Goal: Task Accomplishment & Management: Manage account settings

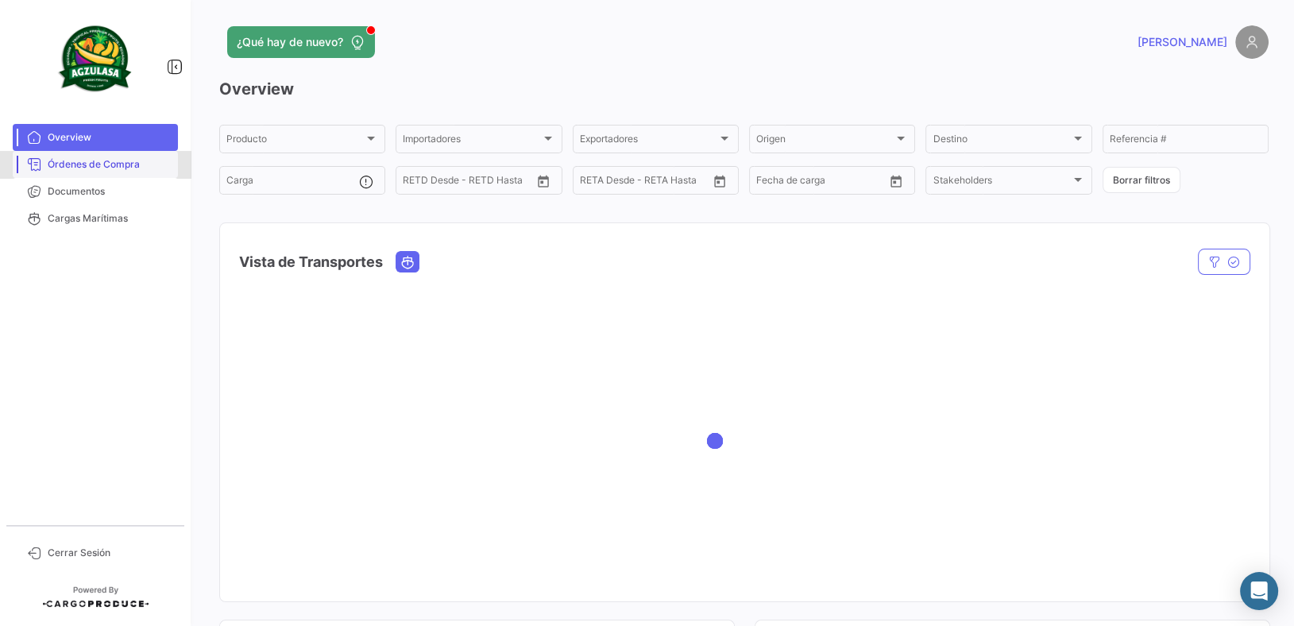
click at [65, 160] on span "Órdenes de Compra" at bounding box center [110, 164] width 124 height 14
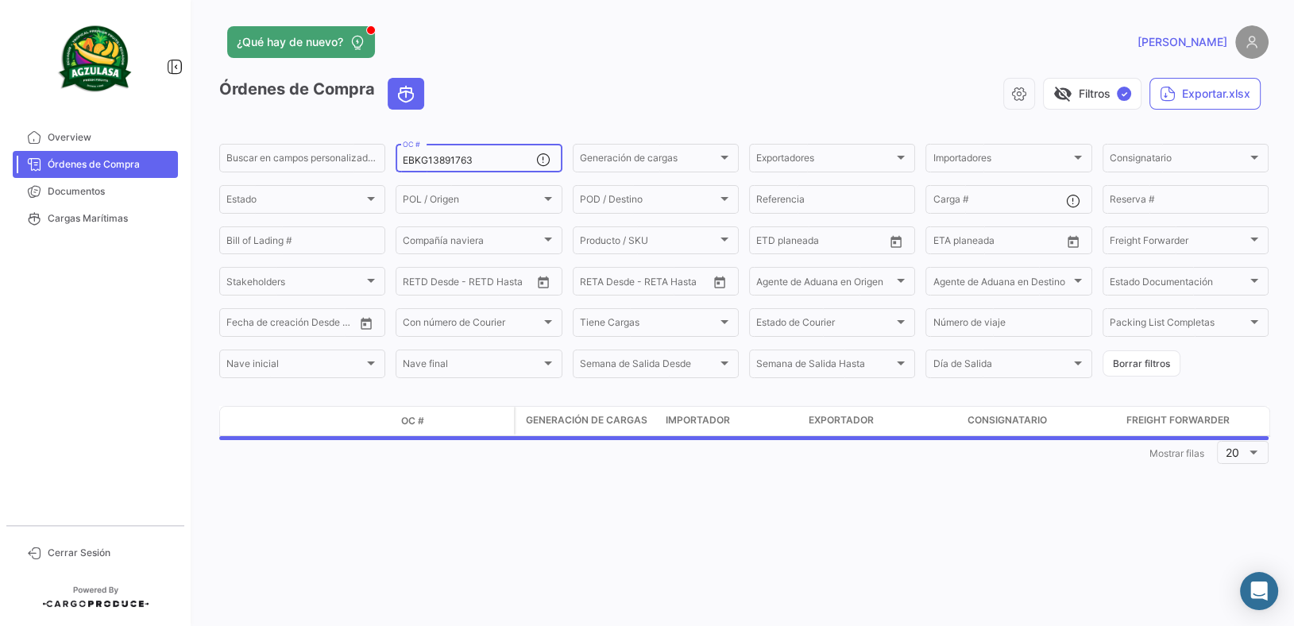
drag, startPoint x: 516, startPoint y: 162, endPoint x: 115, endPoint y: 79, distance: 409.8
click at [115, 79] on mat-sidenav-container "Overview Órdenes de Compra Documentos Cargas Marítimas Cerrar Sesión ¿Qué hay d…" at bounding box center [647, 313] width 1294 height 626
paste input "UNIECPBO25330062"
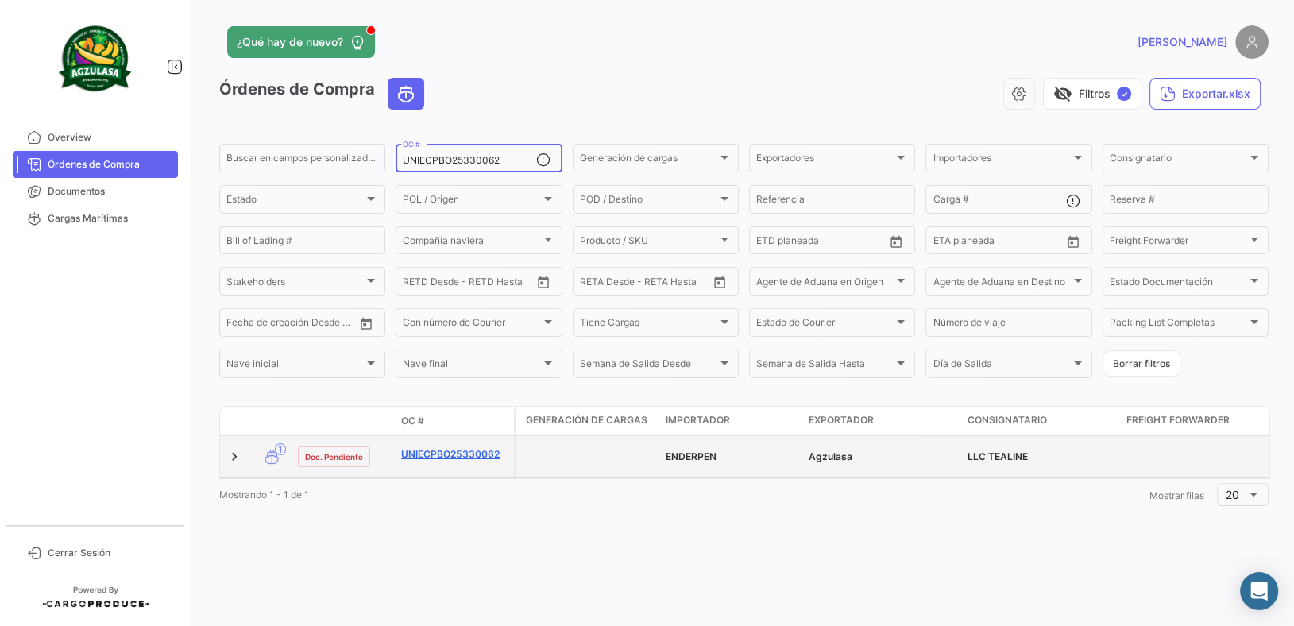
type input "UNIECPBO25330062"
drag, startPoint x: 458, startPoint y: 454, endPoint x: 467, endPoint y: 450, distance: 9.6
click at [458, 454] on link "UNIECPBO25330062" at bounding box center [454, 454] width 106 height 14
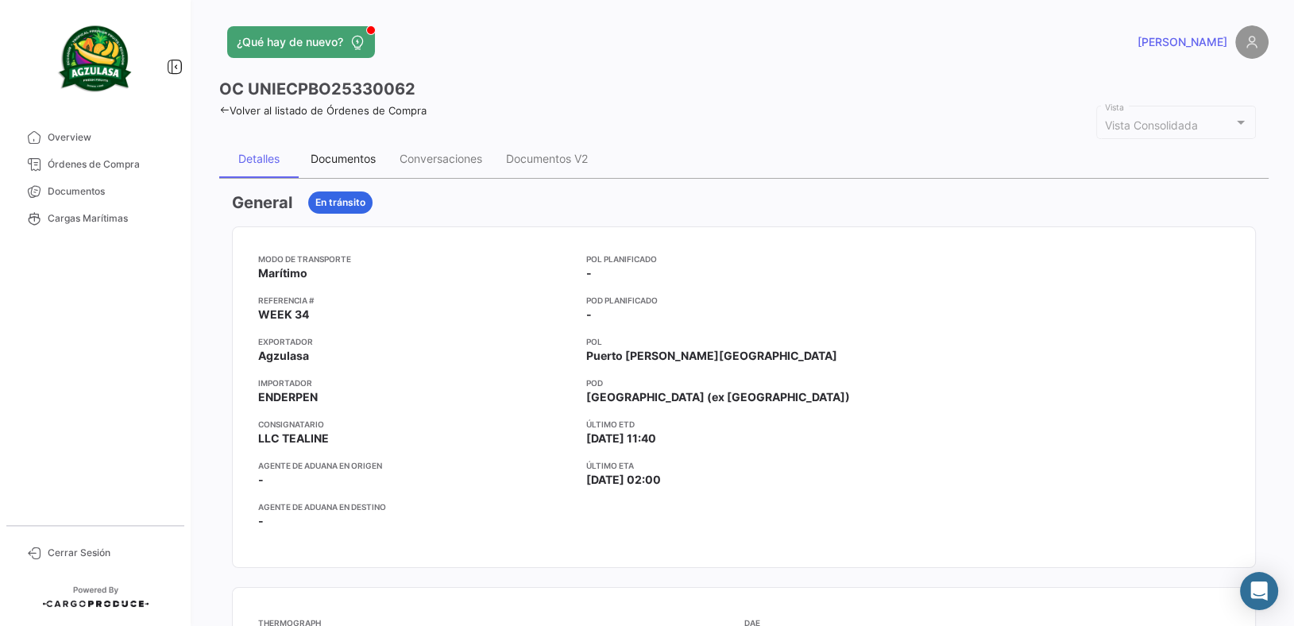
click at [370, 169] on div "Documentos" at bounding box center [343, 159] width 89 height 38
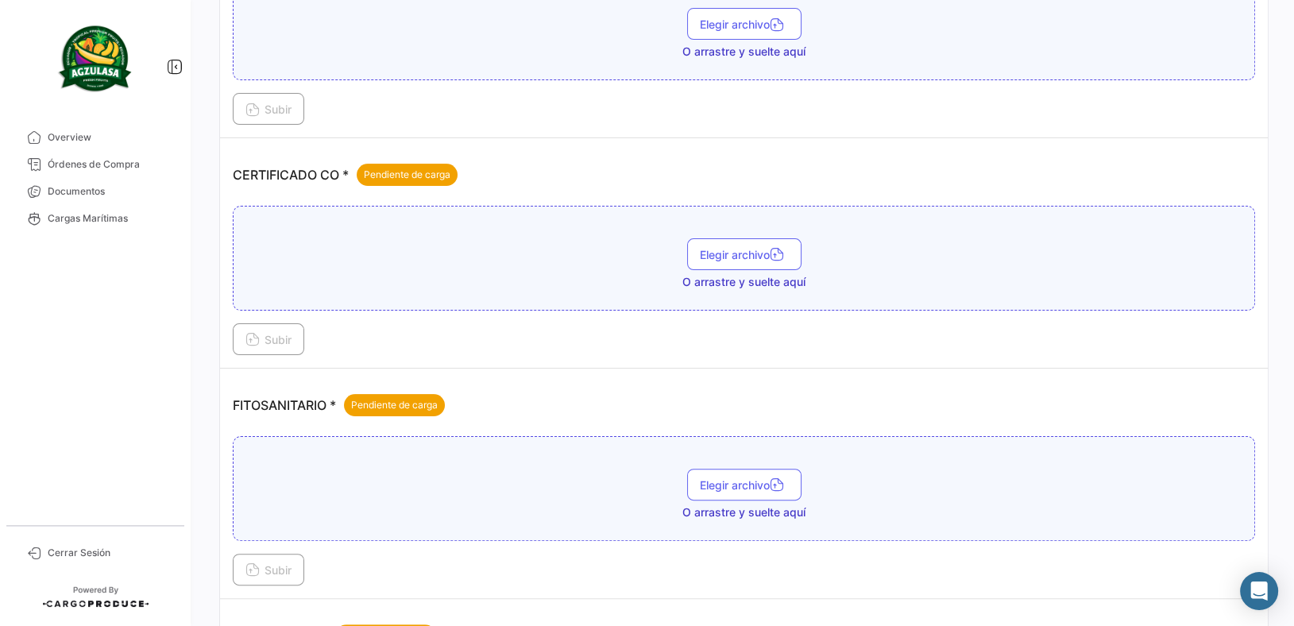
scroll to position [693, 0]
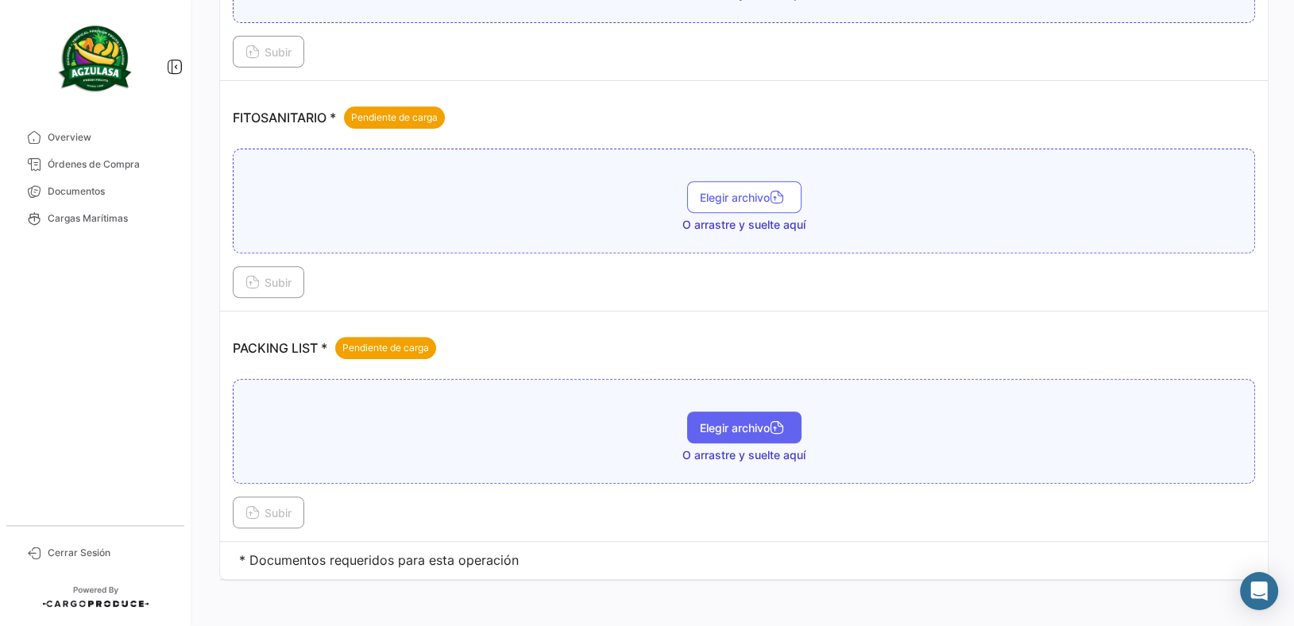
click at [720, 433] on button "Elegir archivo" at bounding box center [744, 428] width 114 height 32
click at [252, 507] on icon at bounding box center [252, 514] width 14 height 14
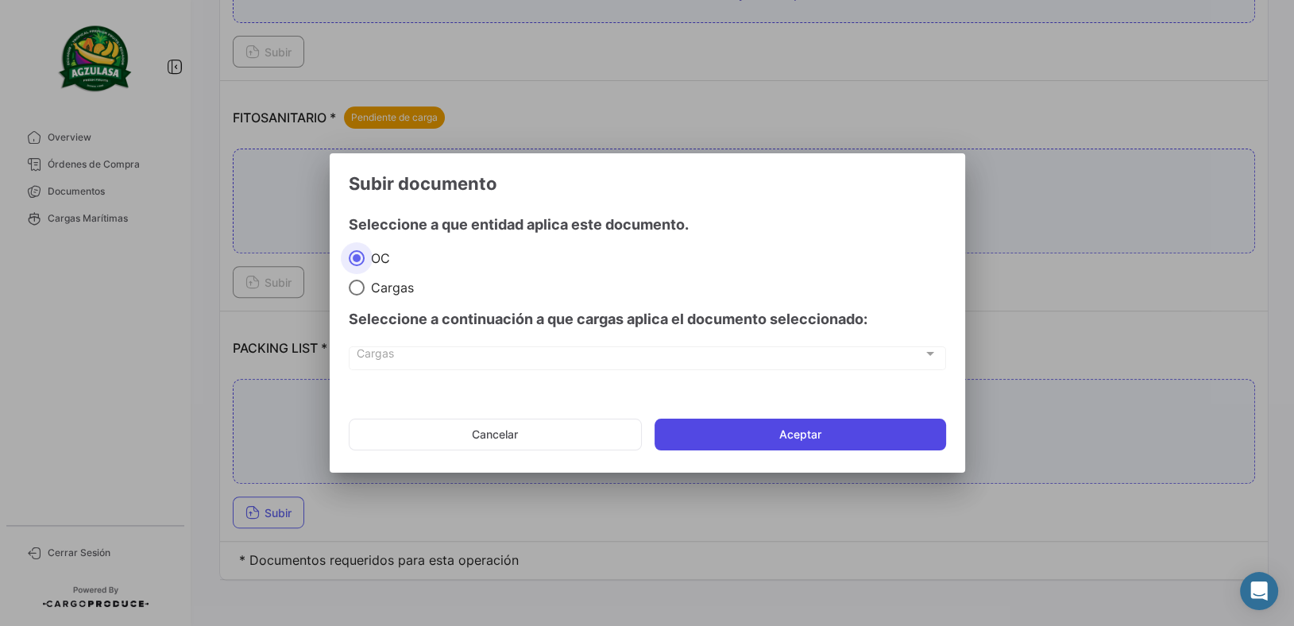
click at [768, 441] on button "Aceptar" at bounding box center [801, 435] width 292 height 32
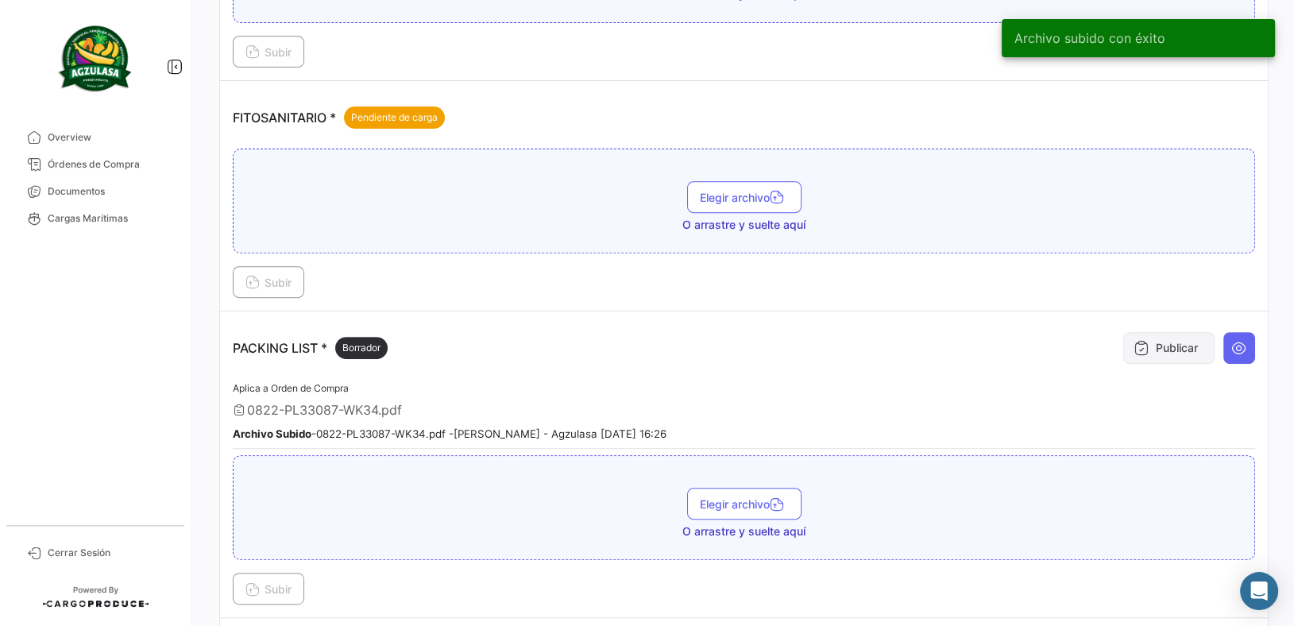
click at [1171, 337] on button "Publicar" at bounding box center [1168, 348] width 91 height 32
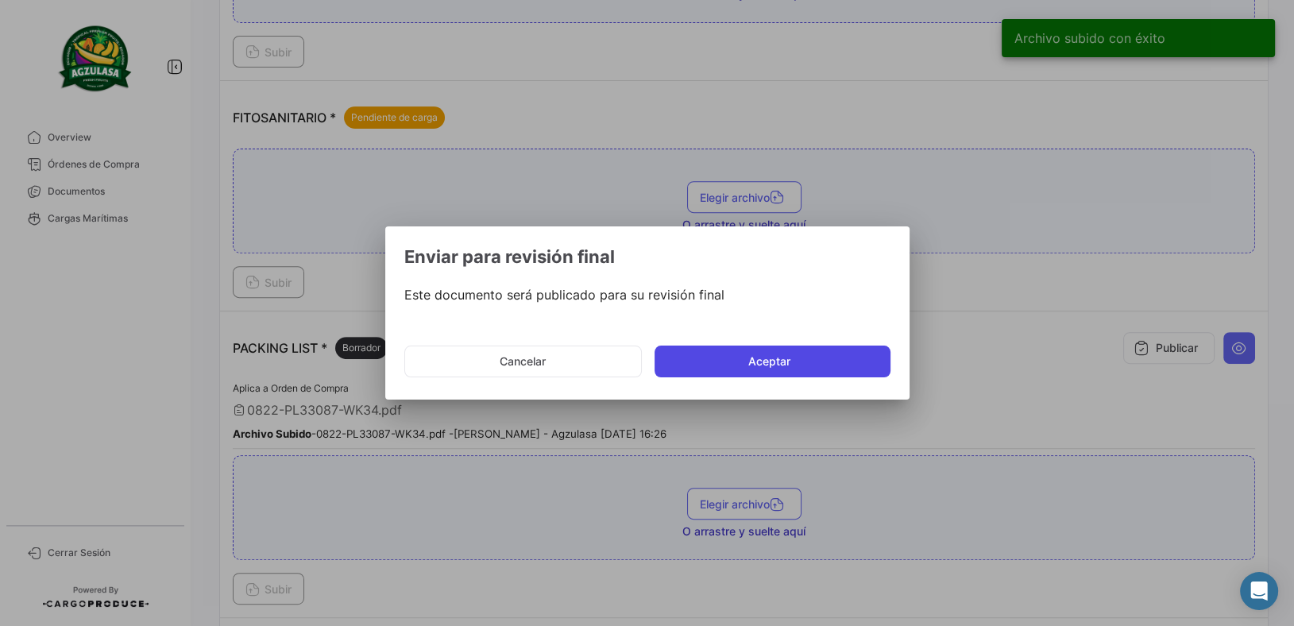
click at [775, 356] on button "Aceptar" at bounding box center [773, 362] width 236 height 32
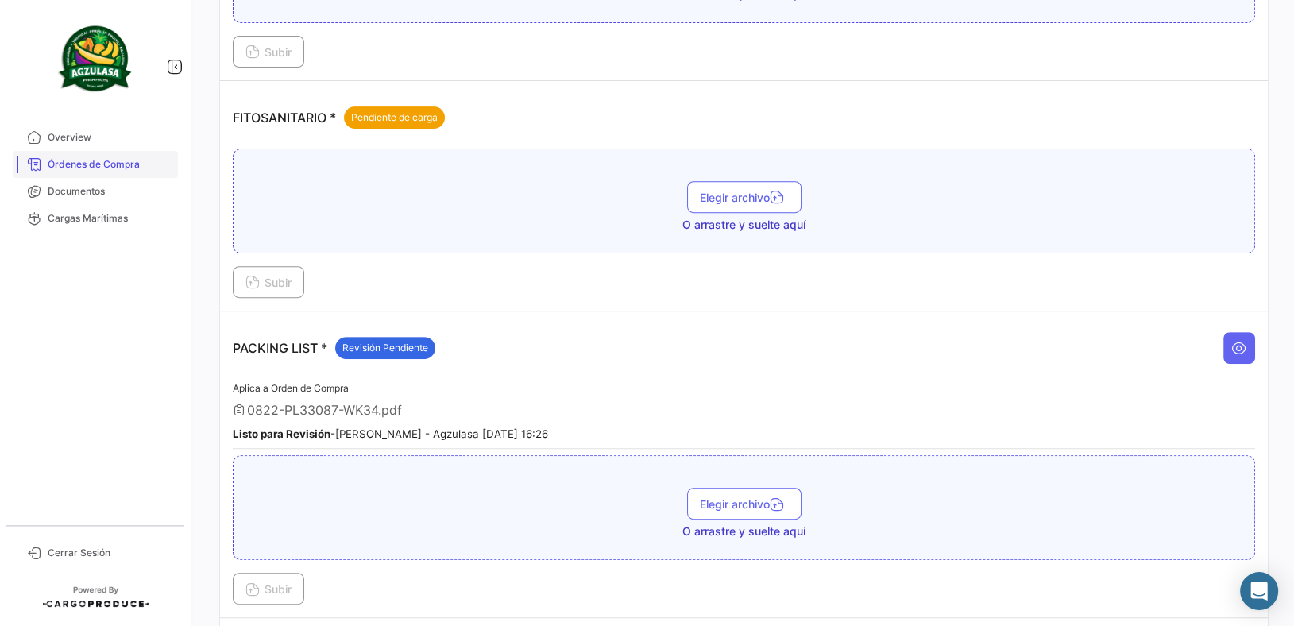
drag, startPoint x: 130, startPoint y: 157, endPoint x: 158, endPoint y: 155, distance: 27.9
click at [130, 157] on span "Órdenes de Compra" at bounding box center [110, 164] width 124 height 14
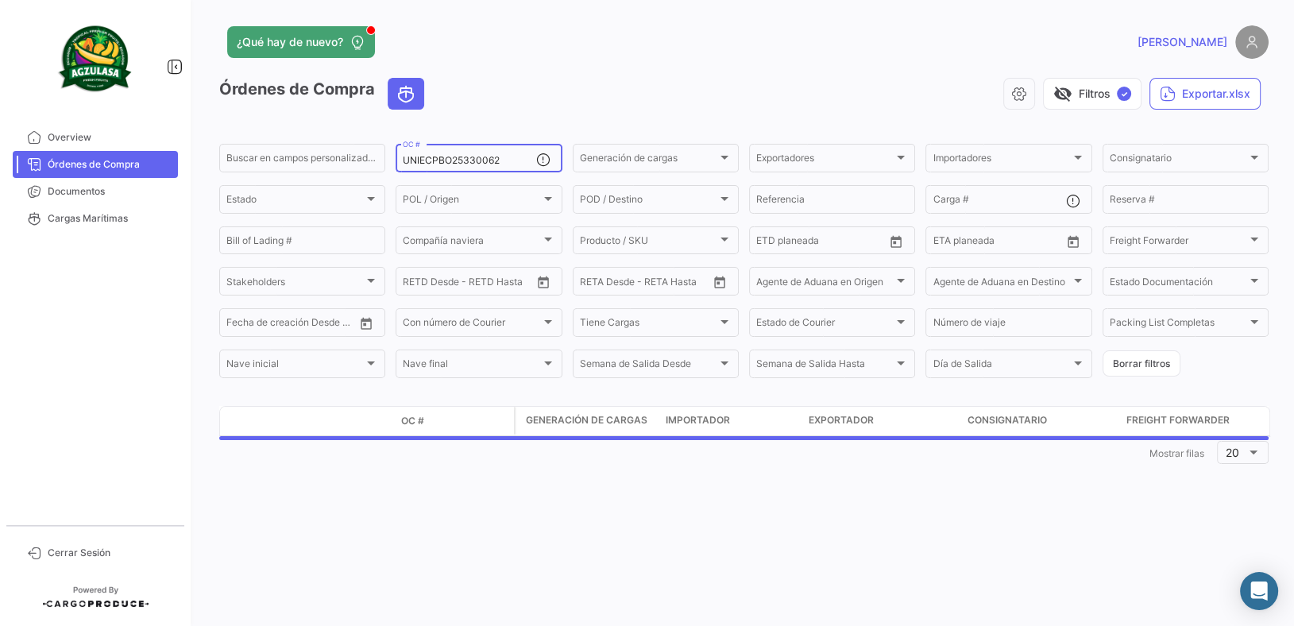
drag, startPoint x: 525, startPoint y: 158, endPoint x: 0, endPoint y: 138, distance: 525.5
click at [0, 141] on mat-sidenav-container "Overview Órdenes de Compra Documentos Cargas Marítimas Cerrar Sesión ¿Qué hay d…" at bounding box center [647, 313] width 1294 height 626
paste input "EBKG1392028"
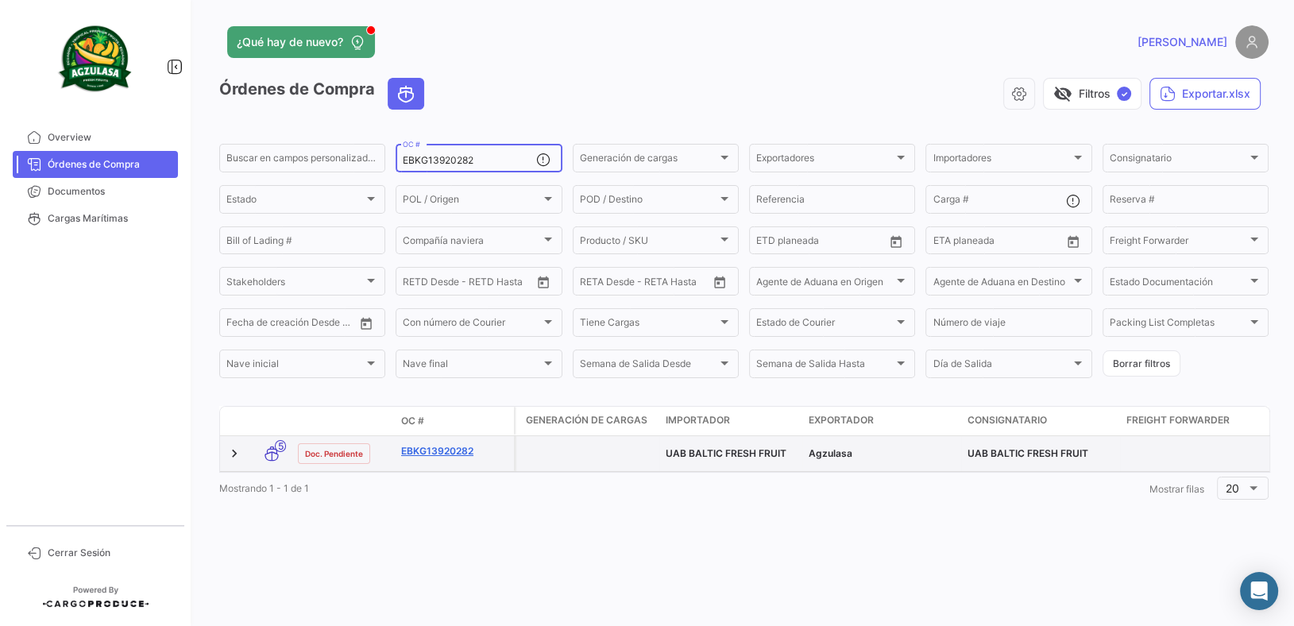
type input "EBKG13920282"
click at [453, 454] on link "EBKG13920282" at bounding box center [454, 451] width 106 height 14
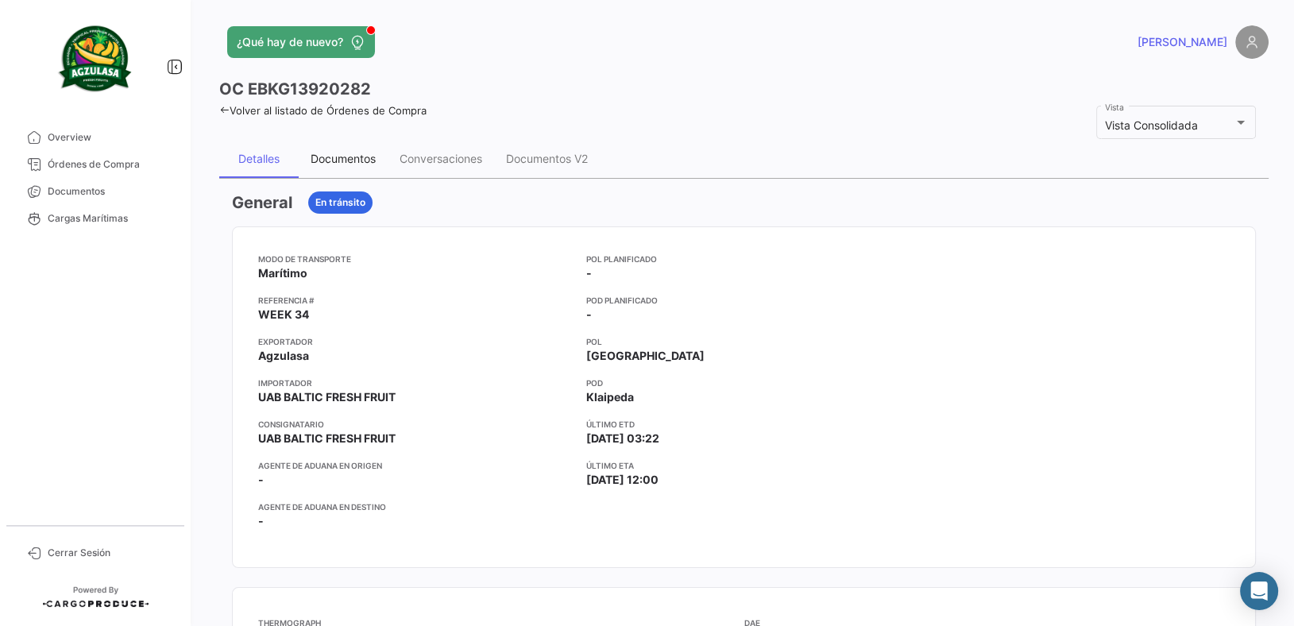
click at [356, 156] on div "Documentos" at bounding box center [343, 159] width 65 height 14
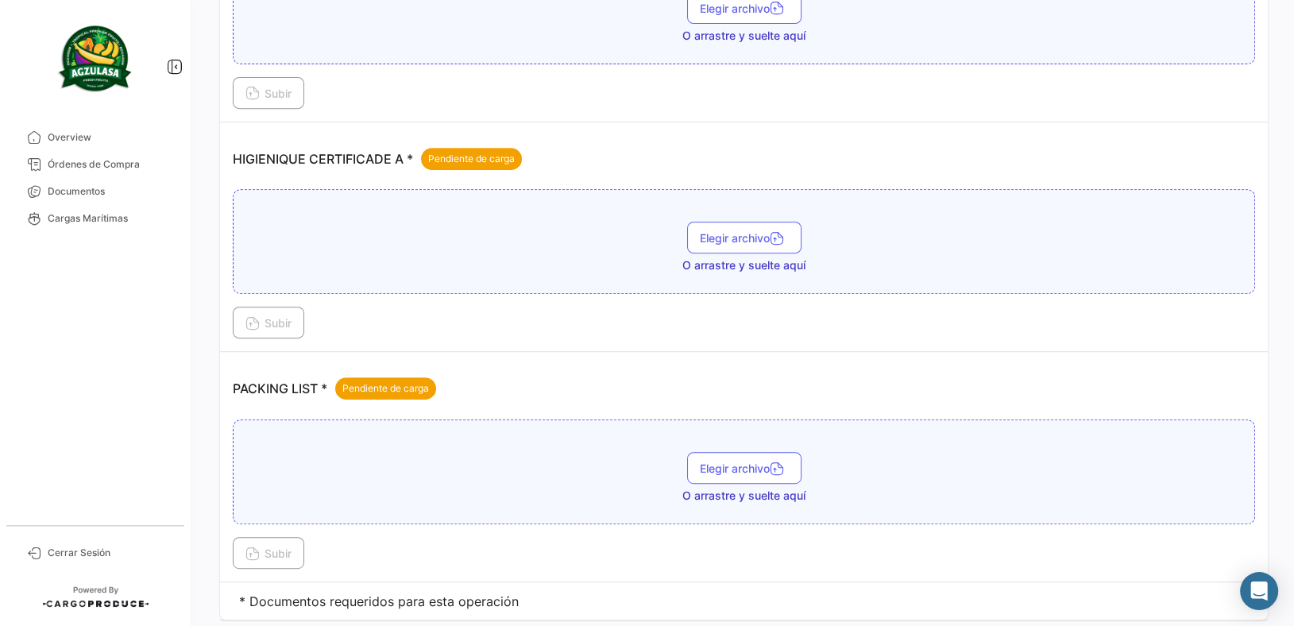
scroll to position [803, 0]
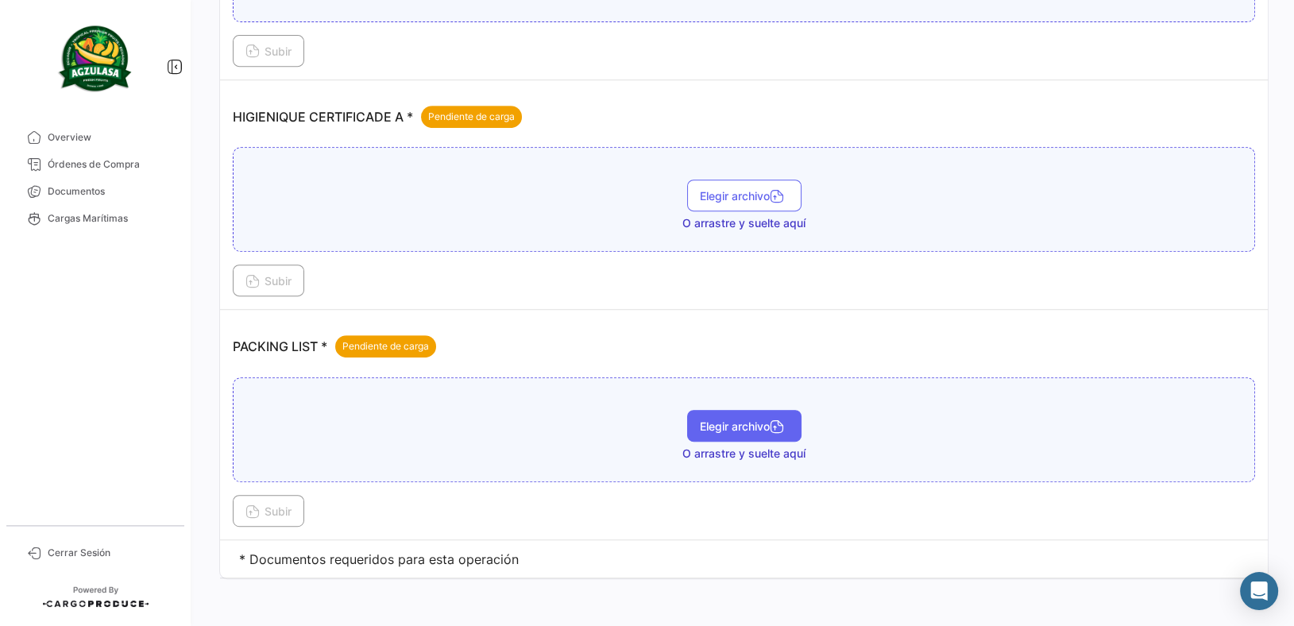
click at [734, 420] on span "Elegir archivo" at bounding box center [744, 426] width 89 height 14
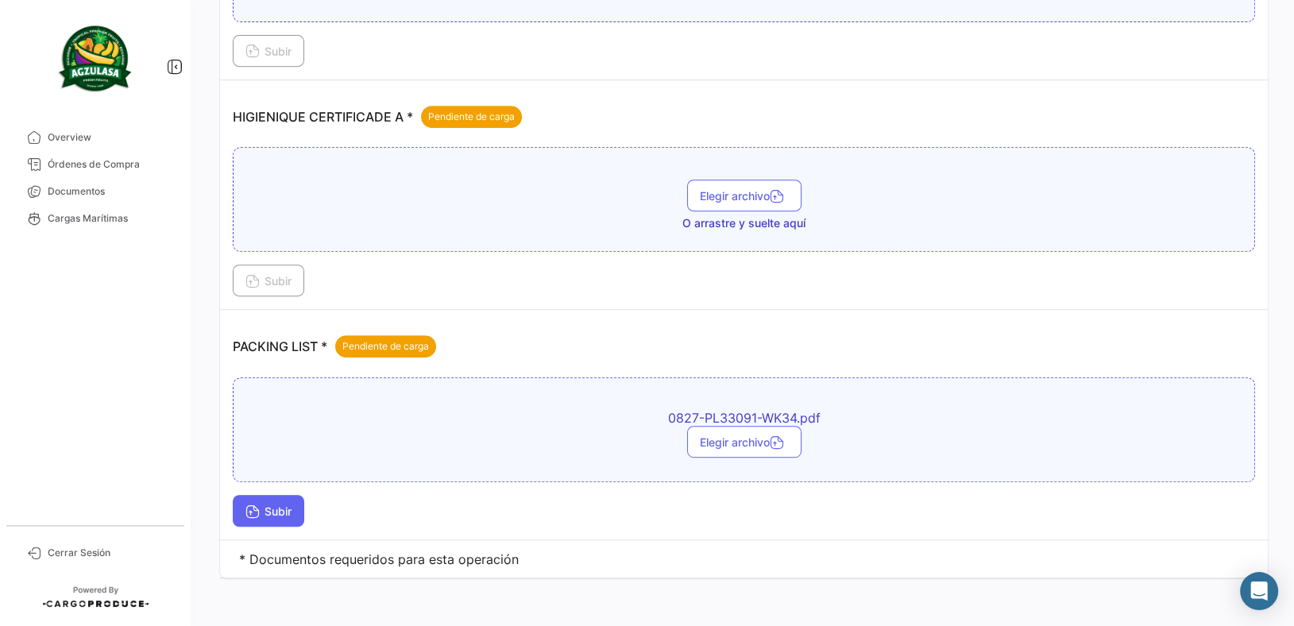
click at [285, 496] on button "Subir" at bounding box center [268, 511] width 71 height 32
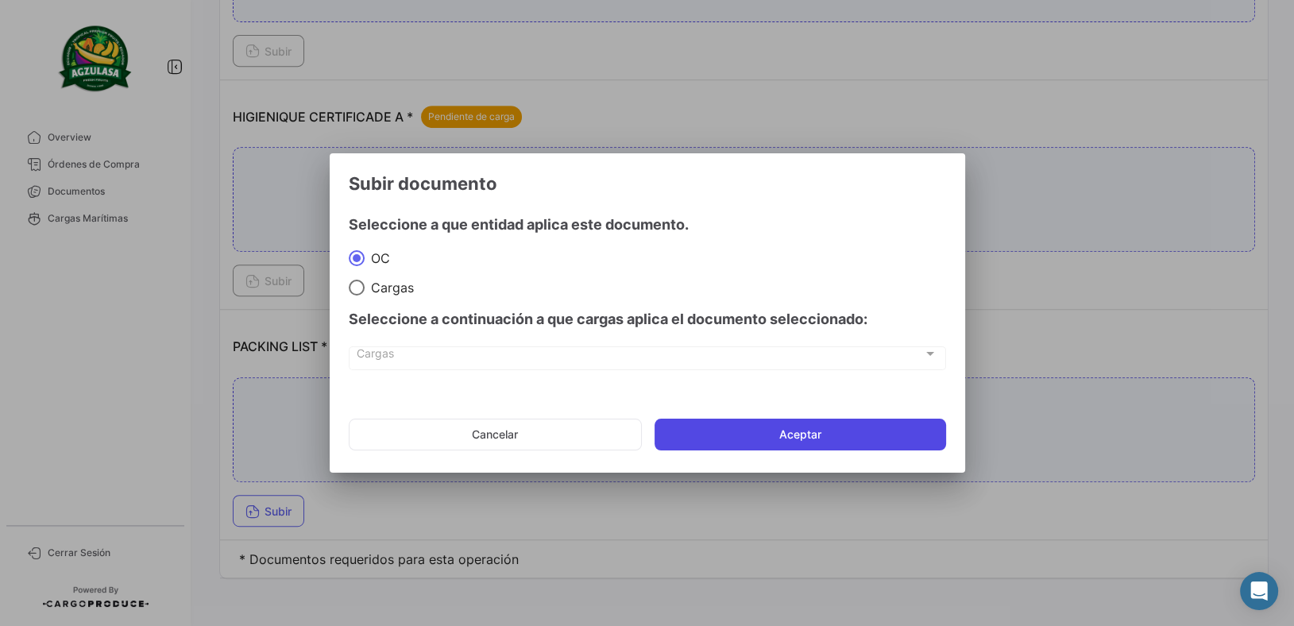
click at [847, 432] on button "Aceptar" at bounding box center [801, 435] width 292 height 32
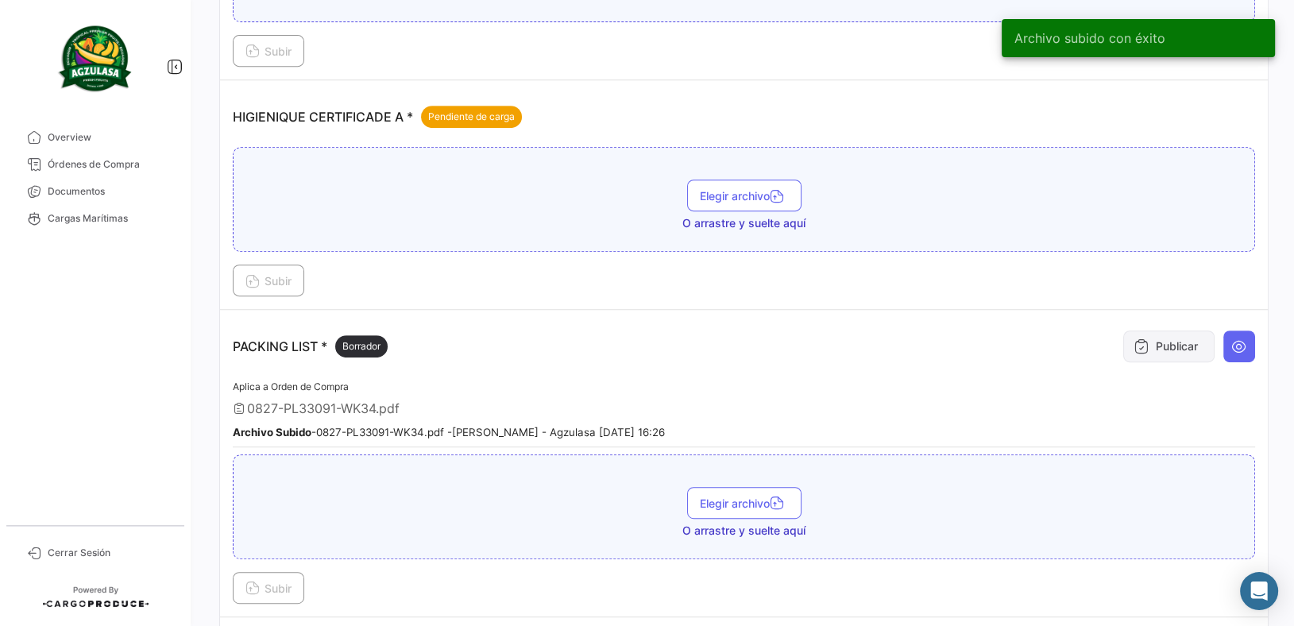
click at [1161, 341] on button "Publicar" at bounding box center [1168, 346] width 91 height 32
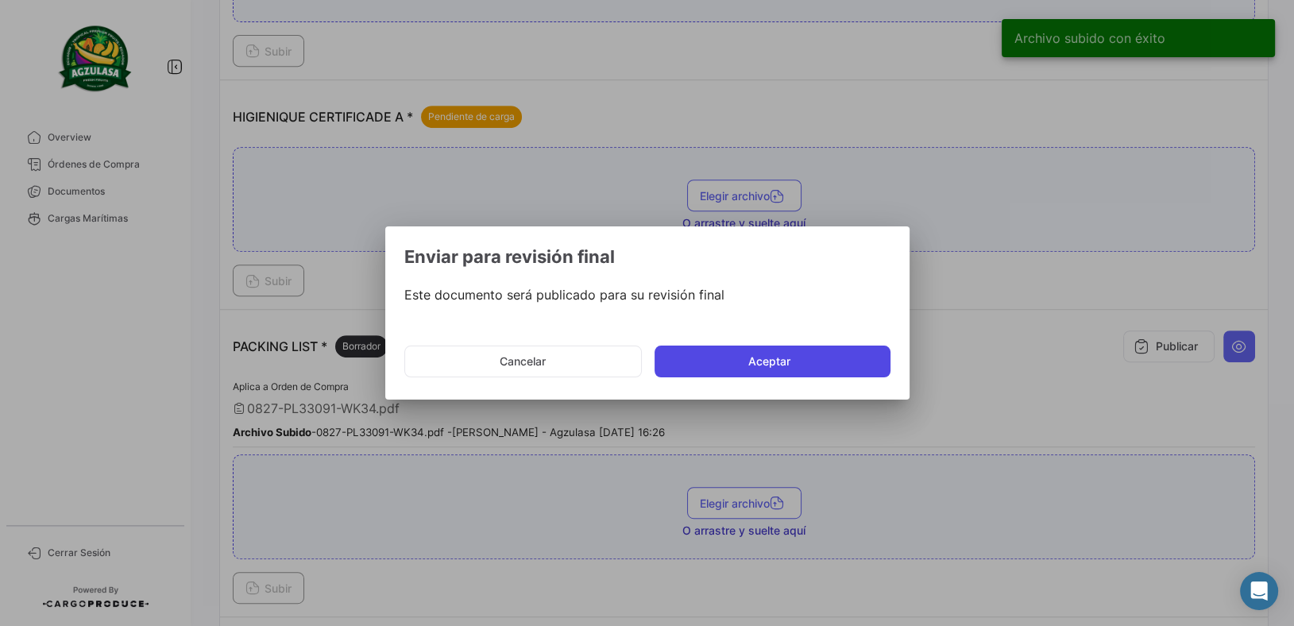
click at [756, 367] on button "Aceptar" at bounding box center [773, 362] width 236 height 32
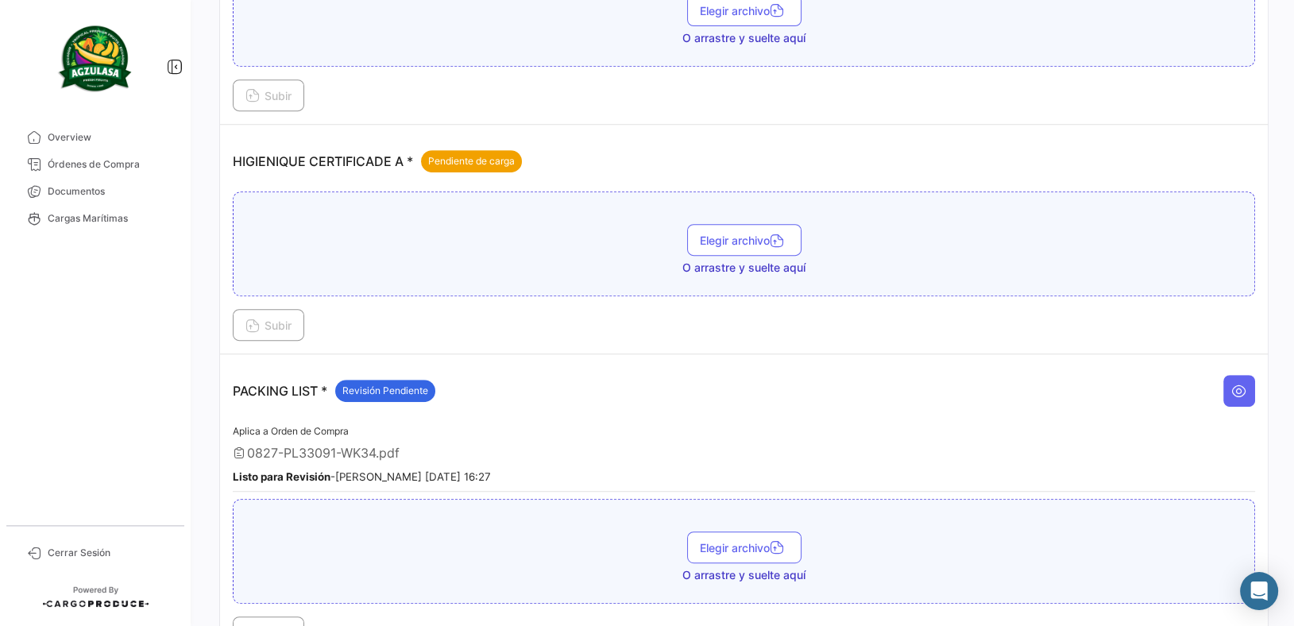
drag, startPoint x: 104, startPoint y: 158, endPoint x: 196, endPoint y: 162, distance: 92.2
click at [104, 158] on span "Órdenes de Compra" at bounding box center [110, 164] width 124 height 14
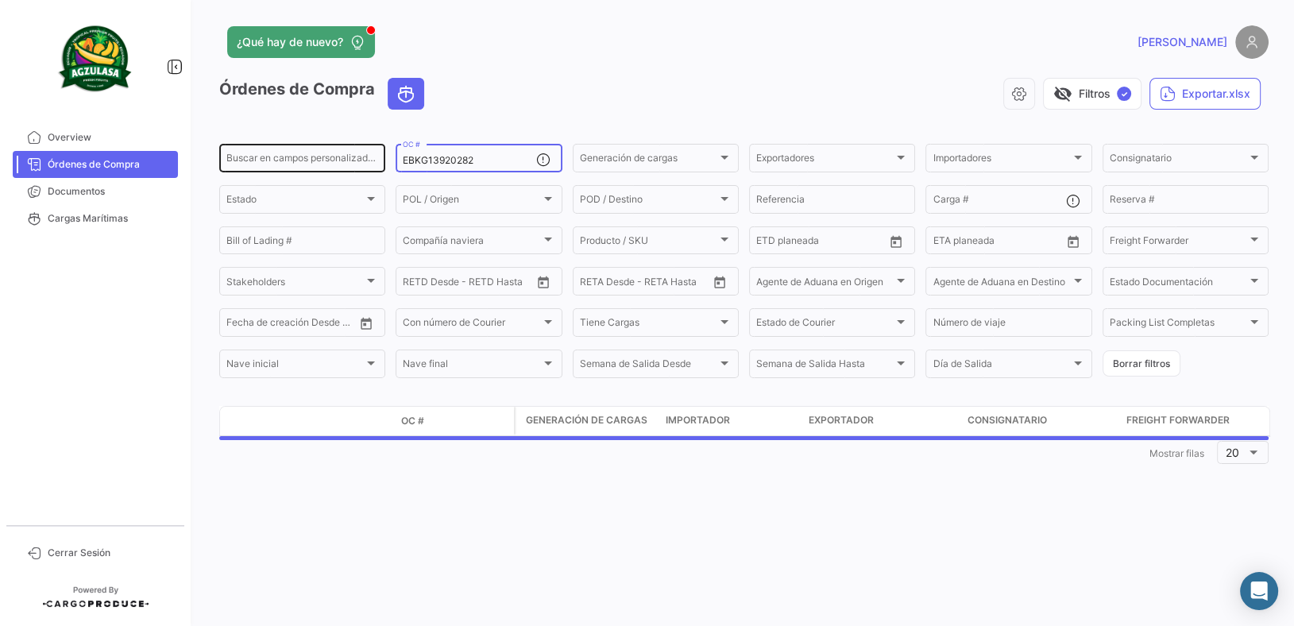
drag, startPoint x: 486, startPoint y: 160, endPoint x: 263, endPoint y: 157, distance: 223.3
click at [0, 0] on div "Buscar en [PERSON_NAME] personalizados... EBKG13920282 OC # Generación [PERSON_…" at bounding box center [0, 0] width 0 height 0
paste input "UNIECPBO25340013"
type input "UNIECPBO25340013"
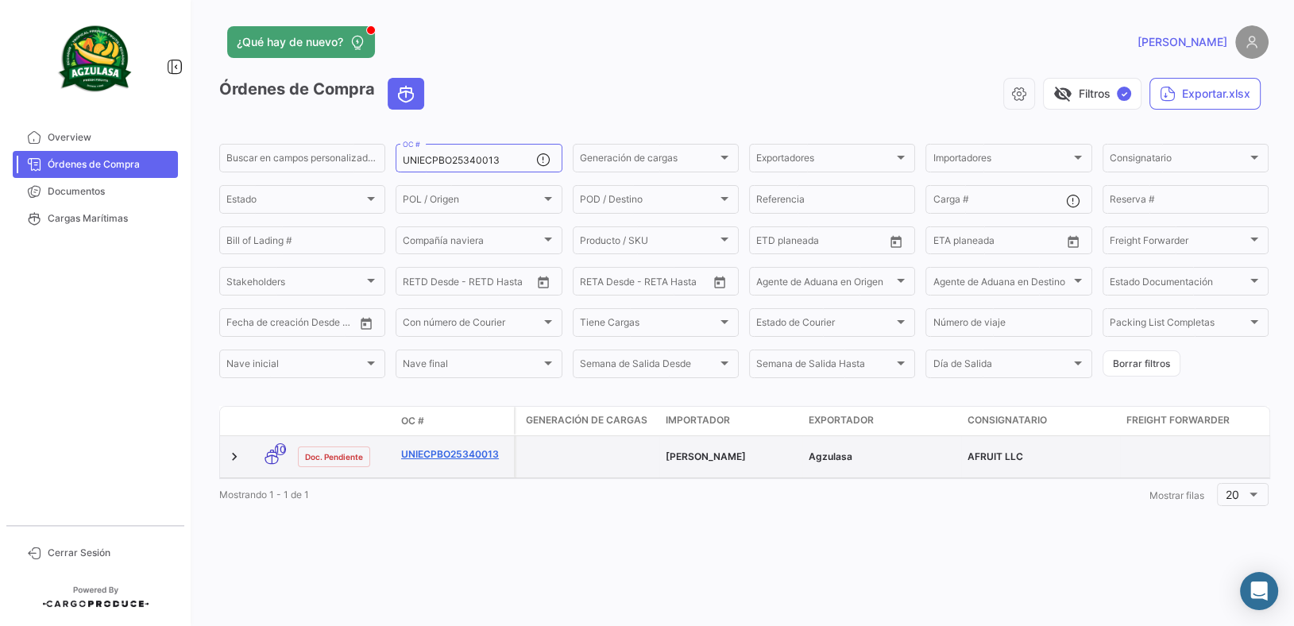
click at [466, 456] on link "UNIECPBO25340013" at bounding box center [454, 454] width 106 height 14
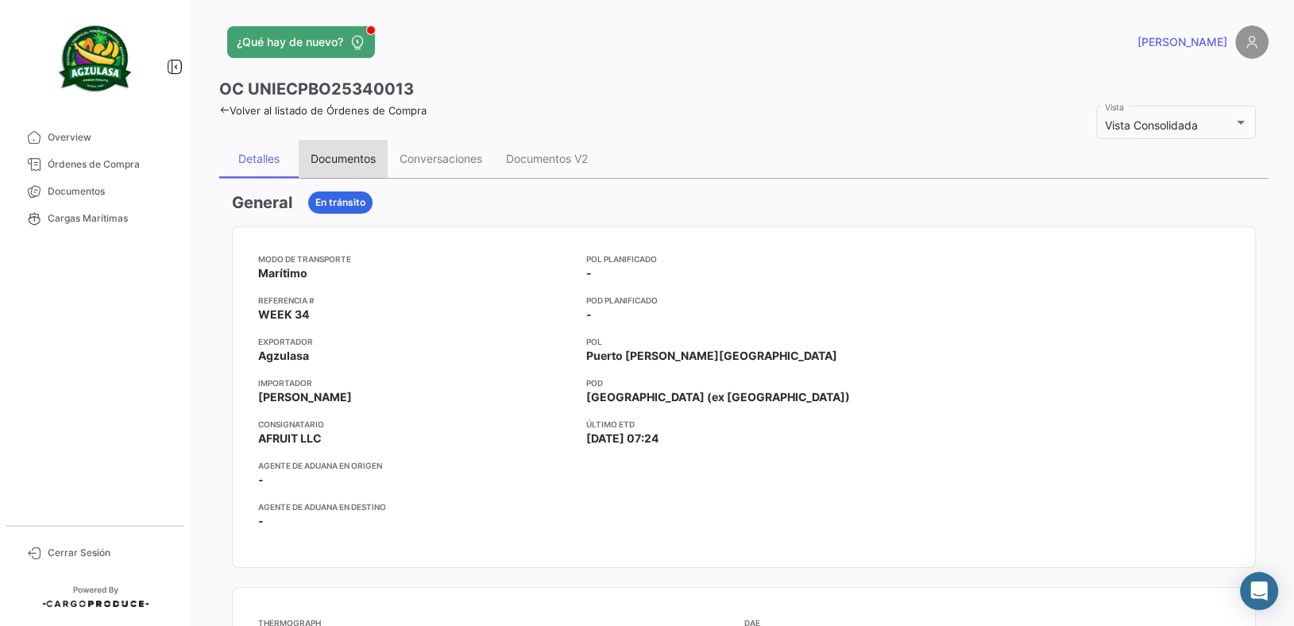
click at [353, 160] on div "Documentos" at bounding box center [343, 159] width 65 height 14
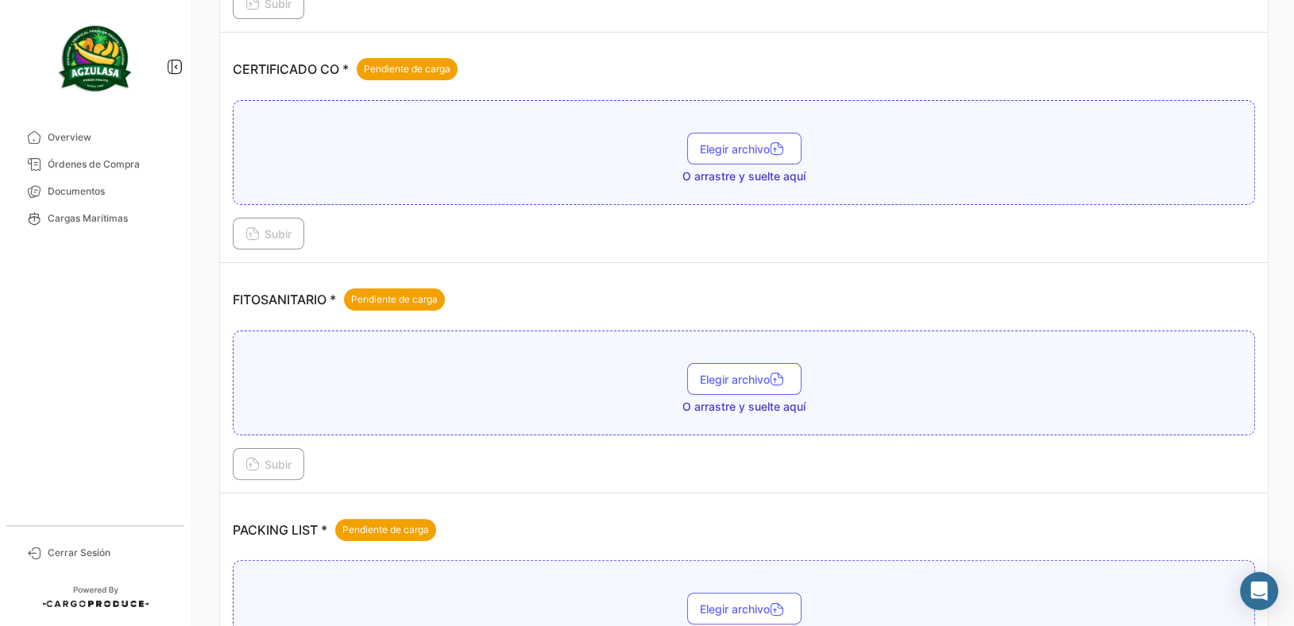
scroll to position [574, 0]
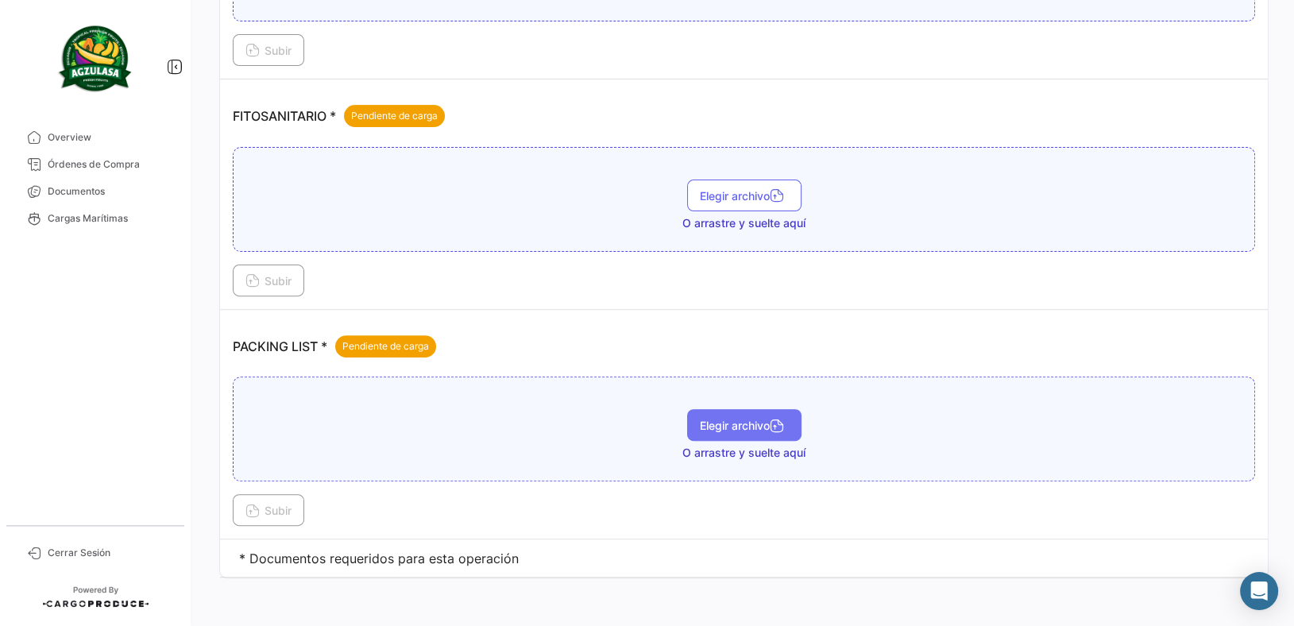
click at [732, 409] on button "Elegir archivo" at bounding box center [744, 425] width 114 height 32
click at [276, 504] on span "Subir" at bounding box center [268, 511] width 46 height 14
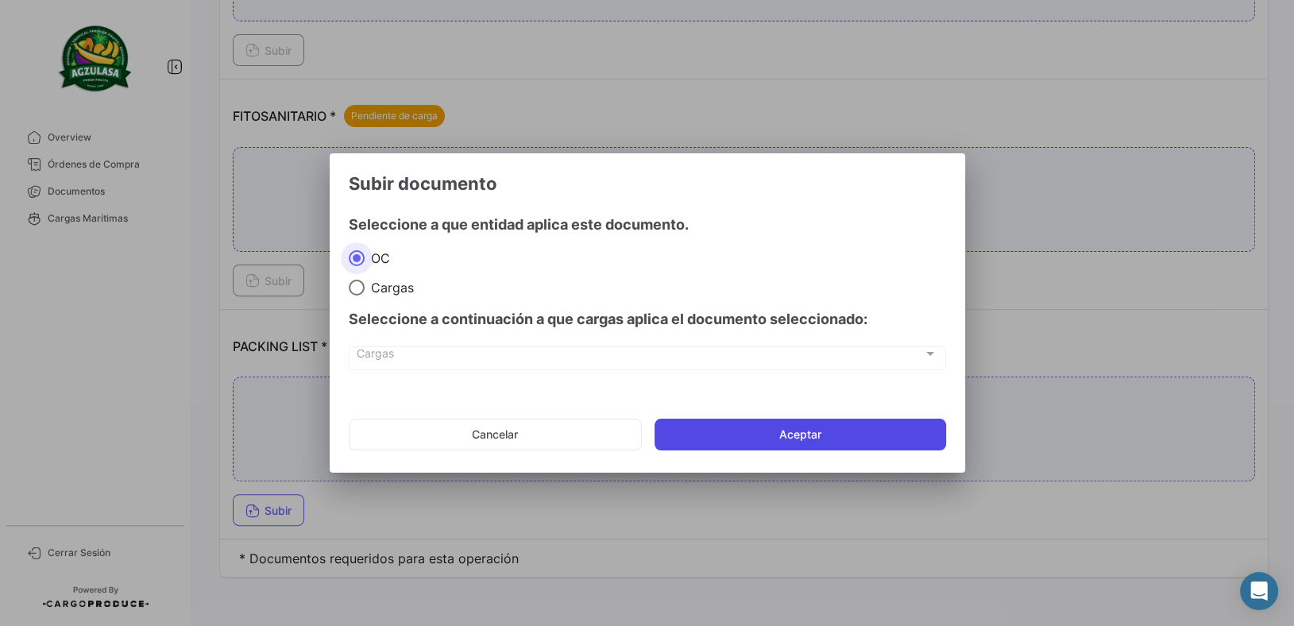
click at [756, 426] on button "Aceptar" at bounding box center [801, 435] width 292 height 32
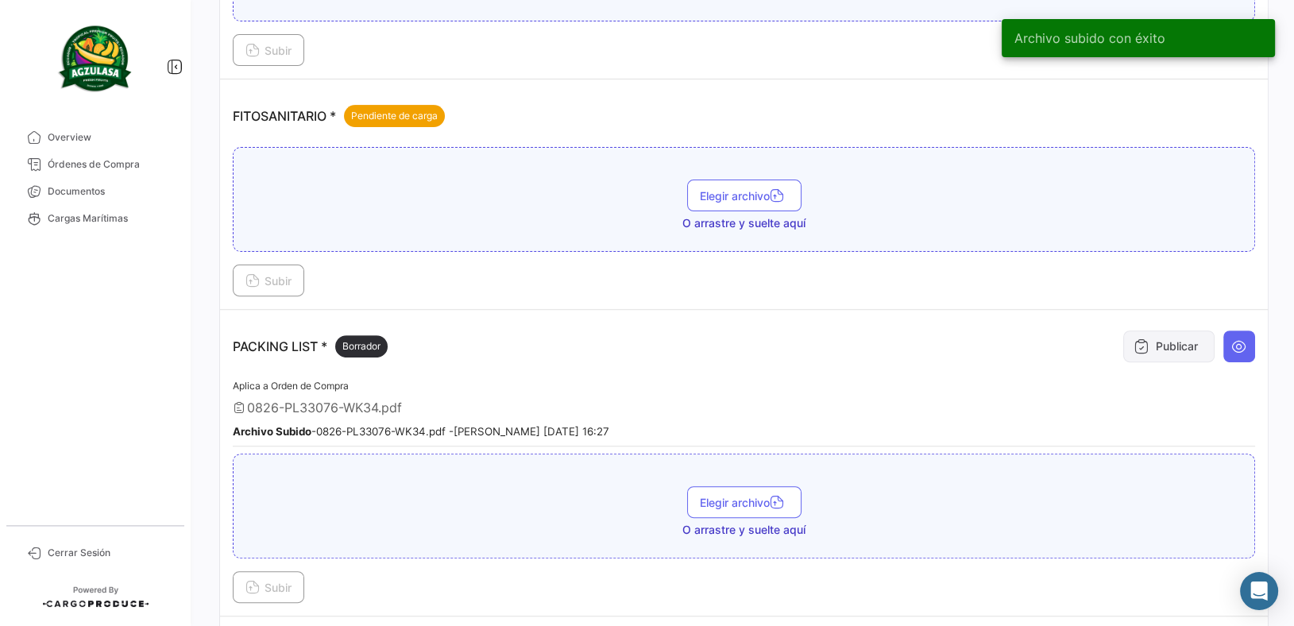
click at [1138, 341] on icon at bounding box center [1142, 346] width 16 height 16
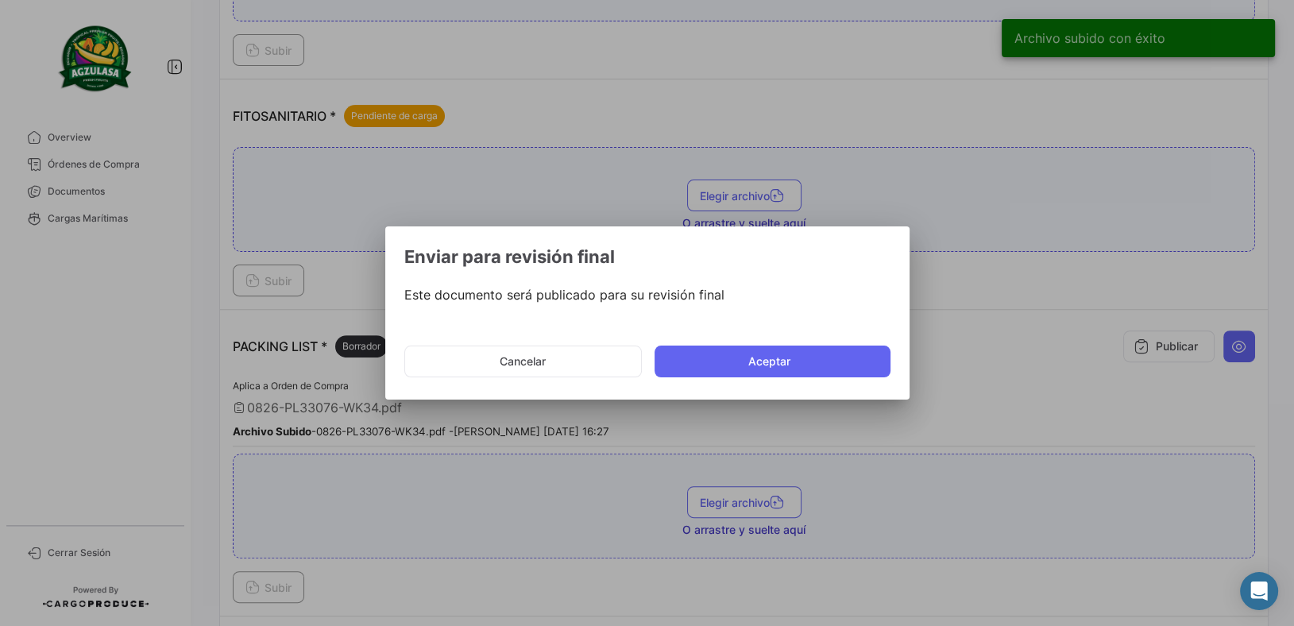
click at [772, 377] on mat-dialog-actions "Cancelar Aceptar" at bounding box center [647, 361] width 486 height 54
click at [793, 366] on button "Aceptar" at bounding box center [773, 362] width 236 height 32
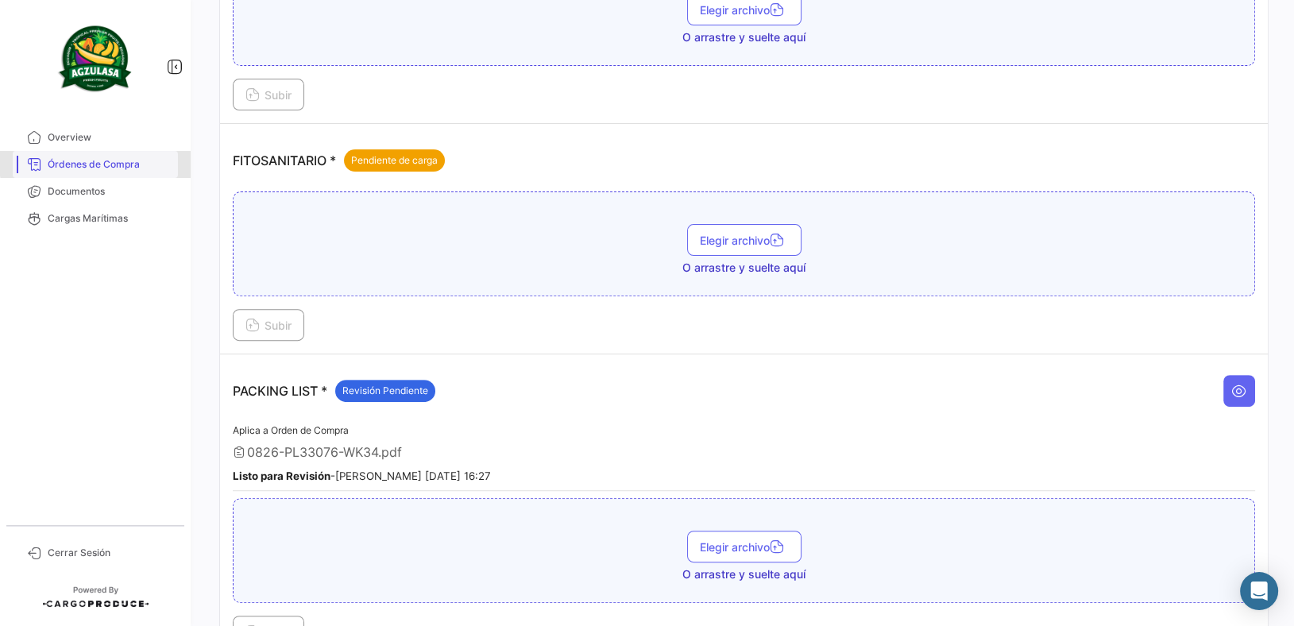
click at [147, 156] on link "Órdenes de Compra" at bounding box center [95, 164] width 165 height 27
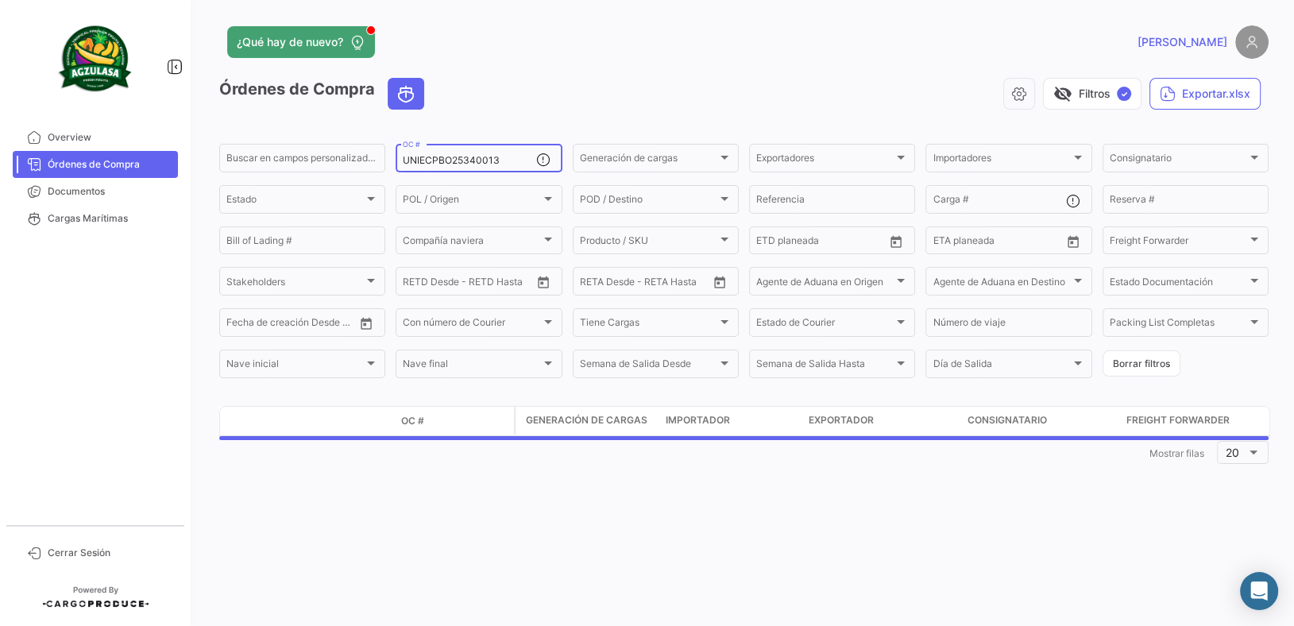
drag, startPoint x: 512, startPoint y: 160, endPoint x: 0, endPoint y: 133, distance: 513.1
click at [43, 144] on mat-sidenav-container "Overview Órdenes de Compra Documentos Cargas Marítimas Cerrar Sesión ¿Qué hay d…" at bounding box center [647, 313] width 1294 height 626
paste input "258261446"
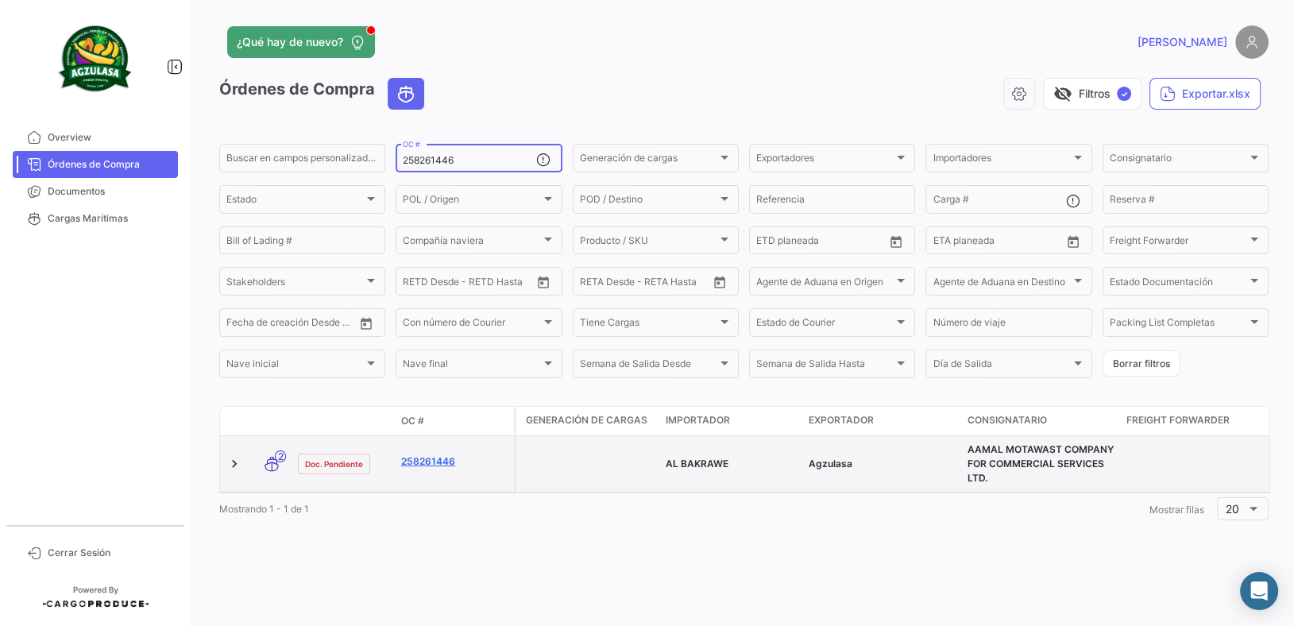
type input "258261446"
click at [430, 457] on link "258261446" at bounding box center [454, 461] width 106 height 14
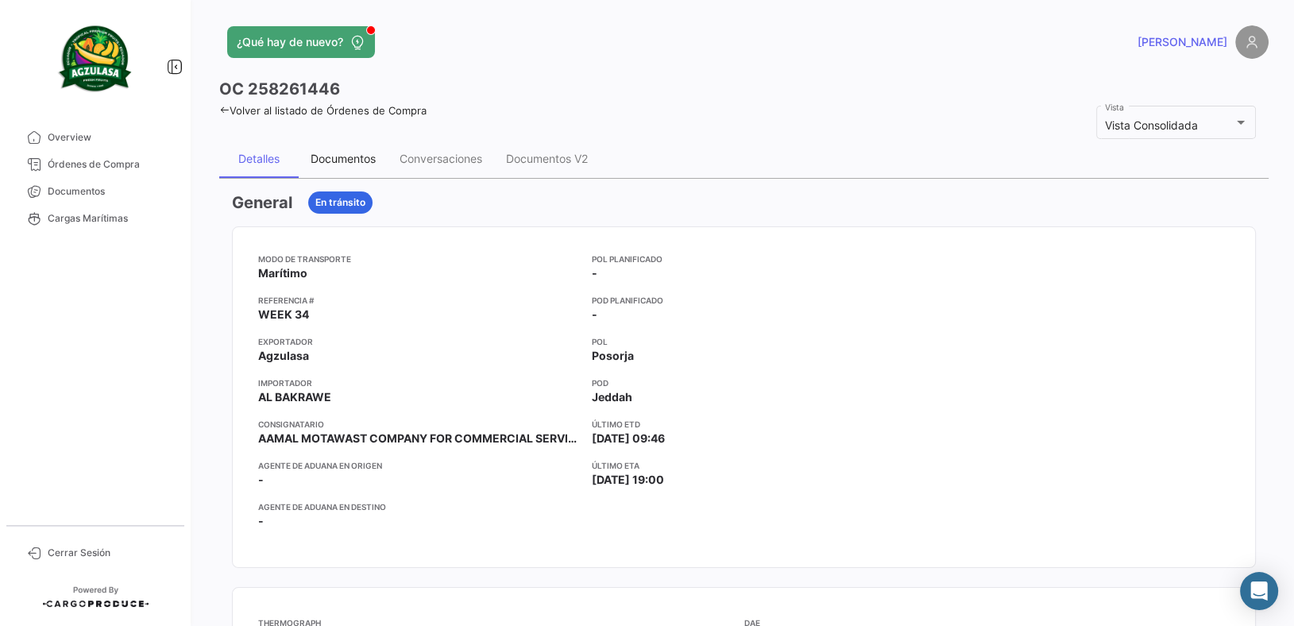
click at [328, 160] on div "Documentos" at bounding box center [343, 159] width 65 height 14
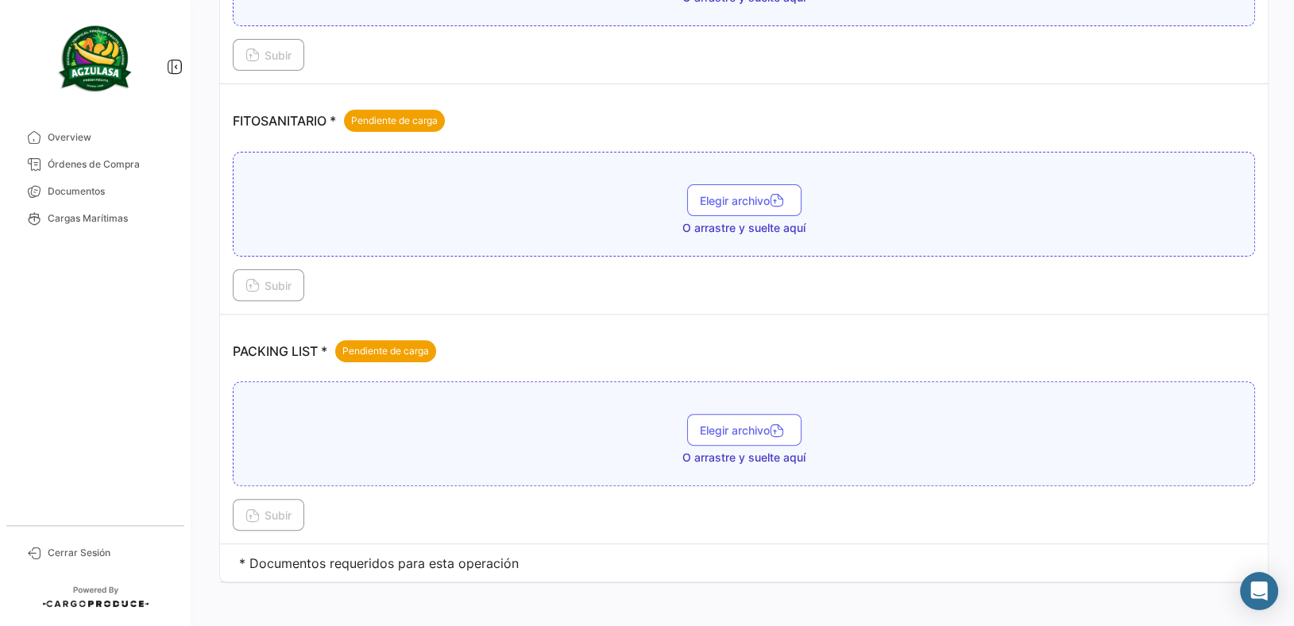
scroll to position [574, 0]
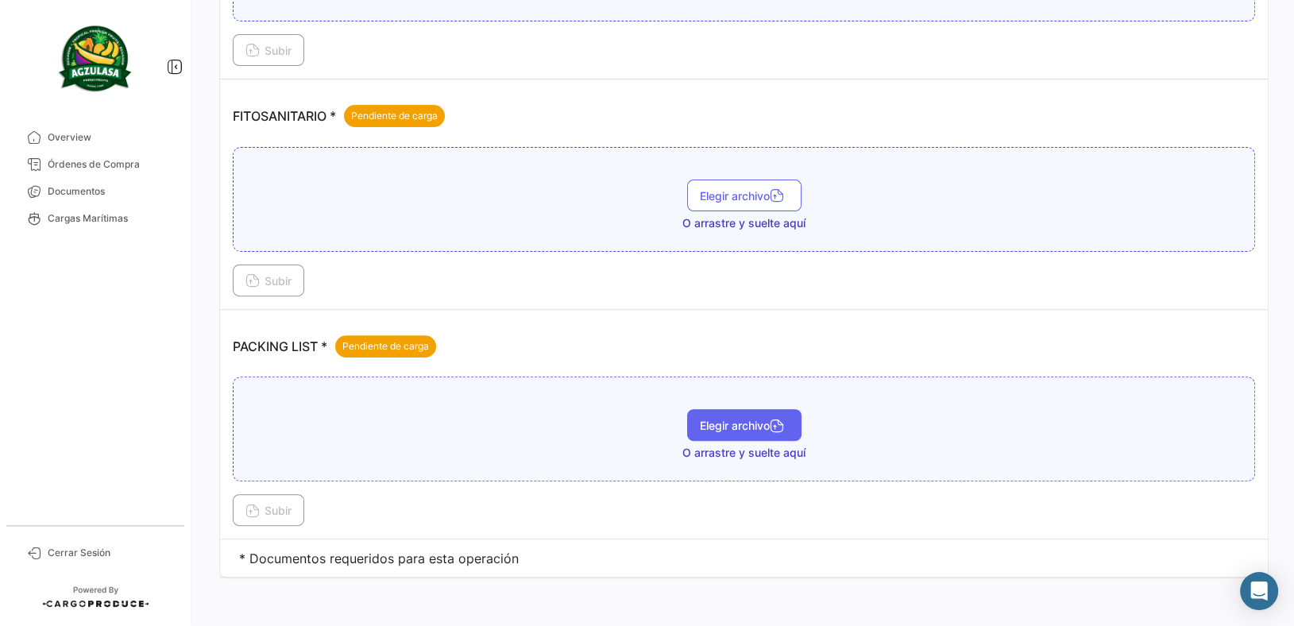
click at [733, 419] on span "Elegir archivo" at bounding box center [744, 426] width 89 height 14
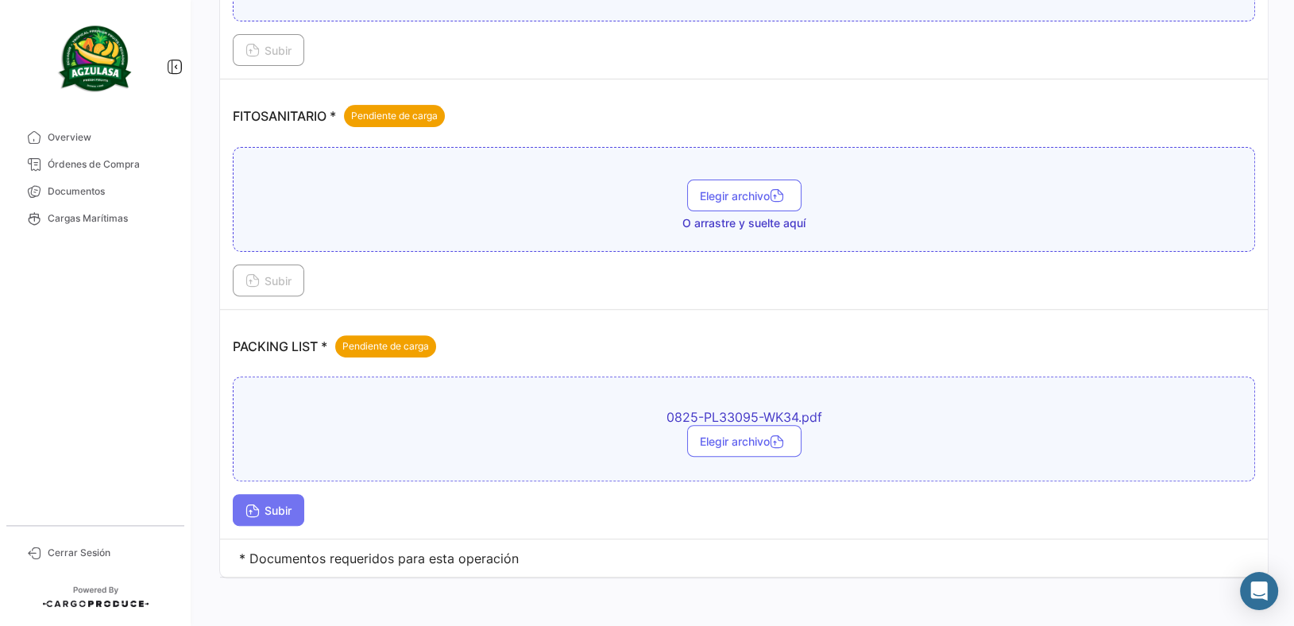
click at [284, 513] on span "Subir" at bounding box center [268, 511] width 46 height 14
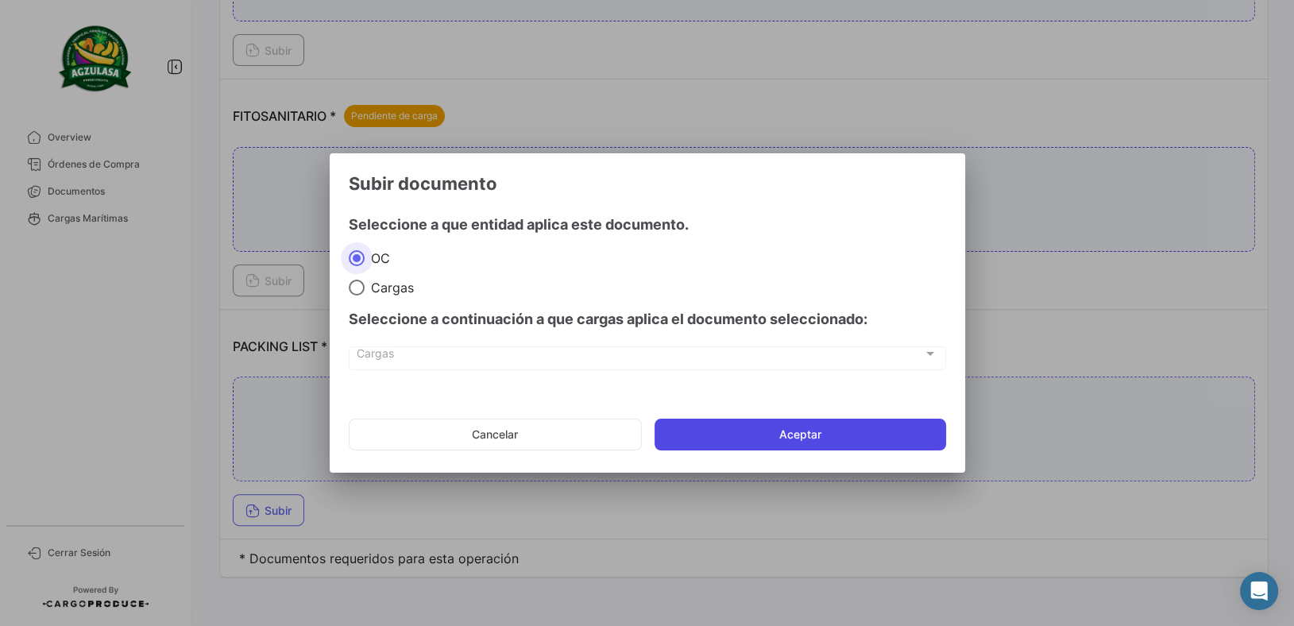
click at [797, 434] on button "Aceptar" at bounding box center [801, 435] width 292 height 32
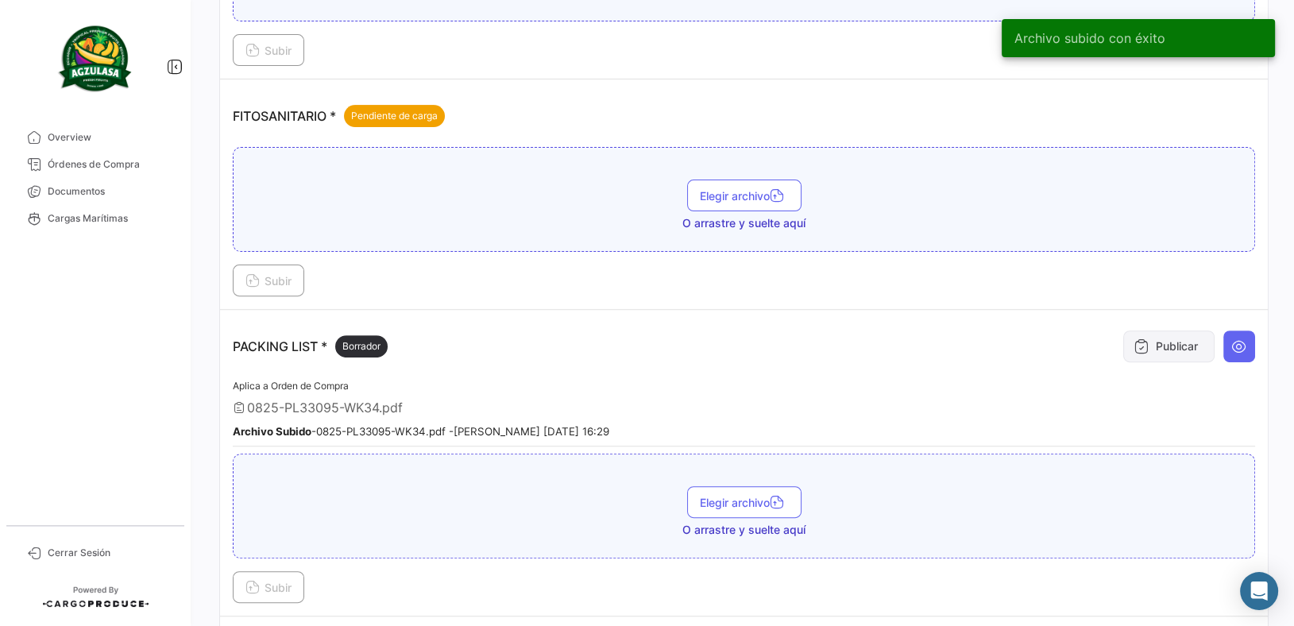
click at [1153, 339] on button "Publicar" at bounding box center [1168, 346] width 91 height 32
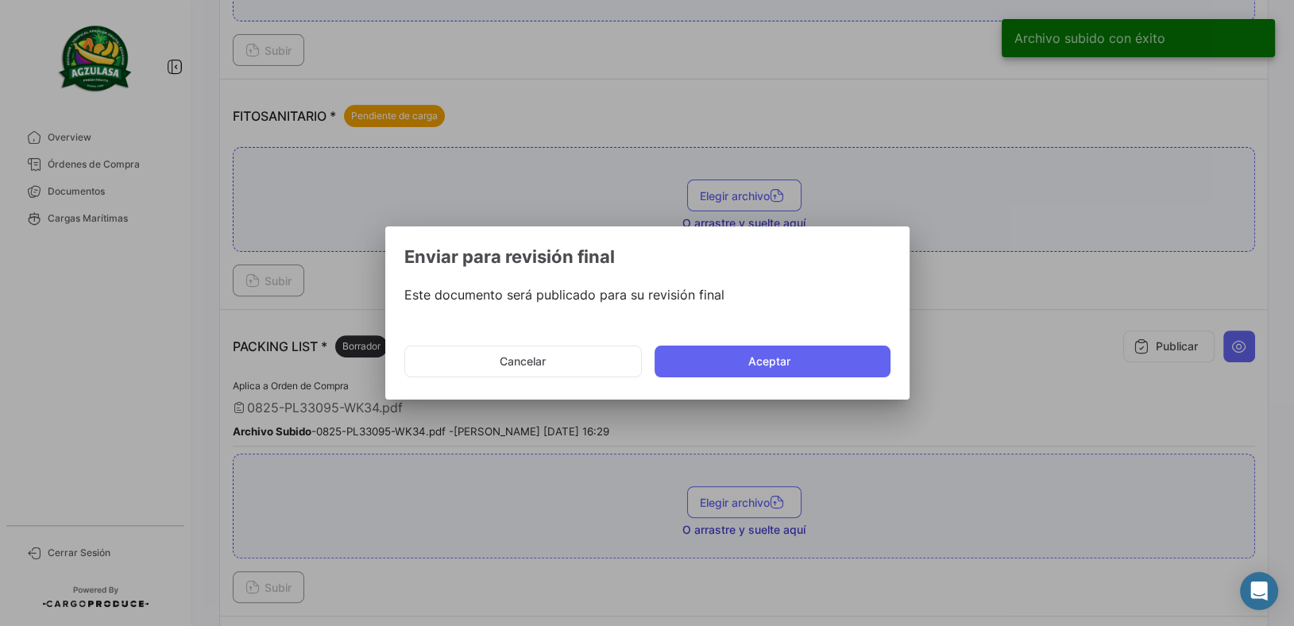
drag, startPoint x: 824, startPoint y: 363, endPoint x: 839, endPoint y: 363, distance: 15.1
click at [824, 364] on button "Aceptar" at bounding box center [773, 362] width 236 height 32
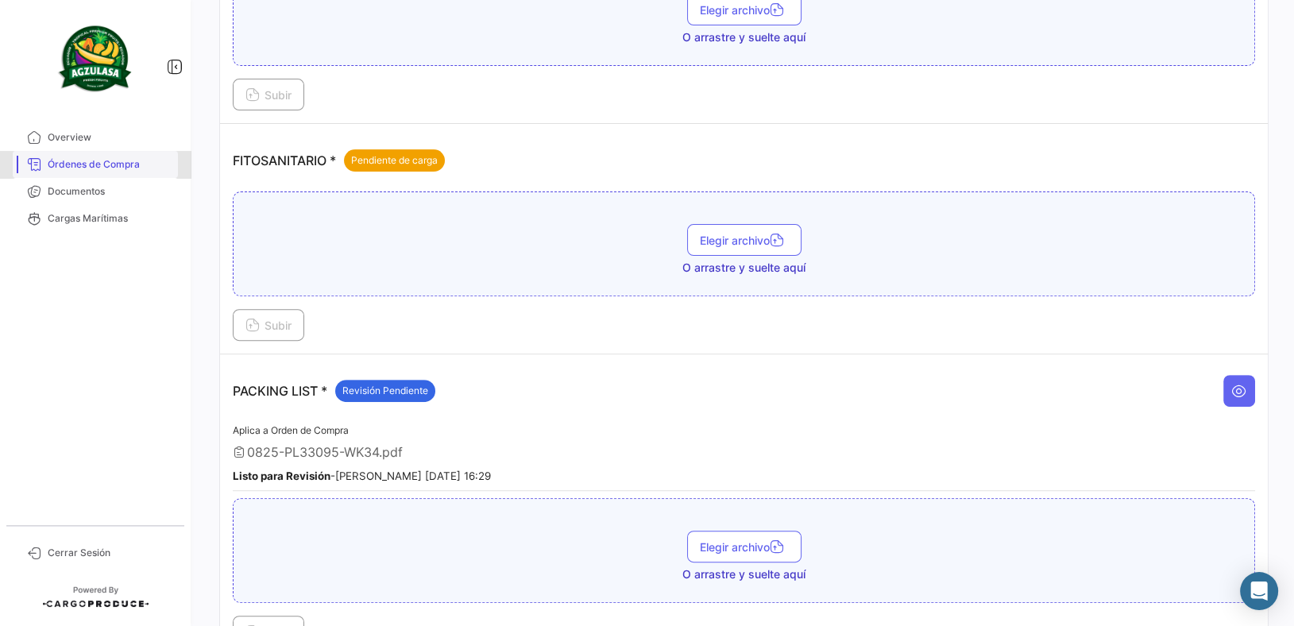
click at [114, 169] on span "Órdenes de Compra" at bounding box center [110, 164] width 124 height 14
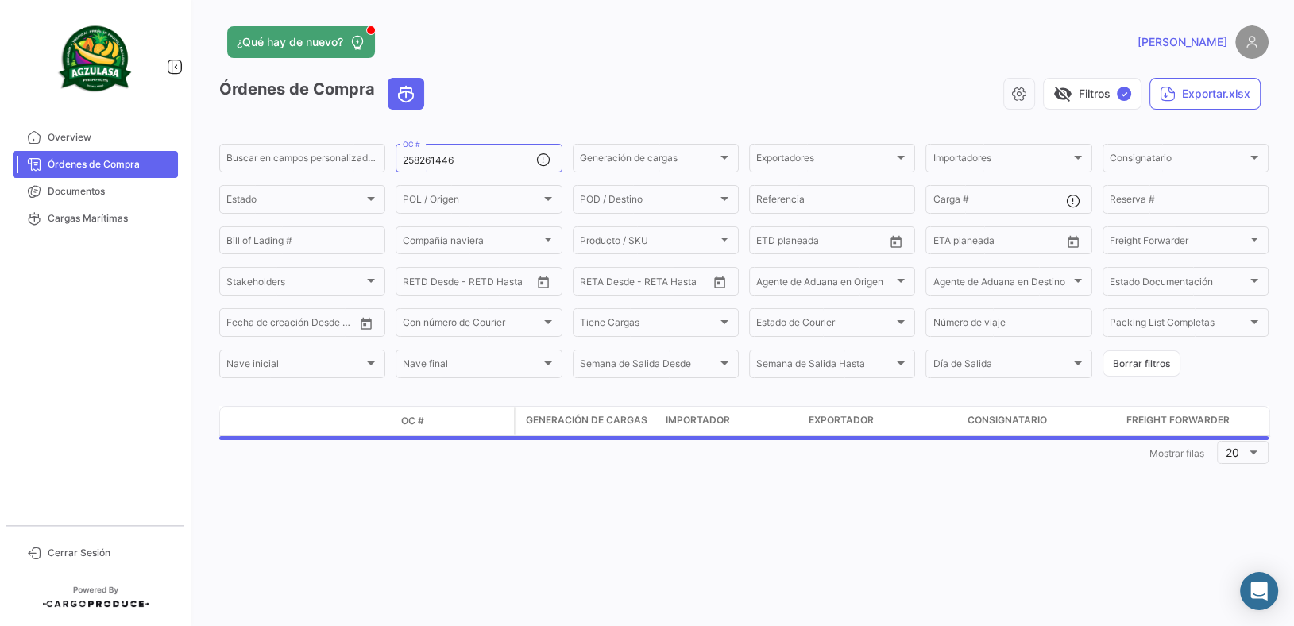
drag, startPoint x: 489, startPoint y: 164, endPoint x: 0, endPoint y: 142, distance: 489.1
click at [14, 165] on mat-sidenav-container "Overview Órdenes de Compra Documentos Cargas Marítimas Cerrar Sesión ¿Qué hay d…" at bounding box center [647, 313] width 1294 height 626
paste input "265"
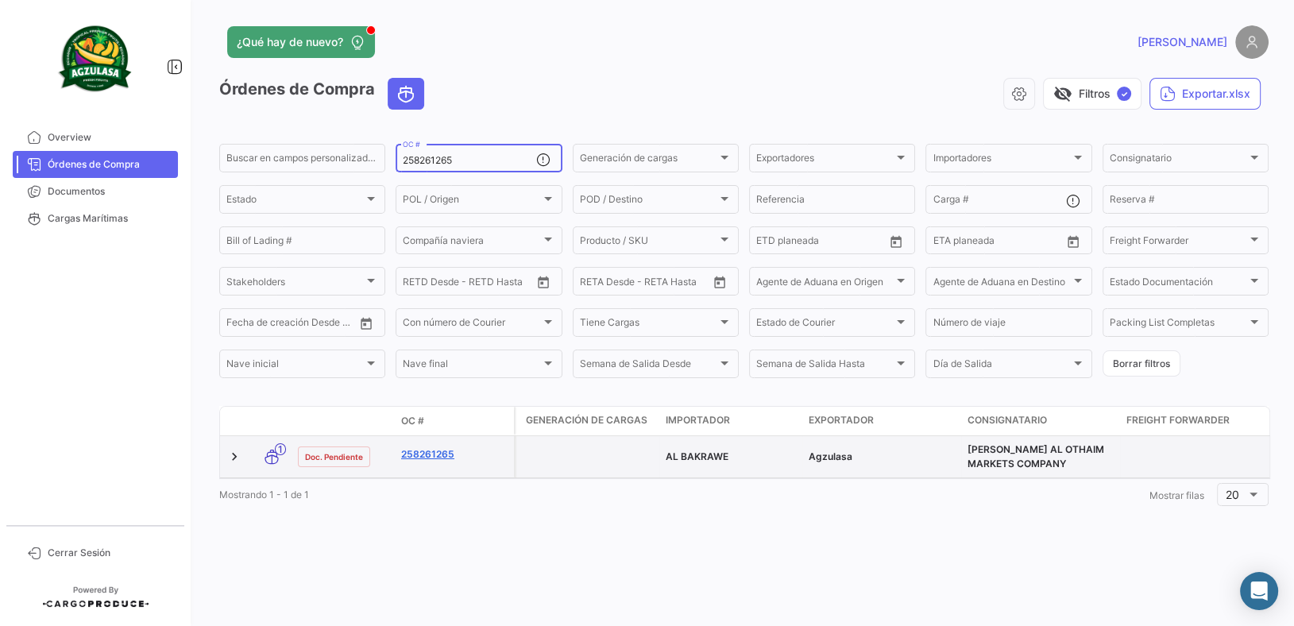
type input "258261265"
click at [431, 449] on link "258261265" at bounding box center [454, 454] width 106 height 14
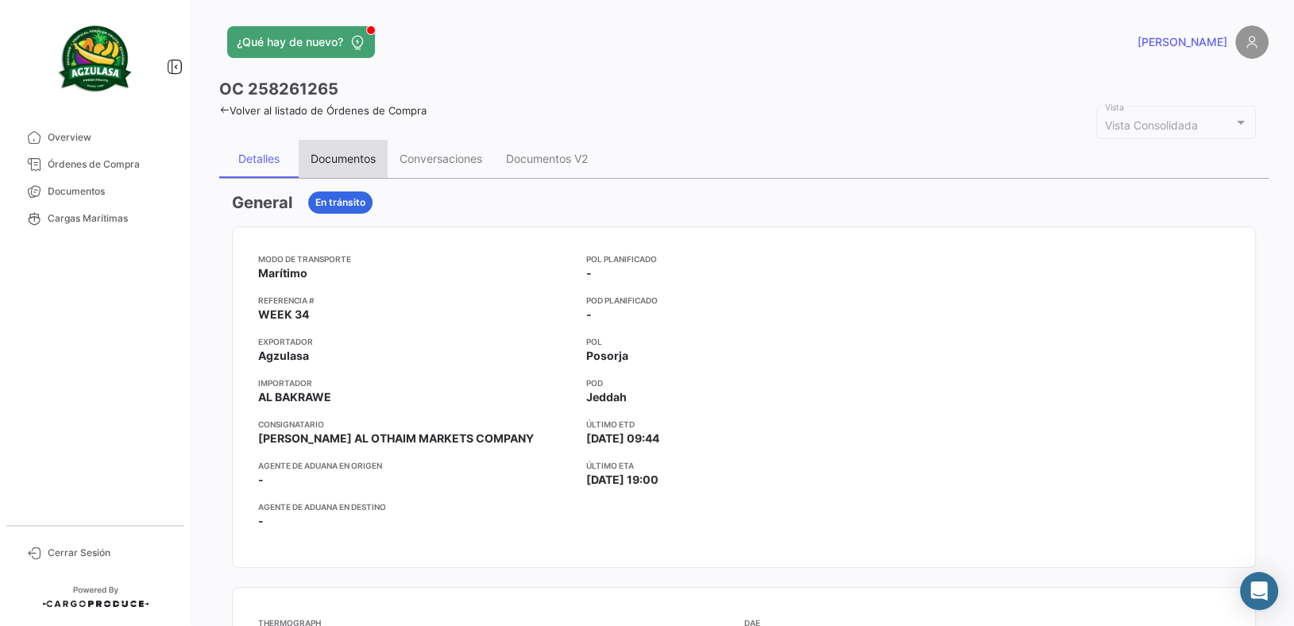
click at [351, 160] on div "Documentos" at bounding box center [343, 159] width 65 height 14
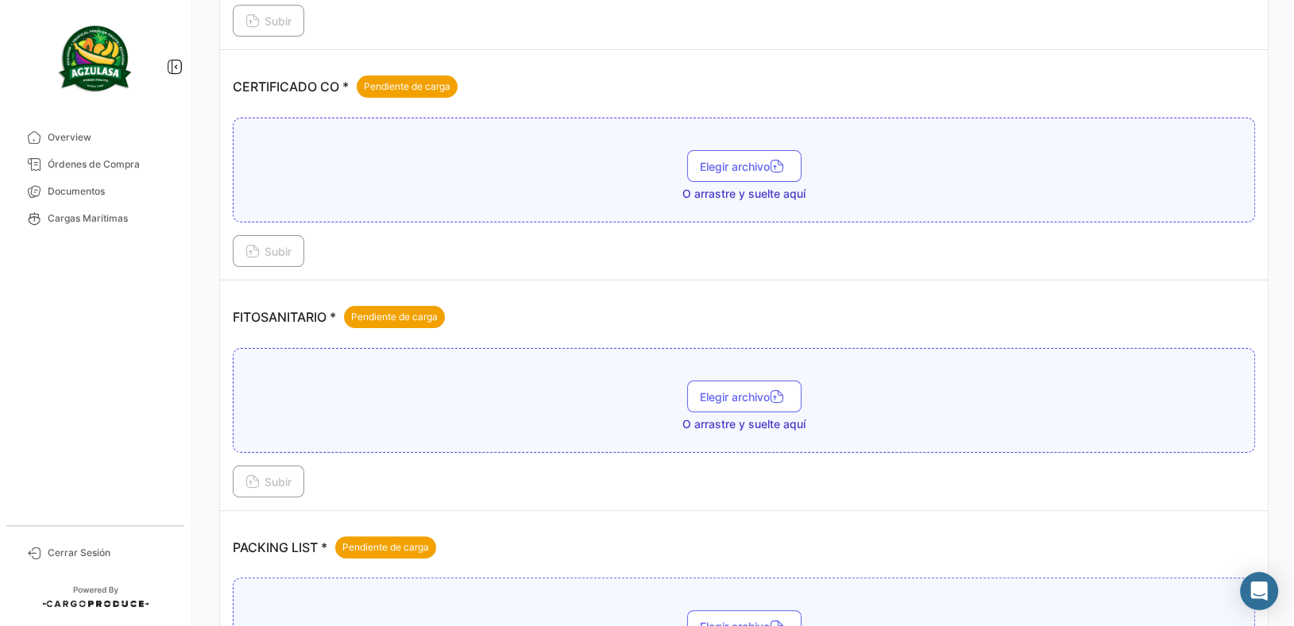
scroll to position [574, 0]
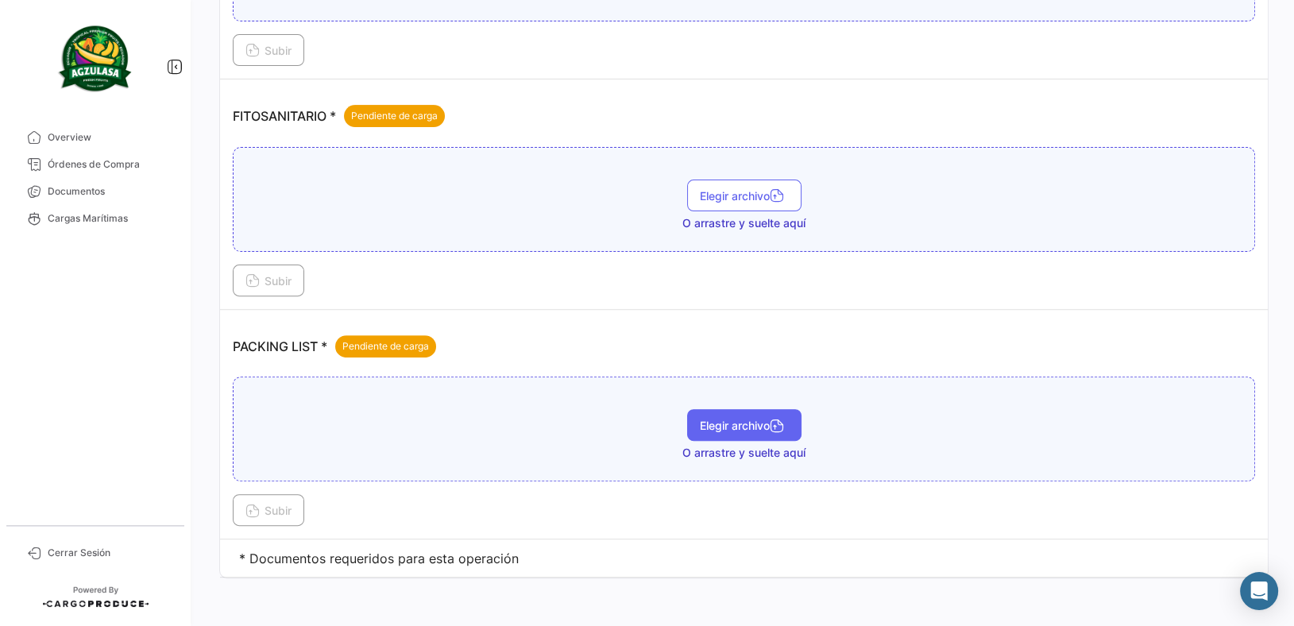
click at [737, 434] on button "Elegir archivo" at bounding box center [744, 425] width 114 height 32
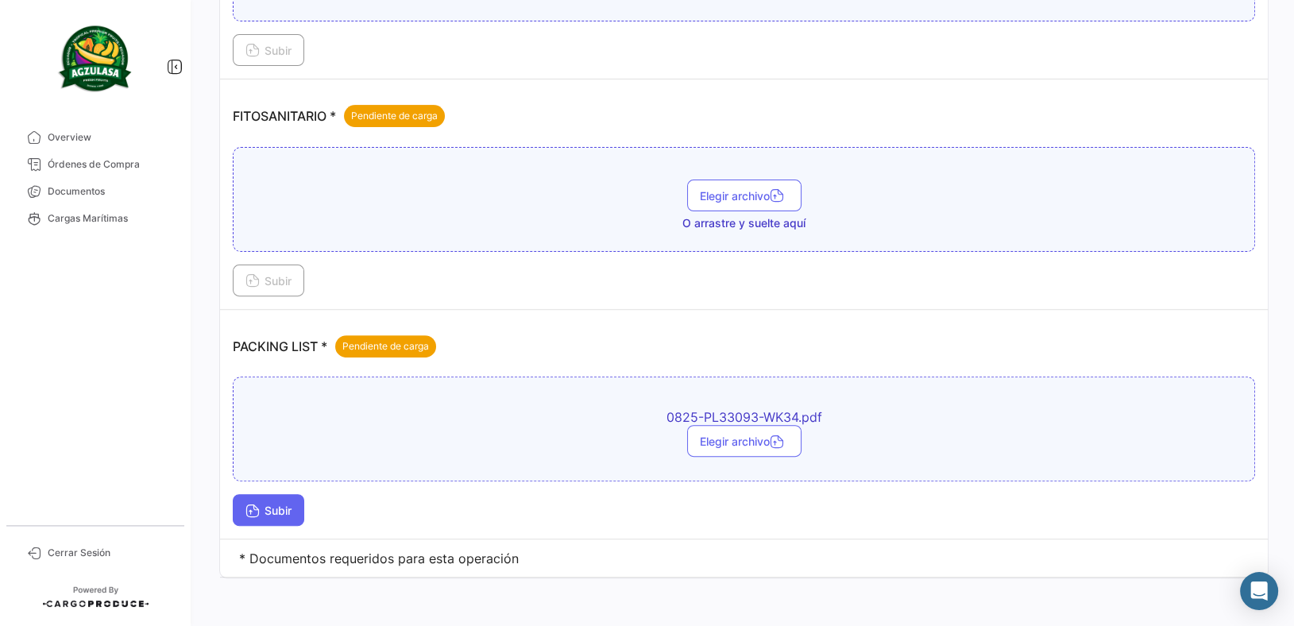
click at [285, 505] on span "Subir" at bounding box center [268, 511] width 46 height 14
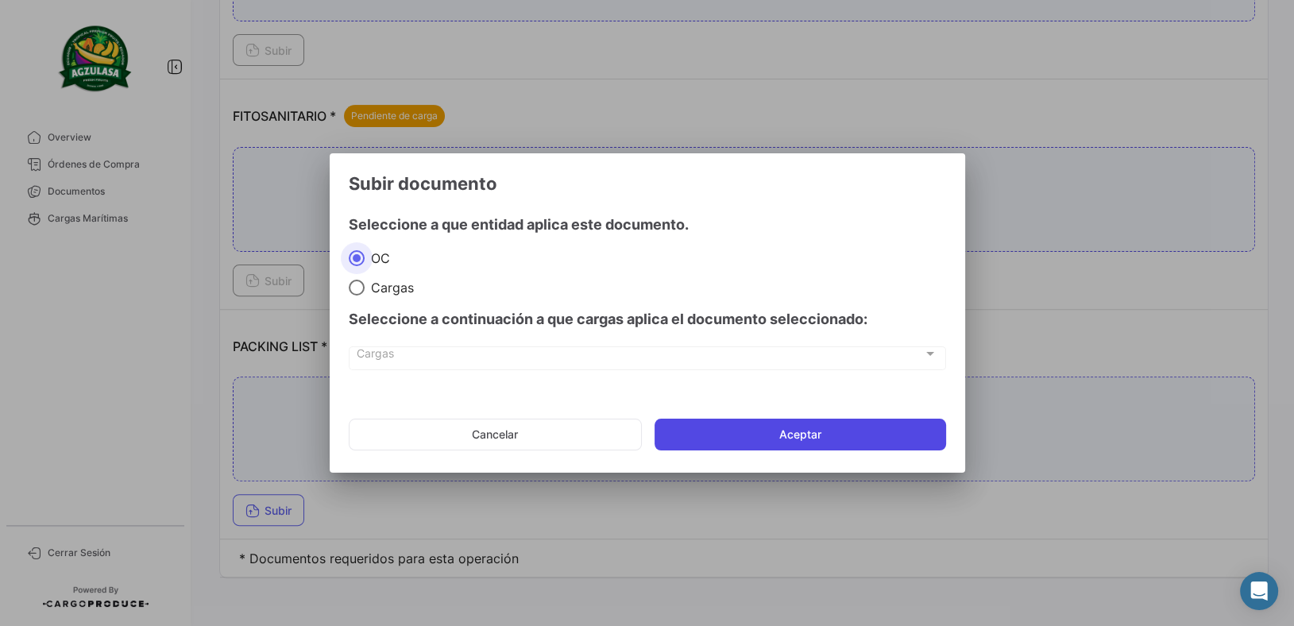
click at [831, 432] on button "Aceptar" at bounding box center [801, 435] width 292 height 32
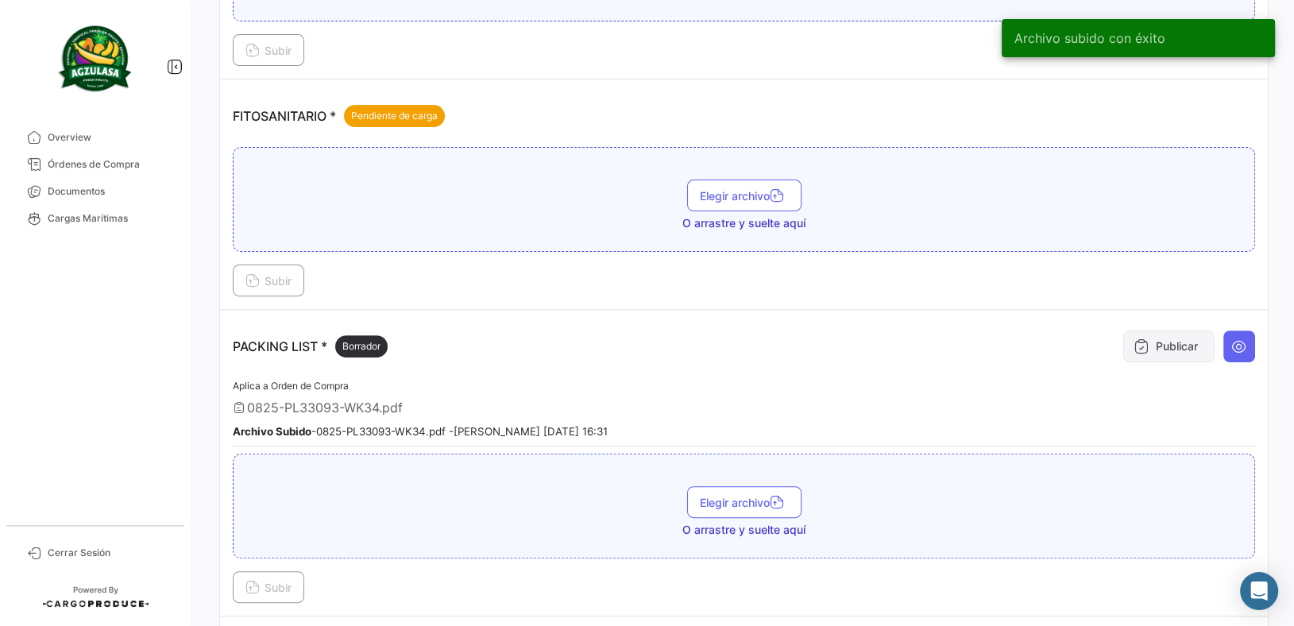
click at [1132, 334] on button "Publicar" at bounding box center [1168, 346] width 91 height 32
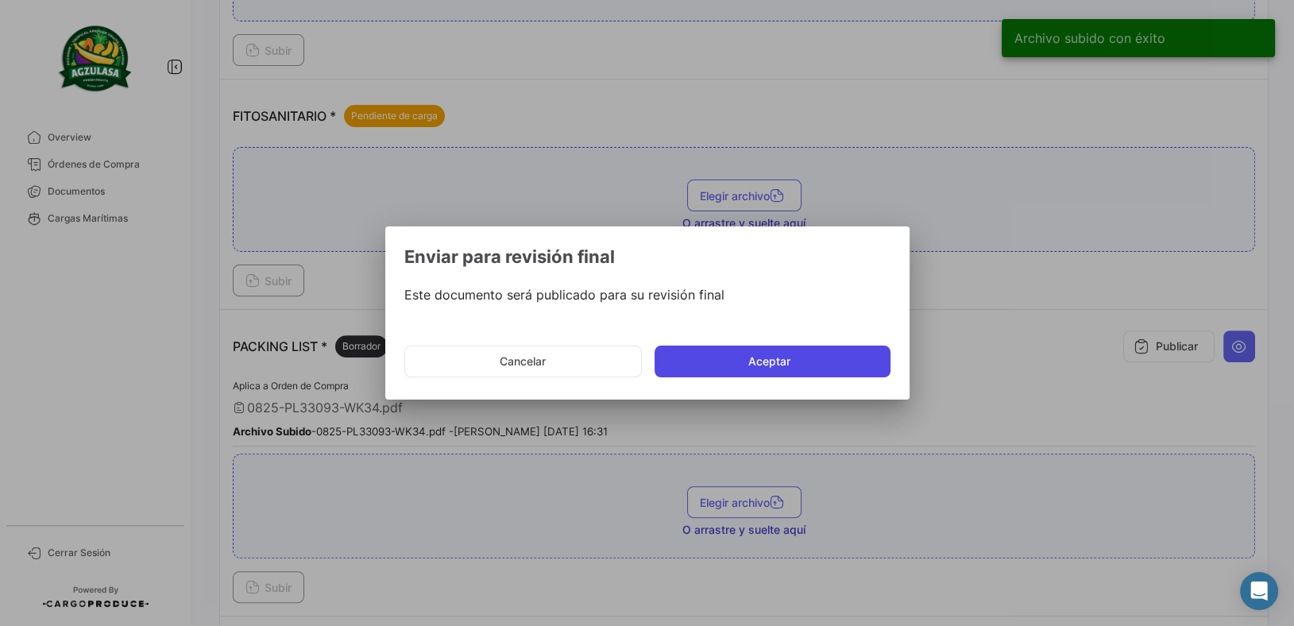
click at [820, 365] on button "Aceptar" at bounding box center [773, 362] width 236 height 32
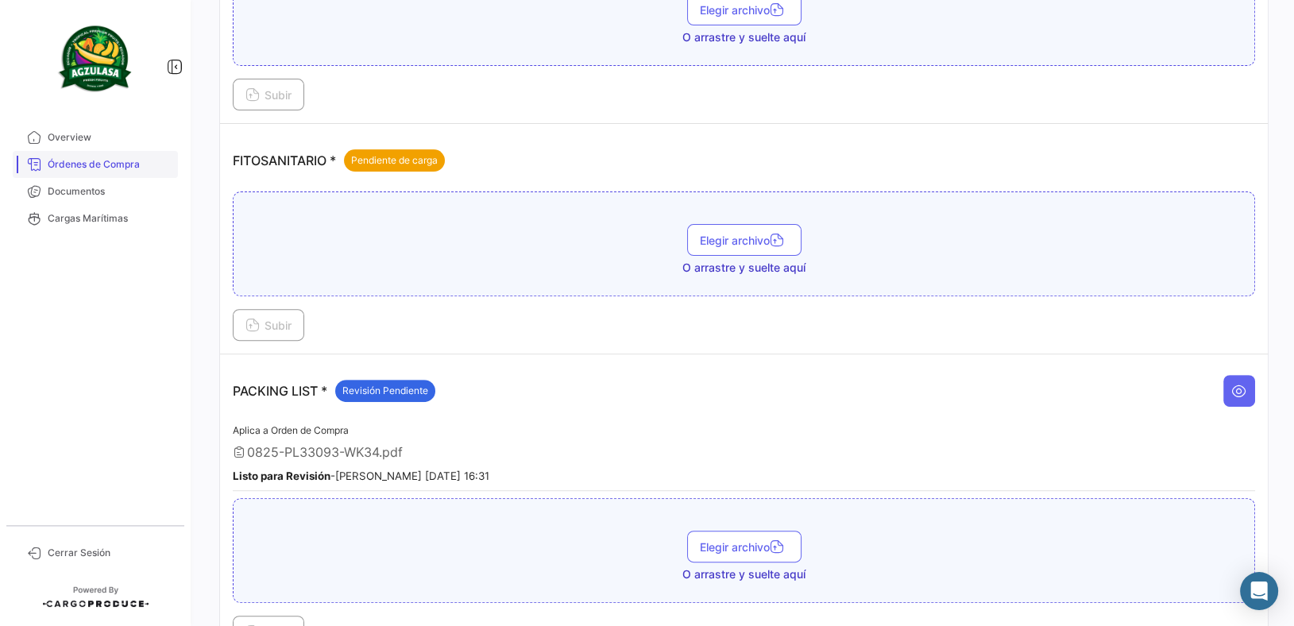
drag, startPoint x: 141, startPoint y: 163, endPoint x: 170, endPoint y: 160, distance: 29.6
click at [141, 163] on span "Órdenes de Compra" at bounding box center [110, 164] width 124 height 14
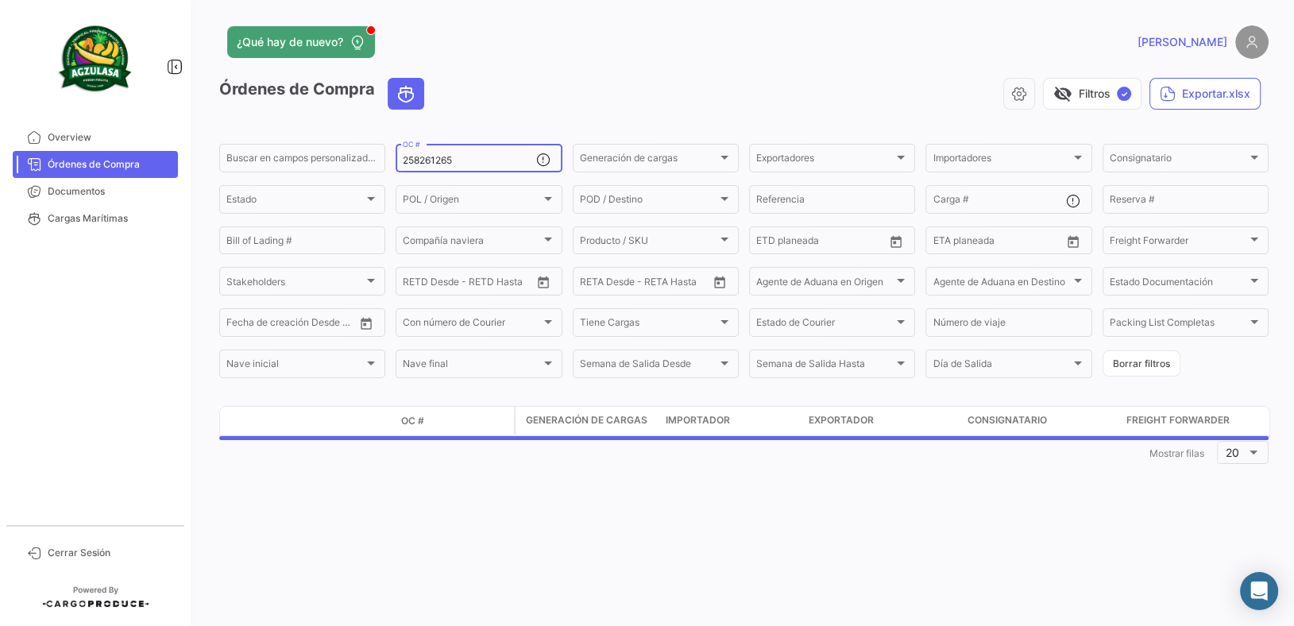
click at [486, 156] on input "258261265" at bounding box center [469, 160] width 133 height 11
drag, startPoint x: 474, startPoint y: 164, endPoint x: 279, endPoint y: 154, distance: 195.7
click at [0, 0] on div "Buscar en [PERSON_NAME] personalizados... 258261265 OC # Generación [PERSON_NAM…" at bounding box center [0, 0] width 0 height 0
paste input "83"
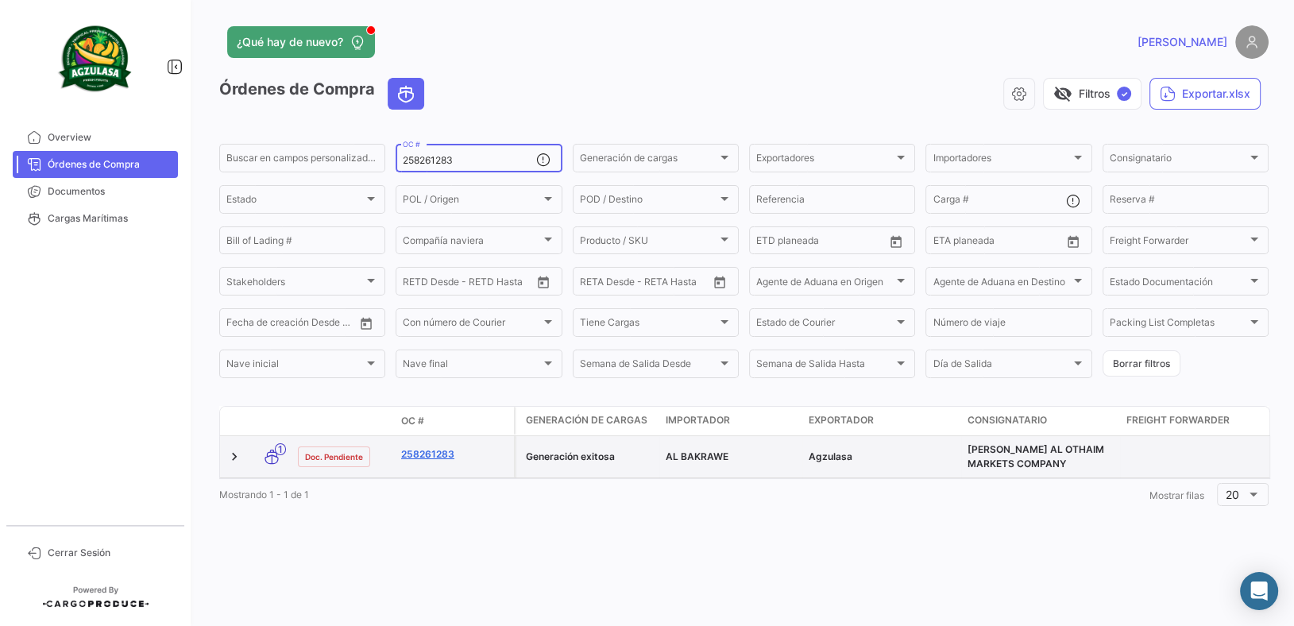
type input "258261283"
click at [430, 456] on link "258261283" at bounding box center [454, 454] width 106 height 14
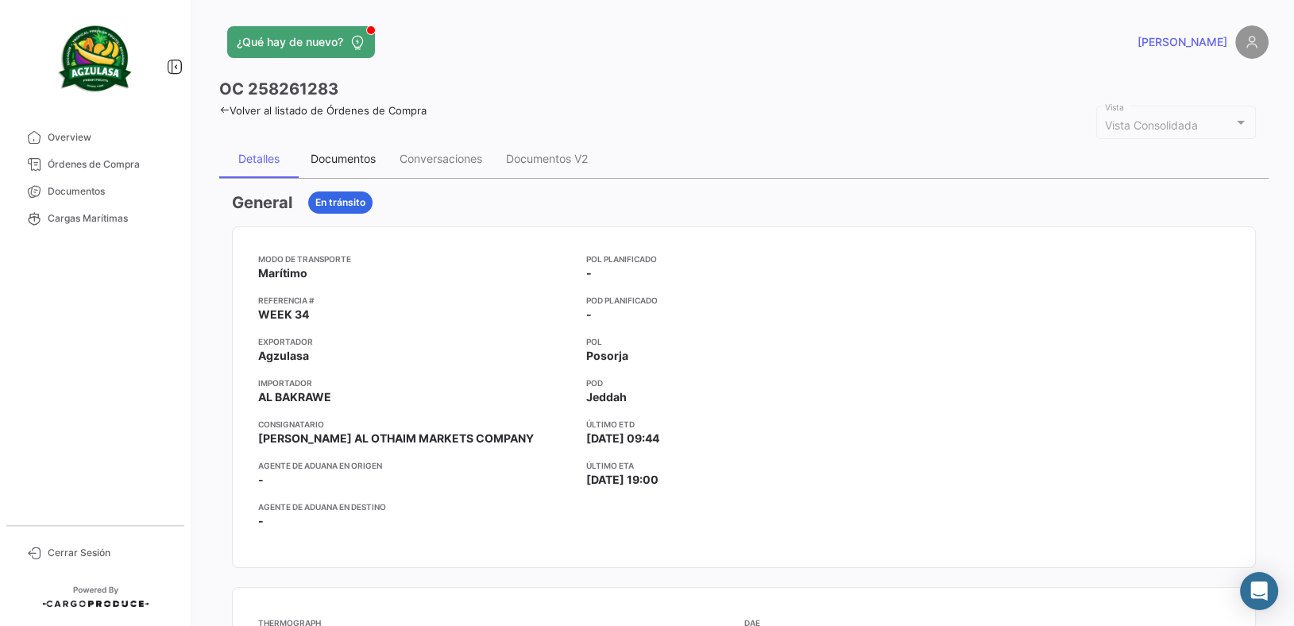
click at [317, 146] on div "Documentos" at bounding box center [343, 159] width 89 height 38
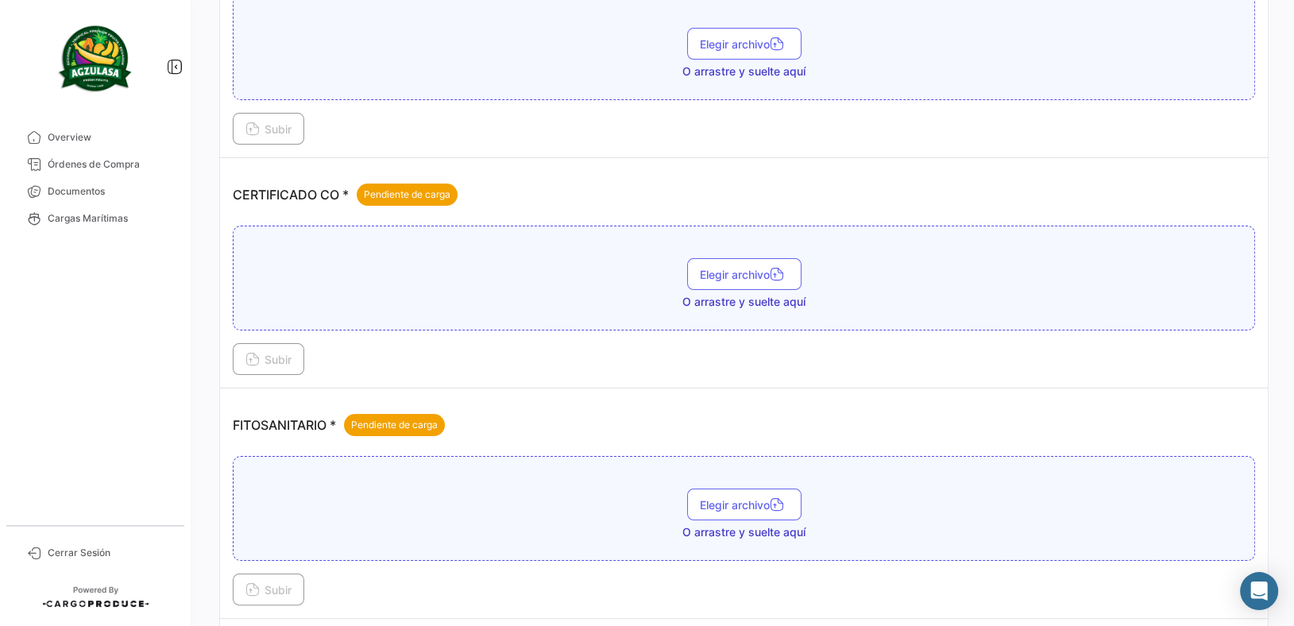
scroll to position [574, 0]
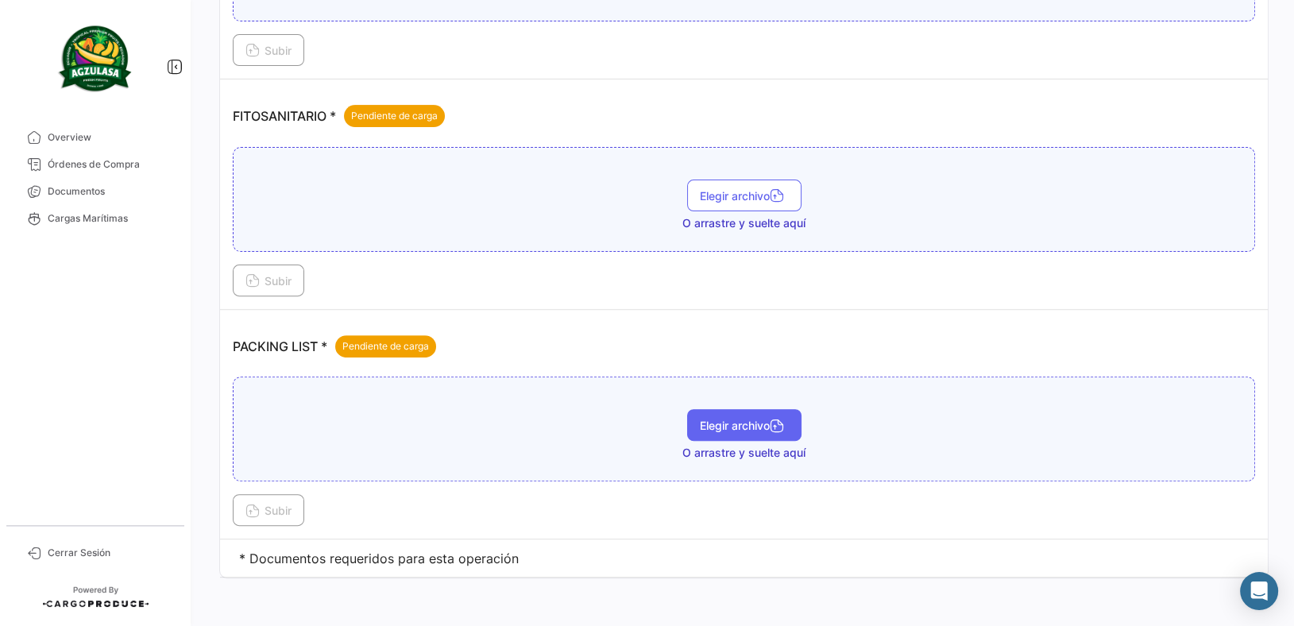
click at [709, 410] on button "Elegir archivo" at bounding box center [744, 425] width 114 height 32
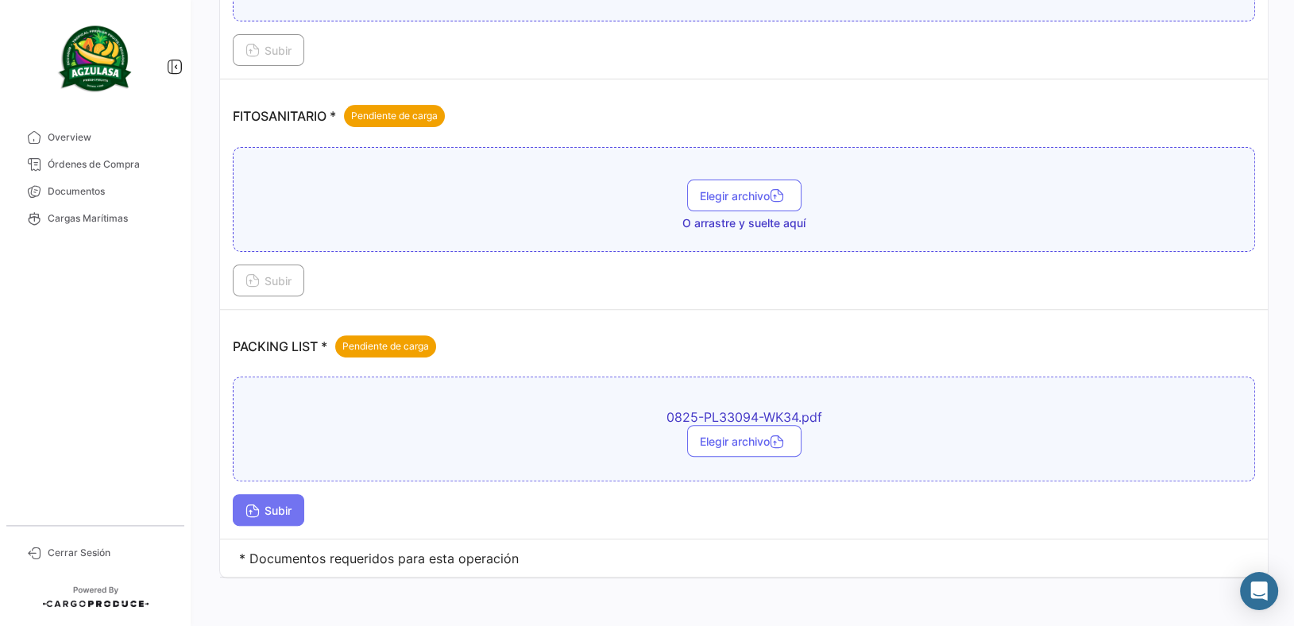
click at [273, 512] on span "Subir" at bounding box center [268, 511] width 46 height 14
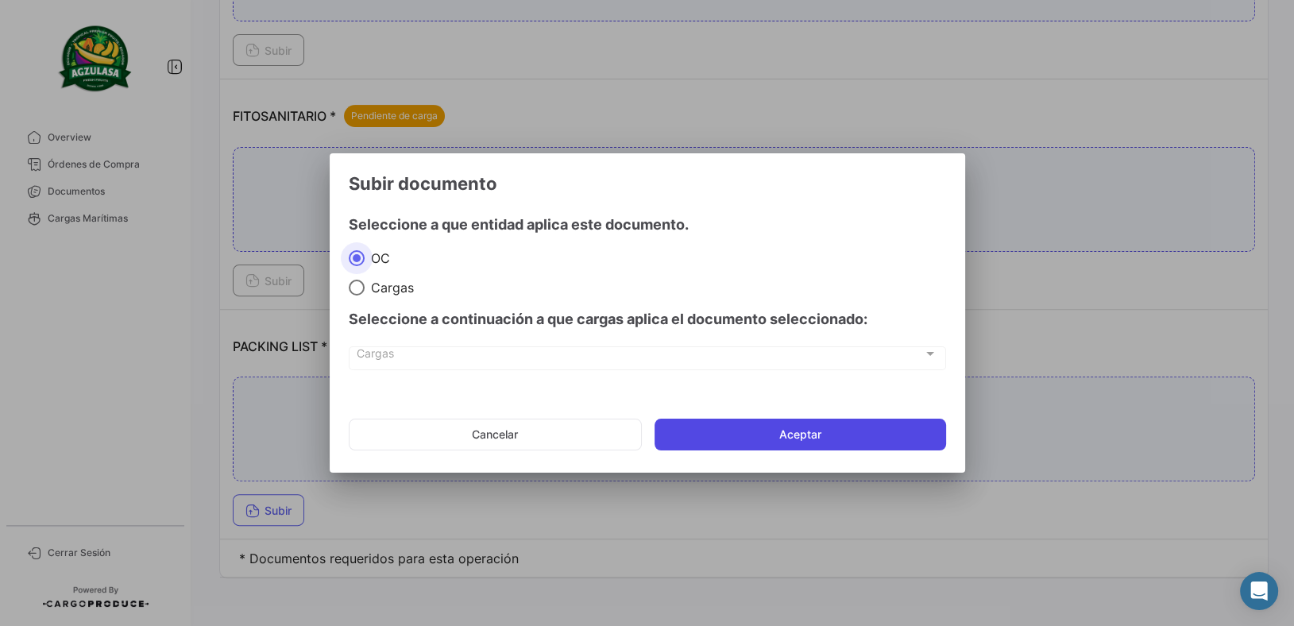
click at [916, 436] on button "Aceptar" at bounding box center [801, 435] width 292 height 32
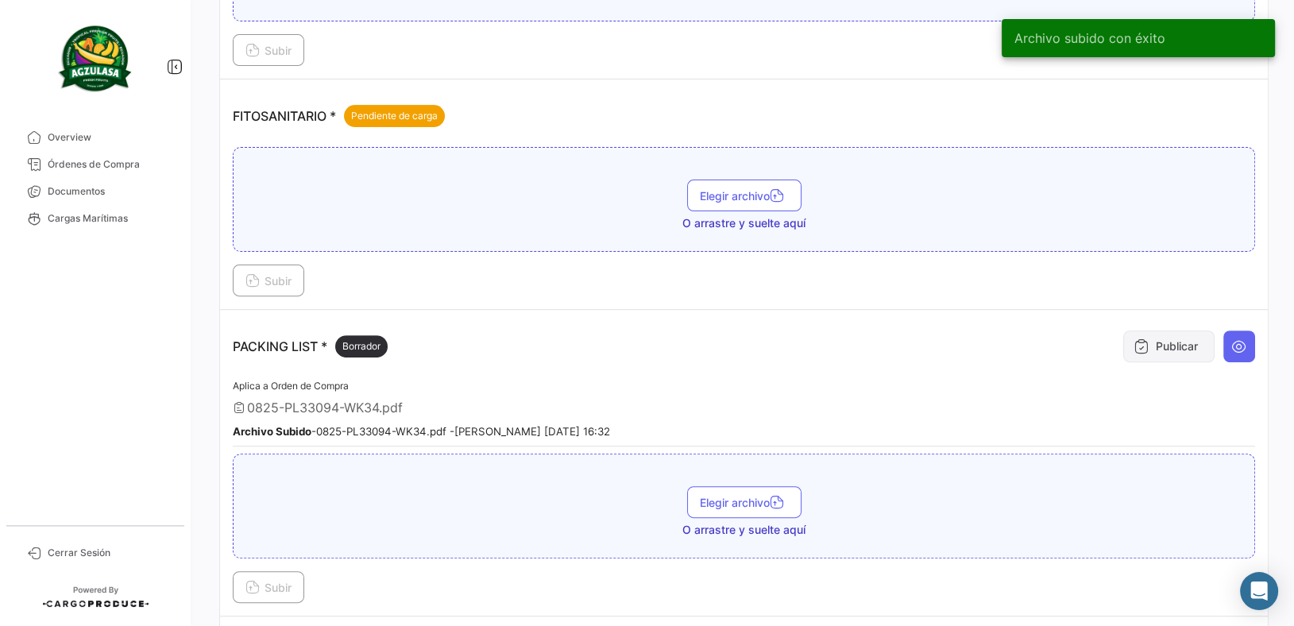
click at [1134, 346] on icon at bounding box center [1142, 346] width 16 height 16
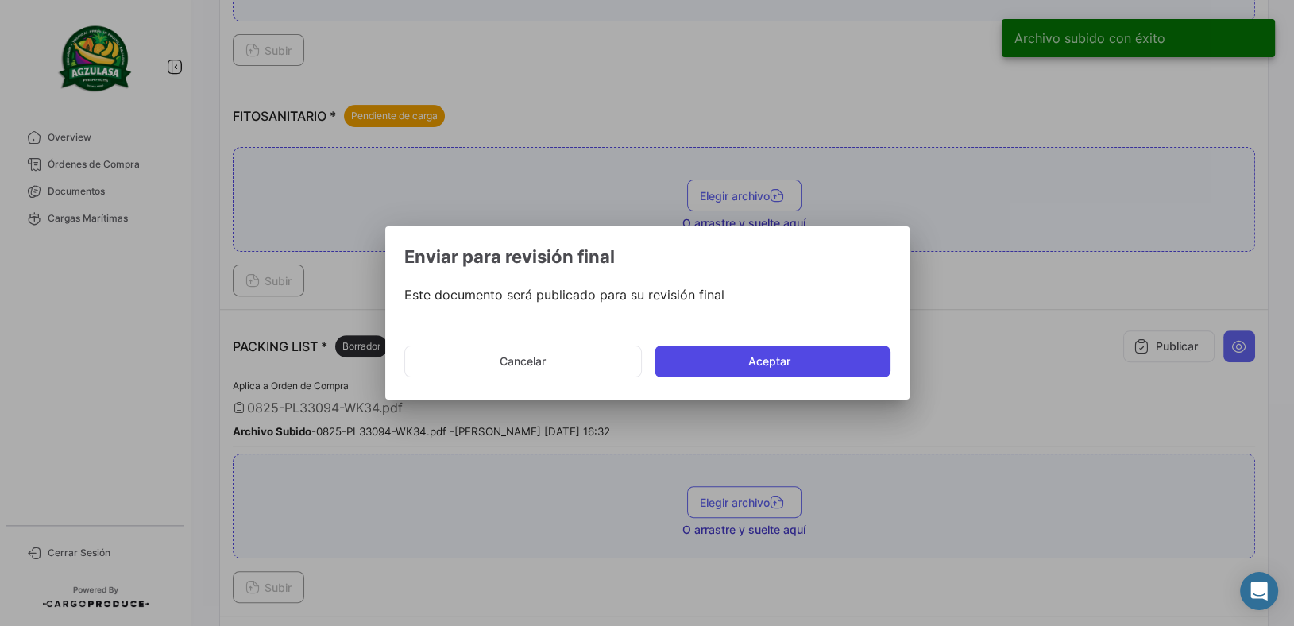
click at [768, 357] on button "Aceptar" at bounding box center [773, 362] width 236 height 32
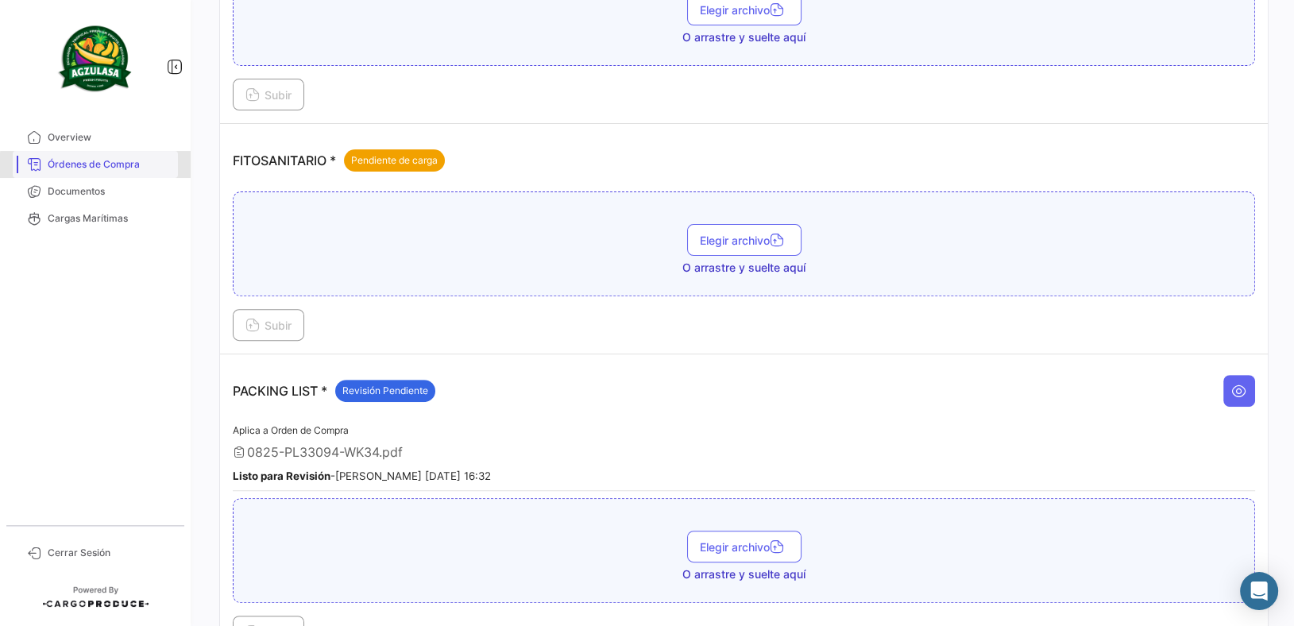
click at [135, 173] on link "Órdenes de Compra" at bounding box center [95, 164] width 165 height 27
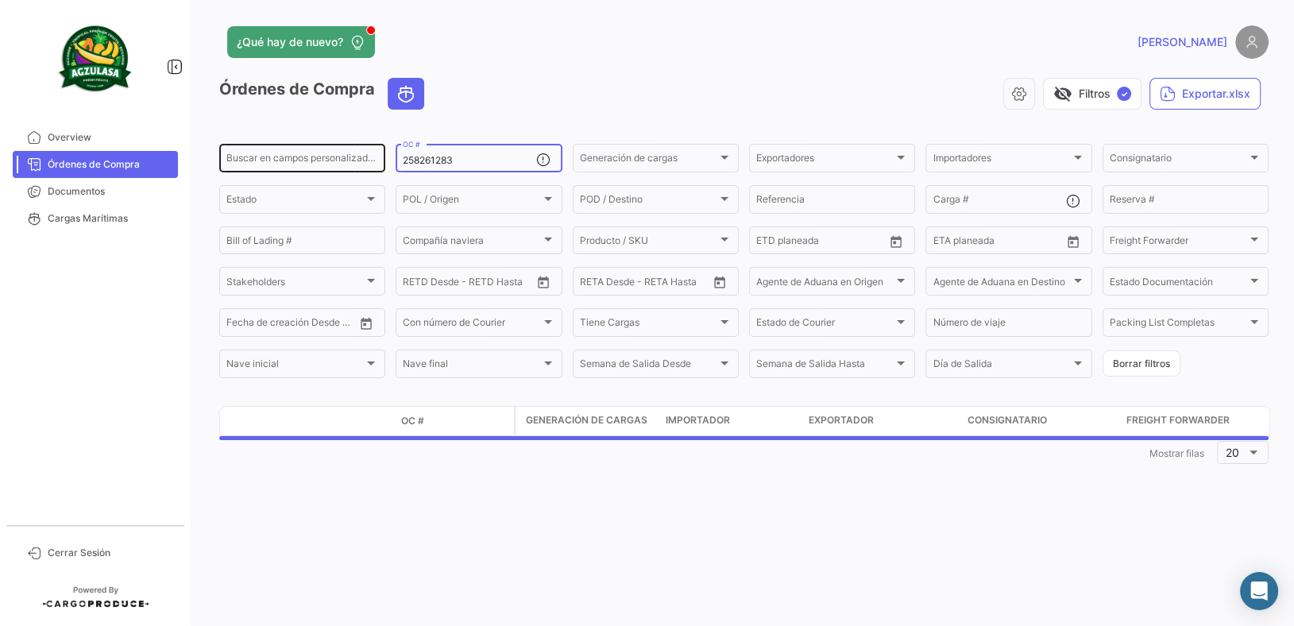
drag, startPoint x: 483, startPoint y: 160, endPoint x: 311, endPoint y: 148, distance: 172.8
click at [0, 0] on div "Buscar en [PERSON_NAME] personalizados... 258261283 OC # Generación [PERSON_NAM…" at bounding box center [0, 0] width 0 height 0
paste input "50"
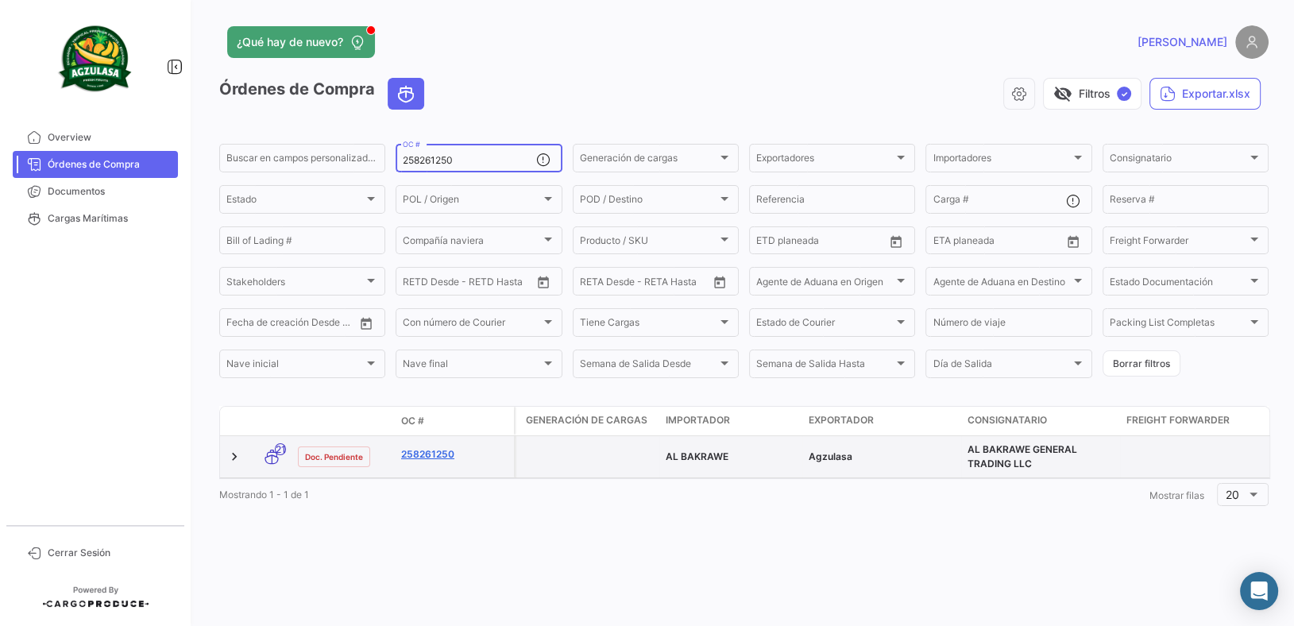
type input "258261250"
click at [449, 456] on link "258261250" at bounding box center [454, 454] width 106 height 14
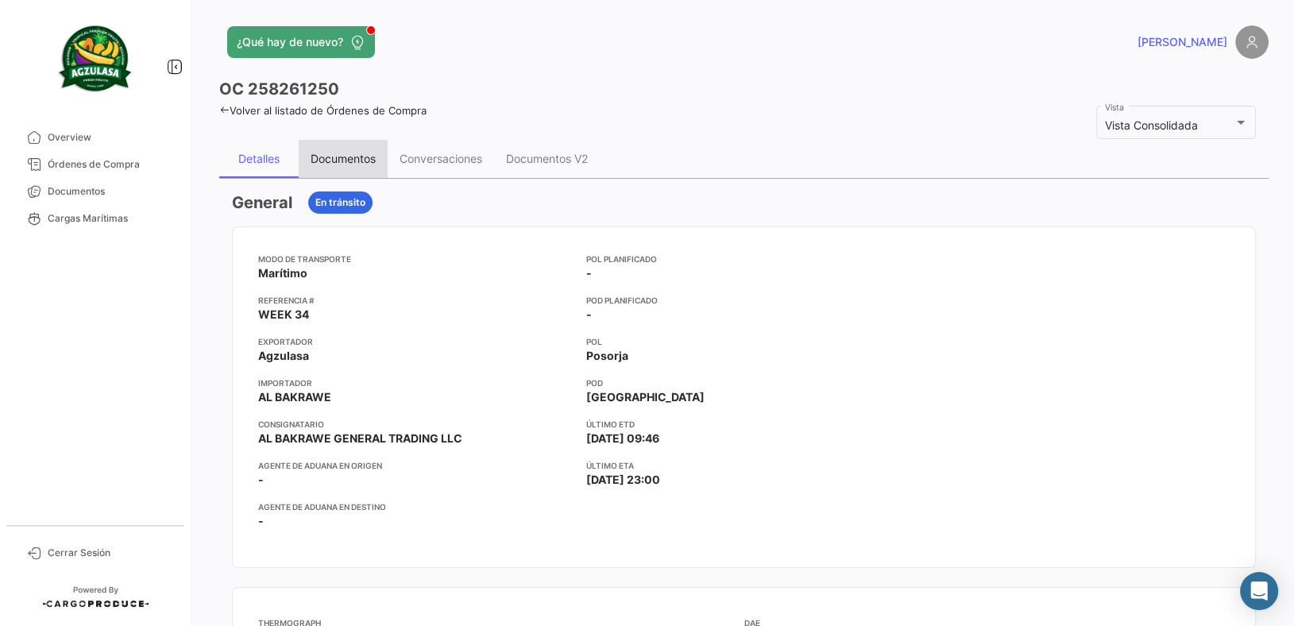
click at [346, 156] on div "Documentos" at bounding box center [343, 159] width 65 height 14
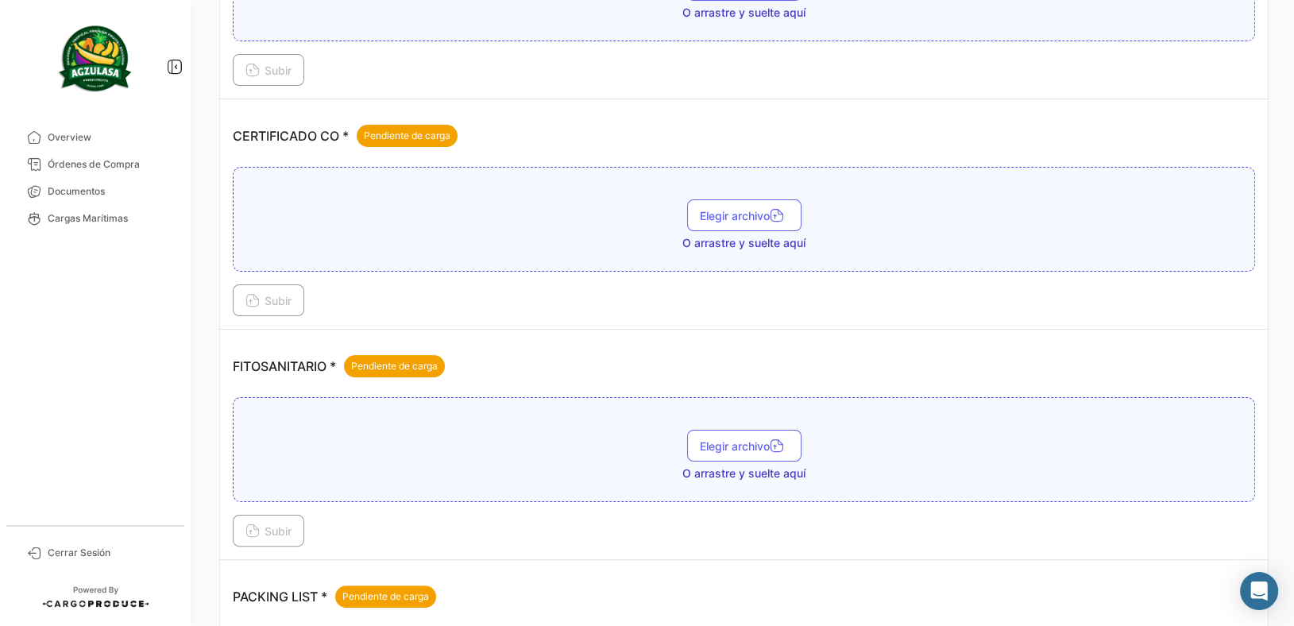
scroll to position [574, 0]
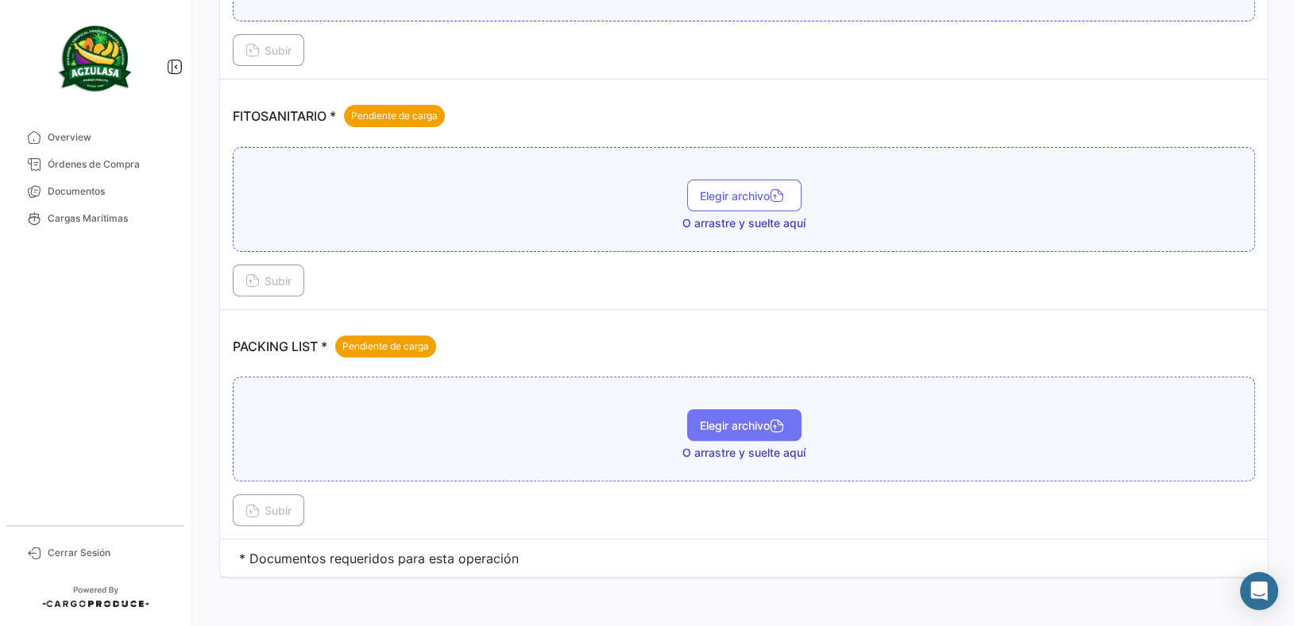
click at [747, 419] on span "Elegir archivo" at bounding box center [744, 426] width 89 height 14
click at [272, 497] on button "Subir" at bounding box center [268, 510] width 71 height 32
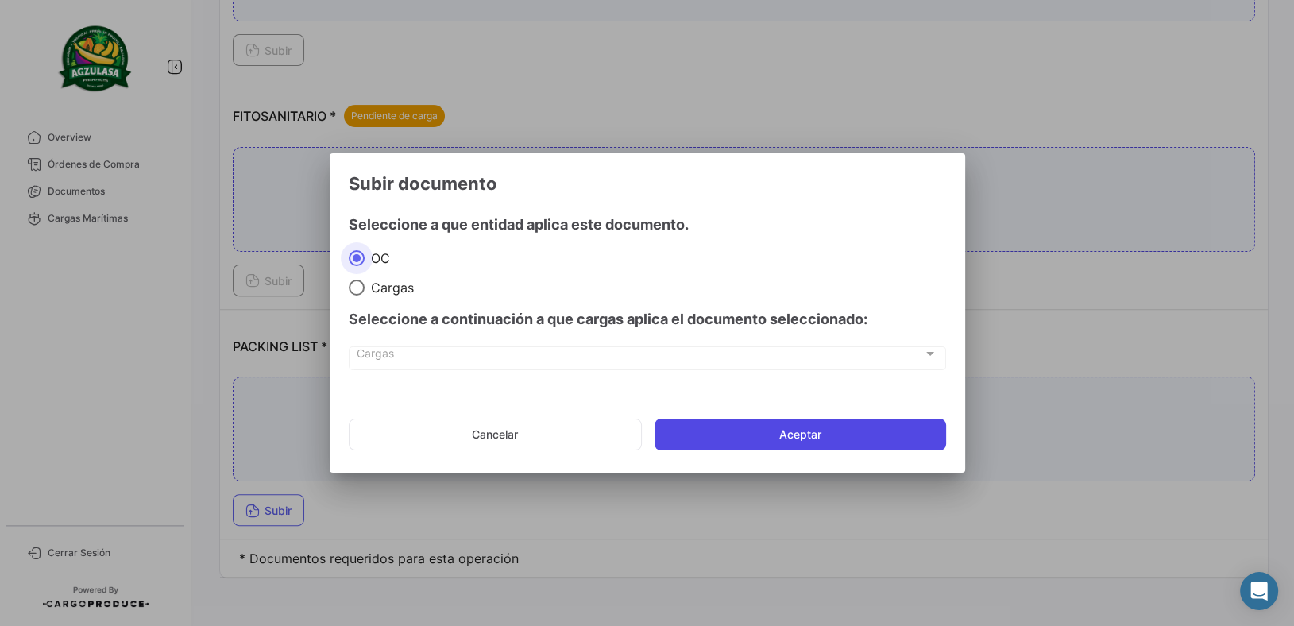
click at [801, 427] on button "Aceptar" at bounding box center [801, 435] width 292 height 32
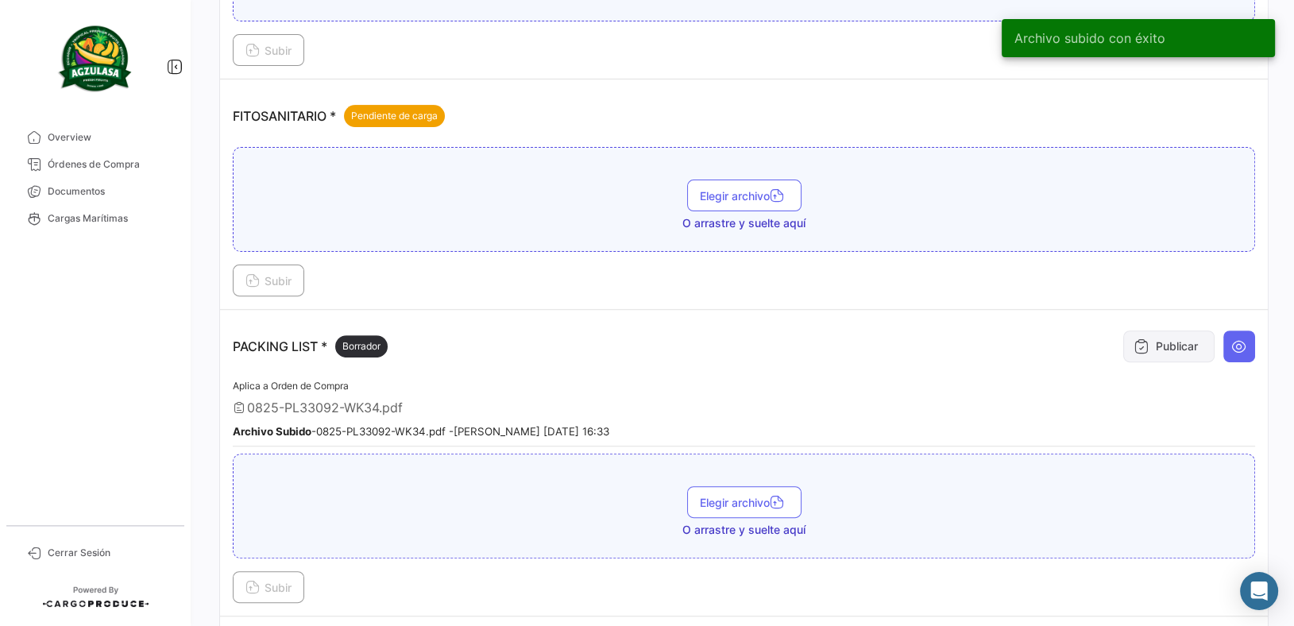
click at [1175, 336] on button "Publicar" at bounding box center [1168, 346] width 91 height 32
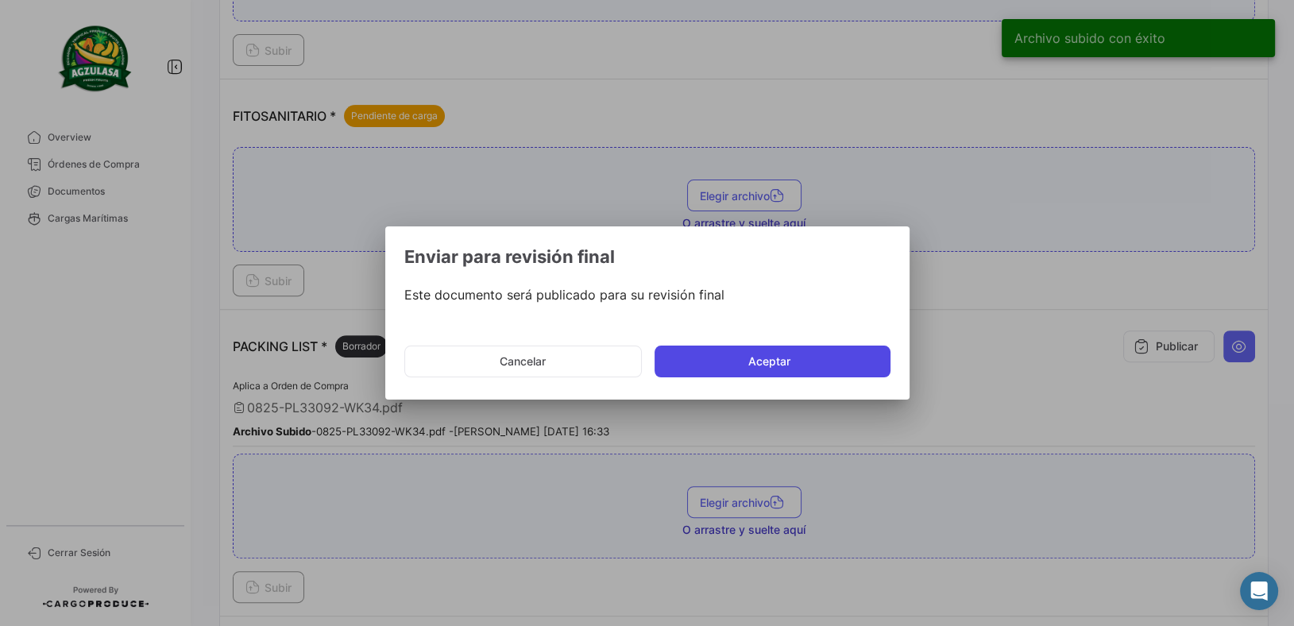
click at [806, 350] on button "Aceptar" at bounding box center [773, 362] width 236 height 32
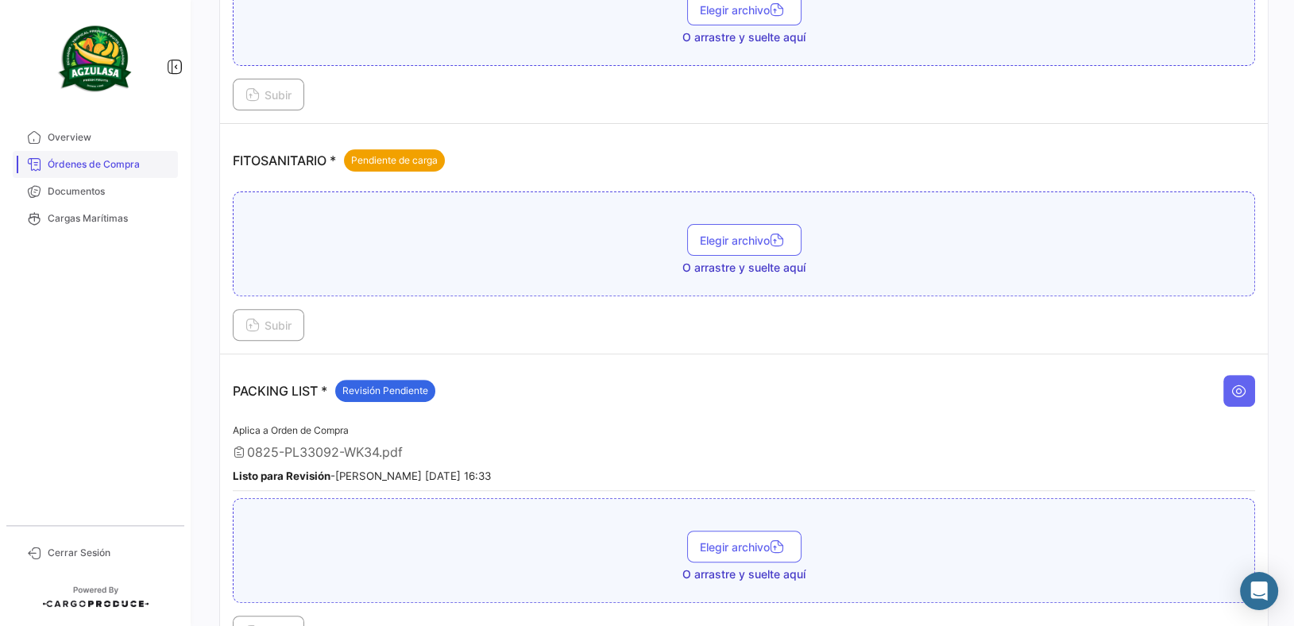
click at [123, 159] on span "Órdenes de Compra" at bounding box center [110, 164] width 124 height 14
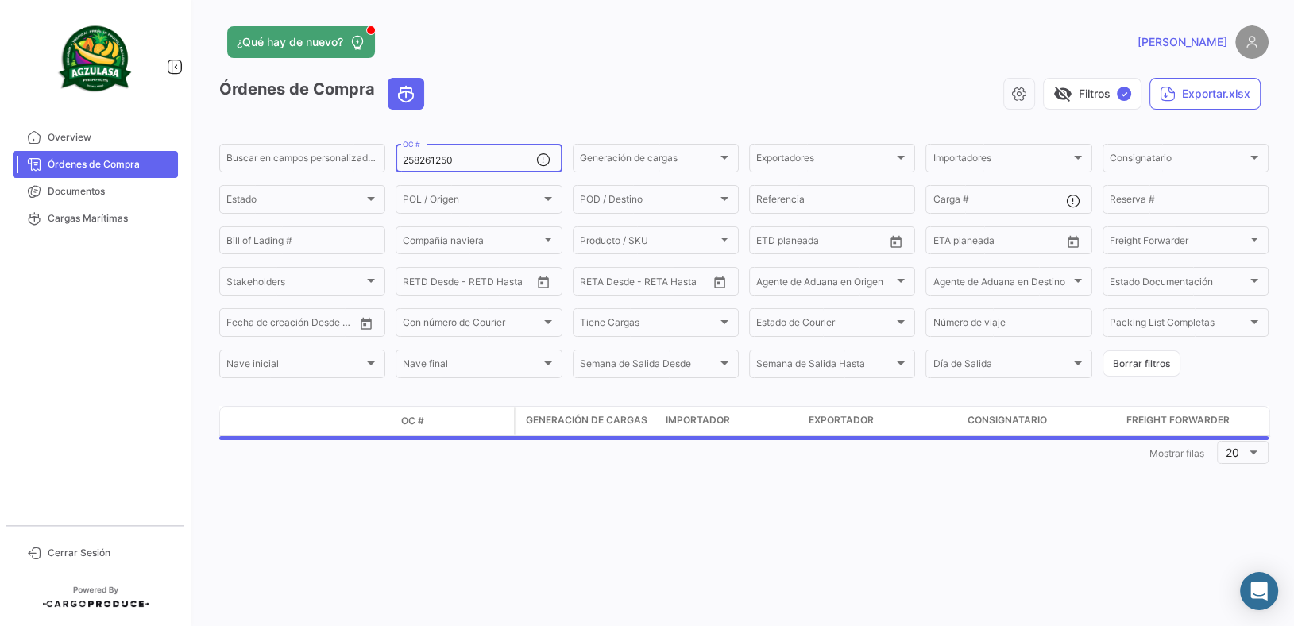
drag, startPoint x: 465, startPoint y: 160, endPoint x: 71, endPoint y: 91, distance: 399.3
click at [114, 104] on mat-sidenav-container "Overview Órdenes de Compra Documentos Cargas Marítimas Cerrar Sesión ¿Qué hay d…" at bounding box center [647, 313] width 1294 height 626
paste input "34"
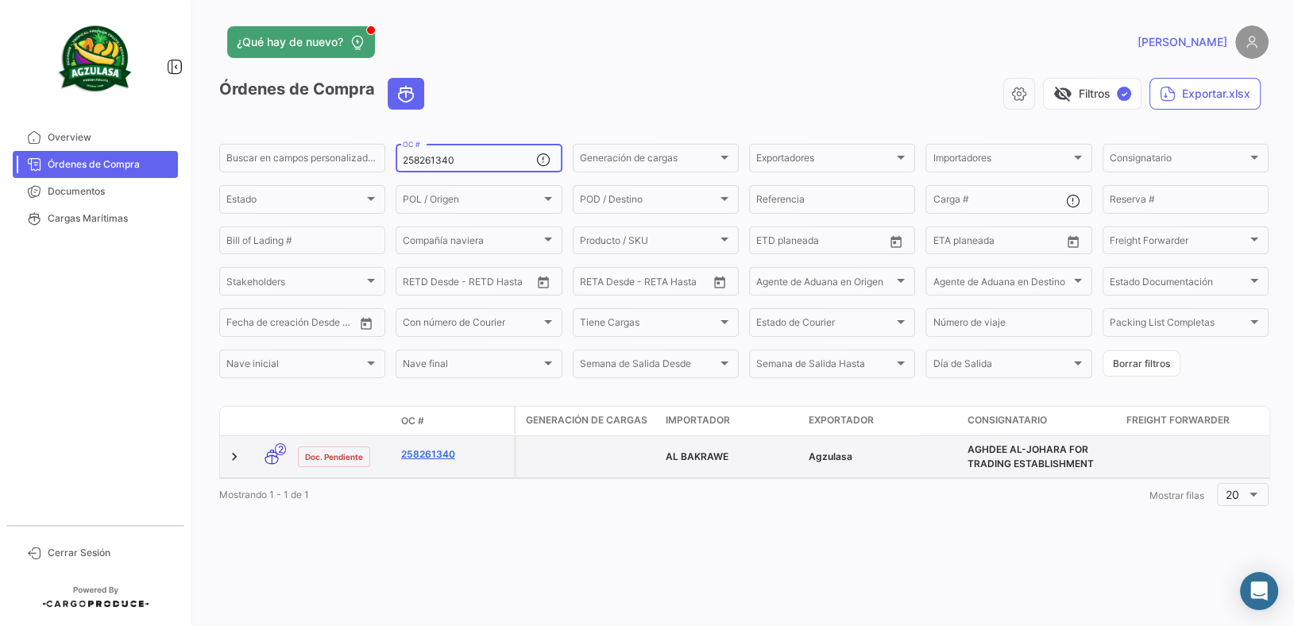
type input "258261340"
click at [432, 460] on link "258261340" at bounding box center [454, 454] width 106 height 14
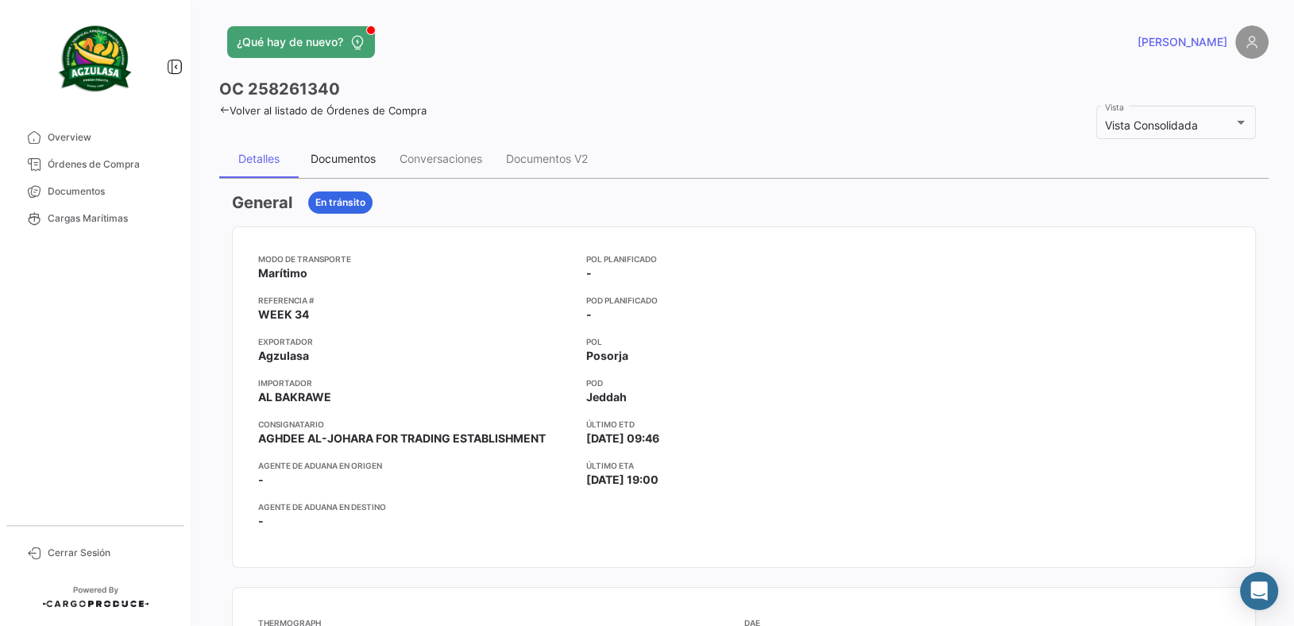
click at [361, 161] on div "Documentos" at bounding box center [343, 159] width 65 height 14
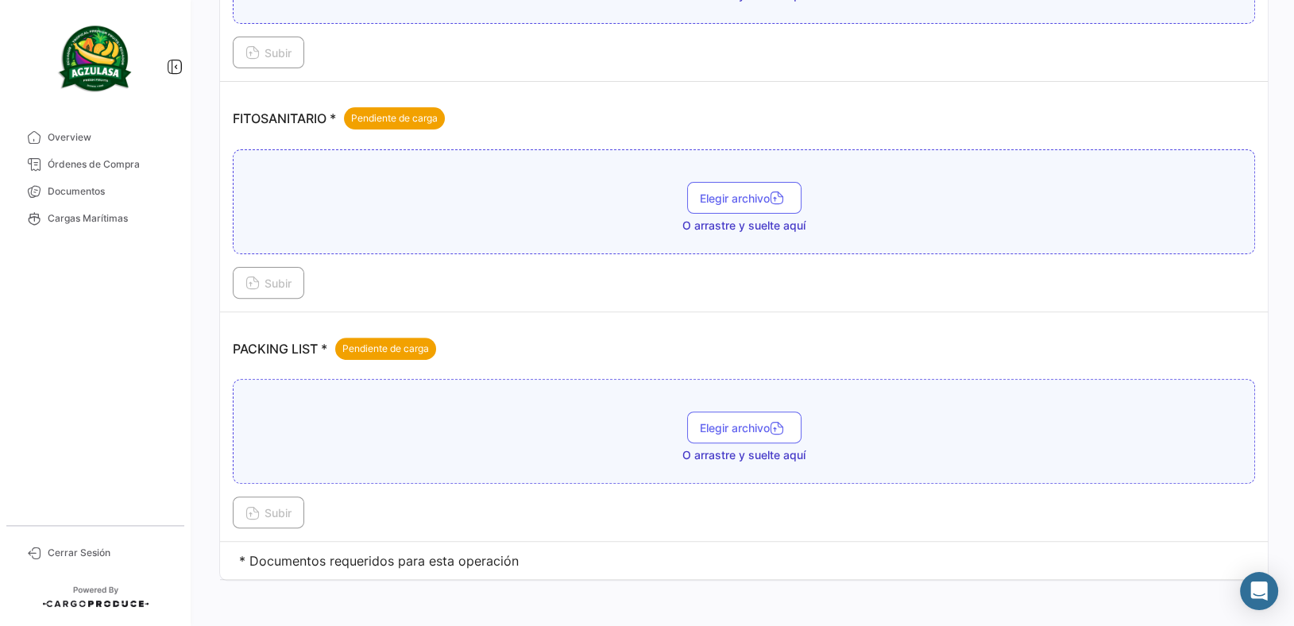
scroll to position [574, 0]
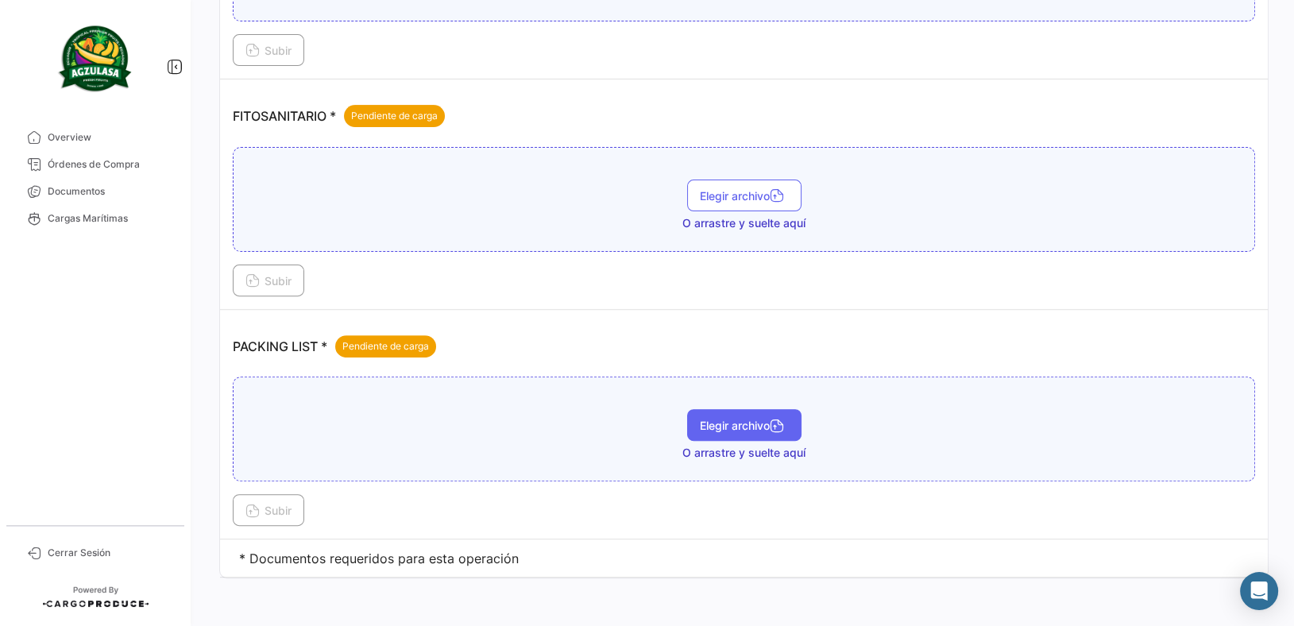
click at [756, 433] on button "Elegir archivo" at bounding box center [744, 425] width 114 height 32
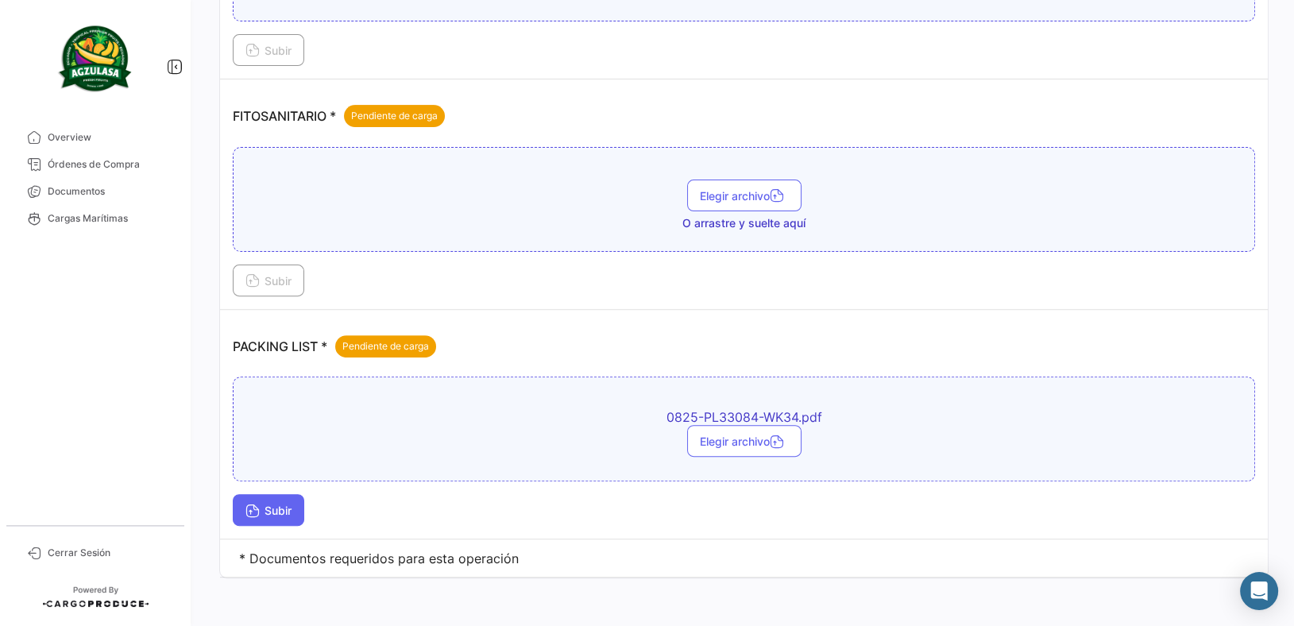
click at [251, 505] on icon at bounding box center [252, 512] width 14 height 14
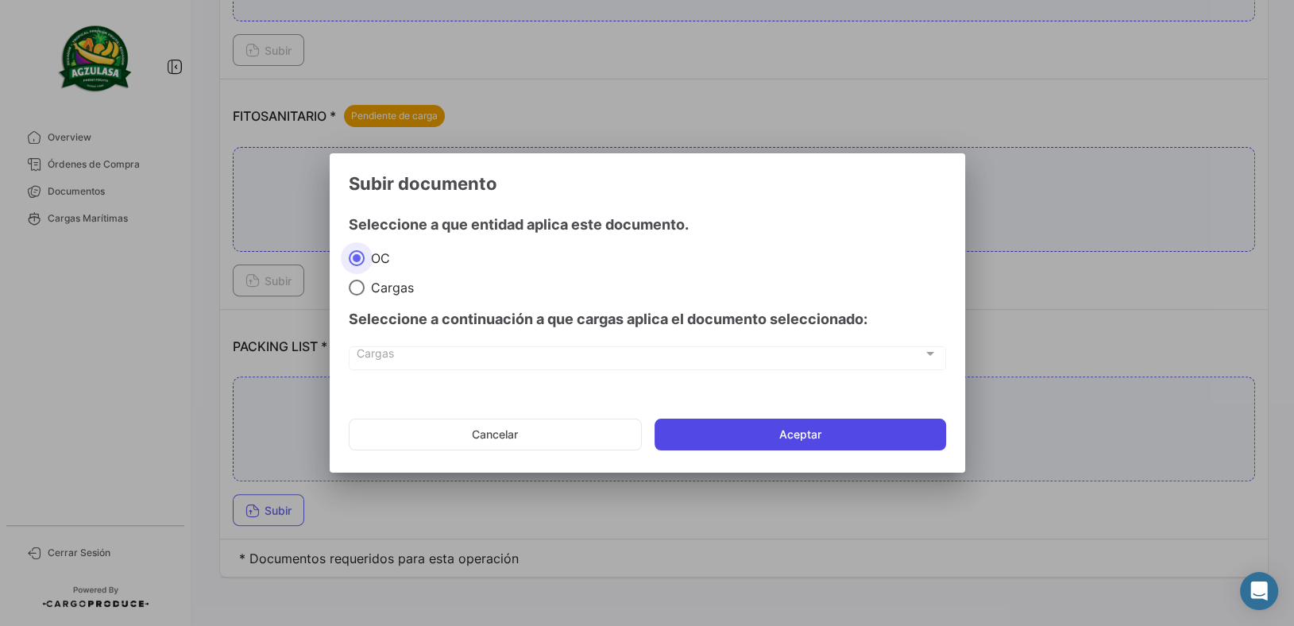
click at [756, 431] on button "Aceptar" at bounding box center [801, 435] width 292 height 32
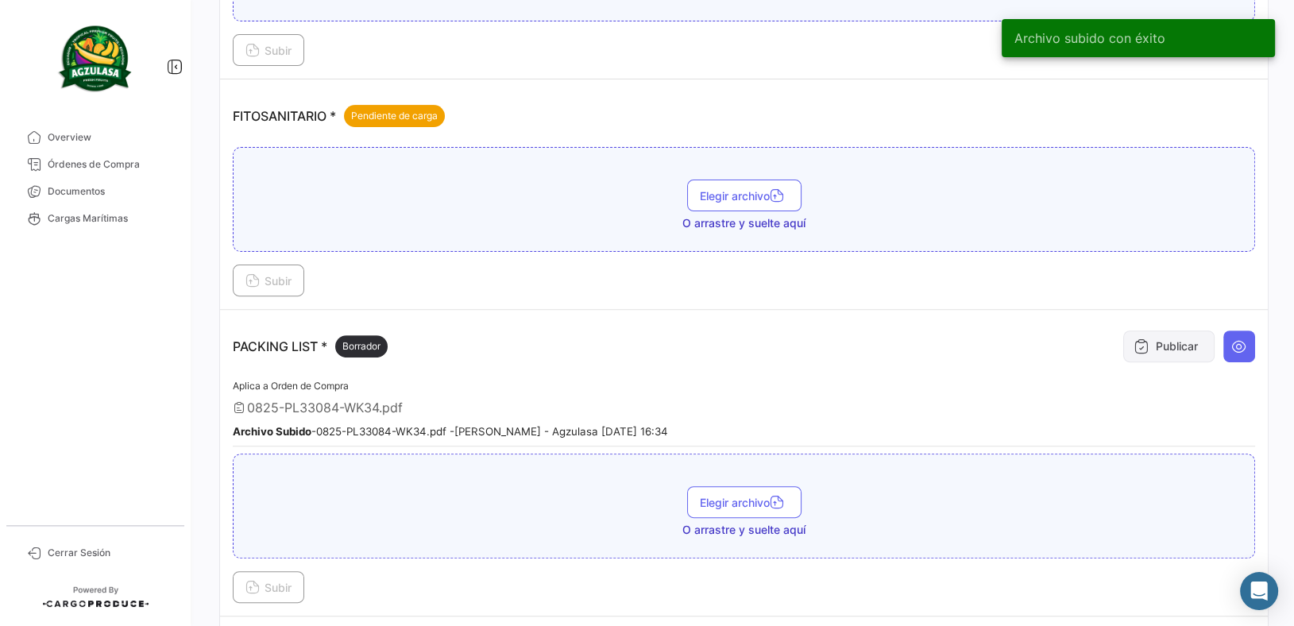
click at [1181, 346] on button "Publicar" at bounding box center [1168, 346] width 91 height 32
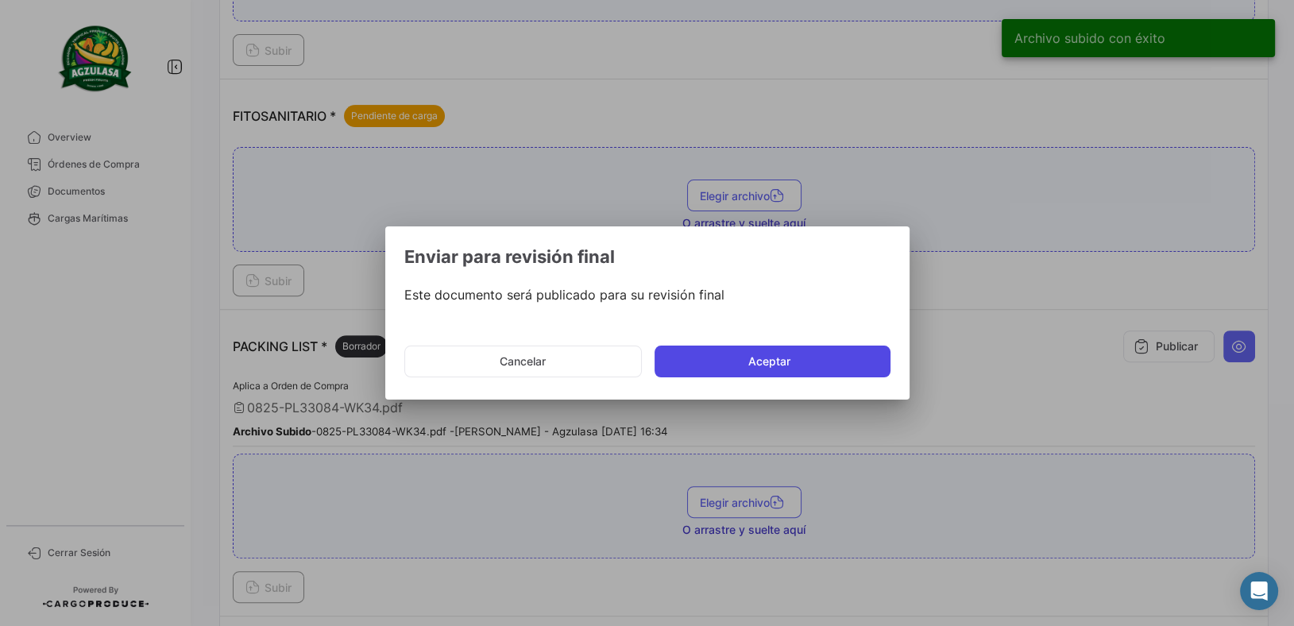
click at [798, 357] on button "Aceptar" at bounding box center [773, 362] width 236 height 32
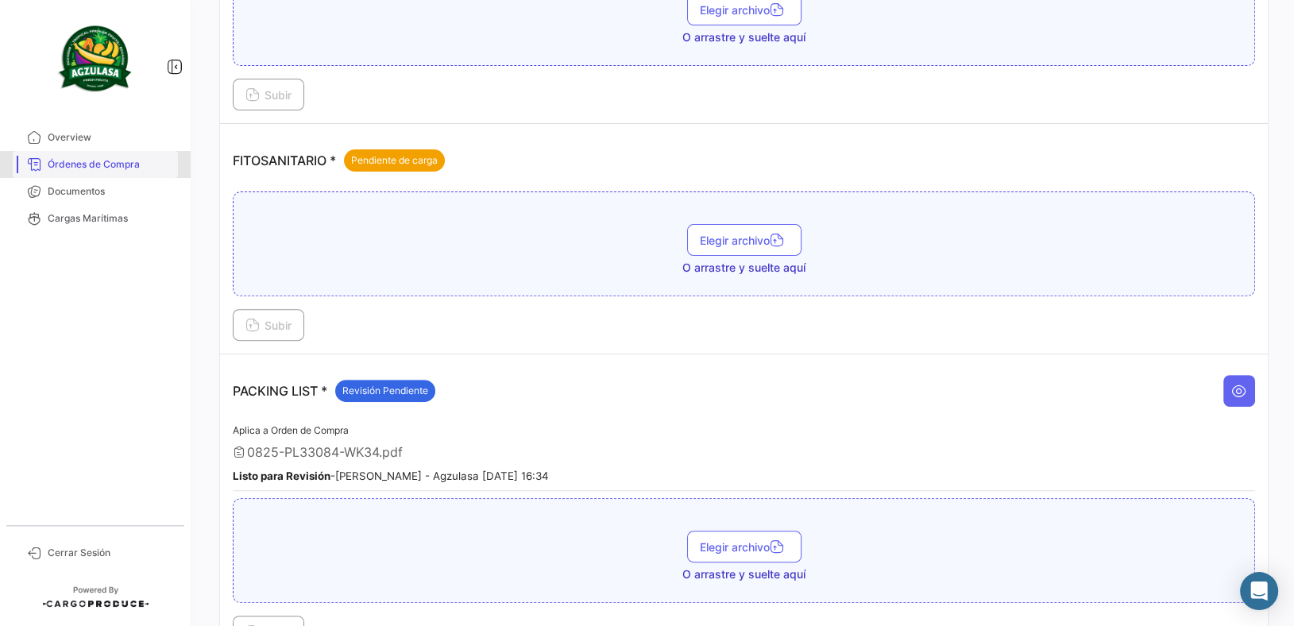
click at [158, 174] on link "Órdenes de Compra" at bounding box center [95, 164] width 165 height 27
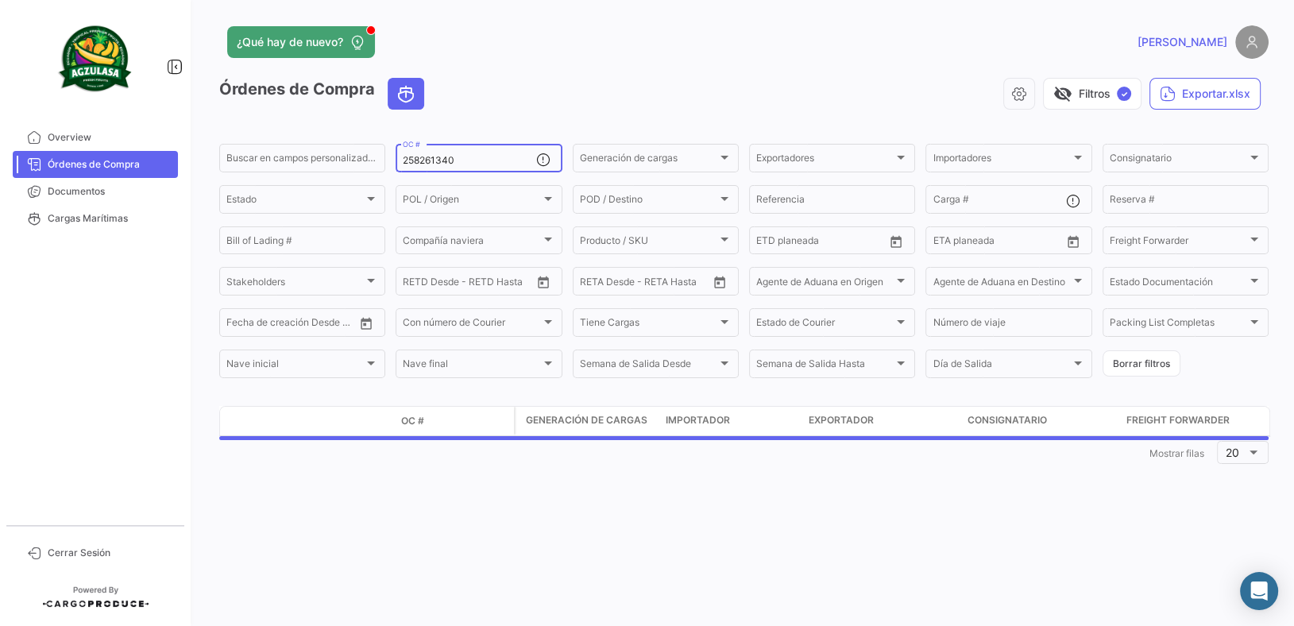
drag, startPoint x: 481, startPoint y: 160, endPoint x: 79, endPoint y: 165, distance: 402.0
click at [86, 162] on mat-sidenav-container "Overview Órdenes de Compra Documentos Cargas Marítimas Cerrar Sesión ¿Qué hay d…" at bounding box center [647, 313] width 1294 height 626
paste input "417"
type input "258261417"
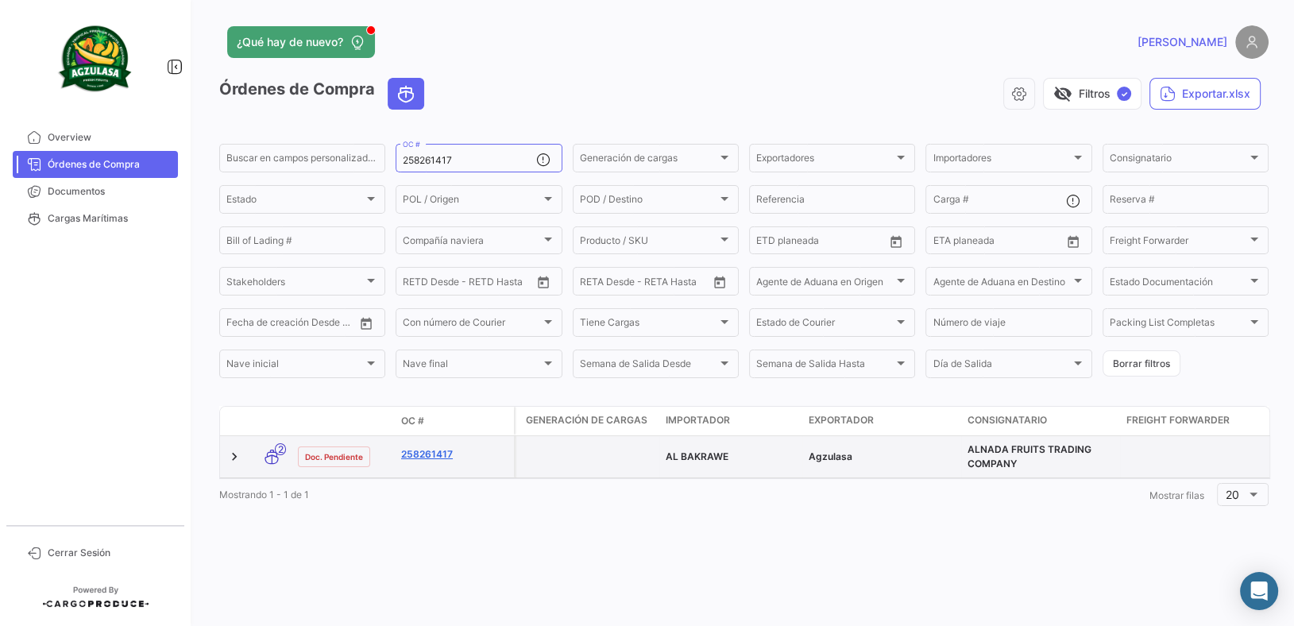
click at [419, 458] on link "258261417" at bounding box center [454, 454] width 106 height 14
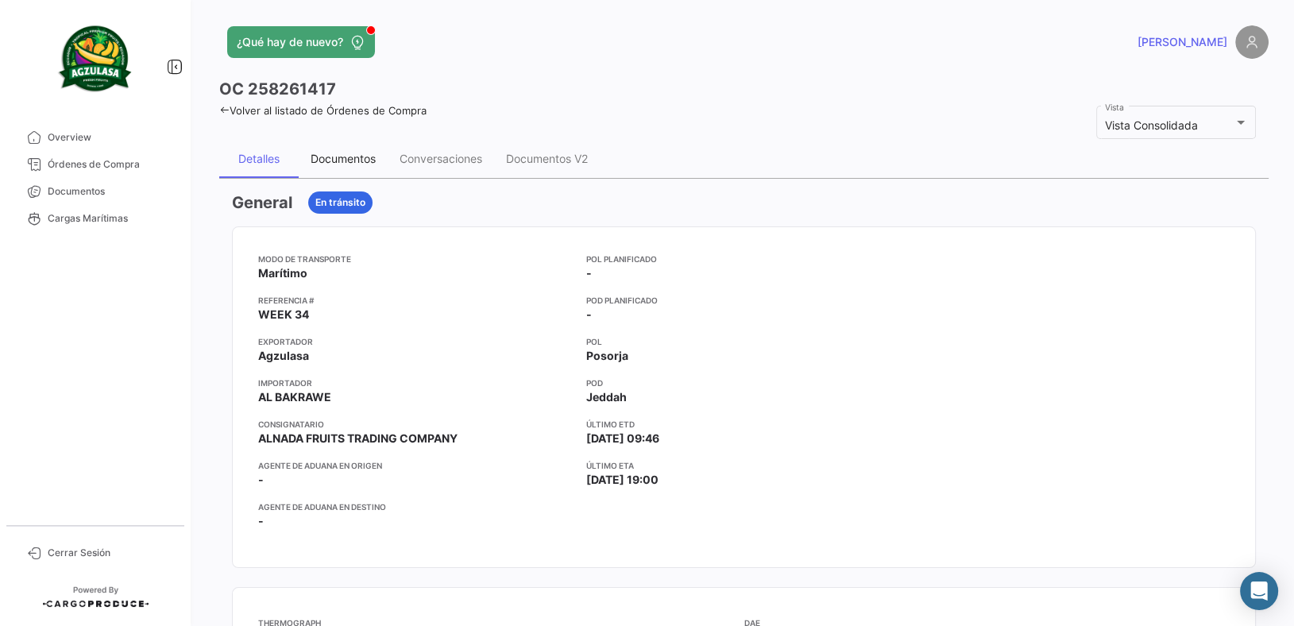
click at [351, 169] on div "Documentos" at bounding box center [343, 159] width 89 height 38
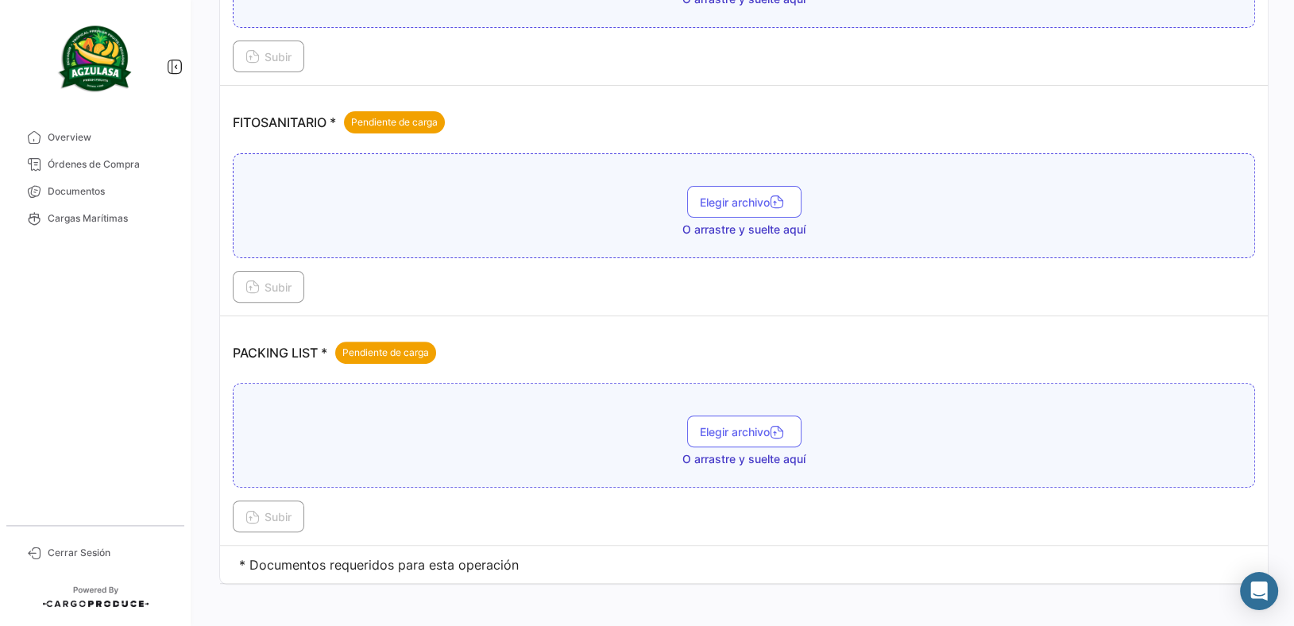
scroll to position [574, 0]
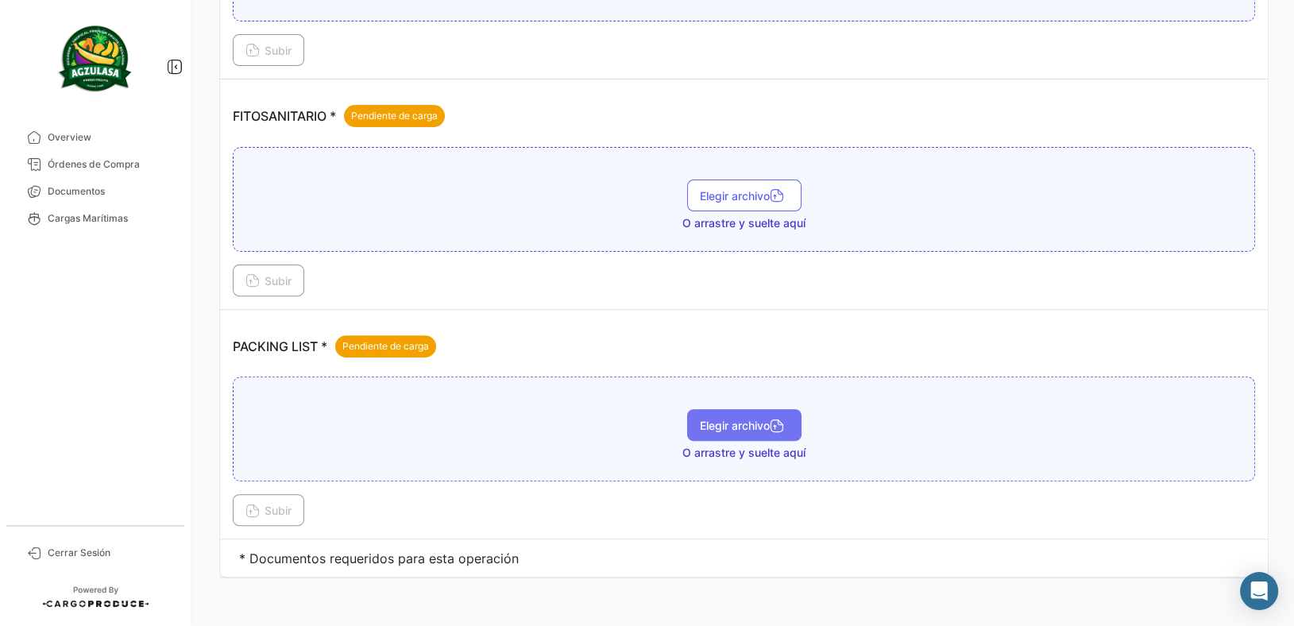
click at [762, 419] on span "Elegir archivo" at bounding box center [744, 426] width 89 height 14
click at [277, 505] on span "Subir" at bounding box center [268, 511] width 46 height 14
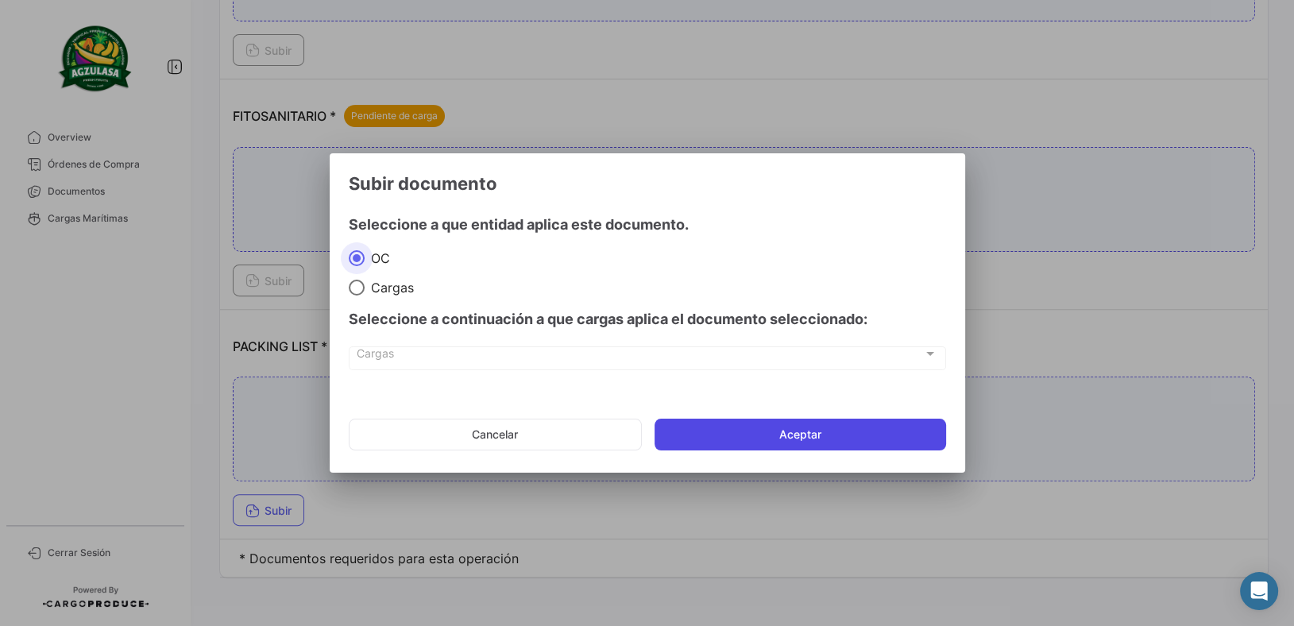
click at [785, 432] on button "Aceptar" at bounding box center [801, 435] width 292 height 32
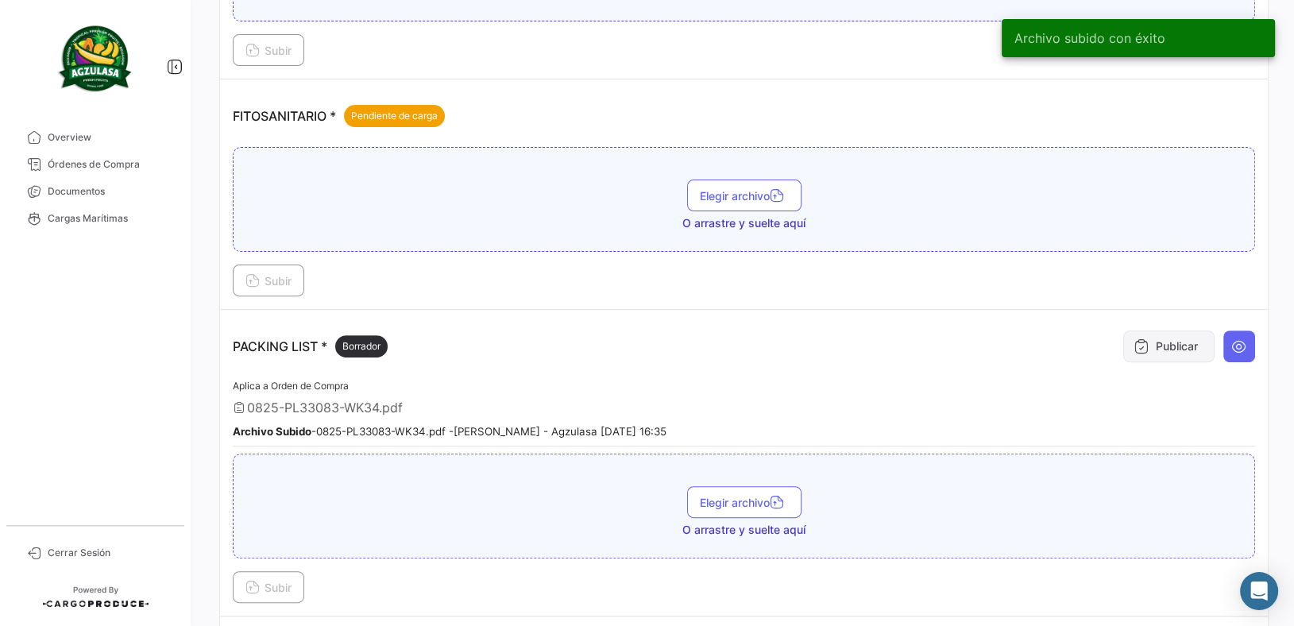
click at [1134, 347] on icon at bounding box center [1142, 346] width 16 height 16
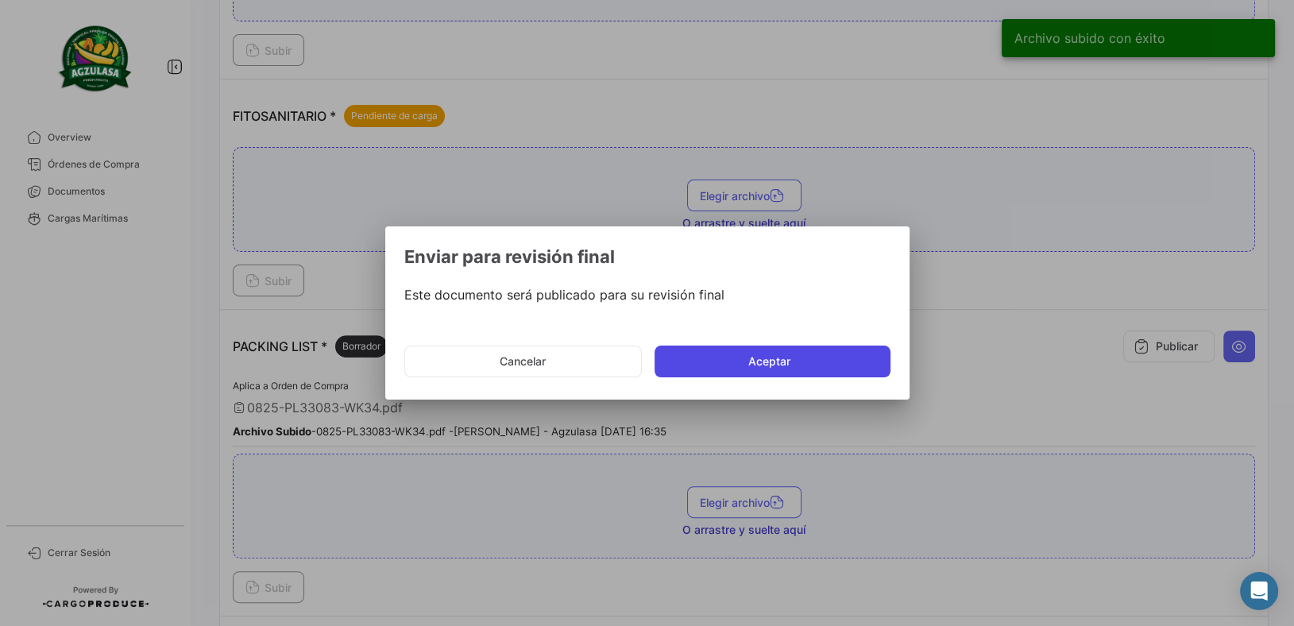
click at [767, 356] on button "Aceptar" at bounding box center [773, 362] width 236 height 32
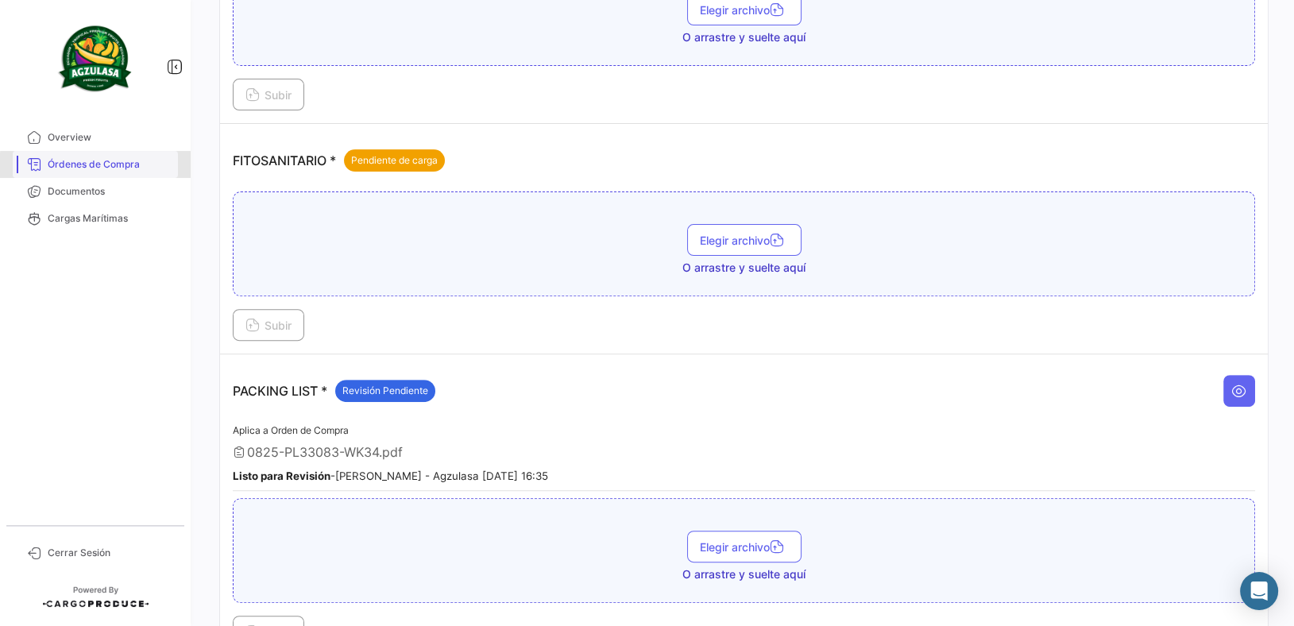
click at [157, 168] on span "Órdenes de Compra" at bounding box center [110, 164] width 124 height 14
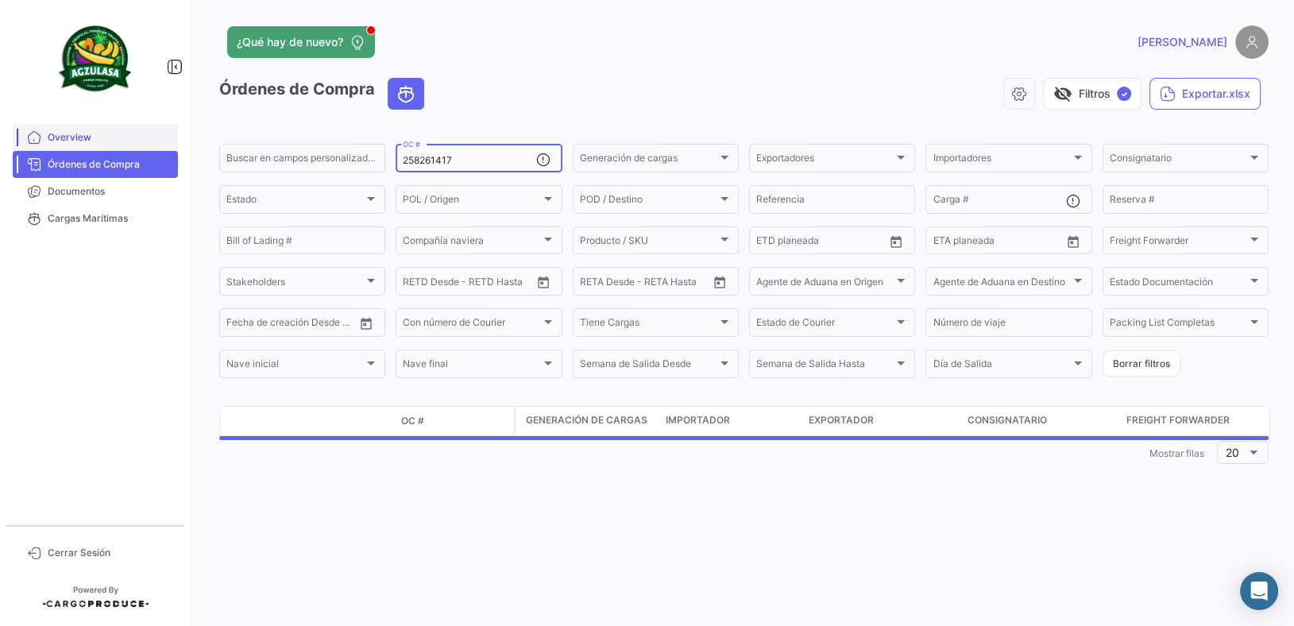
drag, startPoint x: 472, startPoint y: 164, endPoint x: 169, endPoint y: 131, distance: 304.4
click at [169, 131] on mat-sidenav-container "Overview Órdenes de Compra Documentos Cargas Marítimas Cerrar Sesión ¿Qué hay d…" at bounding box center [647, 313] width 1294 height 626
paste input "08"
type input "258261408"
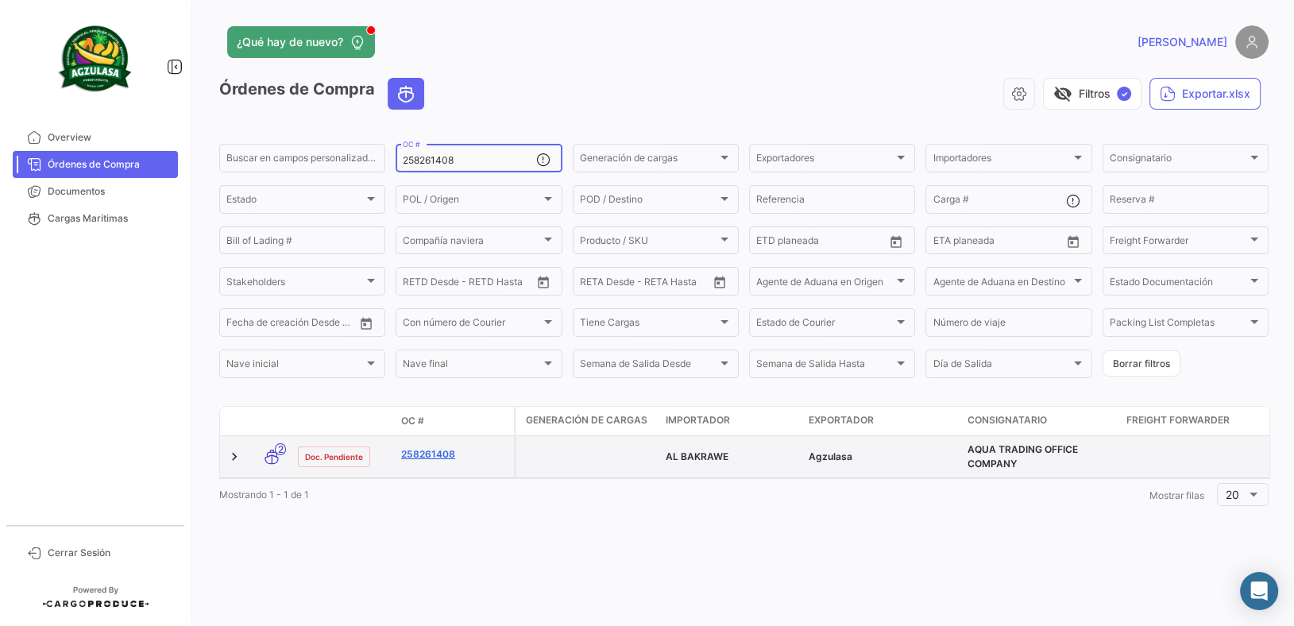
click at [439, 452] on link "258261408" at bounding box center [454, 454] width 106 height 14
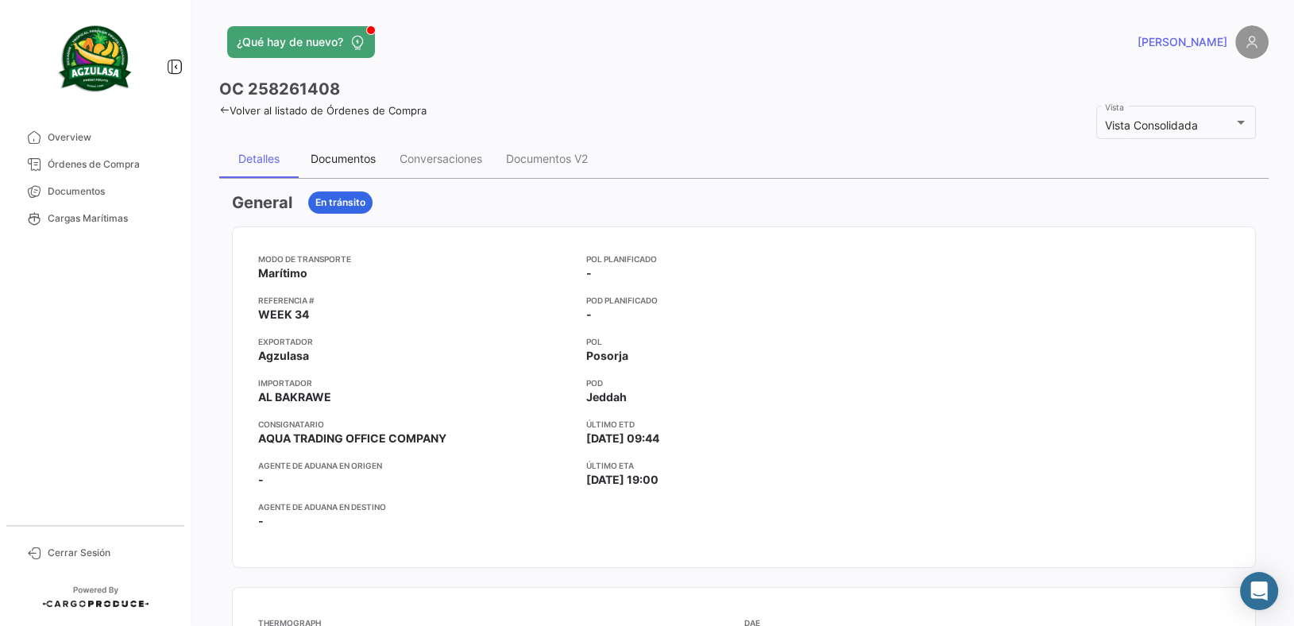
click at [379, 146] on div "Documentos" at bounding box center [343, 159] width 89 height 38
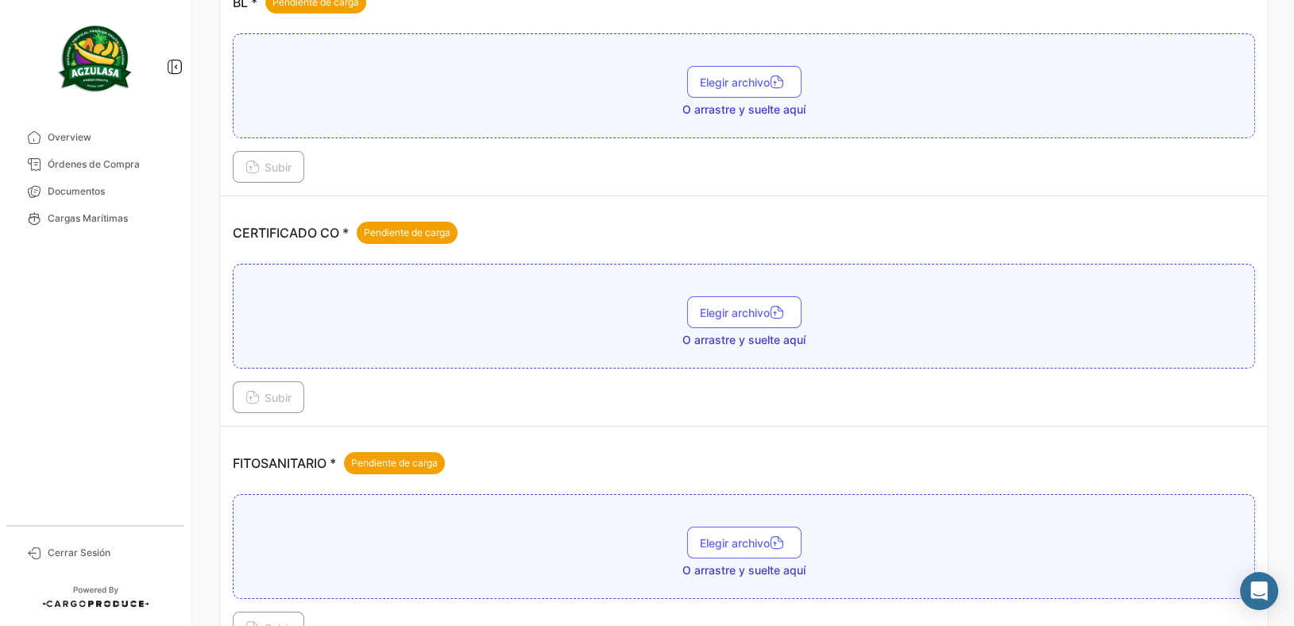
scroll to position [574, 0]
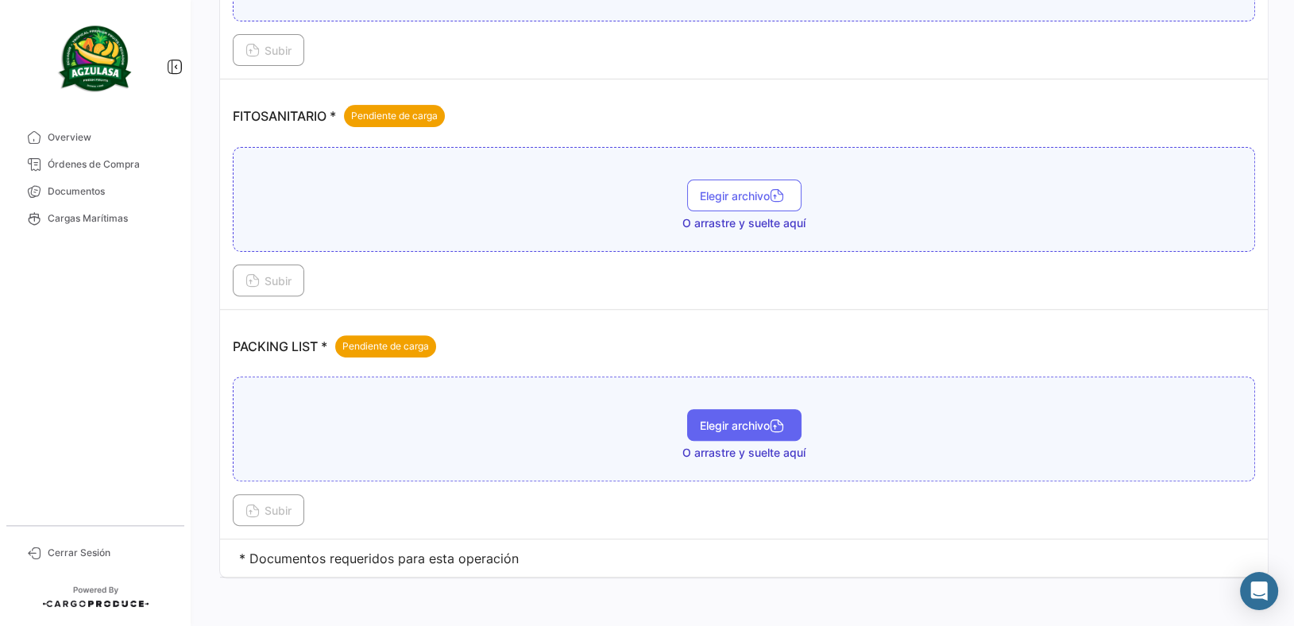
click at [709, 423] on span "Elegir archivo" at bounding box center [744, 426] width 89 height 14
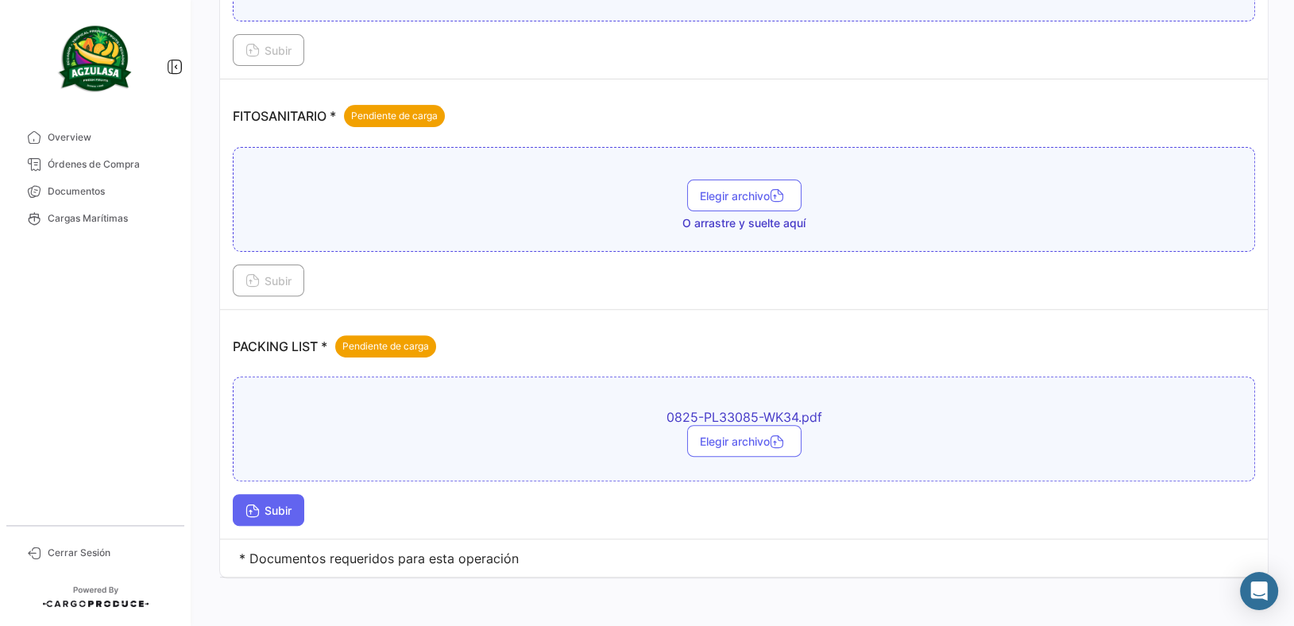
click at [276, 497] on button "Subir" at bounding box center [268, 510] width 71 height 32
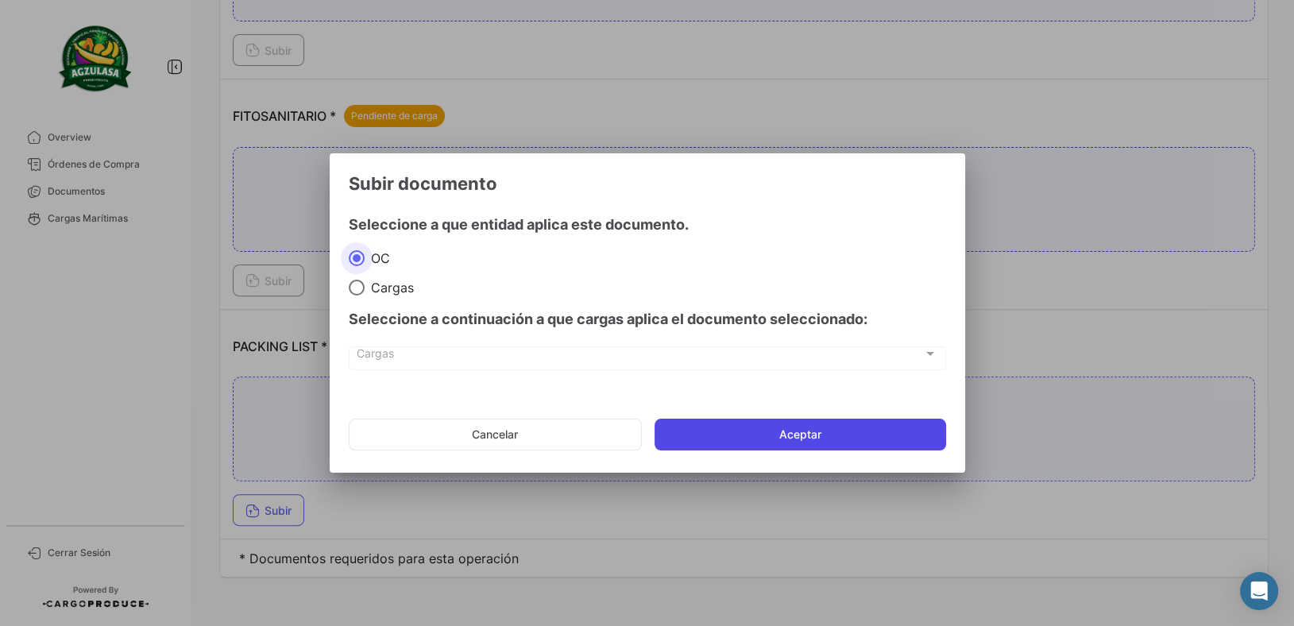
click at [927, 423] on button "Aceptar" at bounding box center [801, 435] width 292 height 32
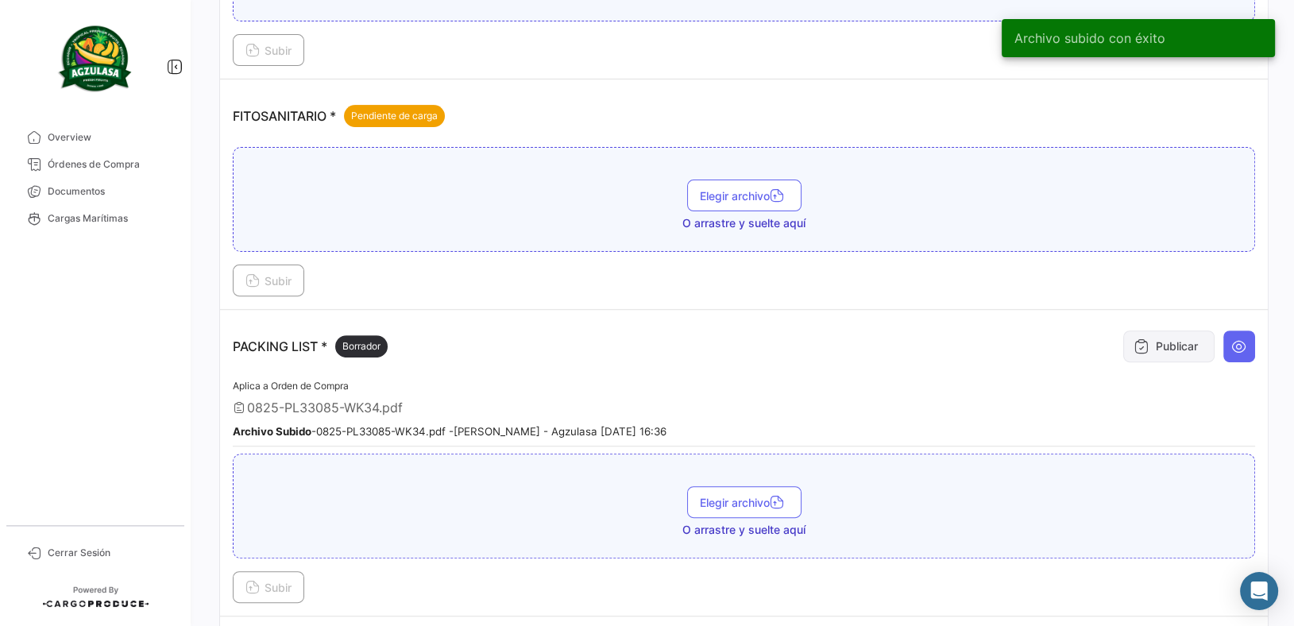
click at [1196, 338] on button "Publicar" at bounding box center [1168, 346] width 91 height 32
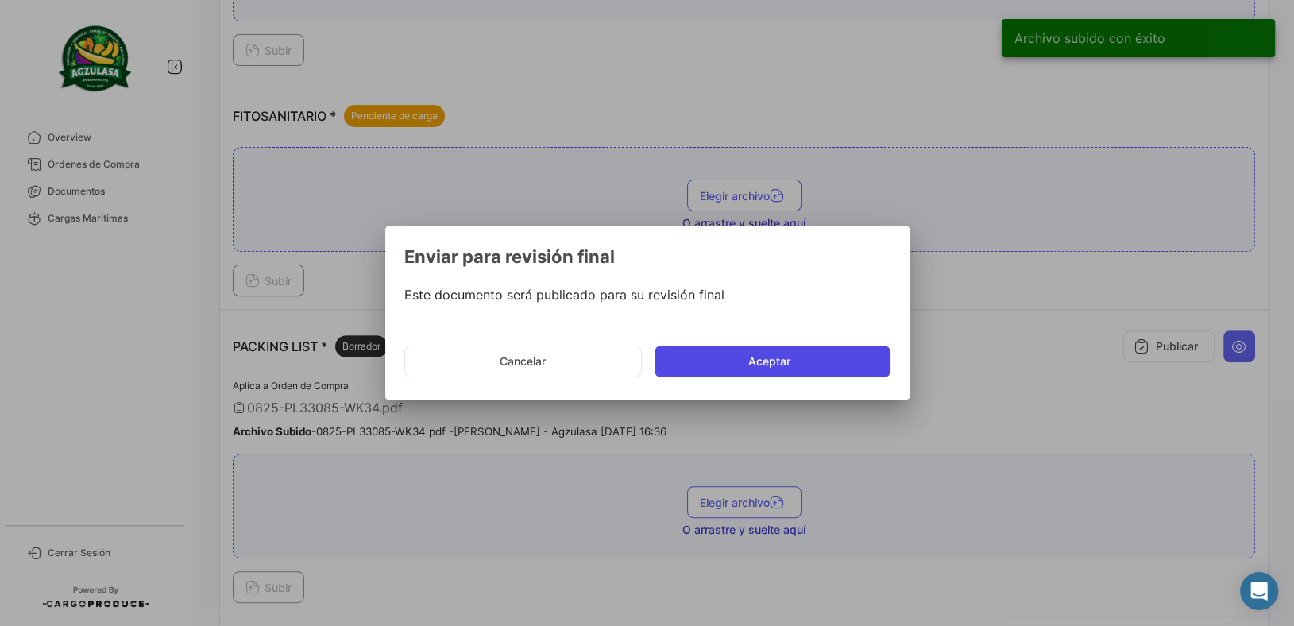
click at [871, 362] on button "Aceptar" at bounding box center [773, 362] width 236 height 32
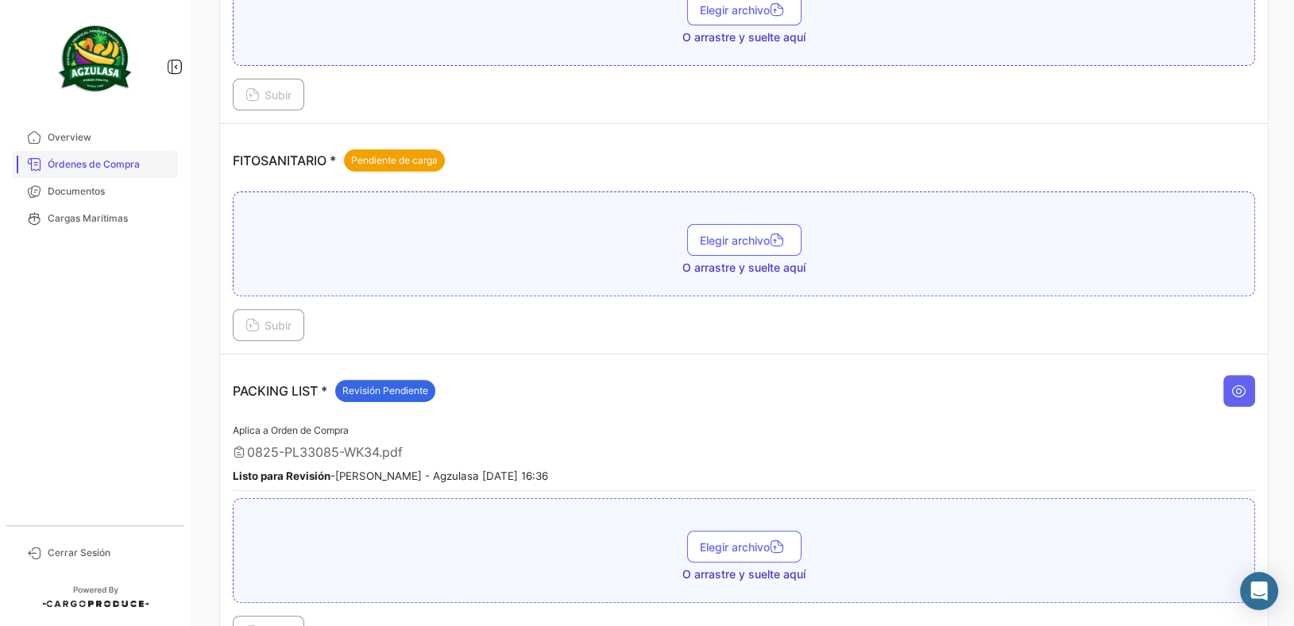
click at [147, 156] on link "Órdenes de Compra" at bounding box center [95, 164] width 165 height 27
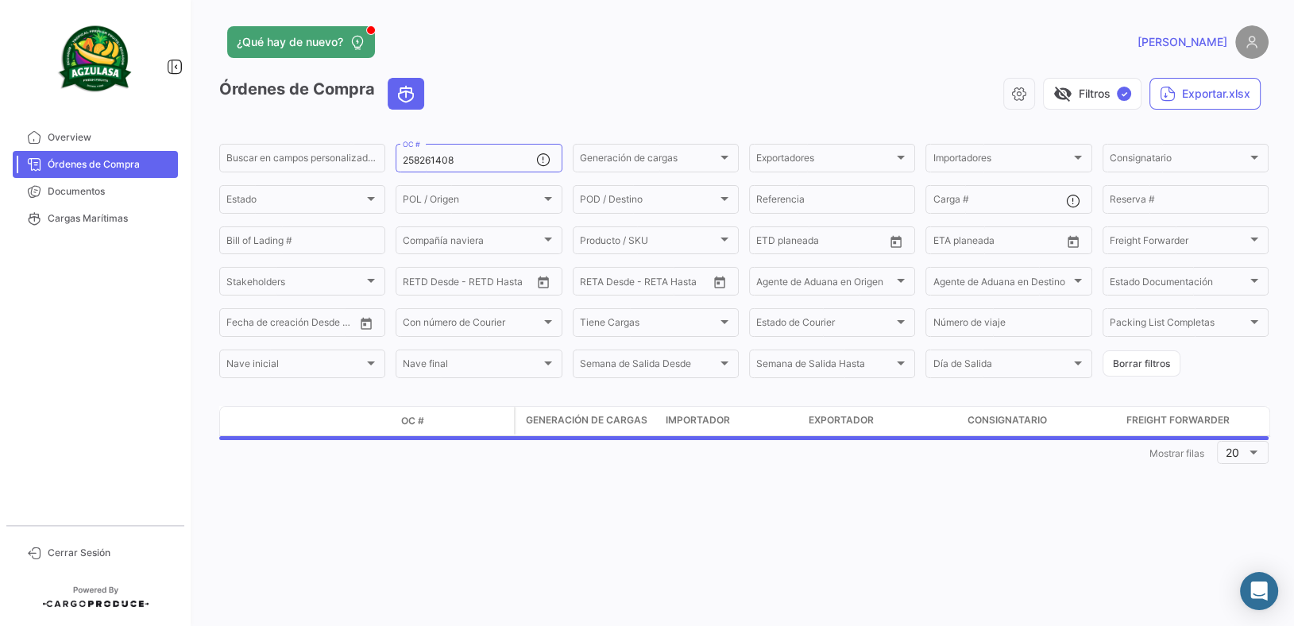
drag, startPoint x: 481, startPoint y: 160, endPoint x: 0, endPoint y: 116, distance: 482.6
click at [0, 120] on mat-sidenav-container "Overview Órdenes de Compra Documentos Cargas Marítimas Cerrar Sesión ¿Qué hay d…" at bounding box center [647, 313] width 1294 height 626
paste input "9"
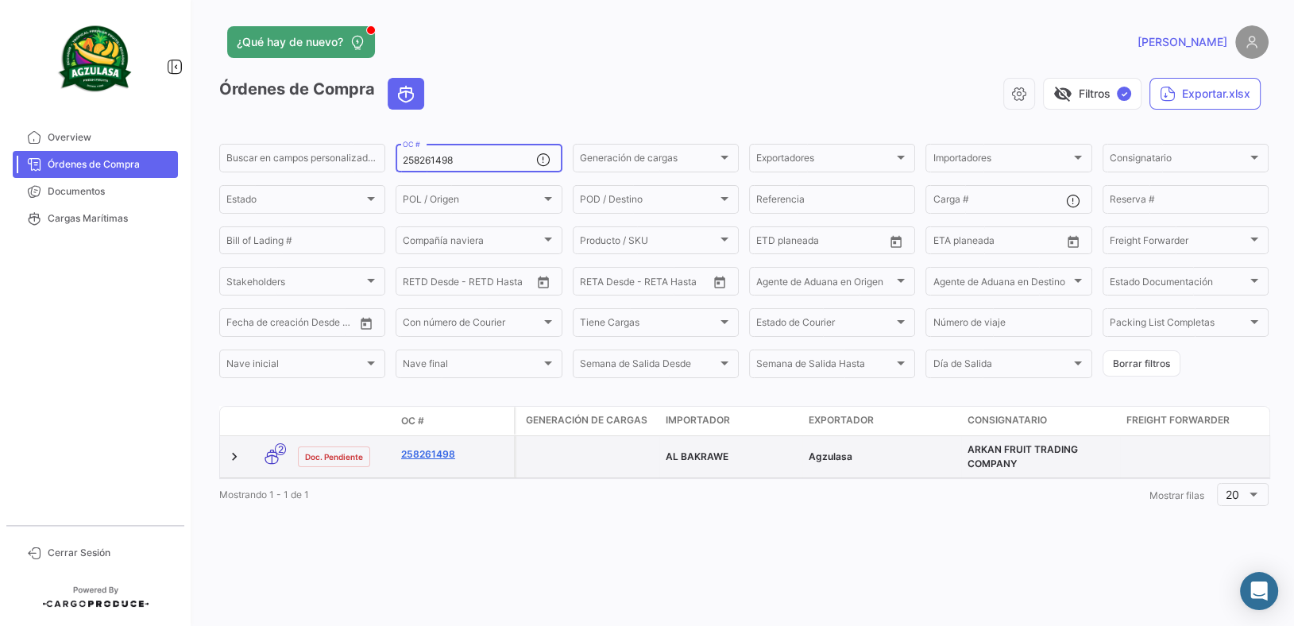
type input "258261498"
click at [446, 459] on link "258261498" at bounding box center [454, 454] width 106 height 14
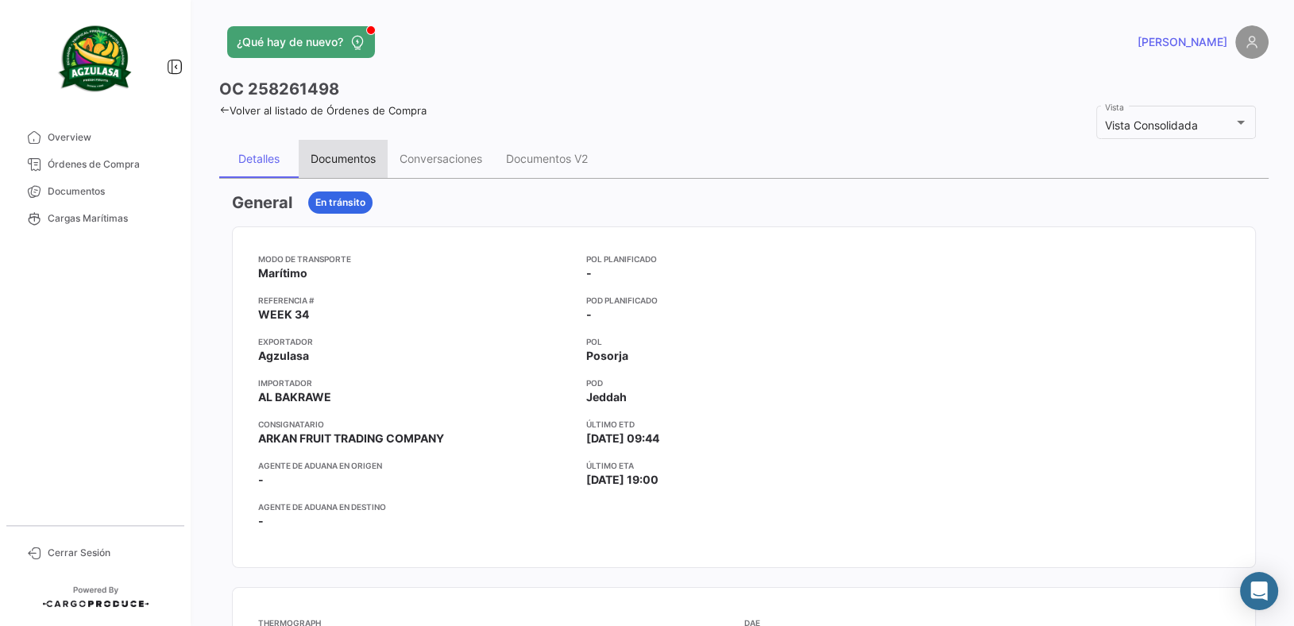
click at [339, 164] on div "Documentos" at bounding box center [343, 159] width 65 height 14
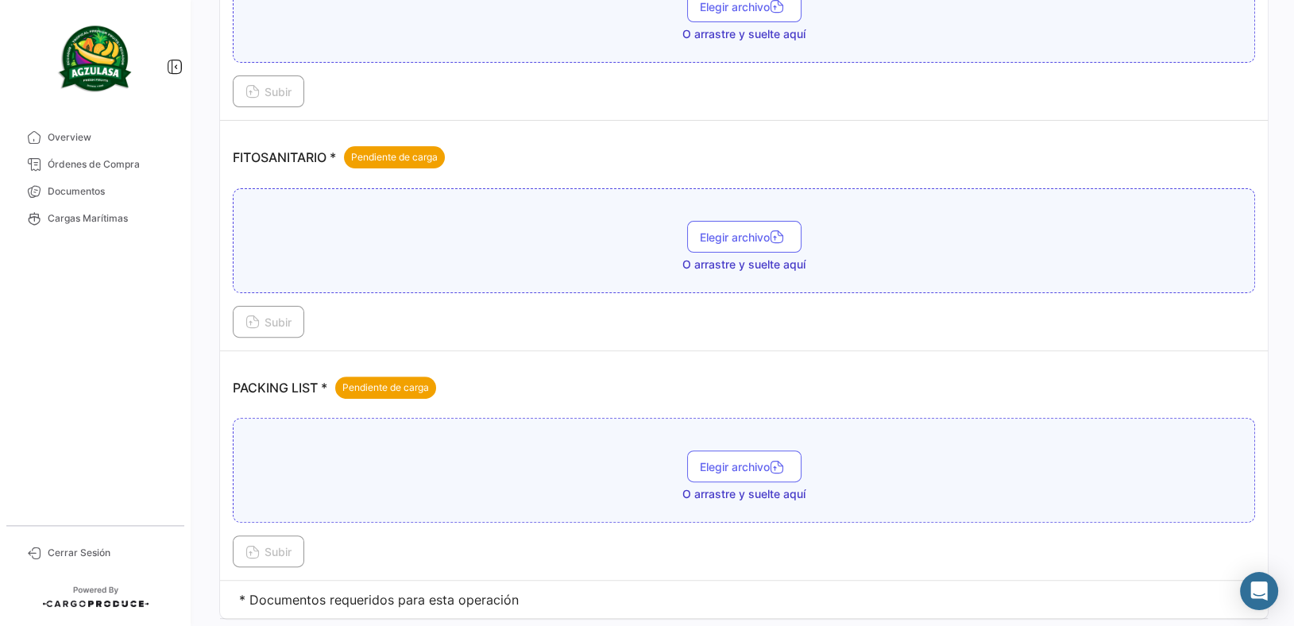
scroll to position [574, 0]
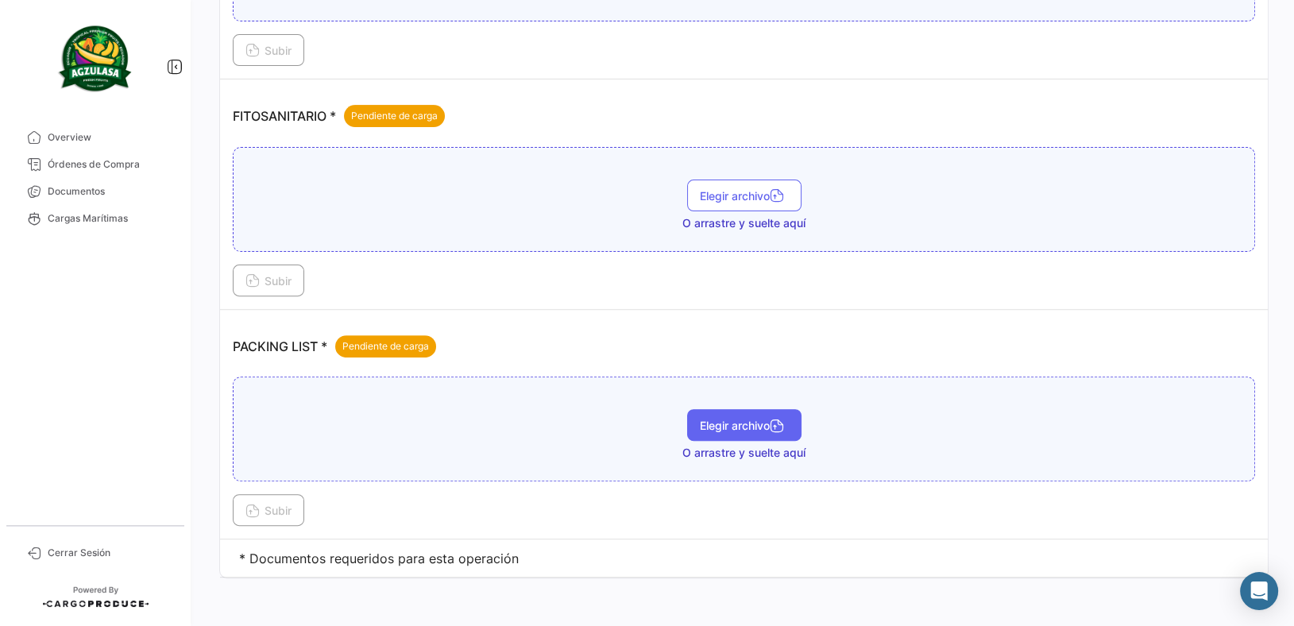
click at [716, 419] on span "Elegir archivo" at bounding box center [744, 426] width 89 height 14
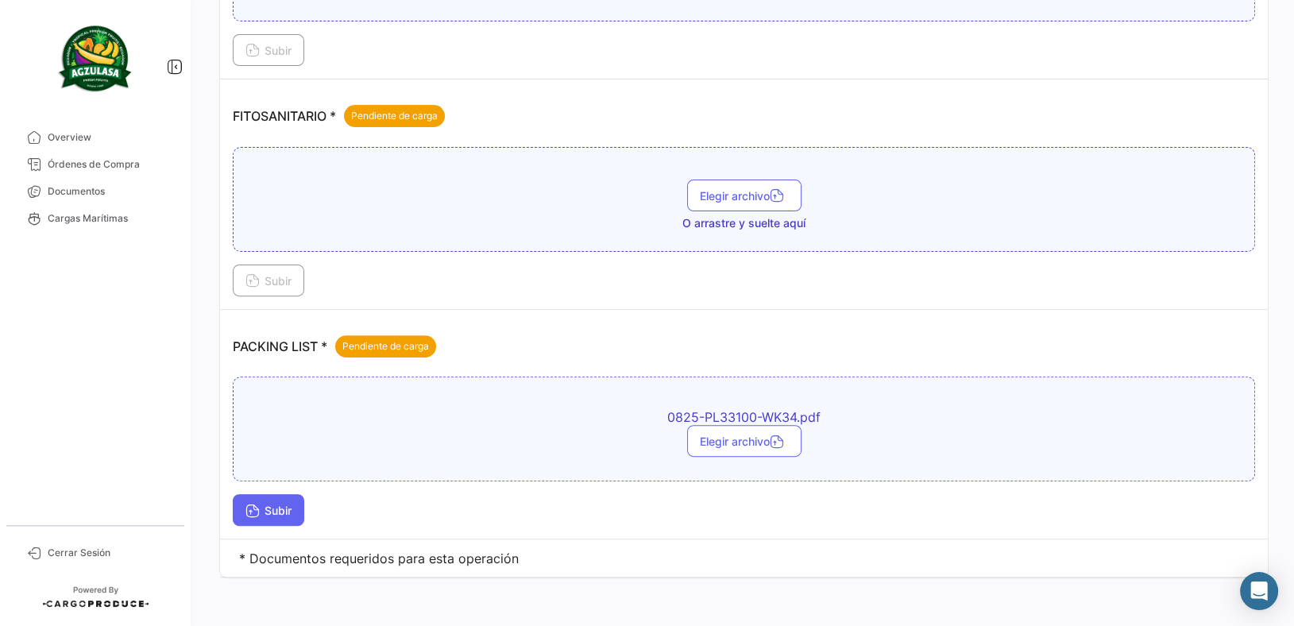
click at [276, 500] on button "Subir" at bounding box center [268, 510] width 71 height 32
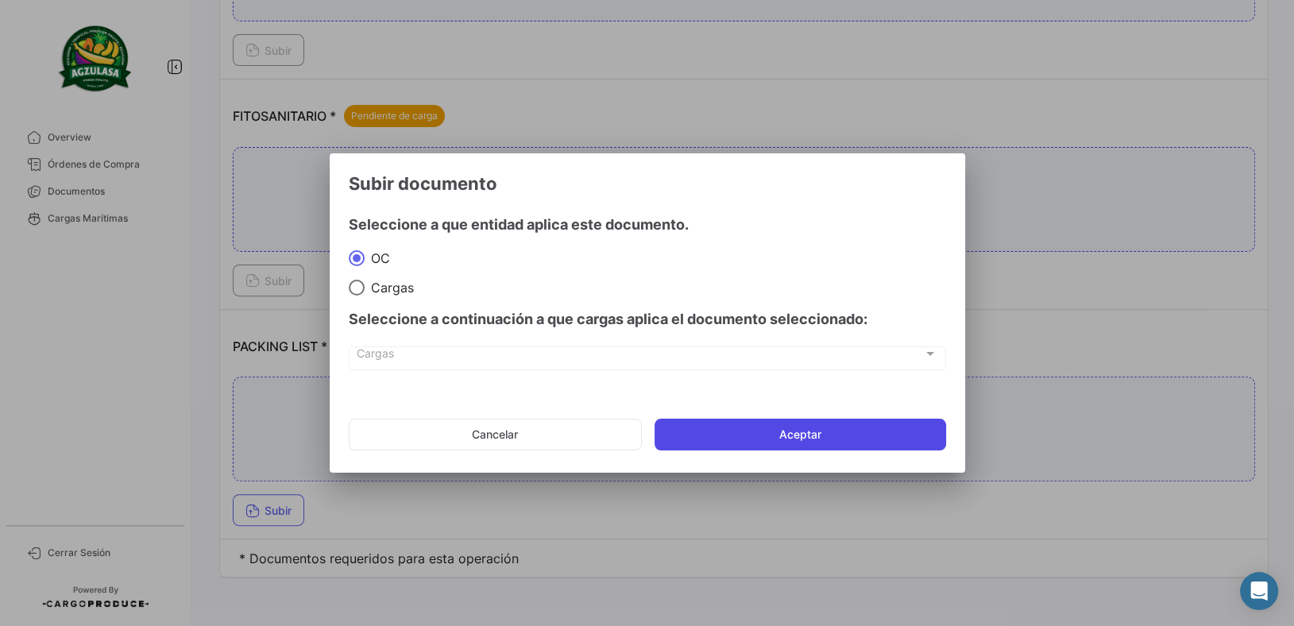
click at [704, 426] on button "Aceptar" at bounding box center [801, 435] width 292 height 32
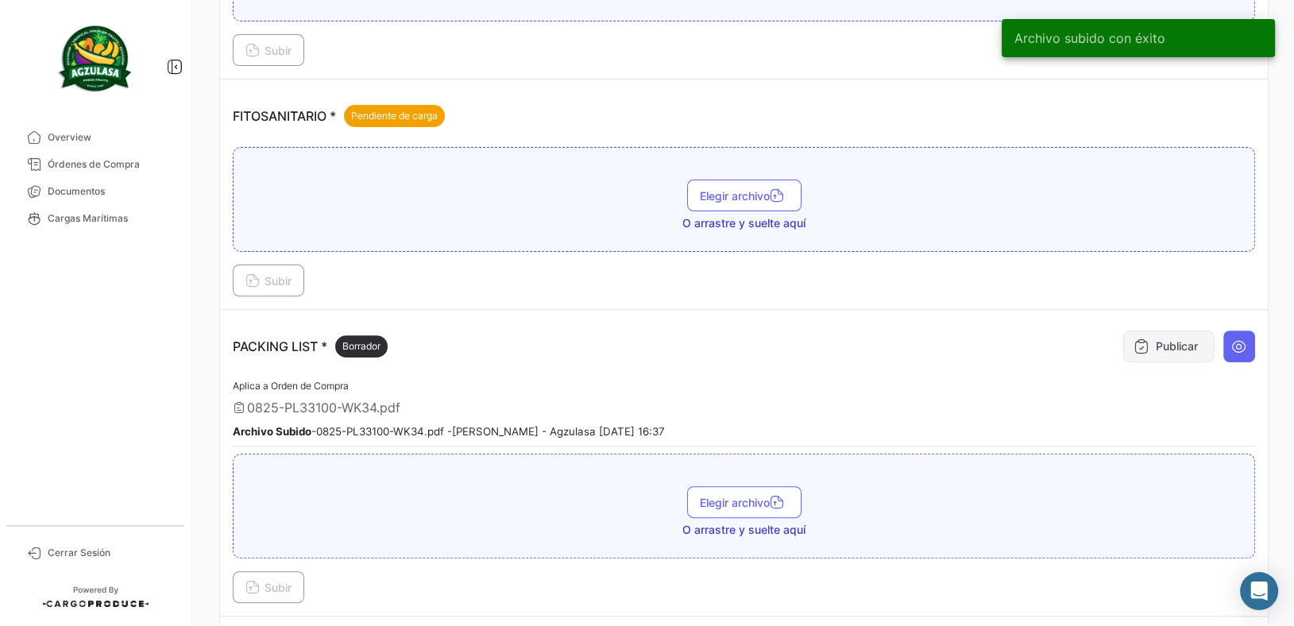
click at [1134, 351] on button "Publicar" at bounding box center [1168, 346] width 91 height 32
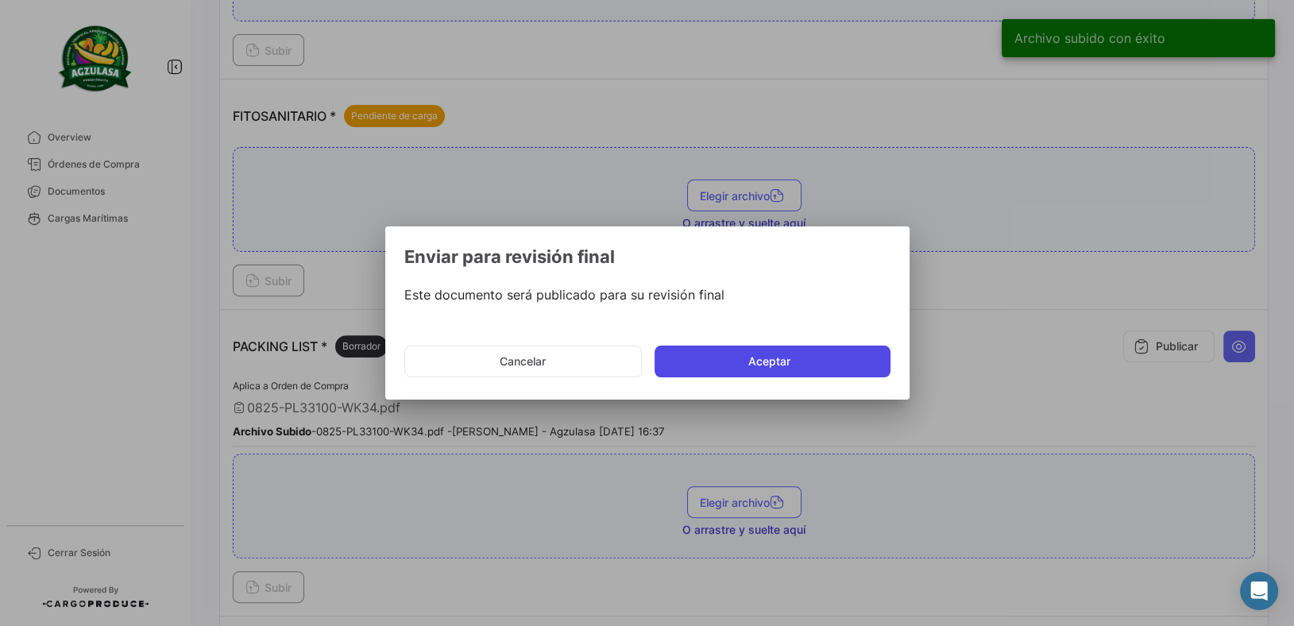
click at [825, 366] on button "Aceptar" at bounding box center [773, 362] width 236 height 32
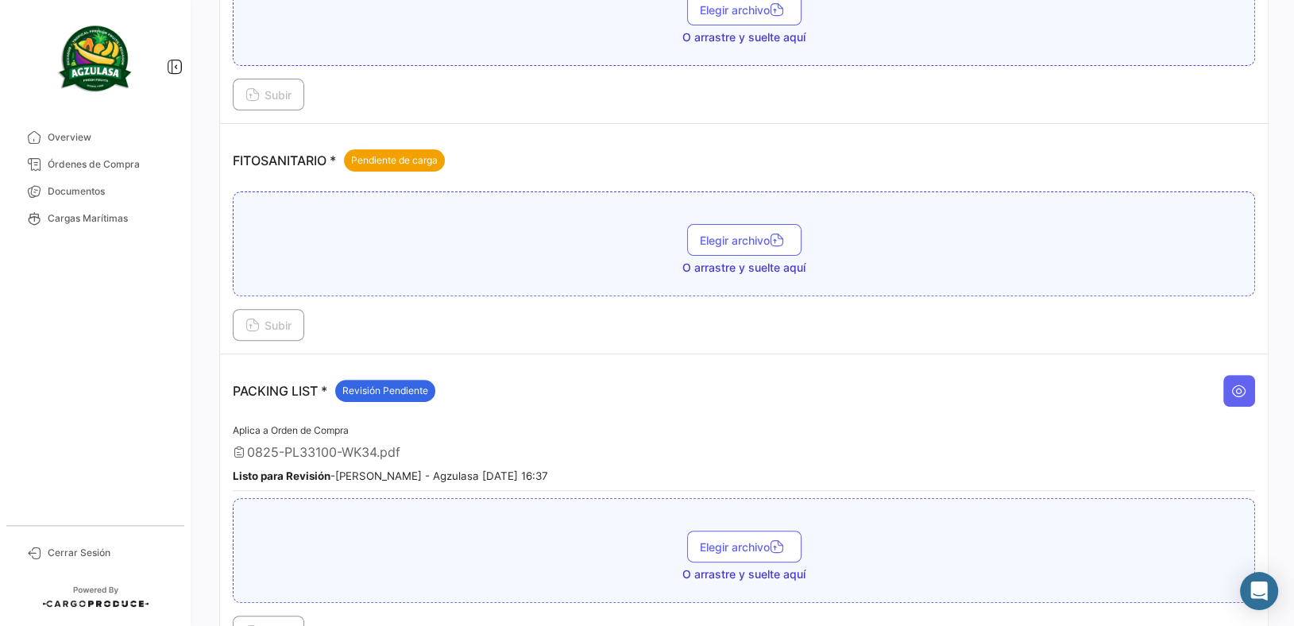
drag, startPoint x: 133, startPoint y: 170, endPoint x: 187, endPoint y: 164, distance: 54.3
click at [133, 170] on span "Órdenes de Compra" at bounding box center [110, 164] width 124 height 14
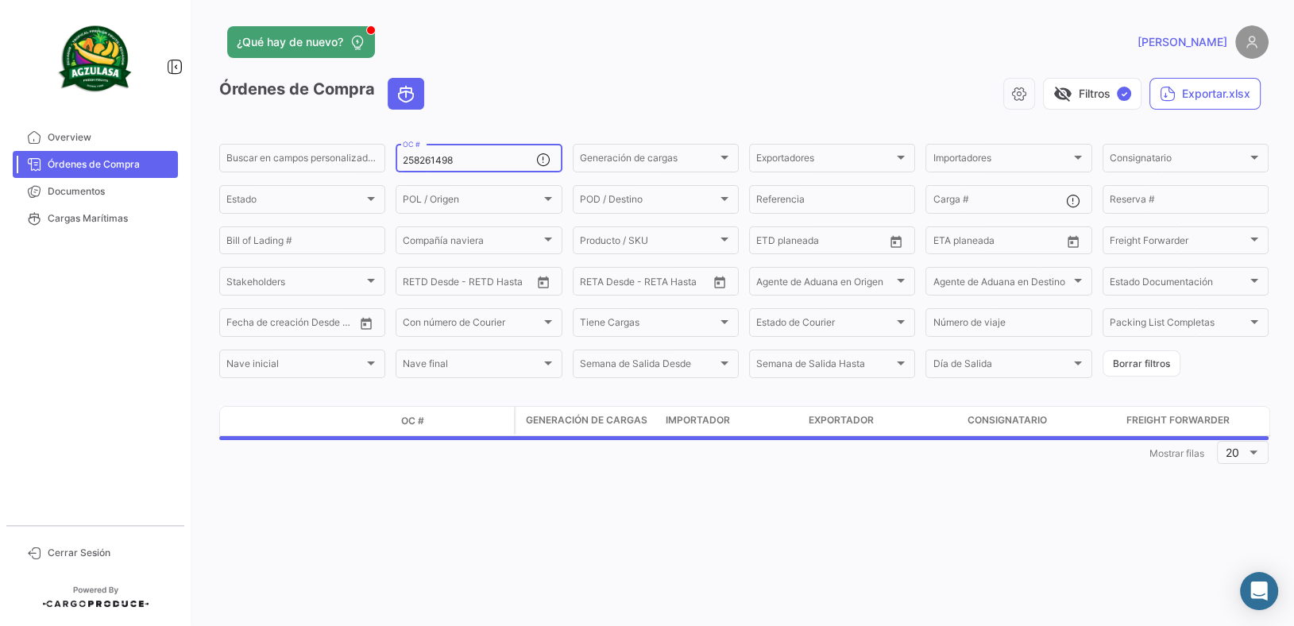
drag, startPoint x: 483, startPoint y: 156, endPoint x: 106, endPoint y: 80, distance: 384.8
click at [219, 112] on app-list-header "Órdenes de Compra visibility_off Filtros ✓ Exportar.xlsx Buscar en [PERSON_NAME…" at bounding box center [743, 229] width 1049 height 303
paste input "61"
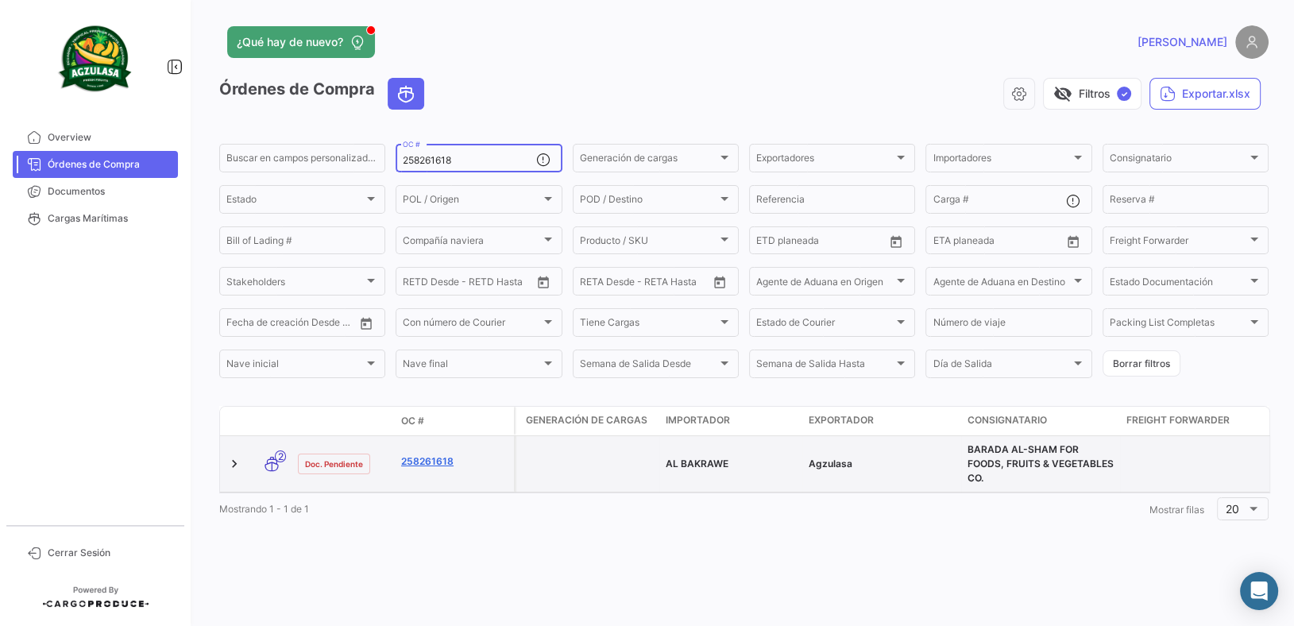
type input "258261618"
click at [427, 456] on link "258261618" at bounding box center [454, 461] width 106 height 14
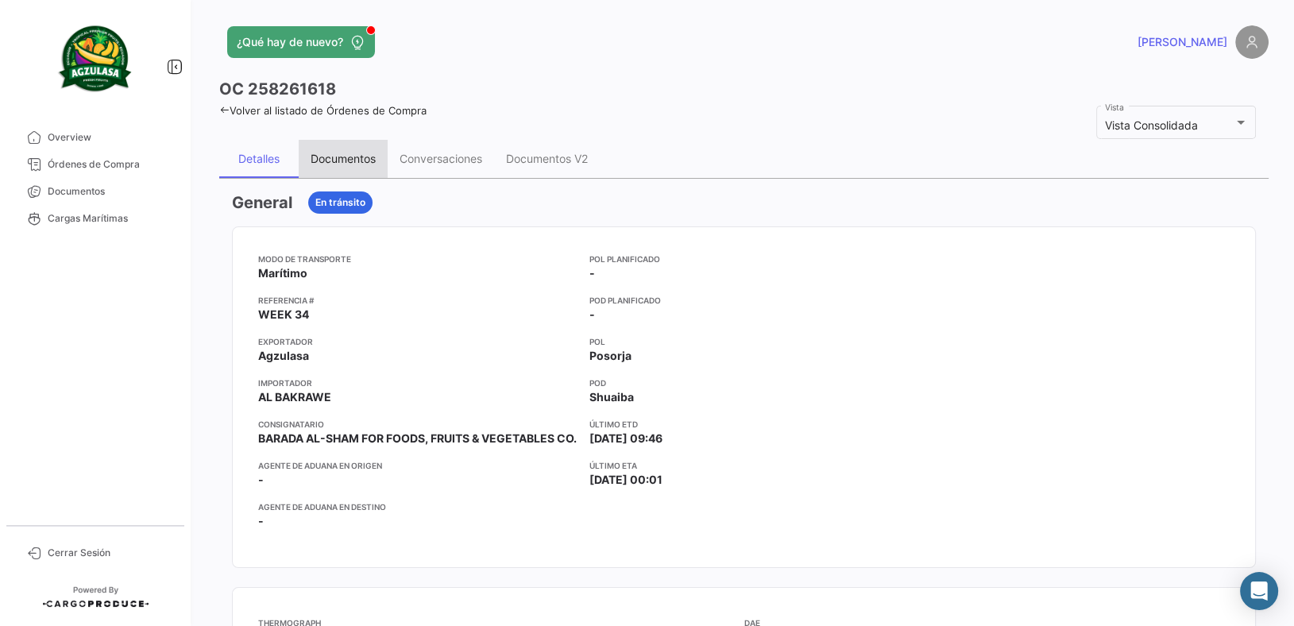
click at [341, 160] on div "Documentos" at bounding box center [343, 159] width 65 height 14
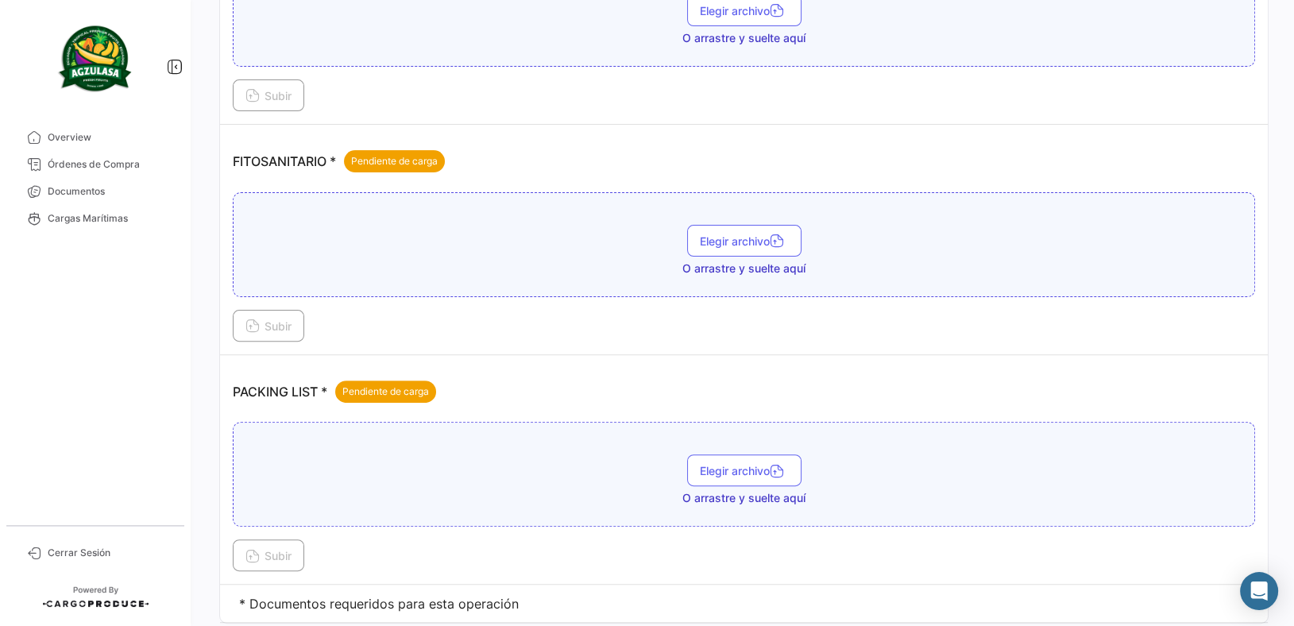
scroll to position [574, 0]
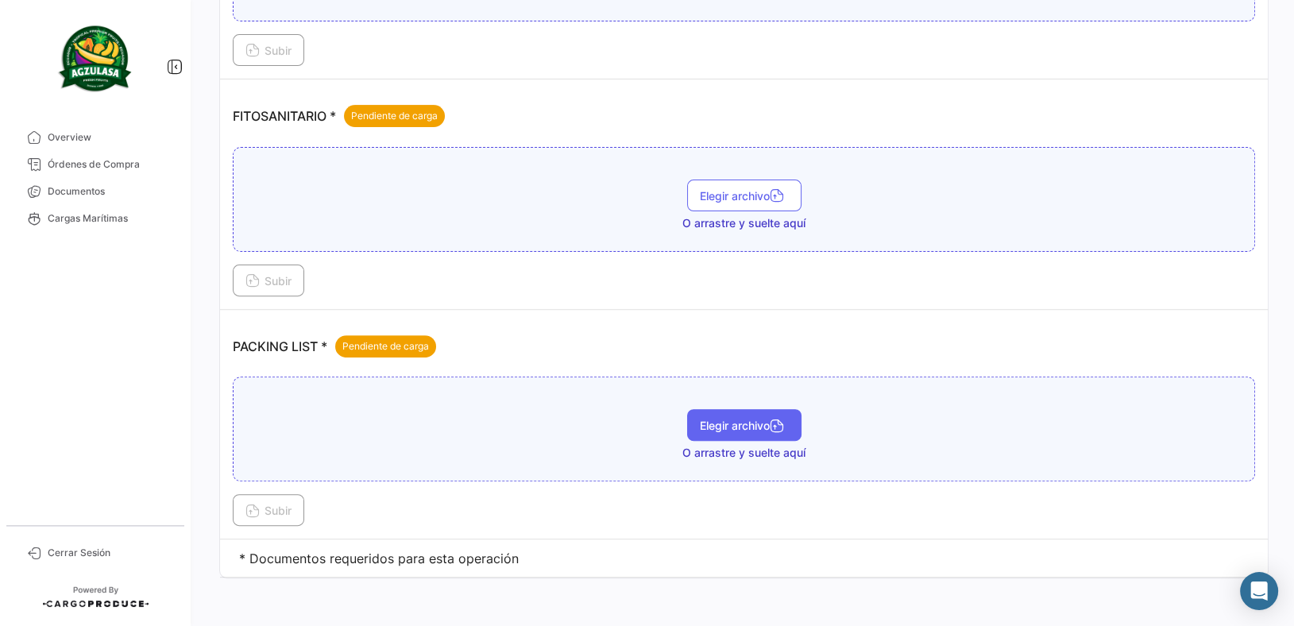
click at [783, 429] on span "Elegir archivo" at bounding box center [744, 426] width 89 height 14
click at [275, 490] on div "0825-PL33097-WK34.pdf Elegir archivo Subir" at bounding box center [744, 451] width 1022 height 149
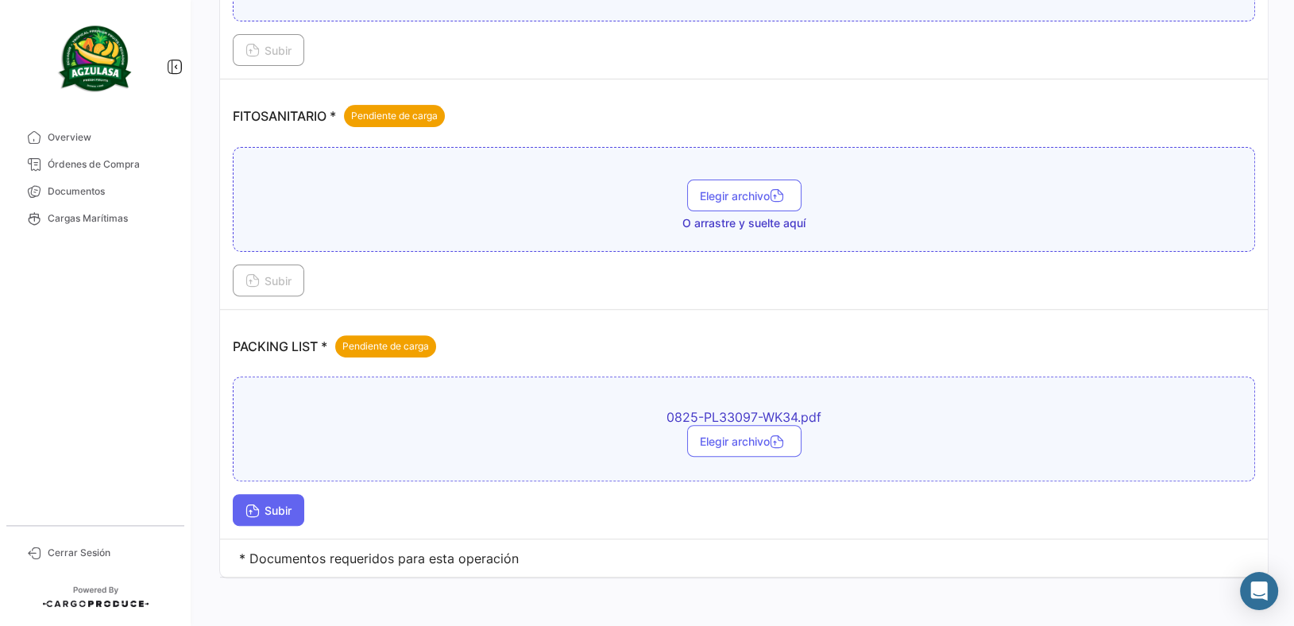
click at [276, 494] on button "Subir" at bounding box center [268, 510] width 71 height 32
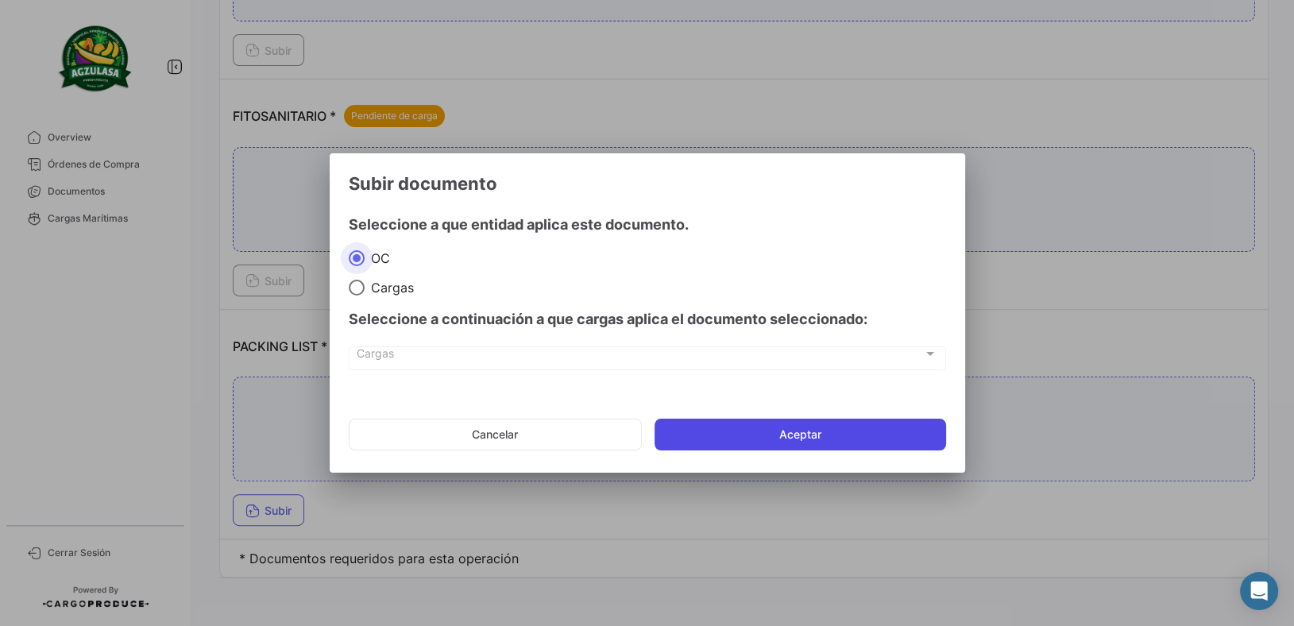
click at [722, 429] on button "Aceptar" at bounding box center [801, 435] width 292 height 32
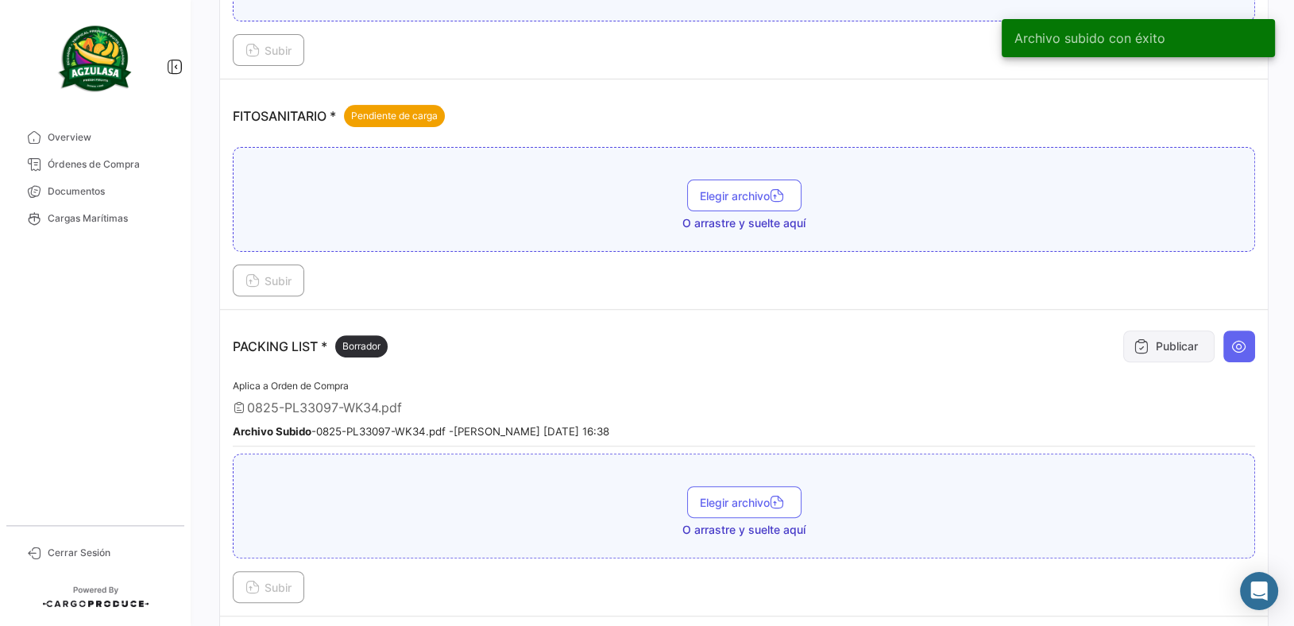
click at [1148, 334] on button "Publicar" at bounding box center [1168, 346] width 91 height 32
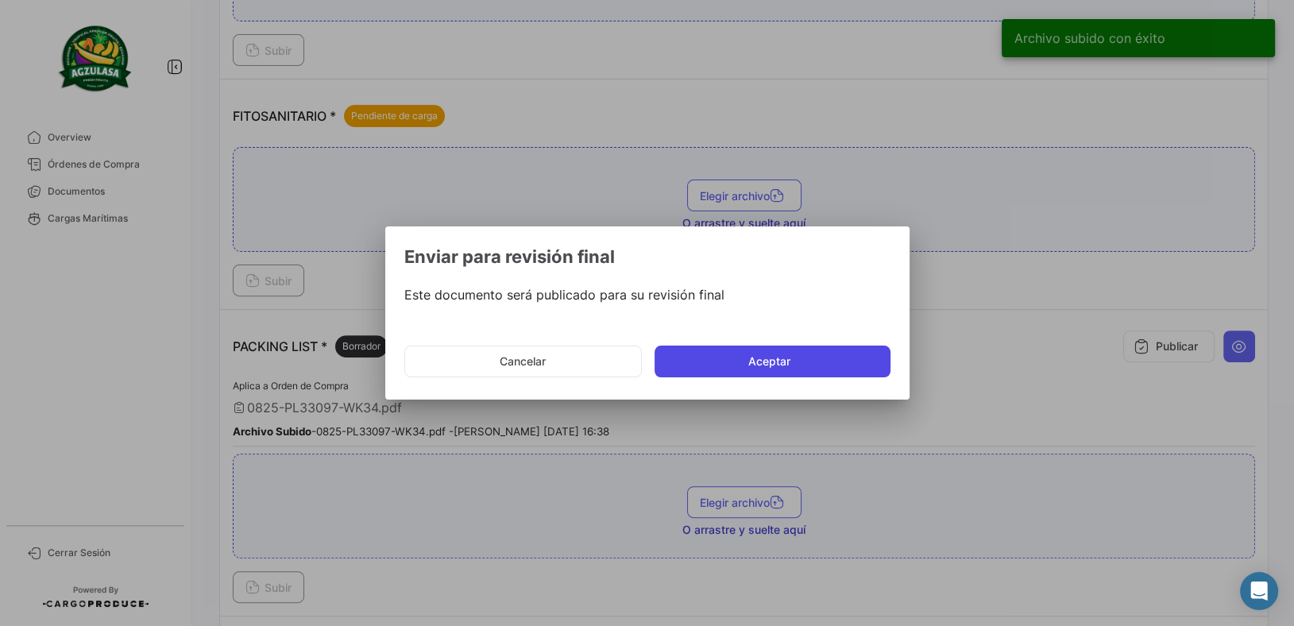
click at [816, 364] on button "Aceptar" at bounding box center [773, 362] width 236 height 32
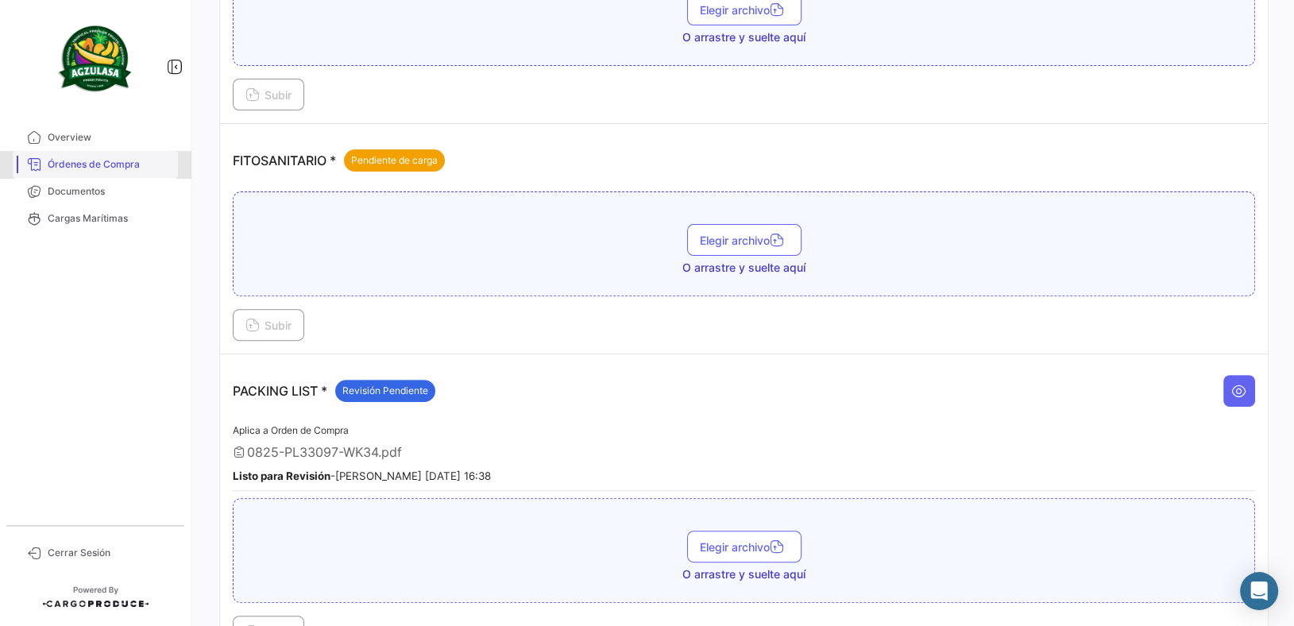
click at [156, 164] on span "Órdenes de Compra" at bounding box center [110, 164] width 124 height 14
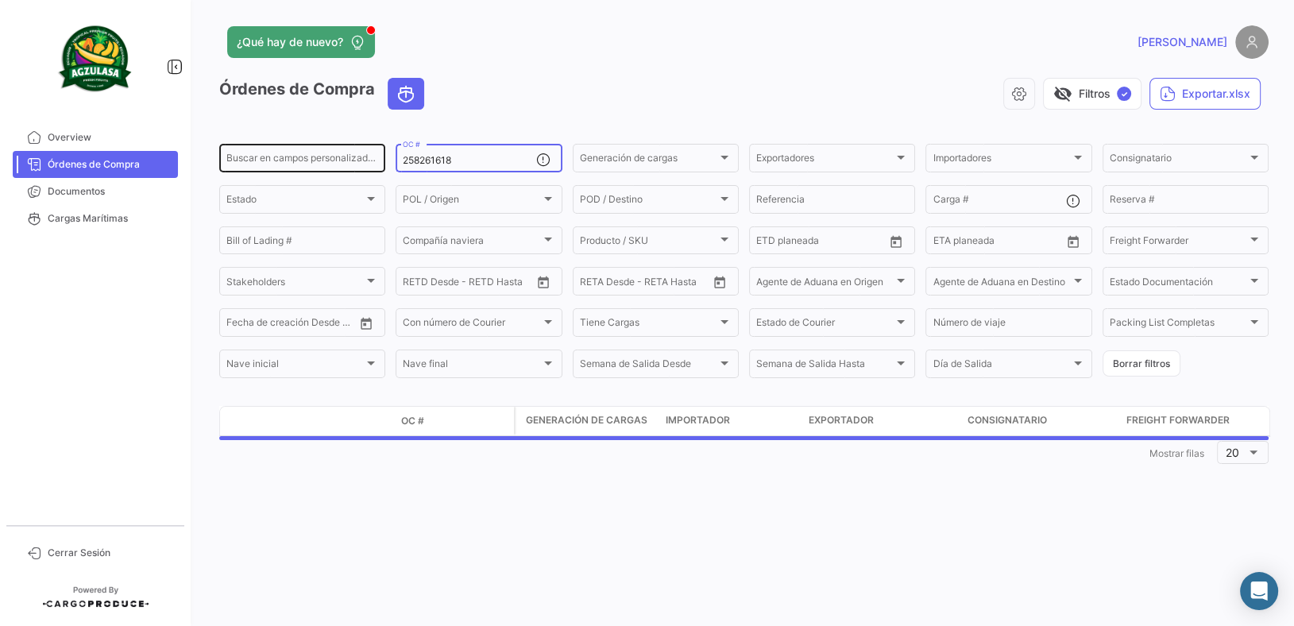
drag, startPoint x: 512, startPoint y: 161, endPoint x: 293, endPoint y: 164, distance: 219.3
click at [0, 0] on div "Buscar en [PERSON_NAME] personalizados... 258261618 OC # Generación [PERSON_NAM…" at bounding box center [0, 0] width 0 height 0
paste input "460"
type input "258261460"
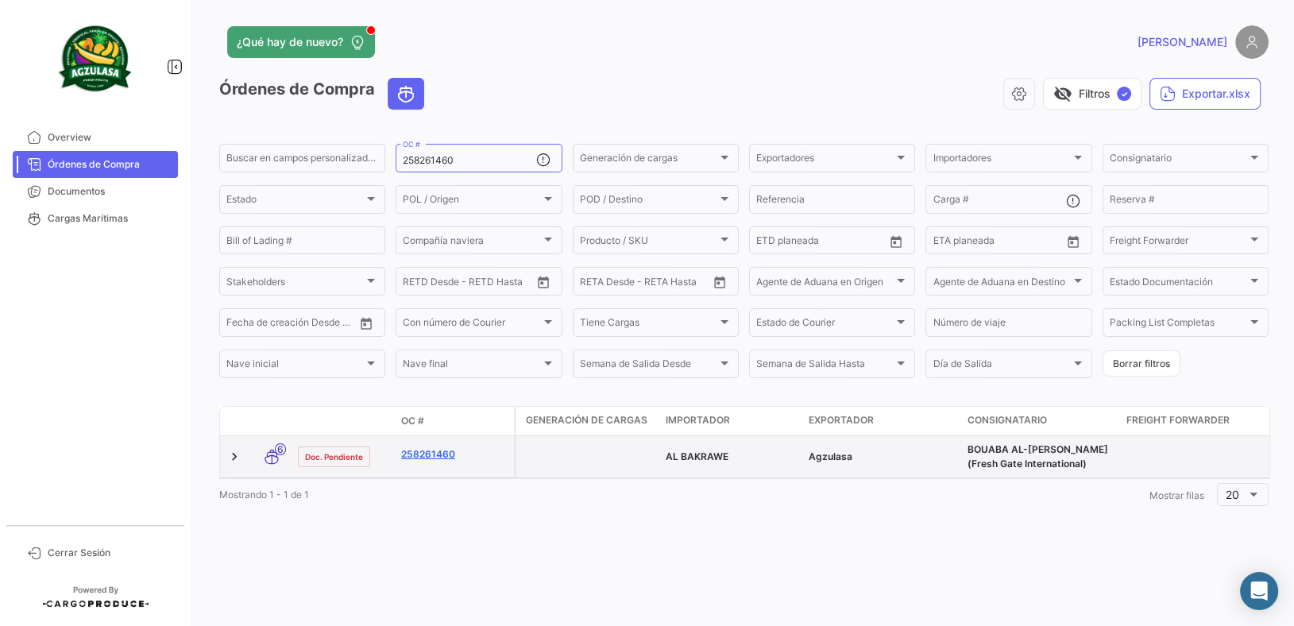
click at [415, 460] on link "258261460" at bounding box center [454, 454] width 106 height 14
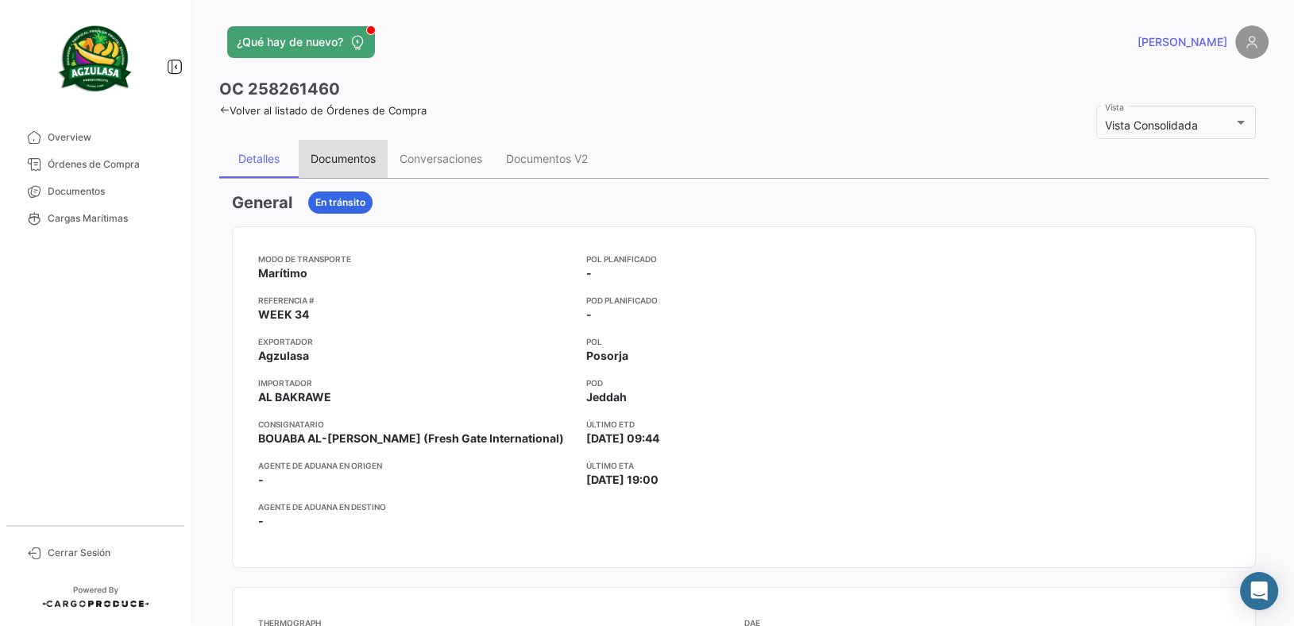
click at [360, 168] on div "Documentos" at bounding box center [343, 159] width 89 height 38
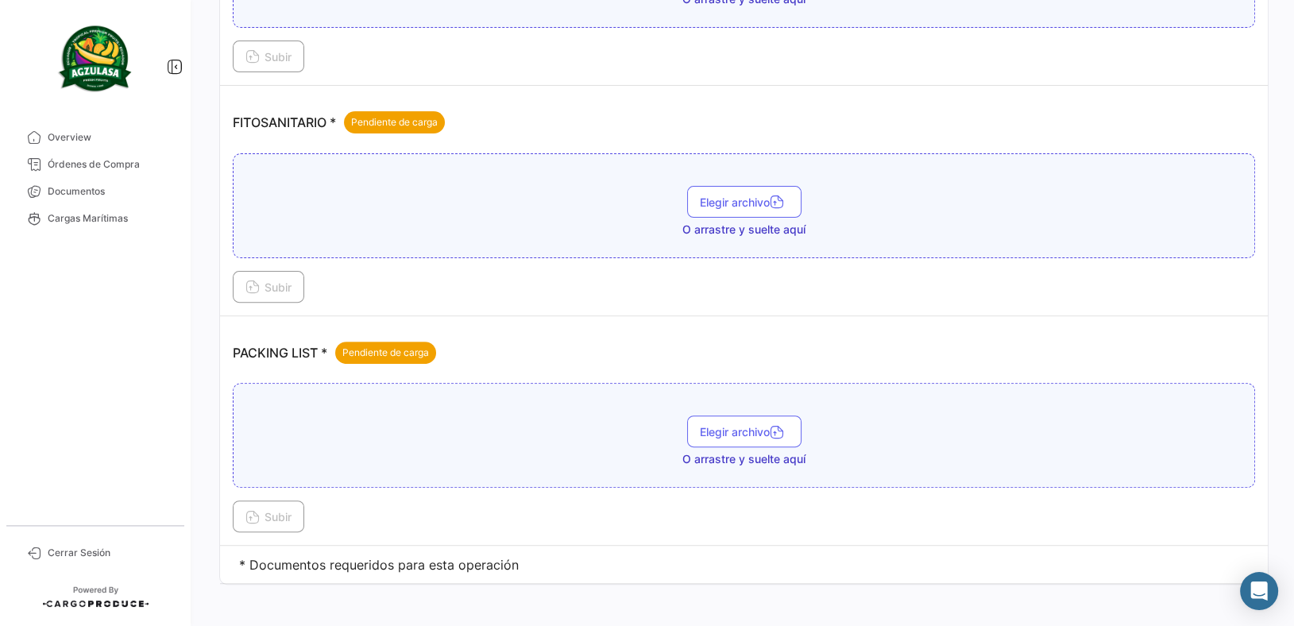
scroll to position [574, 0]
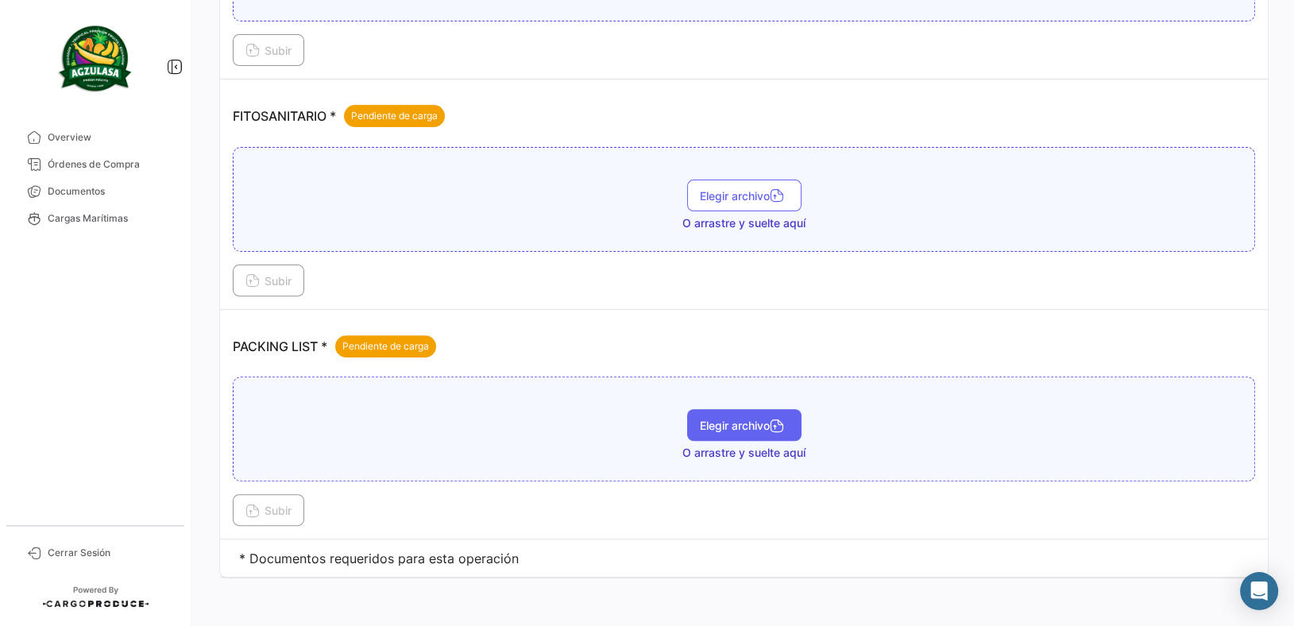
click at [759, 419] on span "Elegir archivo" at bounding box center [744, 426] width 89 height 14
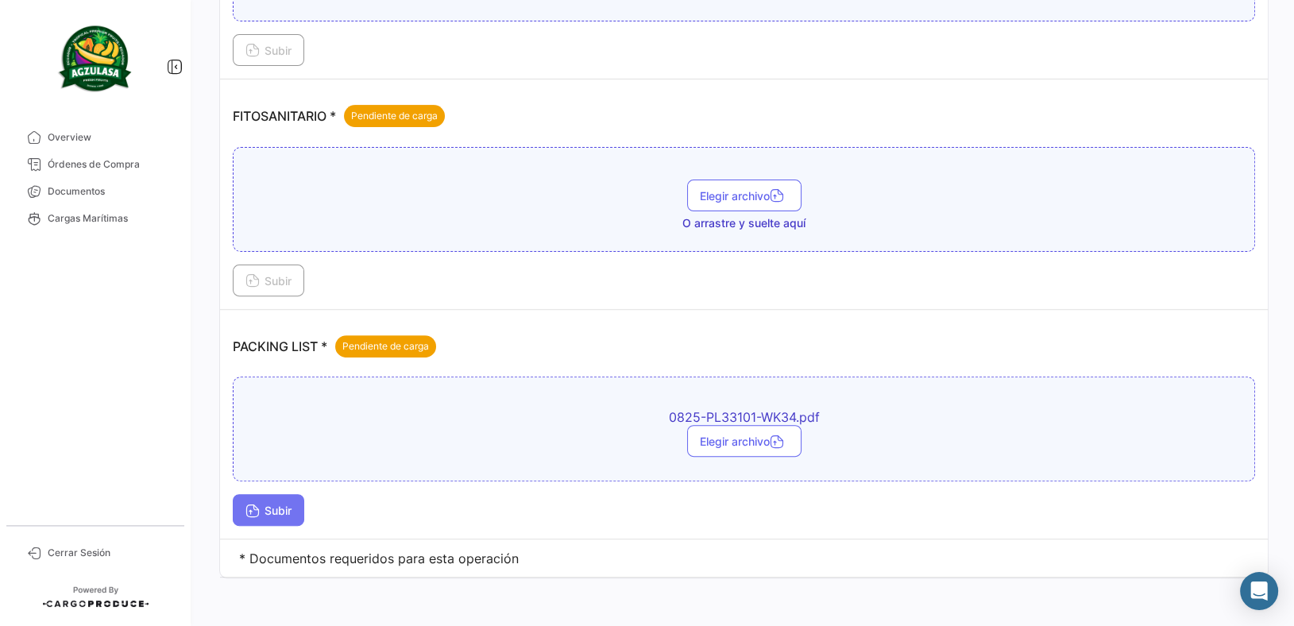
click at [284, 512] on span "Subir" at bounding box center [268, 511] width 46 height 14
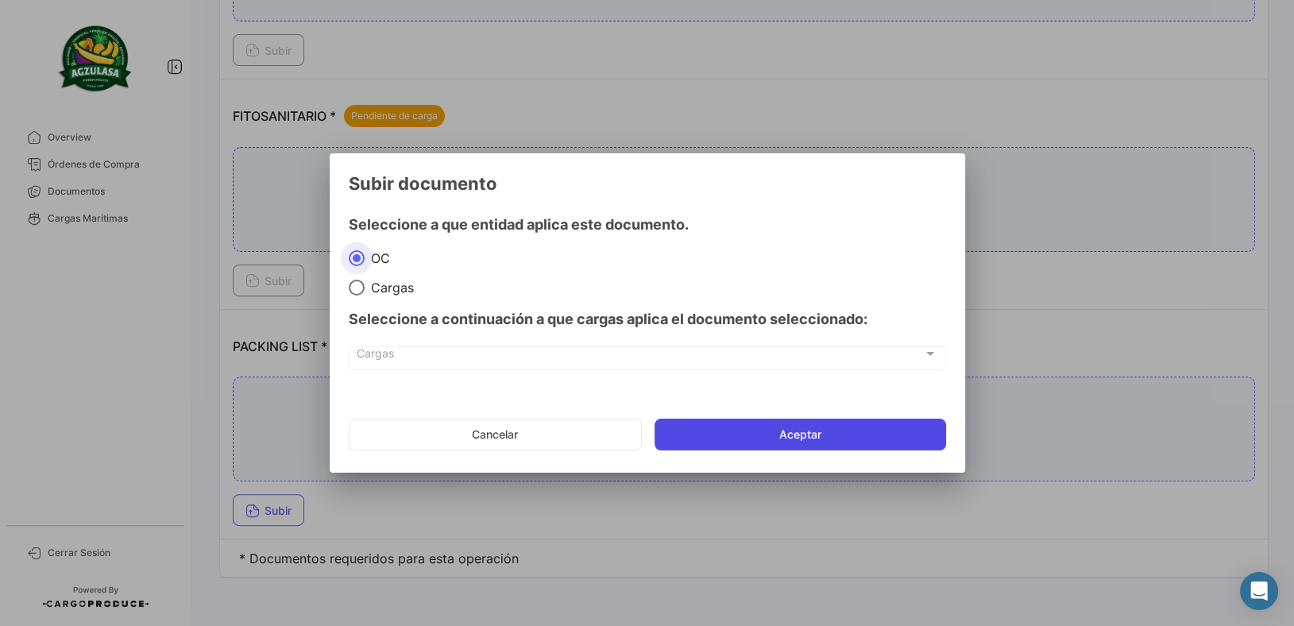
click at [875, 435] on button "Aceptar" at bounding box center [801, 435] width 292 height 32
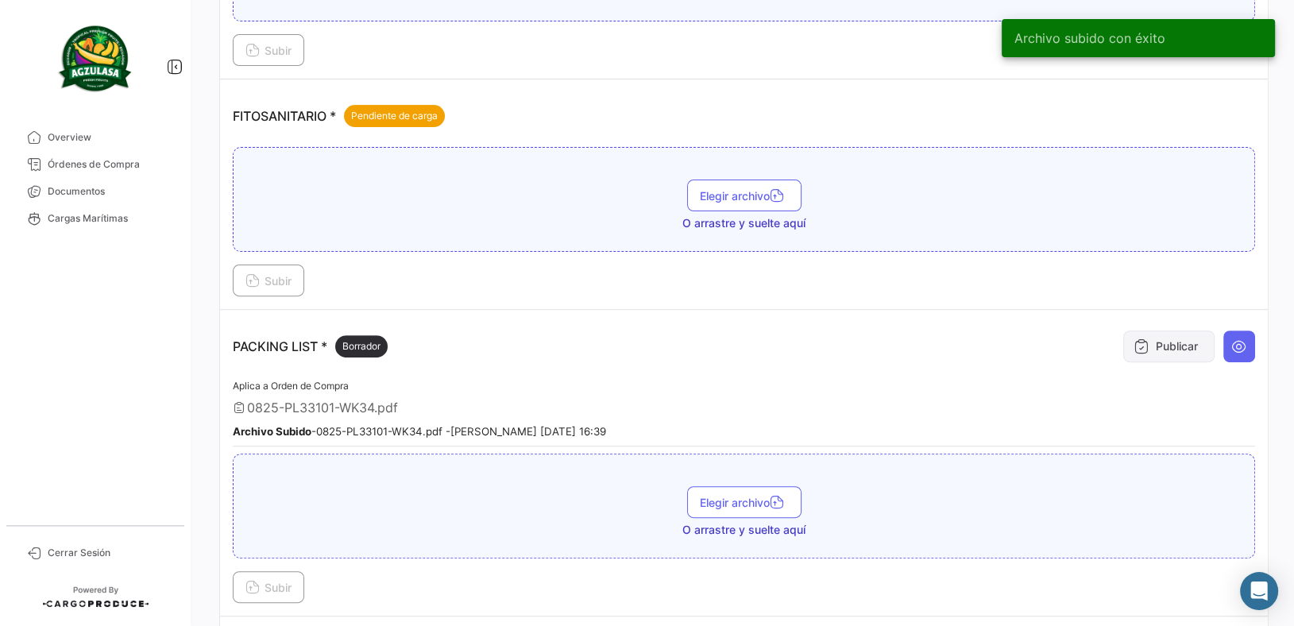
click at [1123, 338] on button "Publicar" at bounding box center [1168, 346] width 91 height 32
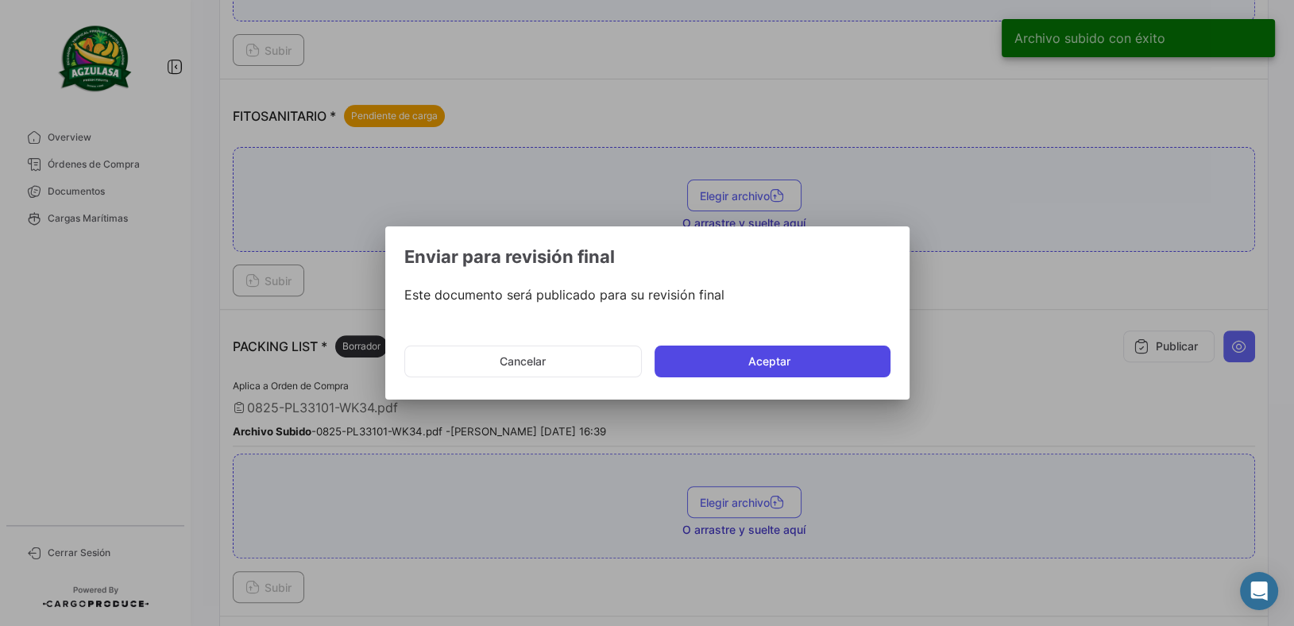
click at [847, 363] on button "Aceptar" at bounding box center [773, 362] width 236 height 32
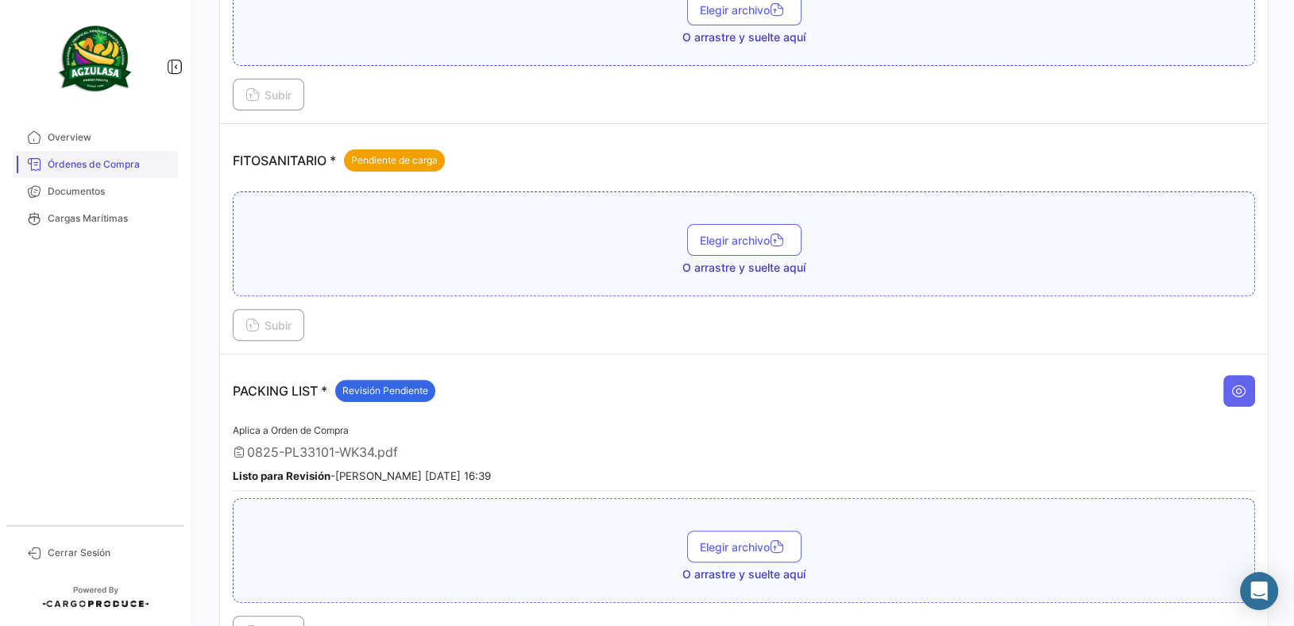
drag, startPoint x: 134, startPoint y: 167, endPoint x: 152, endPoint y: 171, distance: 17.9
click at [135, 167] on span "Órdenes de Compra" at bounding box center [110, 164] width 124 height 14
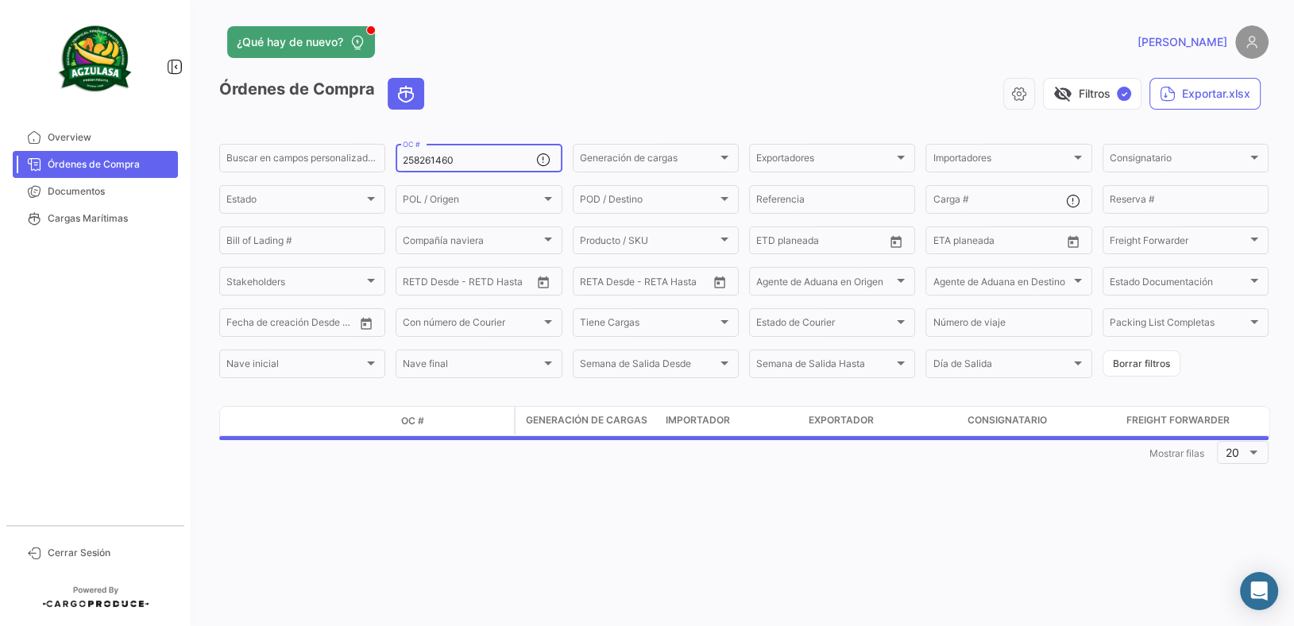
drag, startPoint x: 471, startPoint y: 159, endPoint x: 269, endPoint y: 125, distance: 205.4
click at [271, 125] on app-list-header "Órdenes de Compra visibility_off Filtros ✓ Exportar.xlsx Buscar en [PERSON_NAME…" at bounding box center [743, 229] width 1049 height 303
paste input "514"
type input "258261514"
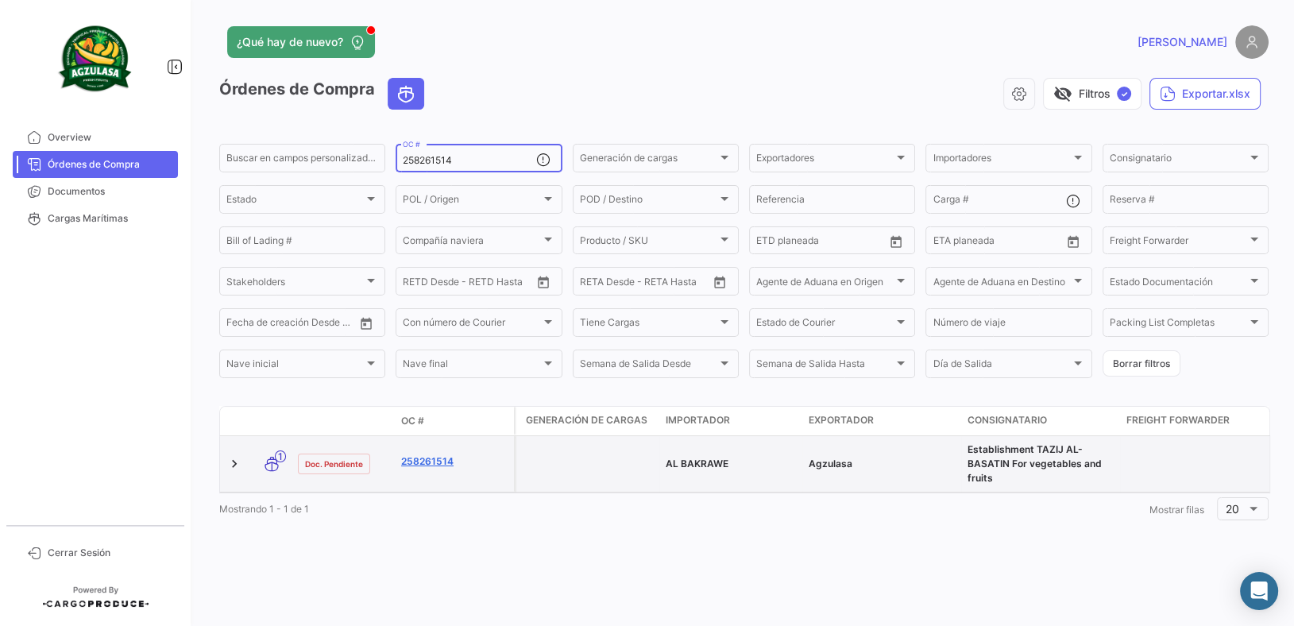
click at [451, 464] on link "258261514" at bounding box center [454, 461] width 106 height 14
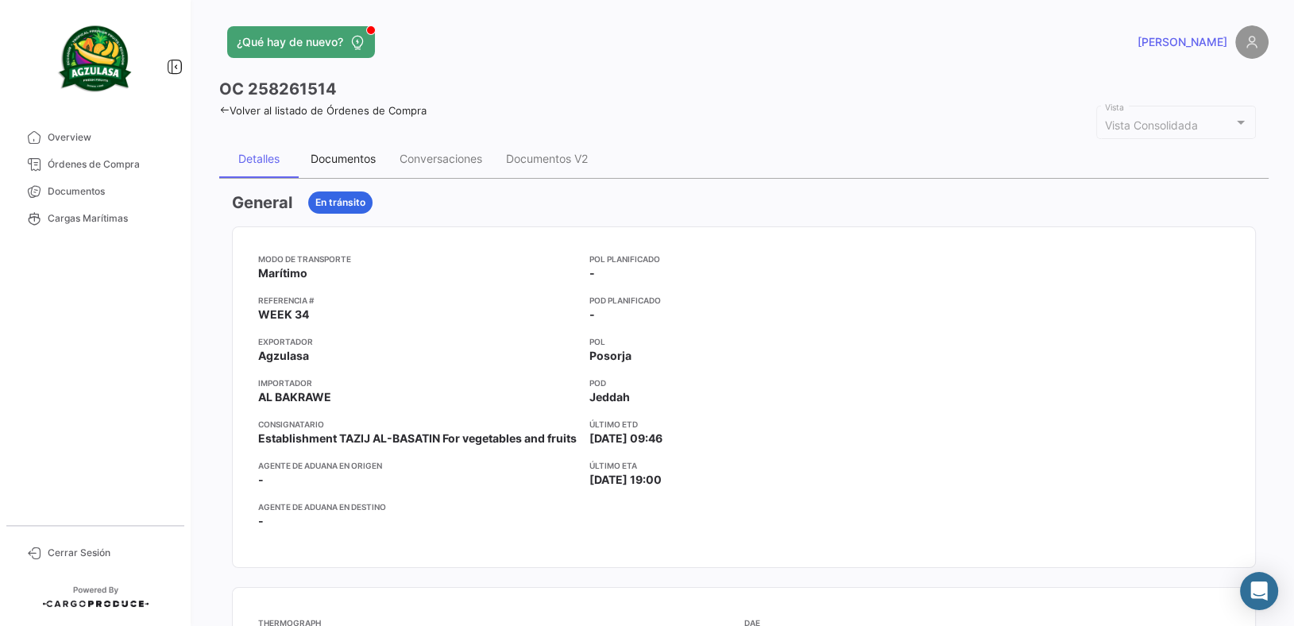
click at [371, 168] on div "Documentos" at bounding box center [343, 159] width 89 height 38
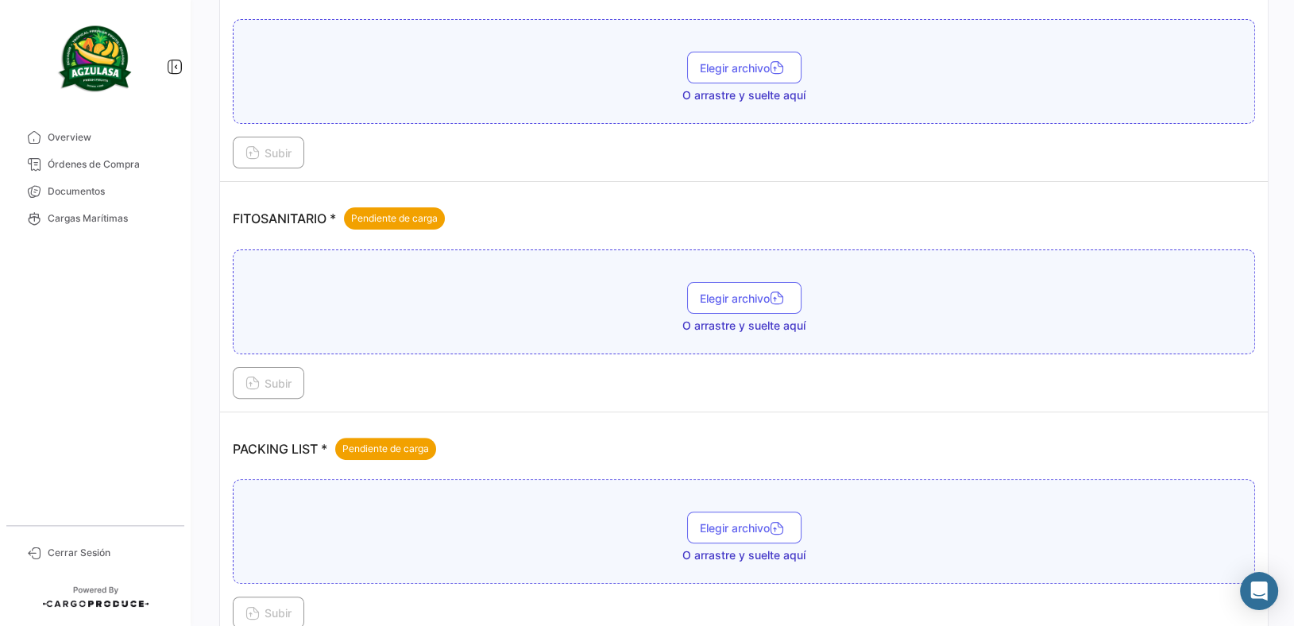
scroll to position [574, 0]
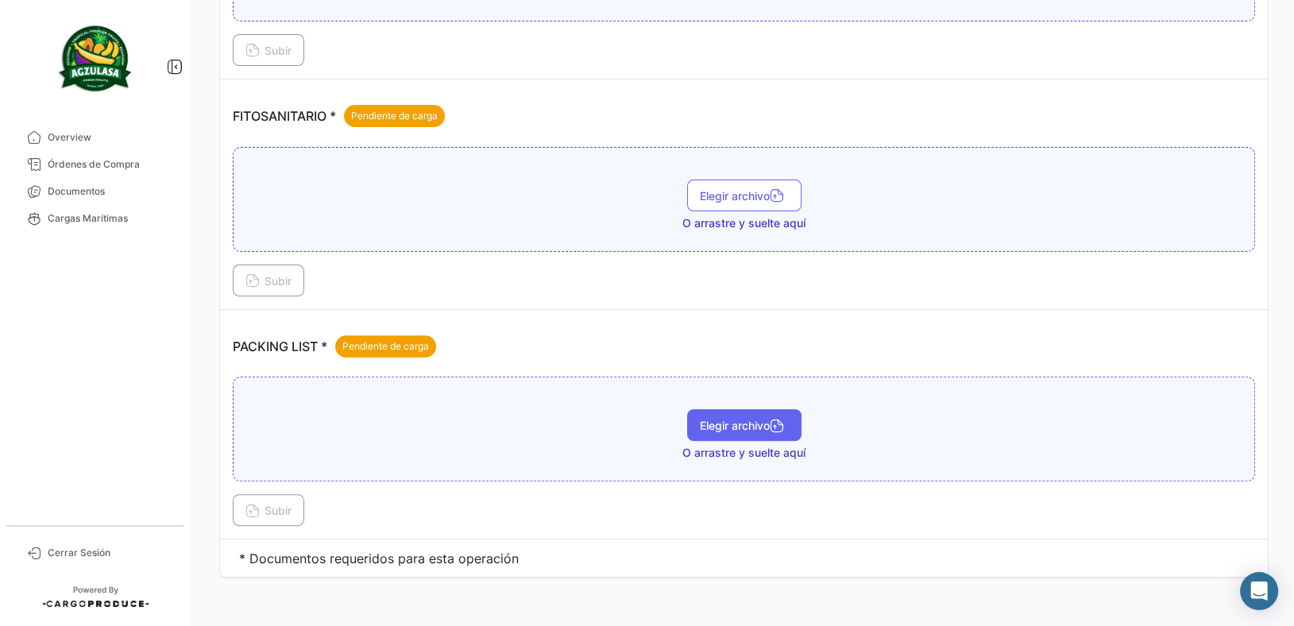
click at [721, 420] on span "Elegir archivo" at bounding box center [744, 426] width 89 height 14
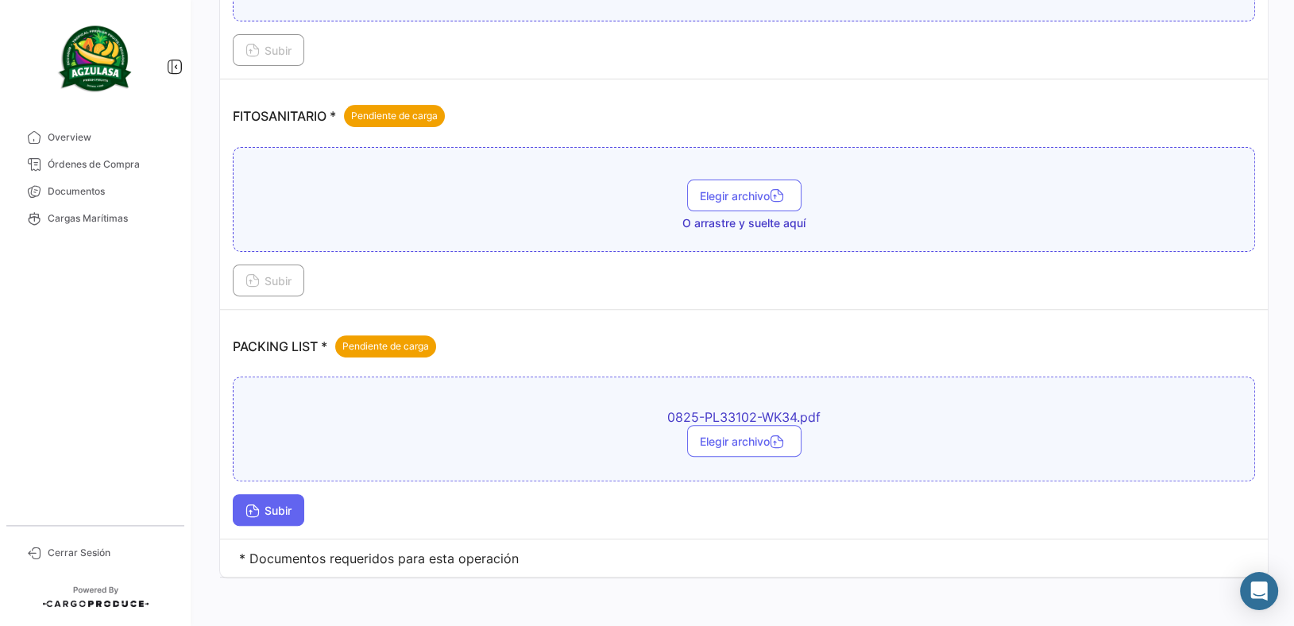
click at [262, 508] on span "Subir" at bounding box center [268, 511] width 46 height 14
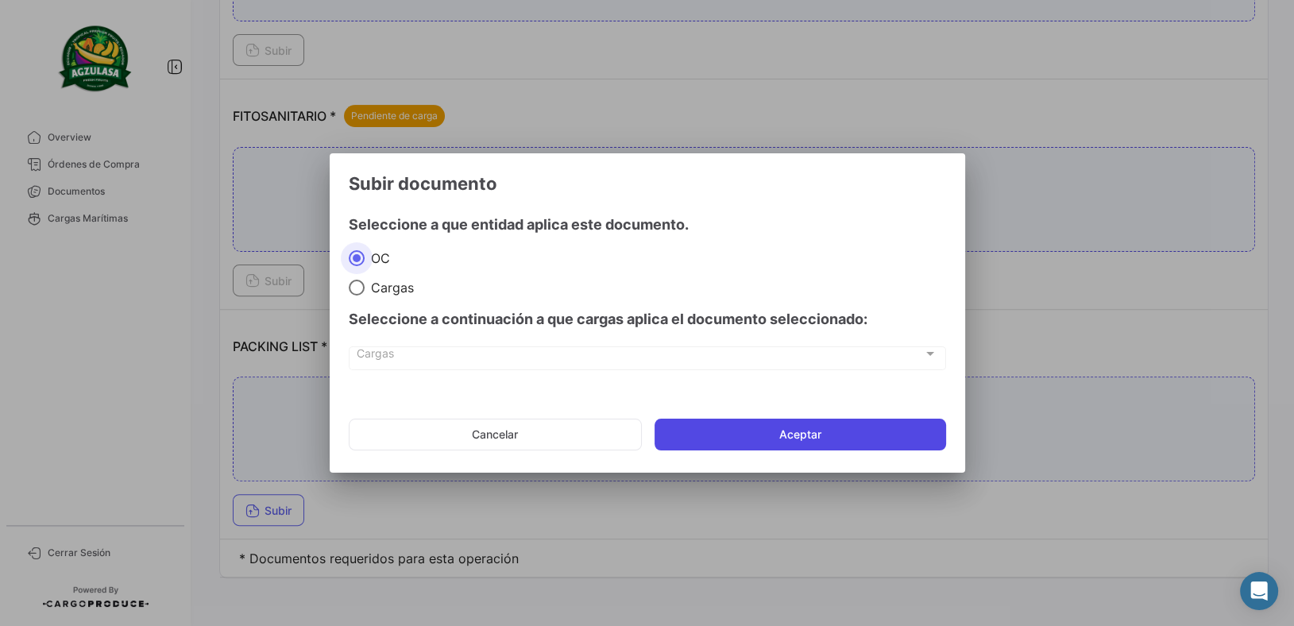
click at [812, 425] on button "Aceptar" at bounding box center [801, 435] width 292 height 32
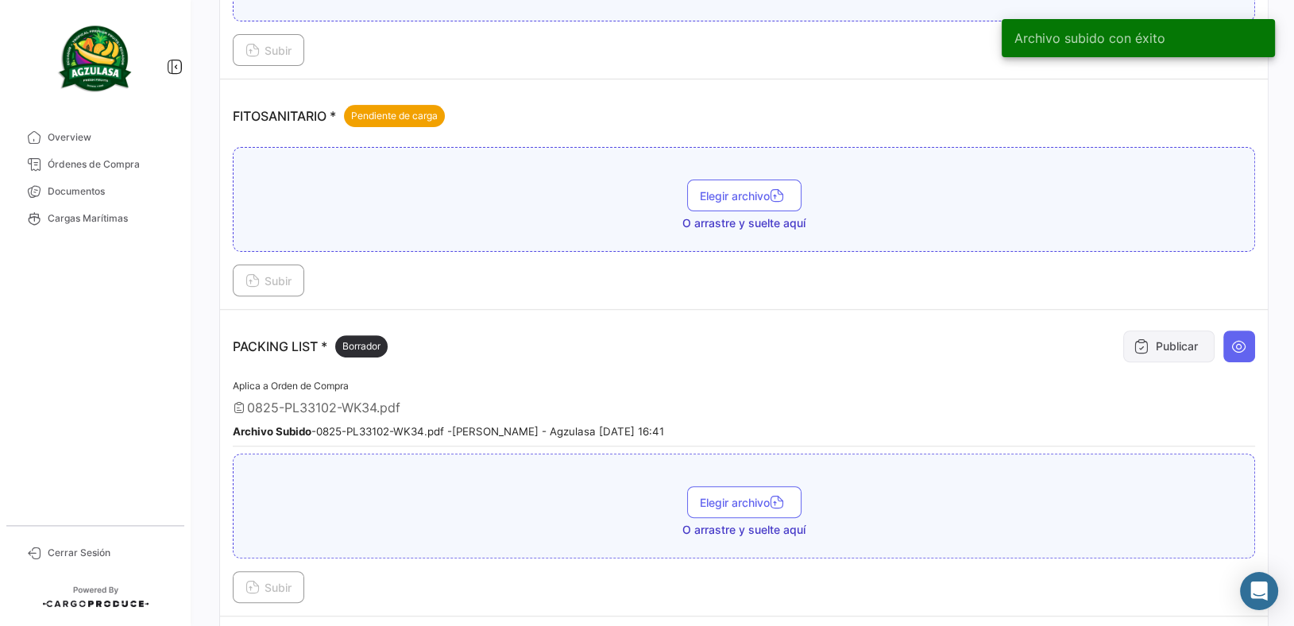
click at [1158, 330] on button "Publicar" at bounding box center [1168, 346] width 91 height 32
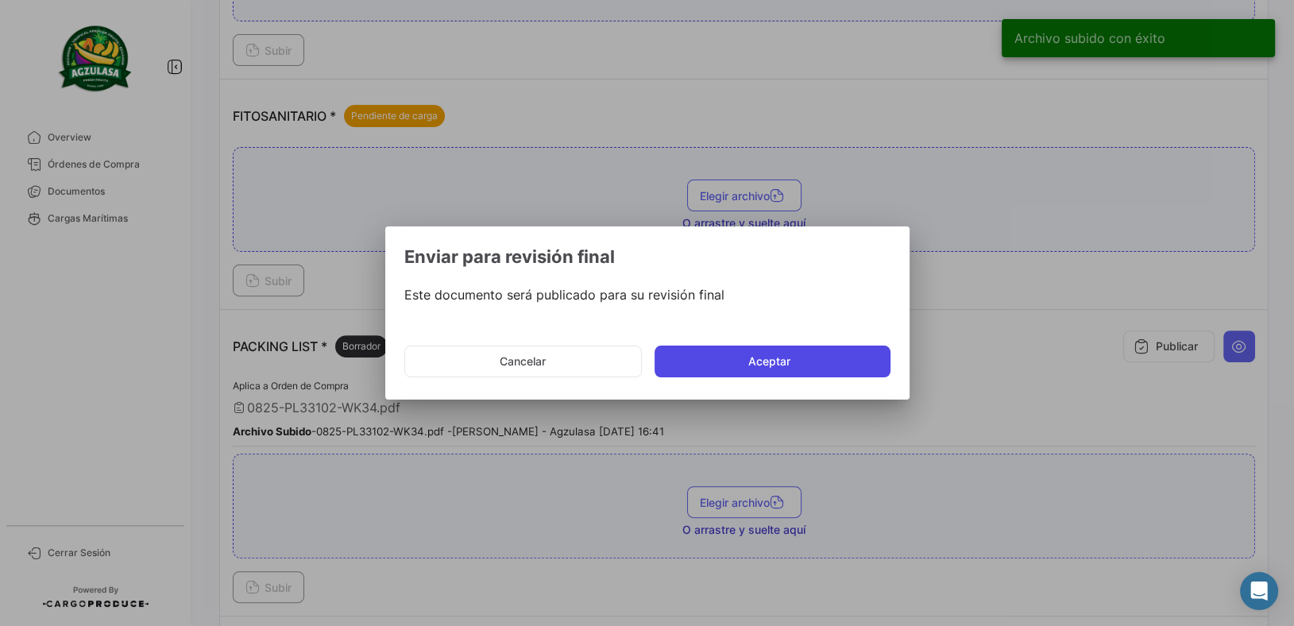
click at [779, 376] on button "Aceptar" at bounding box center [773, 362] width 236 height 32
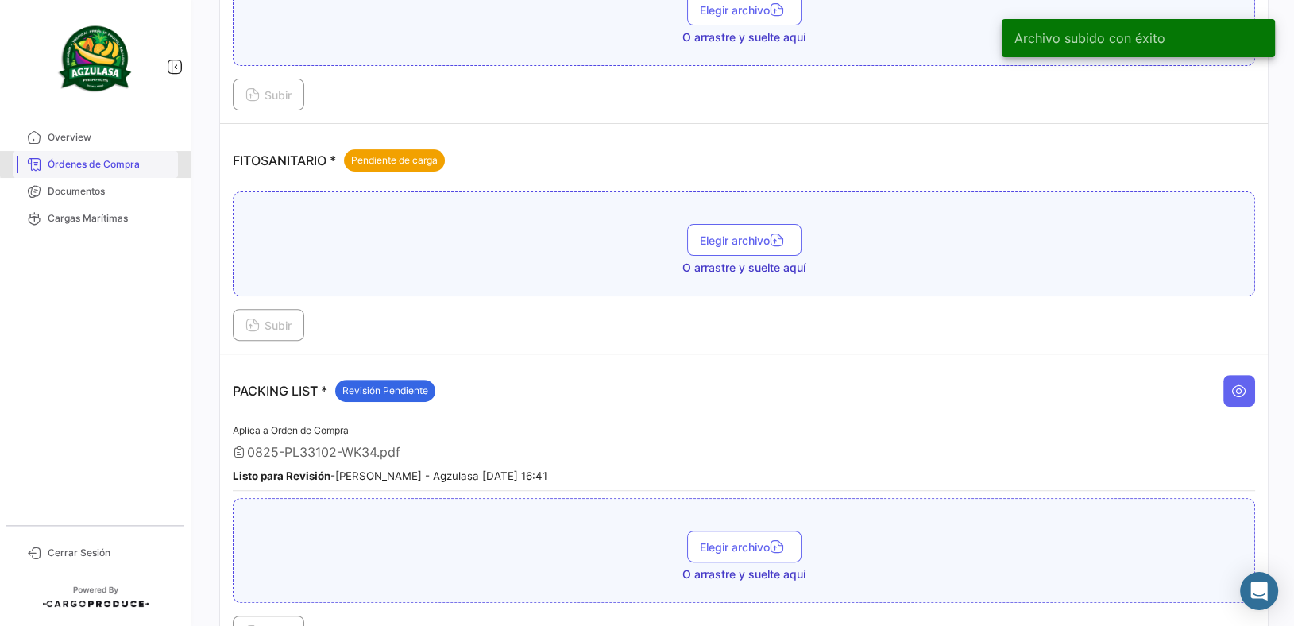
drag, startPoint x: 141, startPoint y: 154, endPoint x: 168, endPoint y: 154, distance: 26.2
click at [141, 154] on link "Órdenes de Compra" at bounding box center [95, 164] width 165 height 27
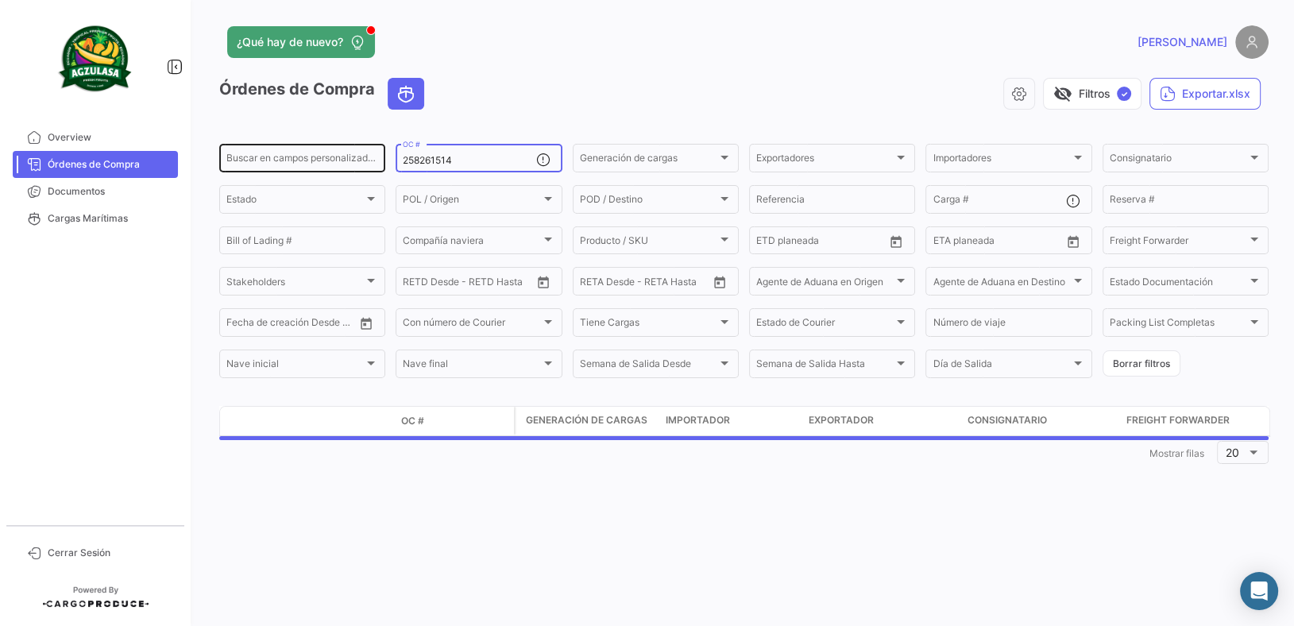
drag, startPoint x: 477, startPoint y: 155, endPoint x: 279, endPoint y: 156, distance: 198.6
click at [0, 0] on div "Buscar en [PERSON_NAME] personalizados... 258261514 OC # Generación [PERSON_NAM…" at bounding box center [0, 0] width 0 height 0
paste input "53"
type input "258261553"
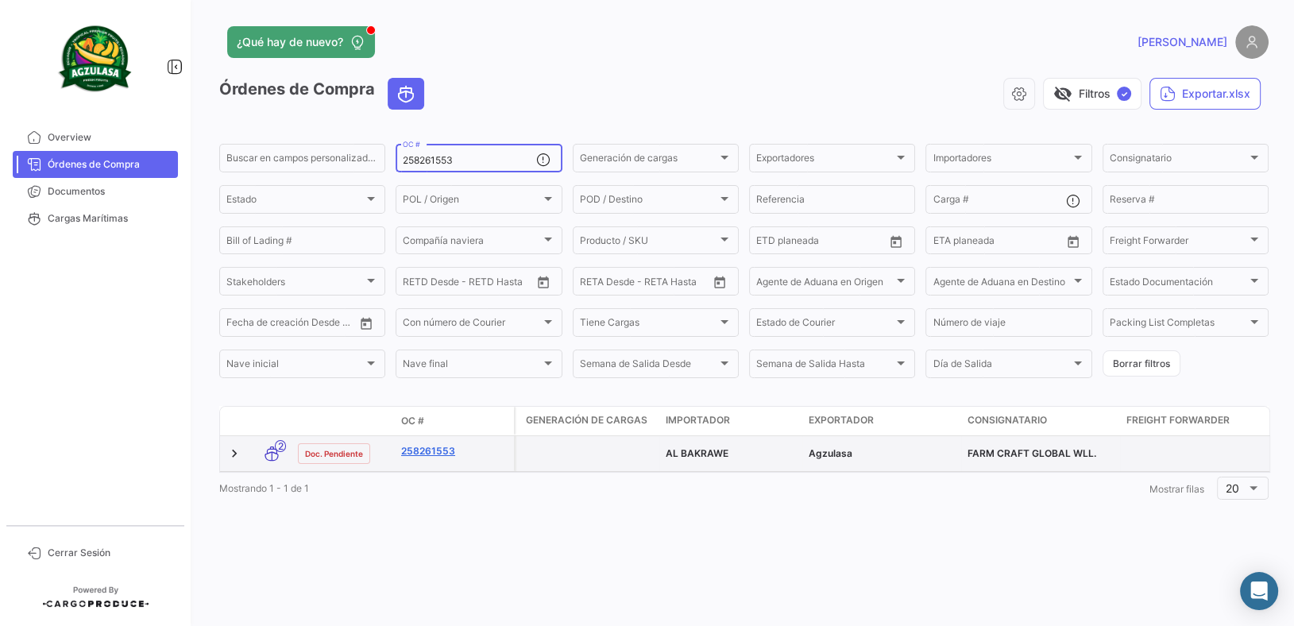
click at [431, 454] on link "258261553" at bounding box center [454, 451] width 106 height 14
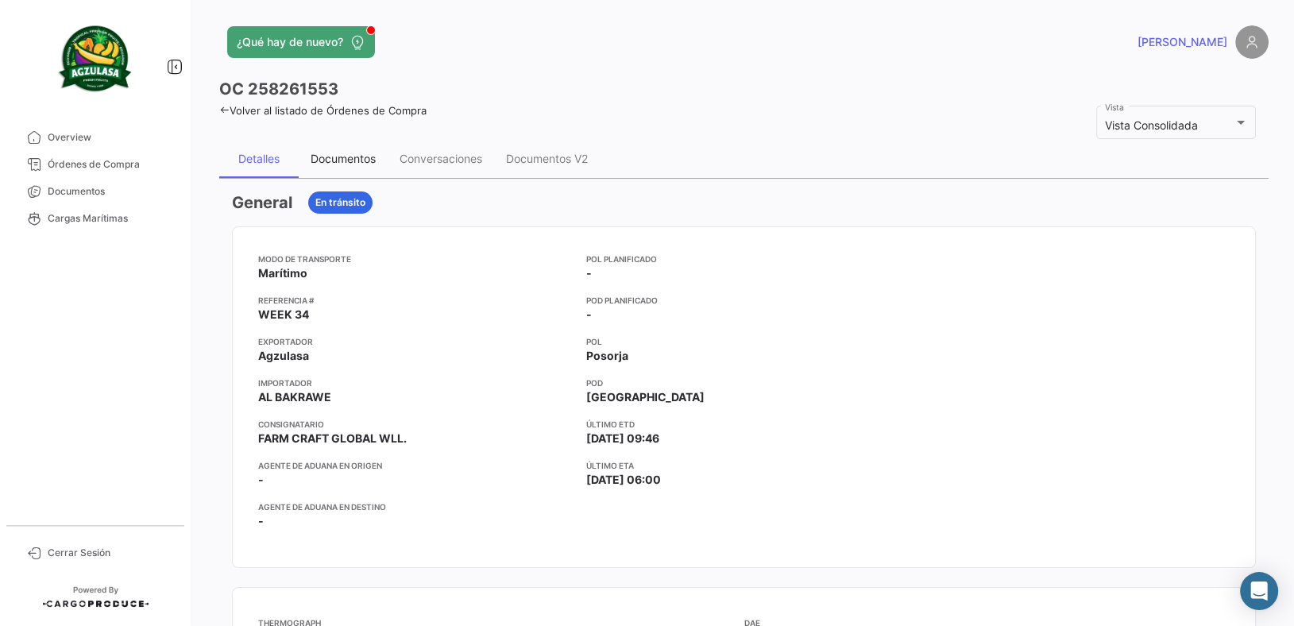
click at [334, 149] on div "Documentos" at bounding box center [343, 159] width 89 height 38
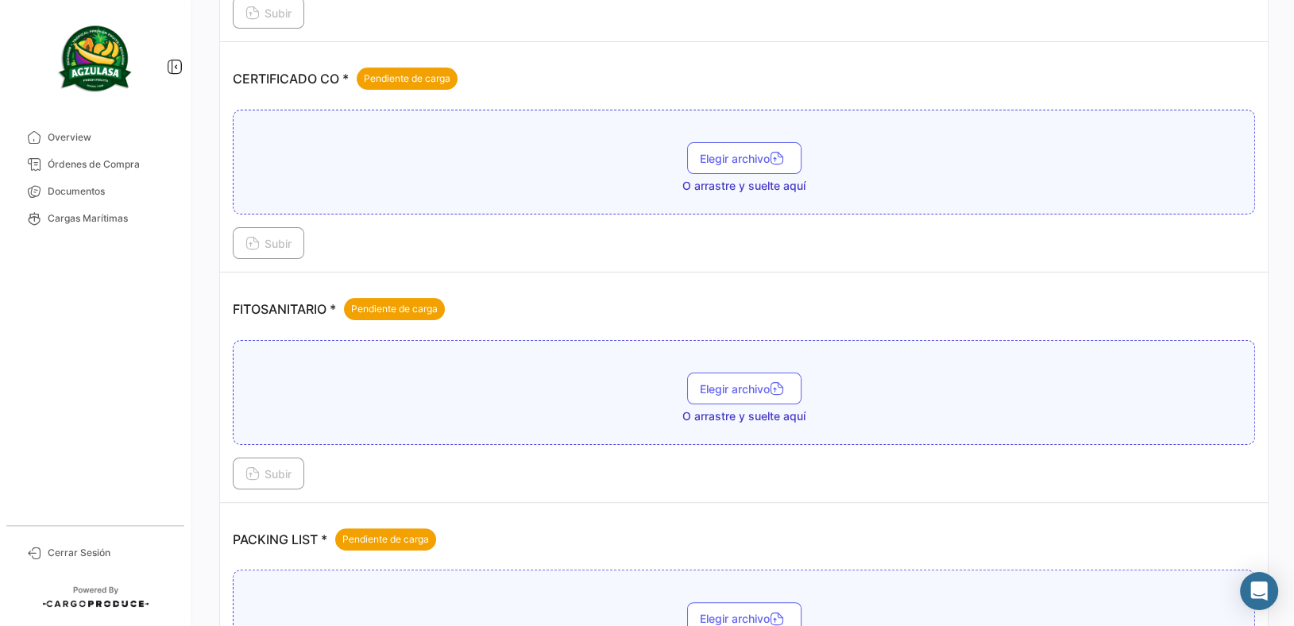
scroll to position [574, 0]
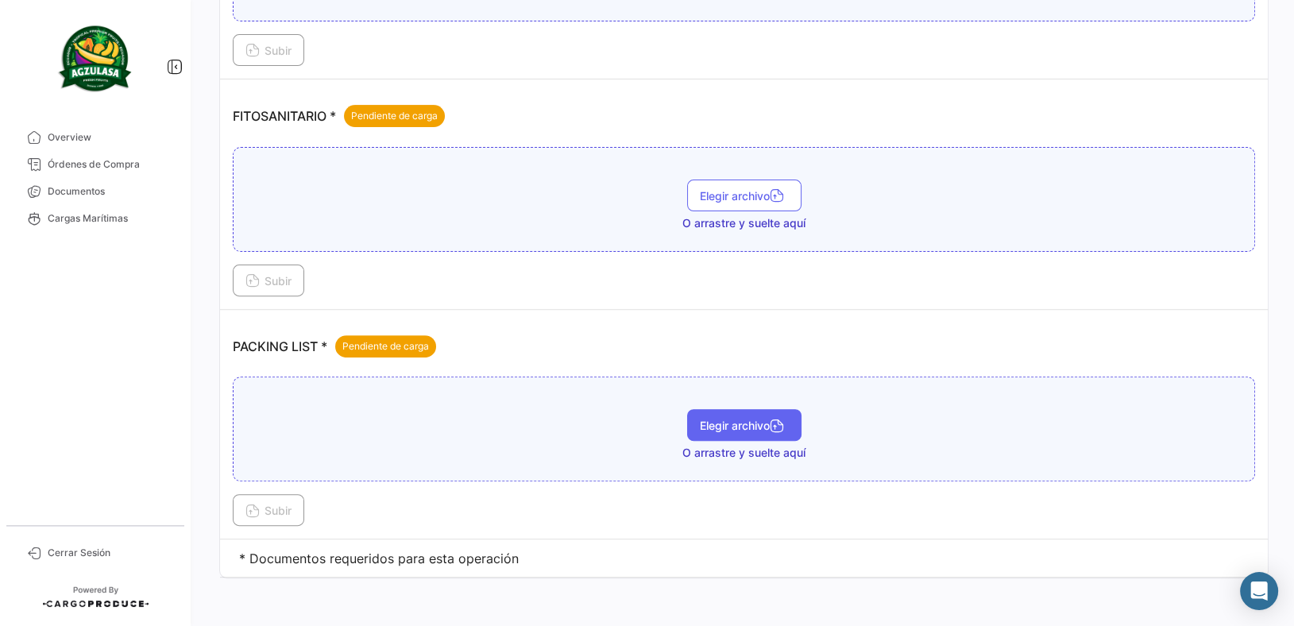
click at [765, 420] on span "Elegir archivo" at bounding box center [744, 426] width 89 height 14
click at [250, 222] on div "Elegir archivo O arrastre y suelte aquí" at bounding box center [744, 206] width 1005 height 52
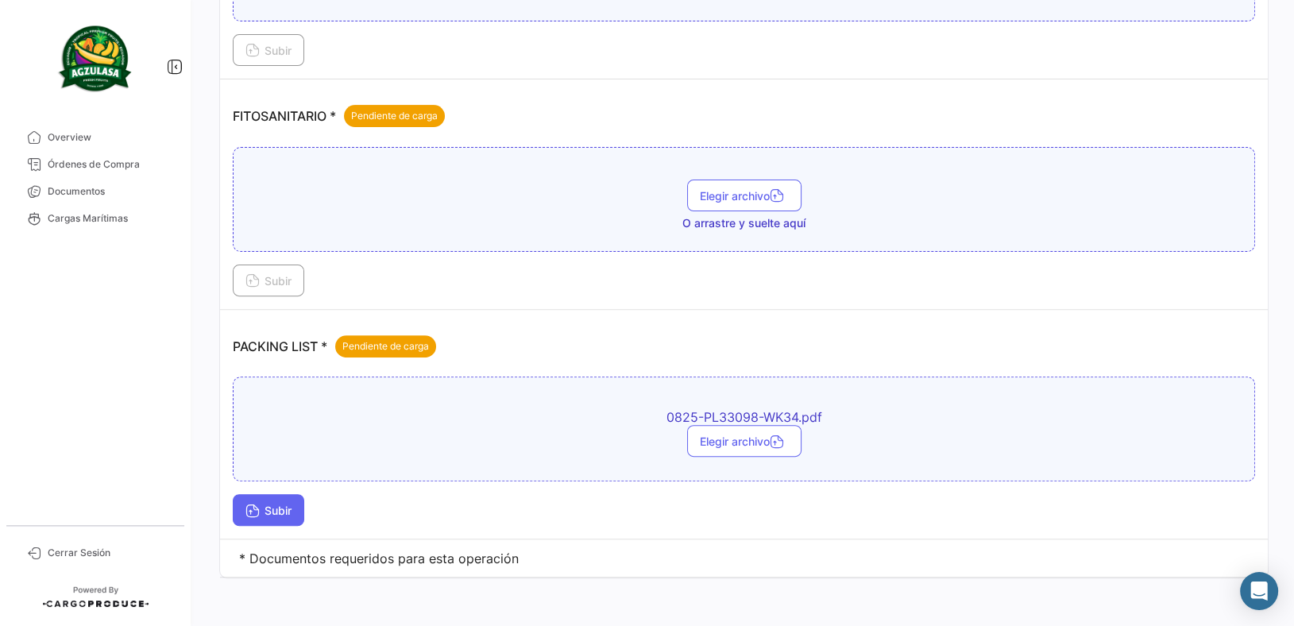
click at [253, 518] on button "Subir" at bounding box center [268, 510] width 71 height 32
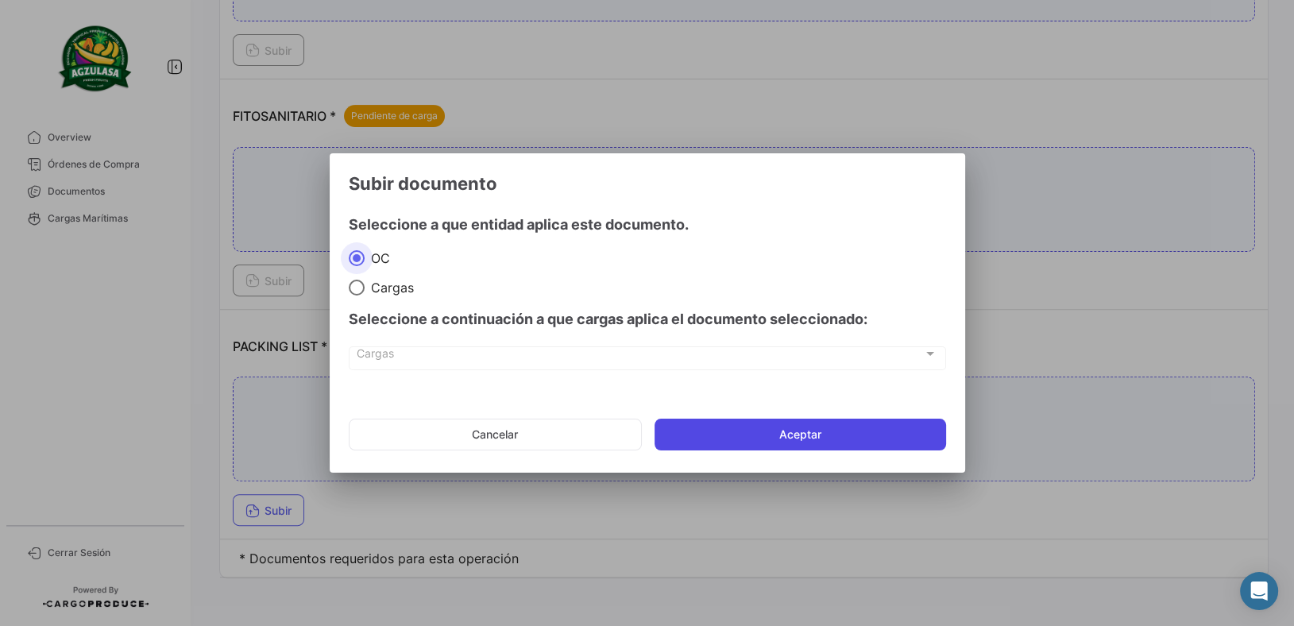
click at [752, 428] on button "Aceptar" at bounding box center [801, 435] width 292 height 32
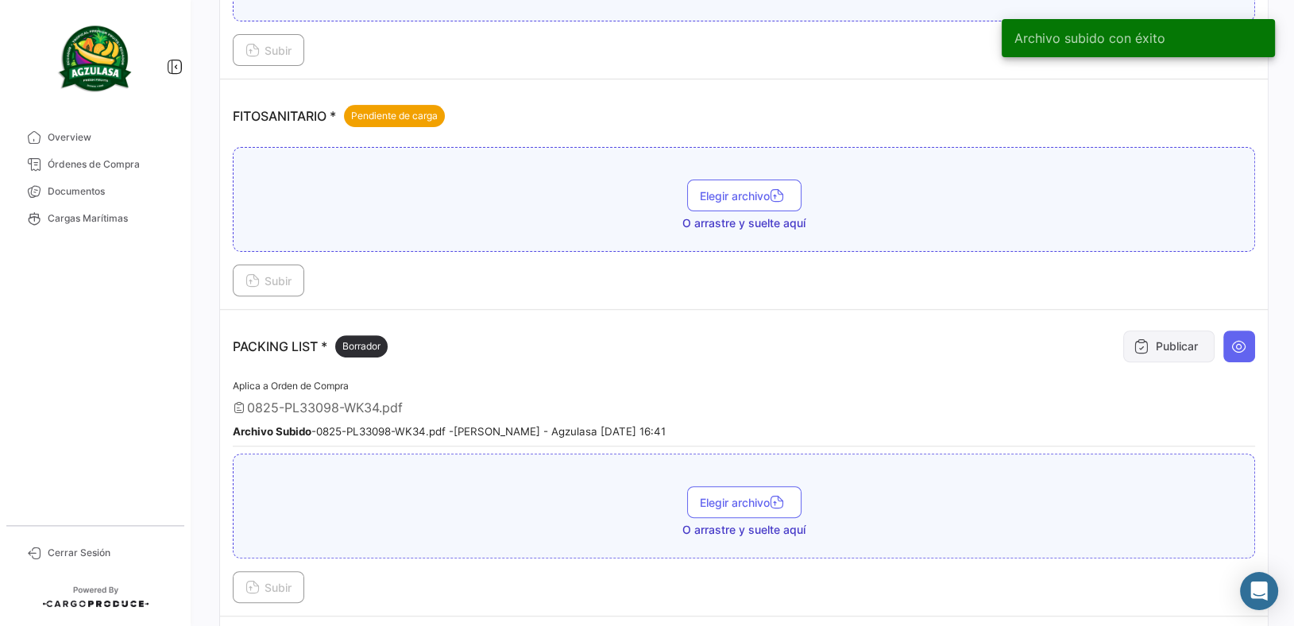
click at [1161, 354] on button "Publicar" at bounding box center [1168, 346] width 91 height 32
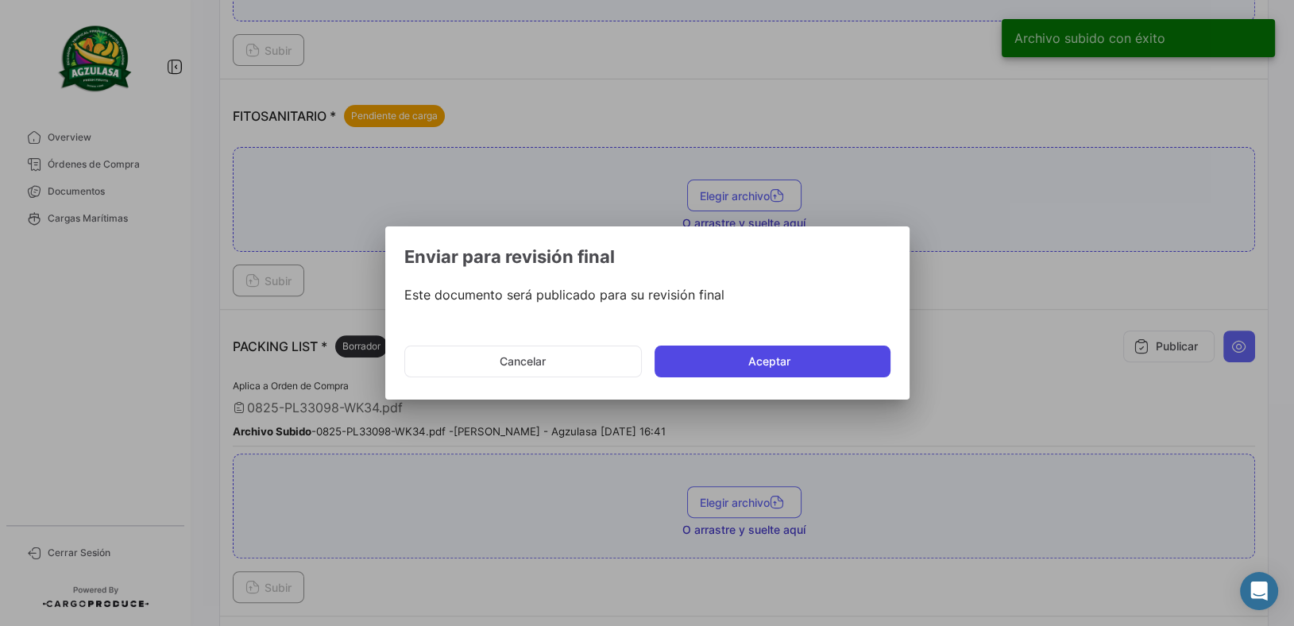
click at [854, 367] on button "Aceptar" at bounding box center [773, 362] width 236 height 32
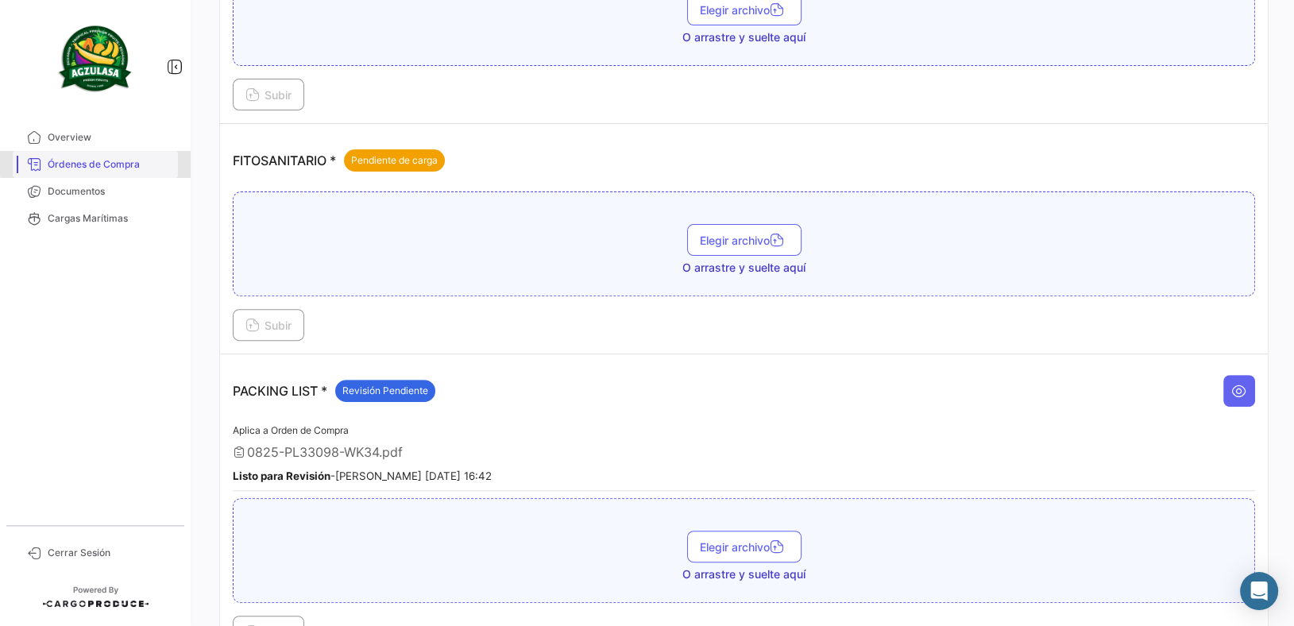
click at [110, 153] on link "Órdenes de Compra" at bounding box center [95, 164] width 165 height 27
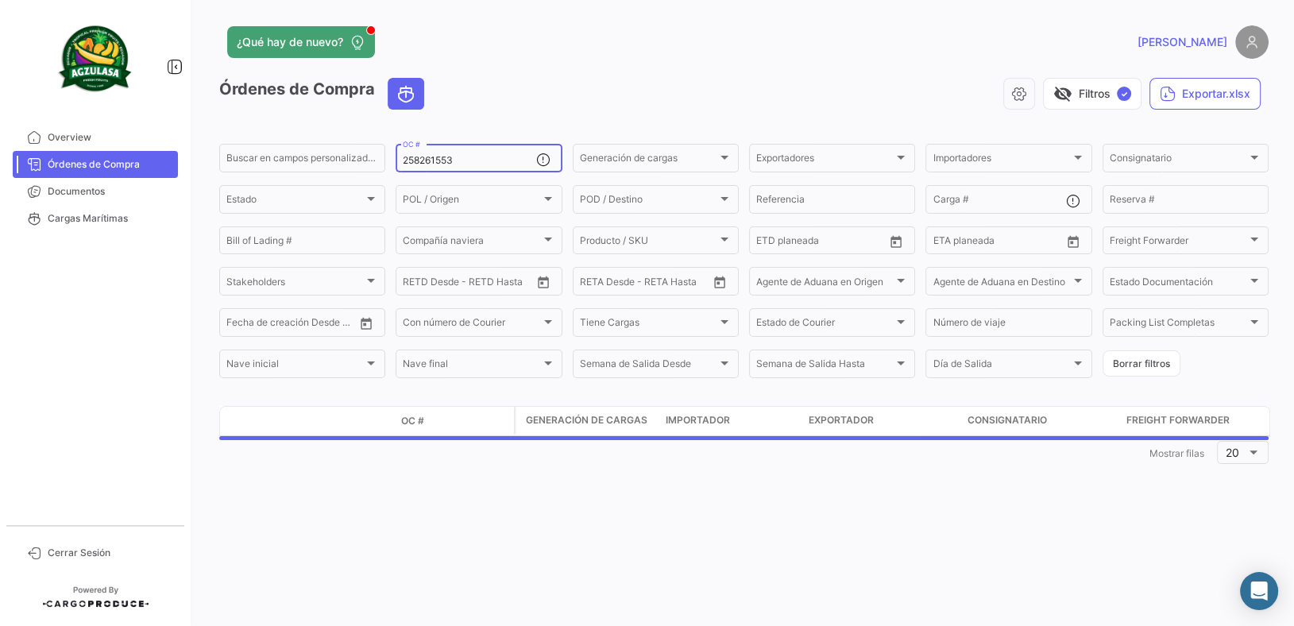
drag, startPoint x: 514, startPoint y: 159, endPoint x: 0, endPoint y: 132, distance: 514.7
click at [0, 135] on mat-sidenav-container "Overview Órdenes de Compra Documentos Cargas Marítimas Cerrar Sesión ¿Qué hay d…" at bounding box center [647, 313] width 1294 height 626
paste input "75"
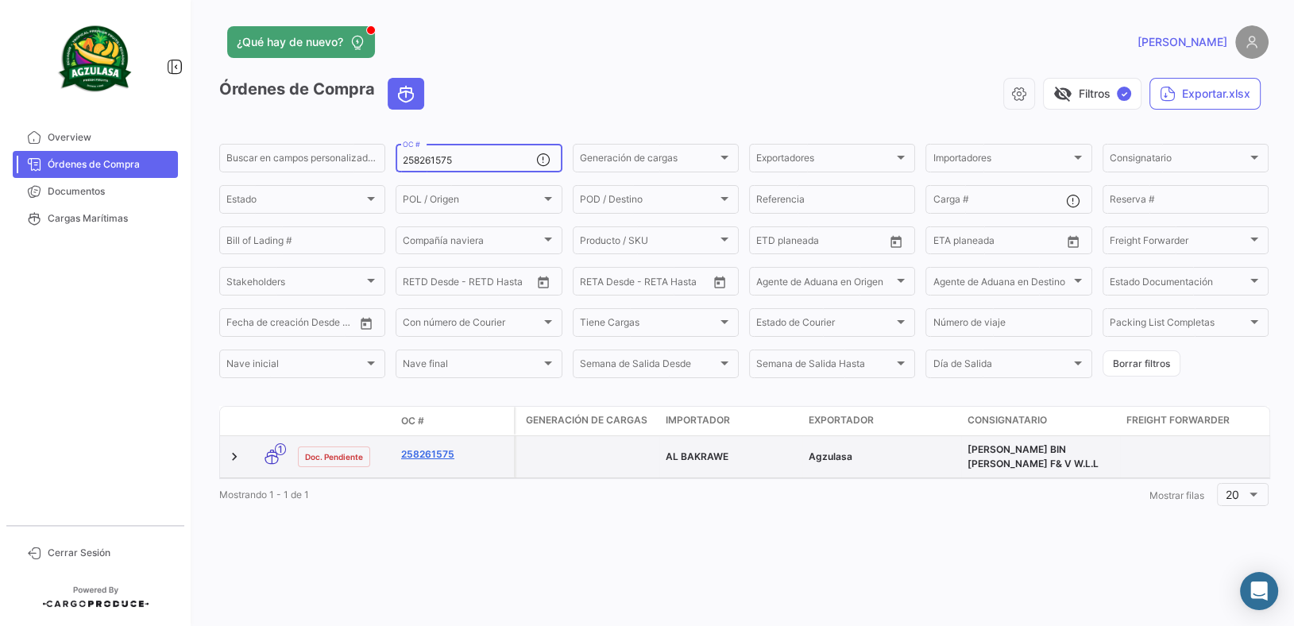
type input "258261575"
click at [446, 458] on link "258261575" at bounding box center [454, 454] width 106 height 14
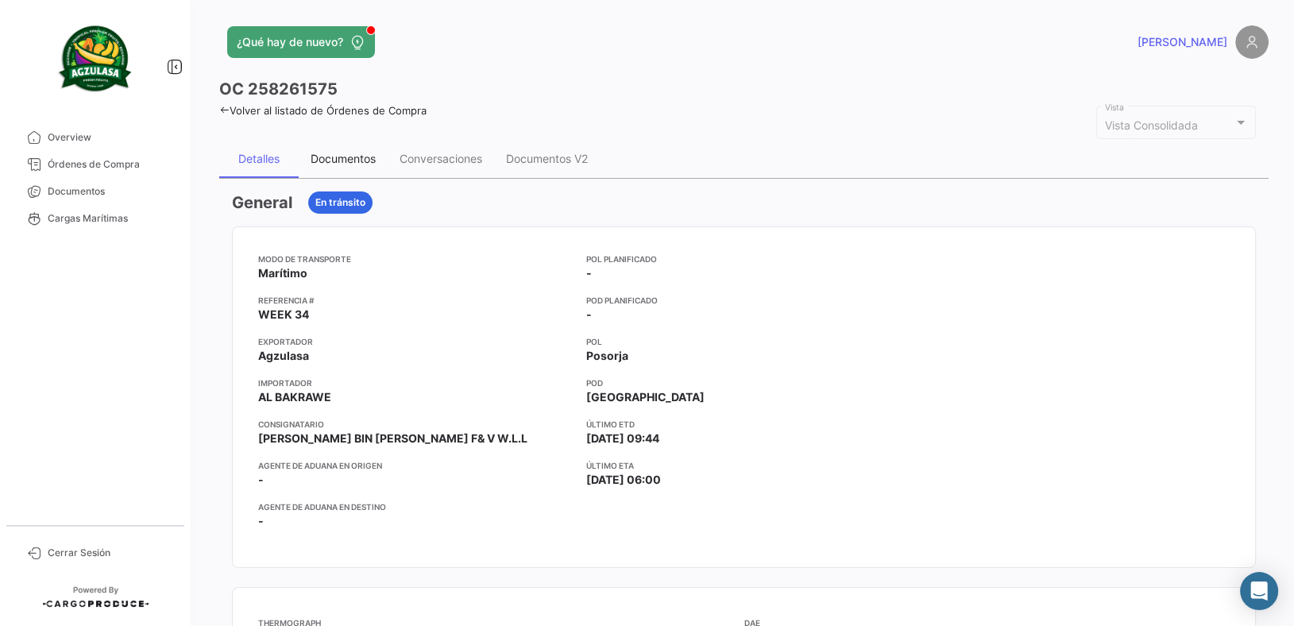
click at [348, 172] on div "Documentos" at bounding box center [343, 159] width 89 height 38
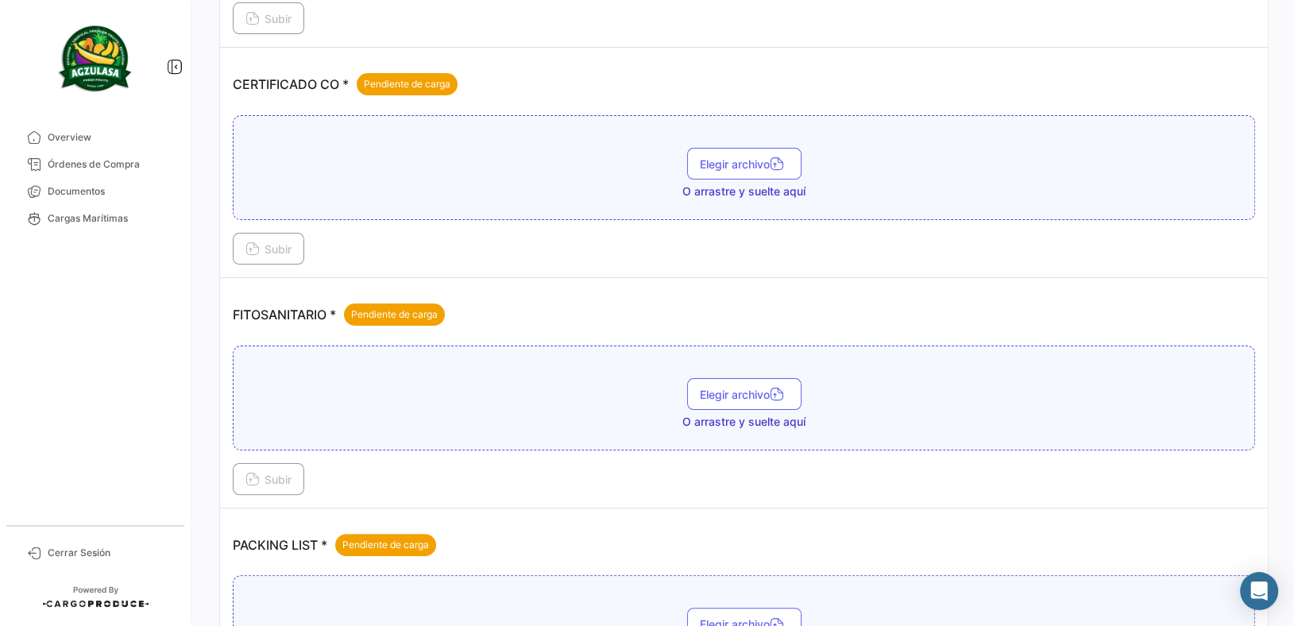
scroll to position [574, 0]
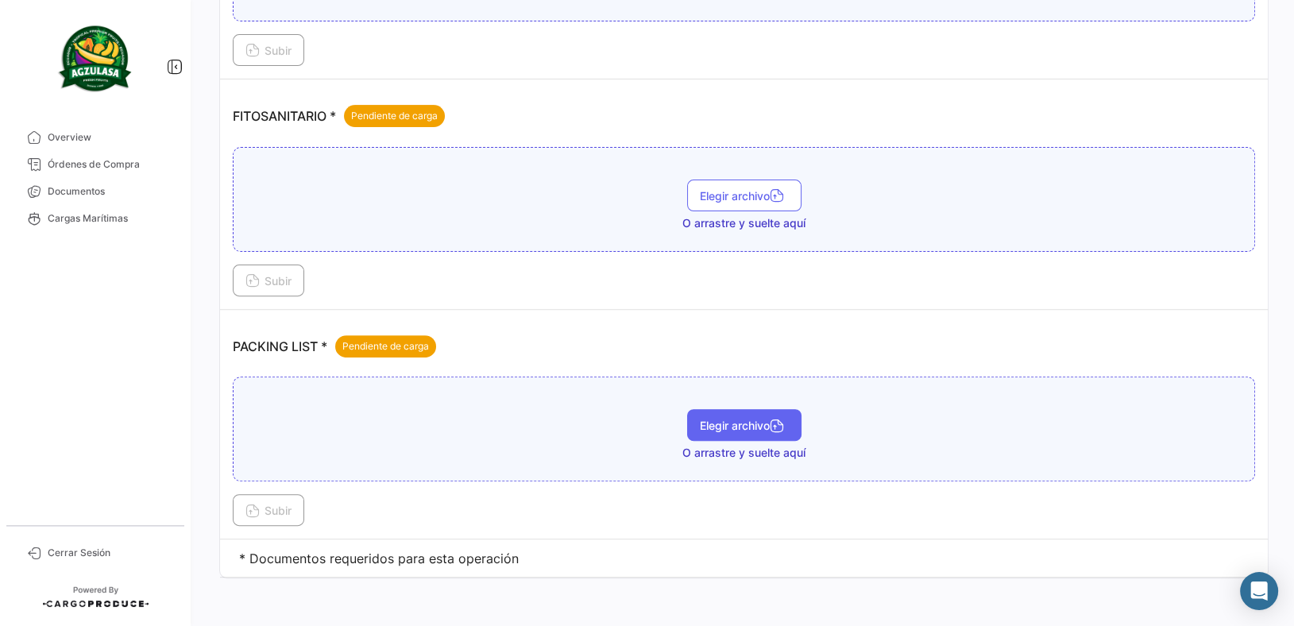
click at [771, 431] on button "Elegir archivo" at bounding box center [744, 425] width 114 height 32
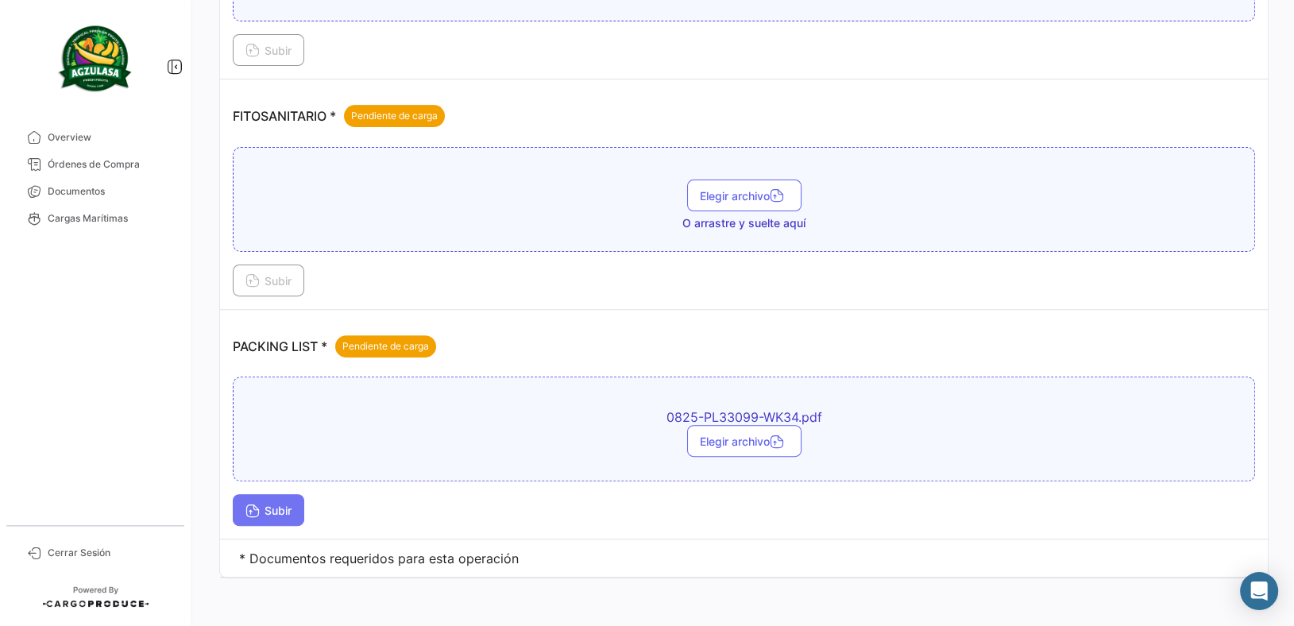
click at [261, 495] on button "Subir" at bounding box center [268, 510] width 71 height 32
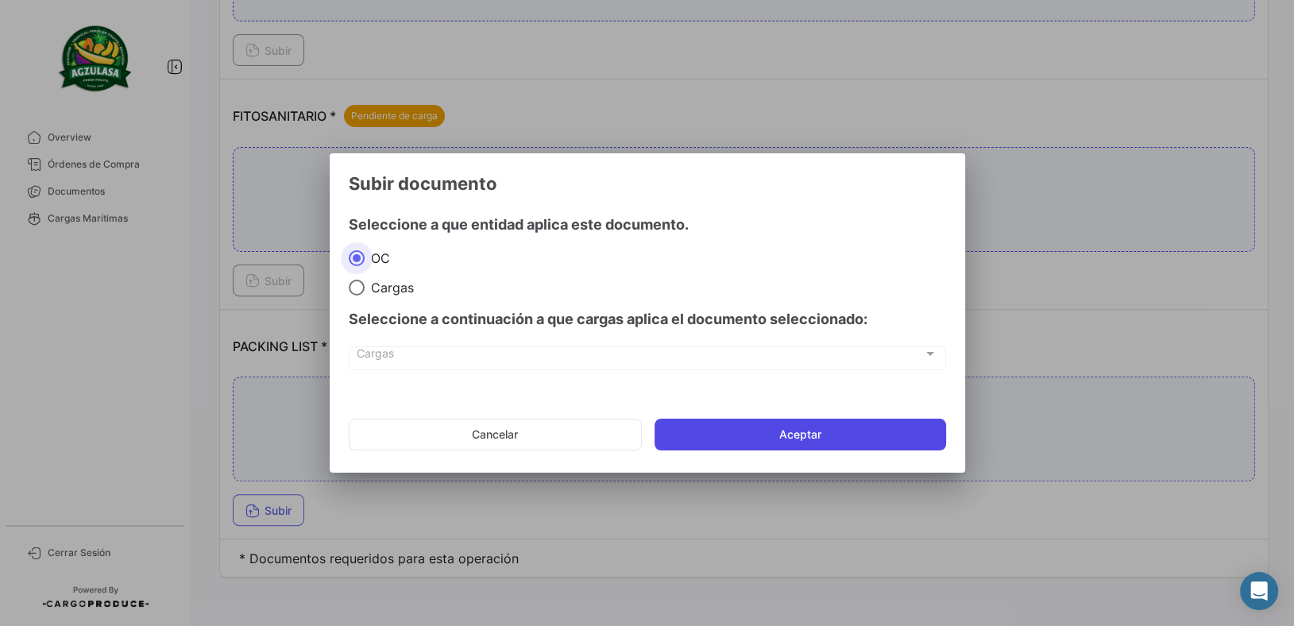
click at [744, 431] on button "Aceptar" at bounding box center [801, 435] width 292 height 32
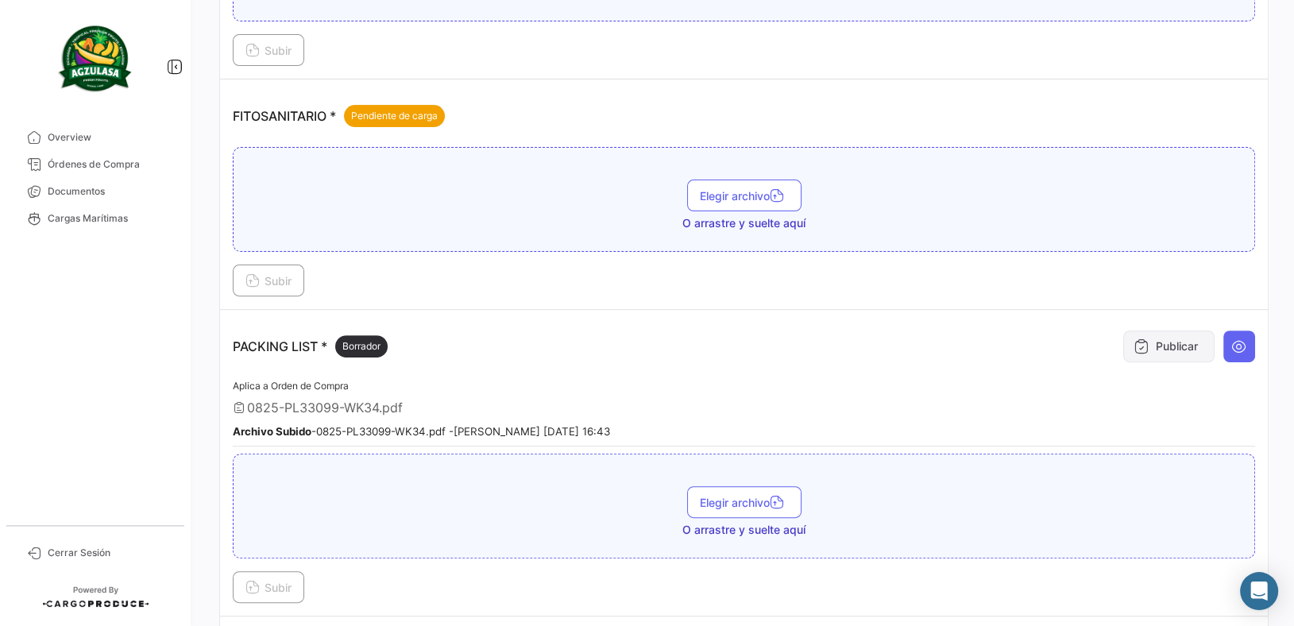
click at [1175, 350] on button "Publicar" at bounding box center [1168, 346] width 91 height 32
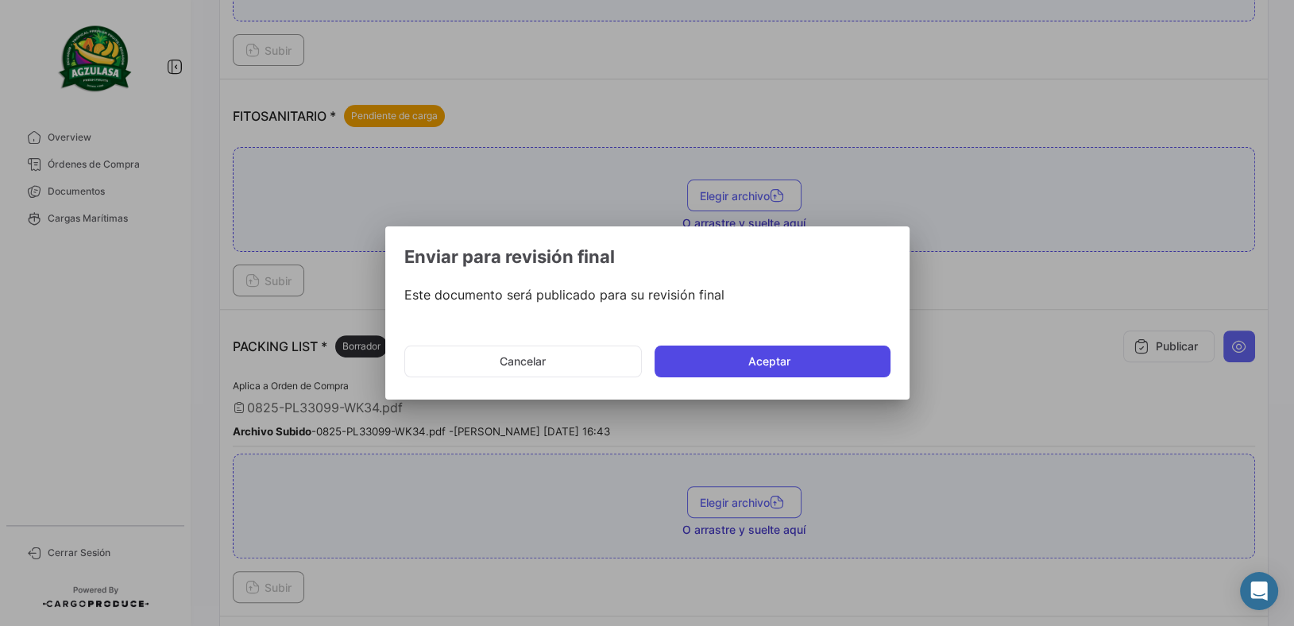
click at [838, 355] on button "Aceptar" at bounding box center [773, 362] width 236 height 32
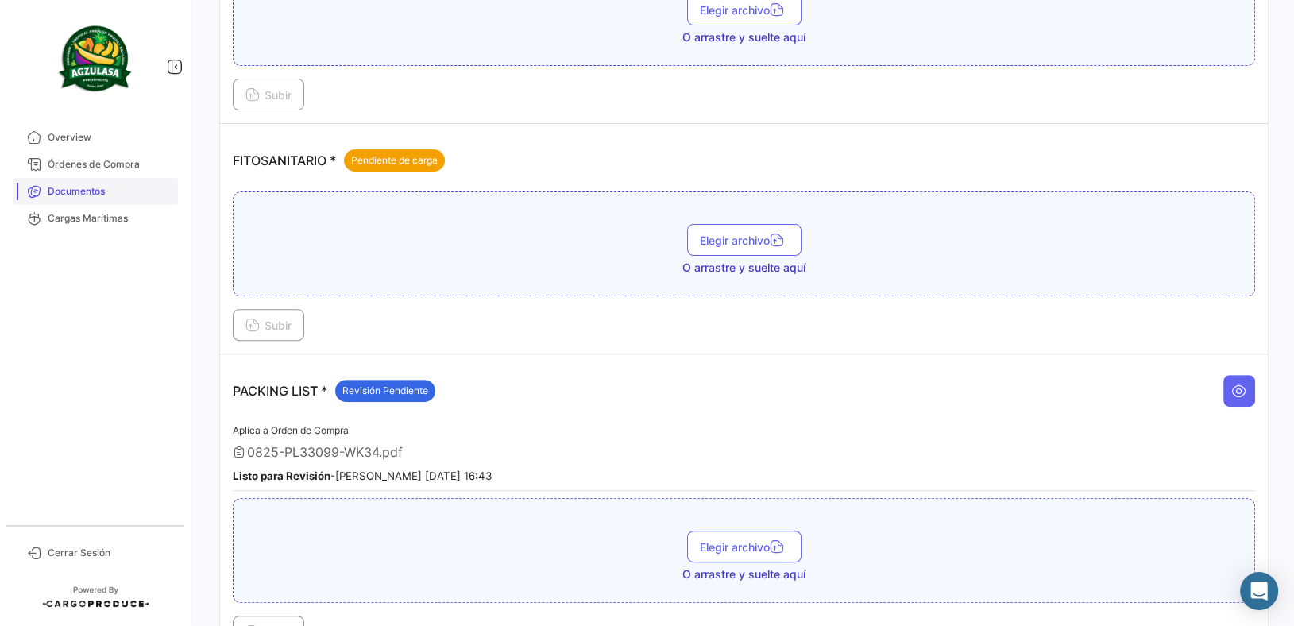
drag, startPoint x: 158, startPoint y: 167, endPoint x: 164, endPoint y: 184, distance: 17.6
click at [158, 167] on span "Órdenes de Compra" at bounding box center [110, 164] width 124 height 14
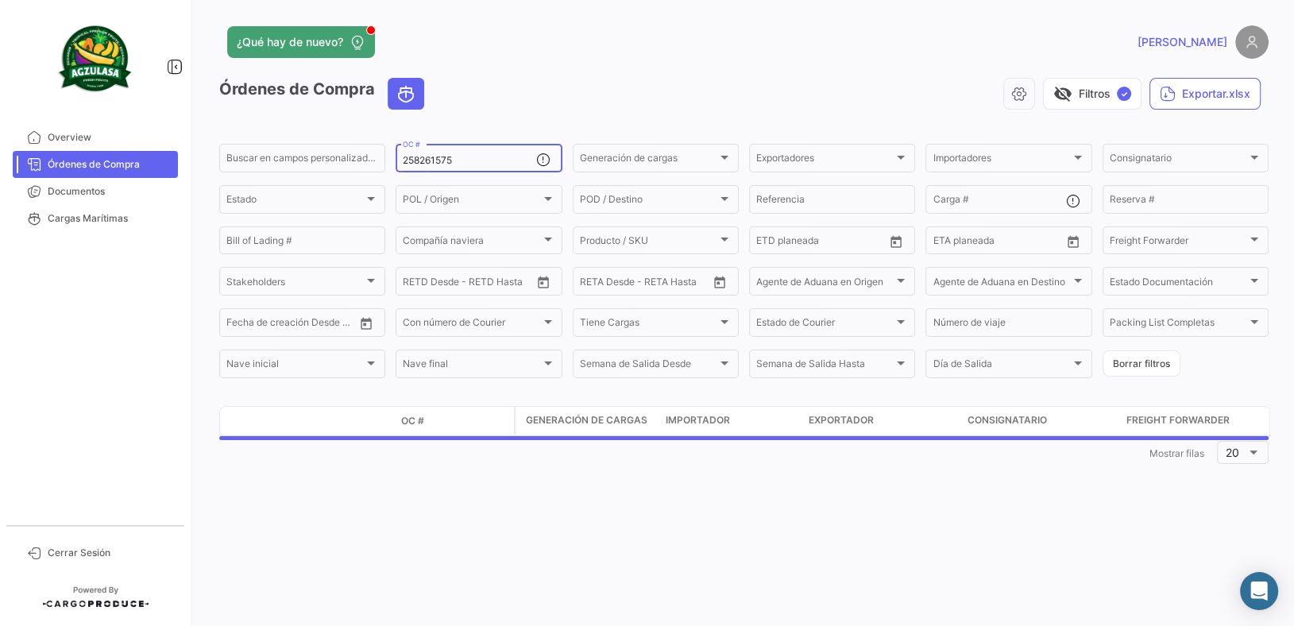
click at [467, 151] on div "258261575 OC #" at bounding box center [469, 156] width 133 height 31
drag, startPoint x: 467, startPoint y: 161, endPoint x: 199, endPoint y: 151, distance: 268.7
click at [0, 0] on div "Buscar en [PERSON_NAME] personalizados... 258261575 OC # Generación [PERSON_NAM…" at bounding box center [0, 0] width 0 height 0
paste input "0443"
type input "258260443"
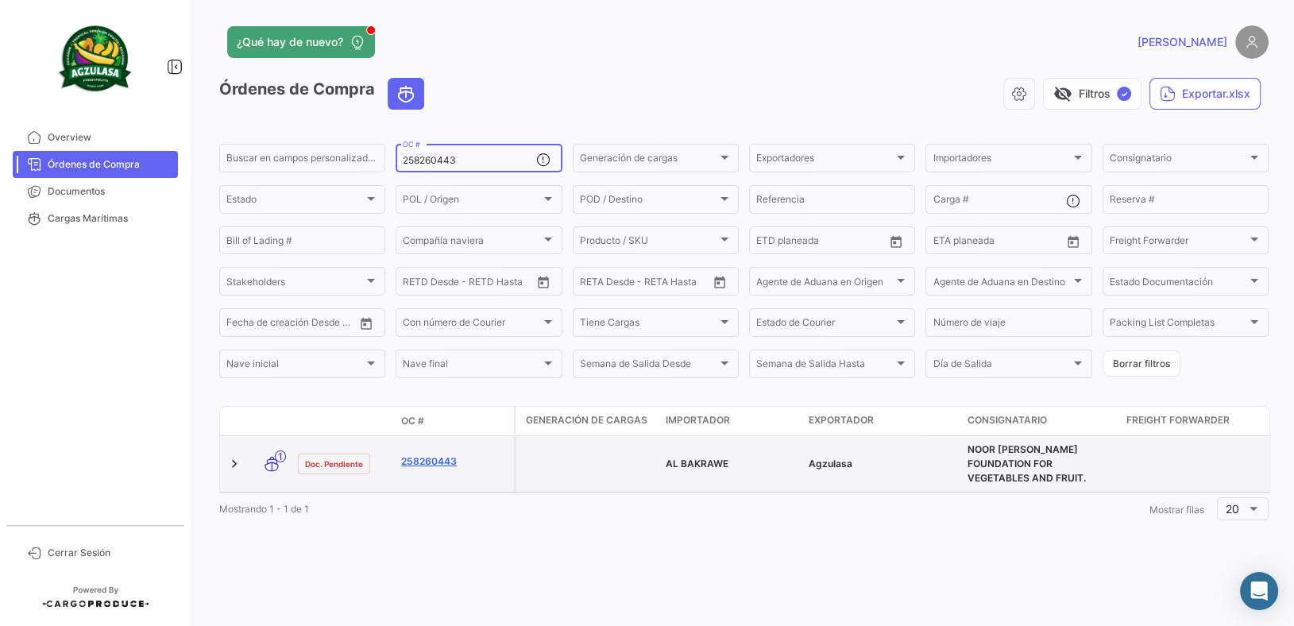
click at [432, 454] on link "258260443" at bounding box center [454, 461] width 106 height 14
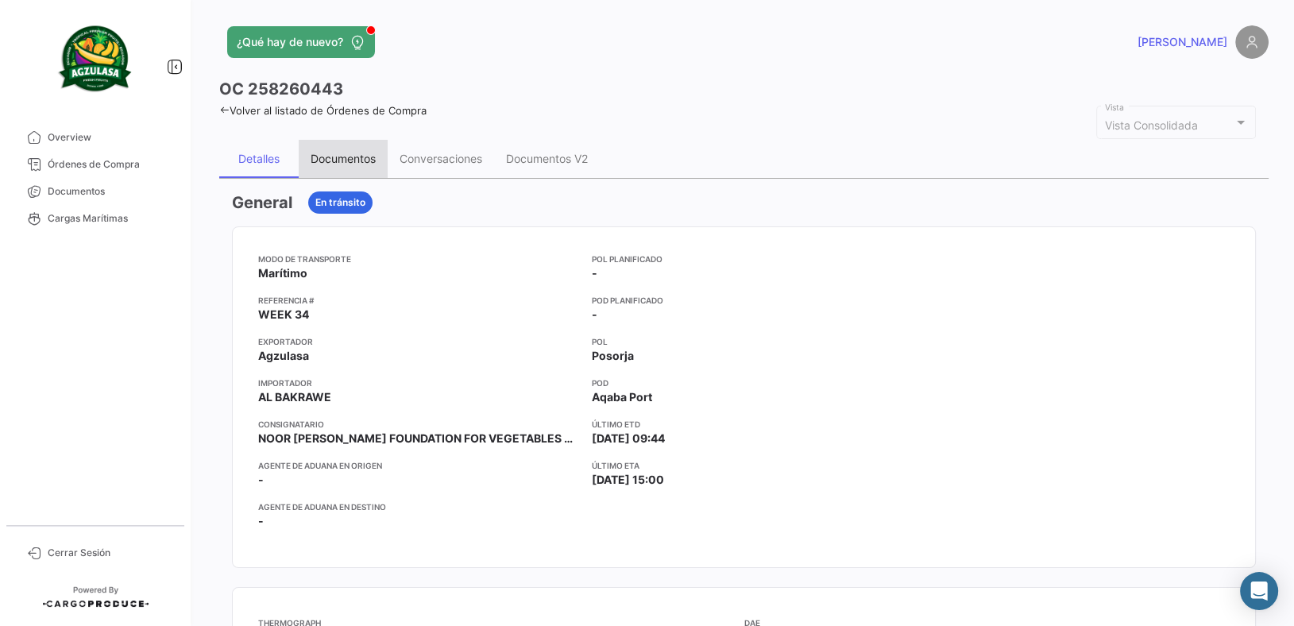
click at [358, 157] on div "Documentos" at bounding box center [343, 159] width 65 height 14
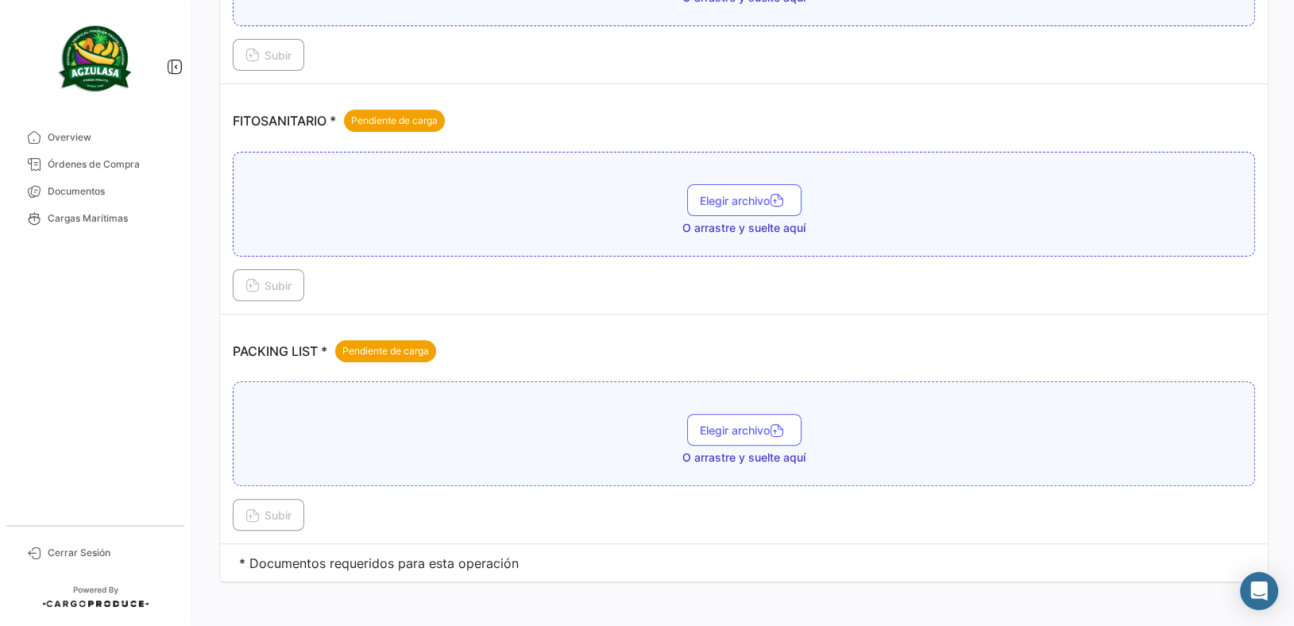
scroll to position [574, 0]
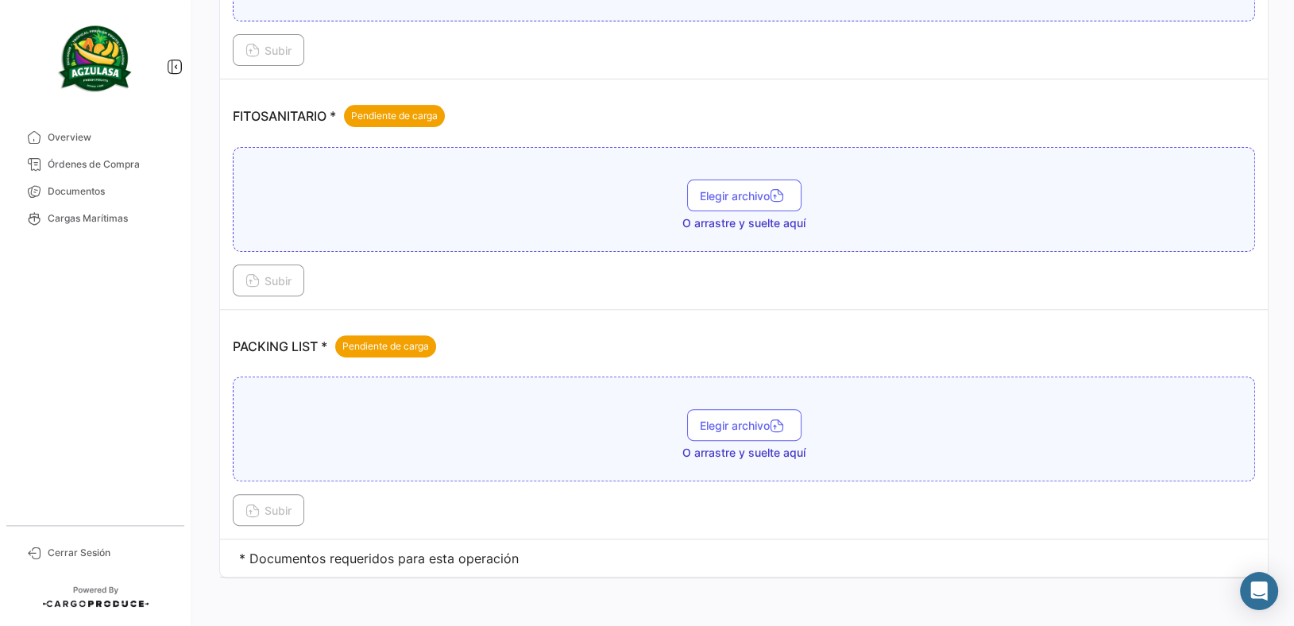
drag, startPoint x: 700, startPoint y: 399, endPoint x: 707, endPoint y: 415, distance: 17.4
click at [700, 400] on div "Elegir archivo O arrastre y suelte aquí" at bounding box center [744, 429] width 1022 height 105
click at [708, 415] on button "Elegir archivo" at bounding box center [744, 425] width 114 height 32
click at [292, 509] on span "Subir" at bounding box center [268, 511] width 46 height 14
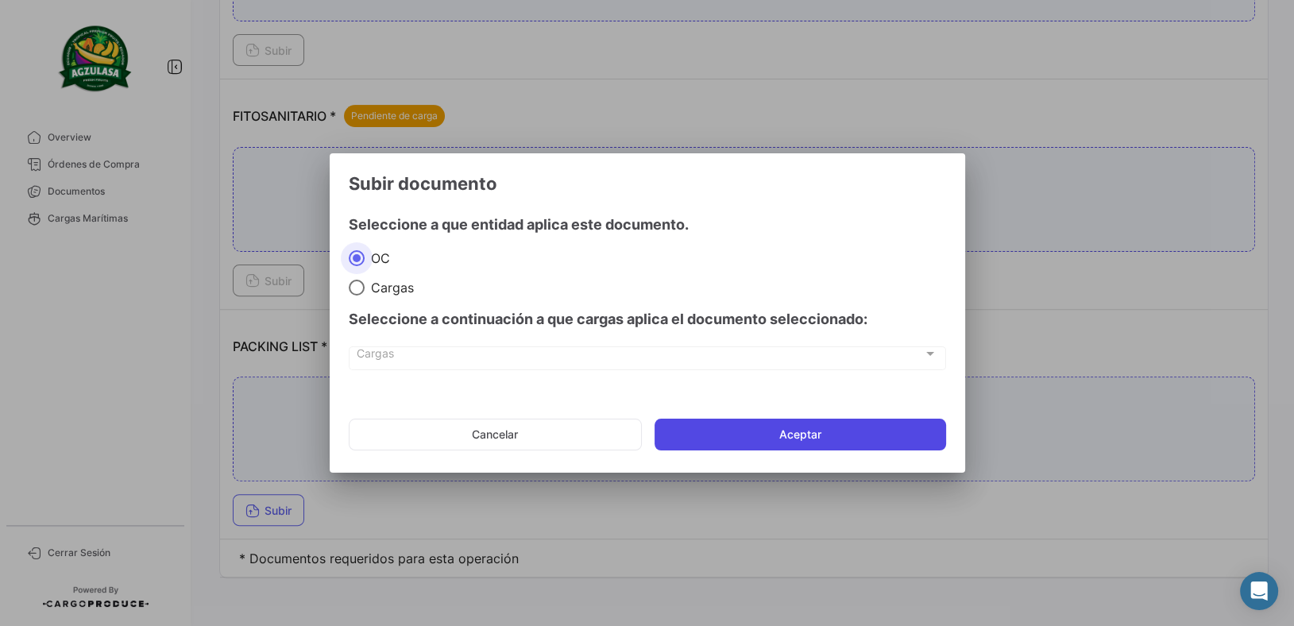
drag, startPoint x: 710, startPoint y: 414, endPoint x: 707, endPoint y: 423, distance: 10.0
click at [710, 414] on mat-dialog-actions "Cancelar Aceptar" at bounding box center [647, 435] width 597 height 54
click at [706, 427] on button "Aceptar" at bounding box center [801, 435] width 292 height 32
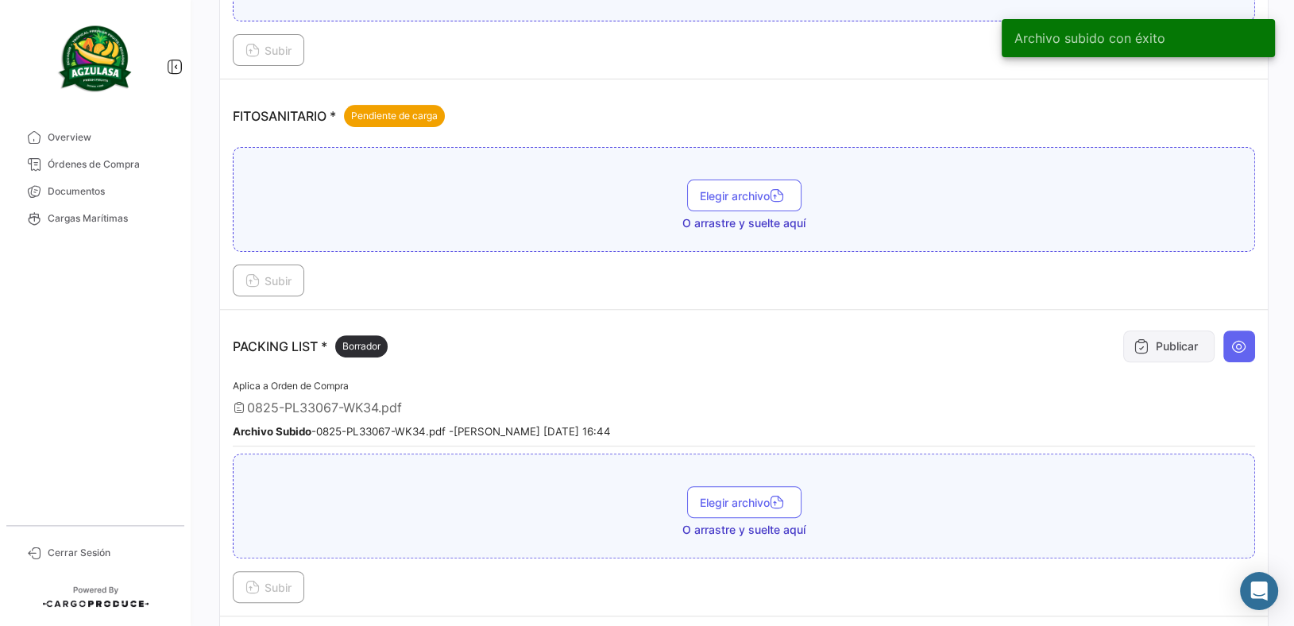
click at [1158, 354] on button "Publicar" at bounding box center [1168, 346] width 91 height 32
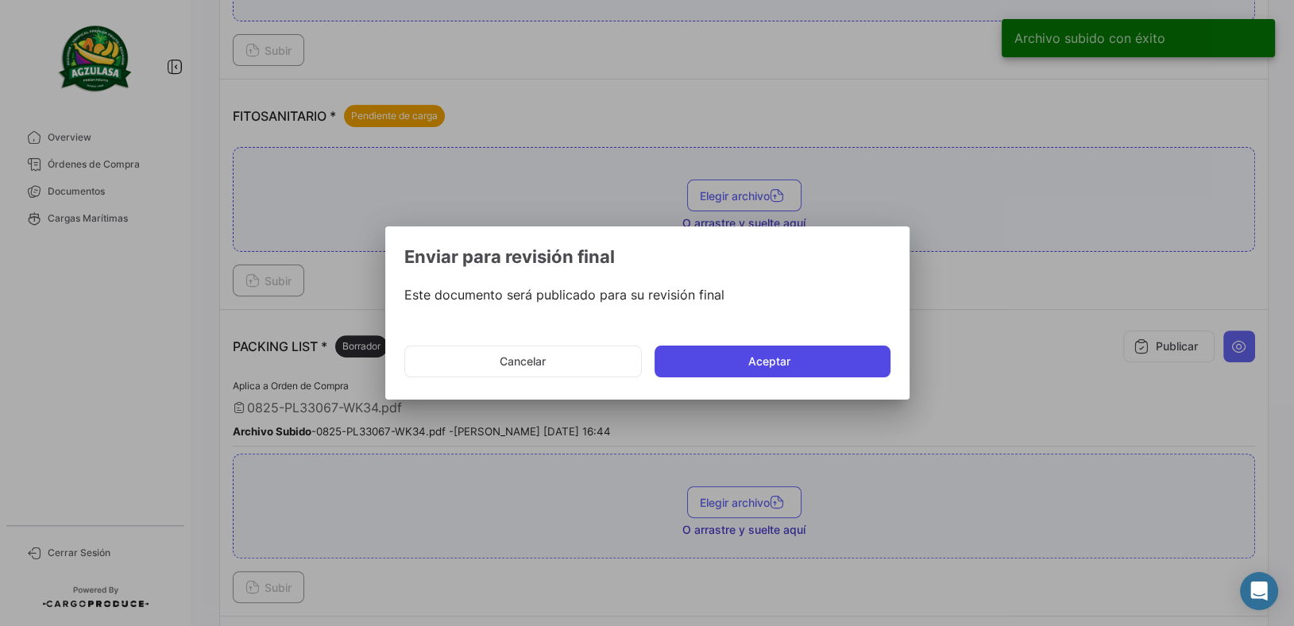
click at [772, 357] on button "Aceptar" at bounding box center [773, 362] width 236 height 32
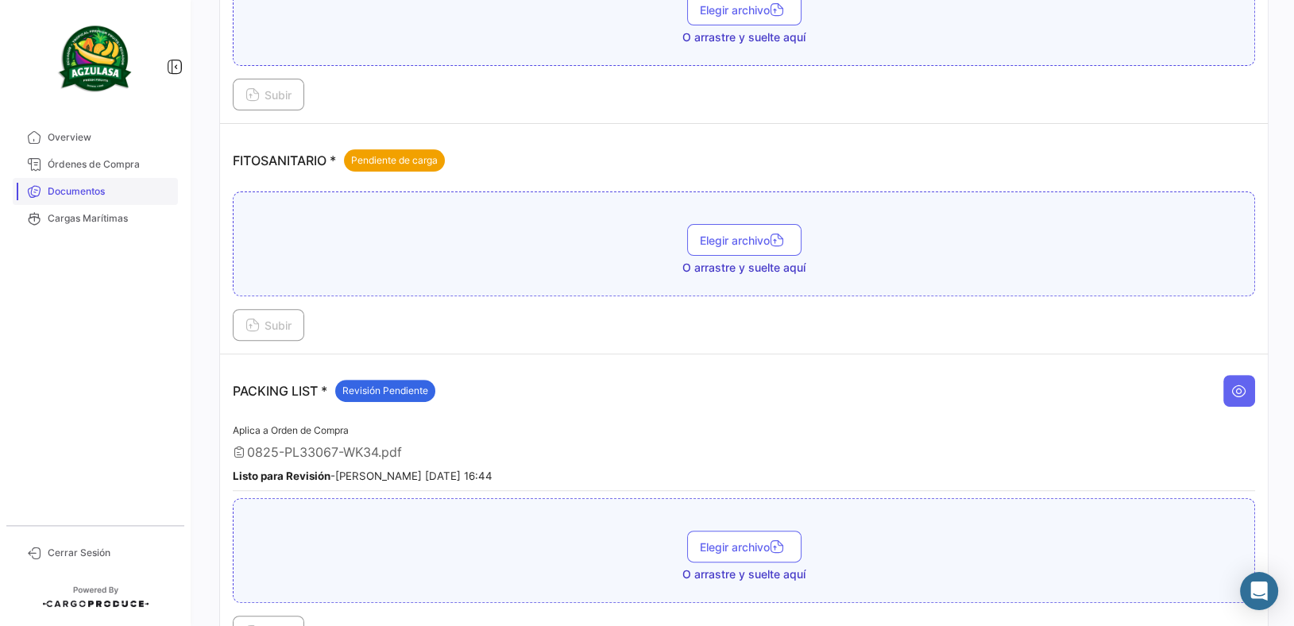
click at [125, 179] on link "Documentos" at bounding box center [95, 191] width 165 height 27
click at [141, 167] on span "Órdenes de Compra" at bounding box center [110, 164] width 124 height 14
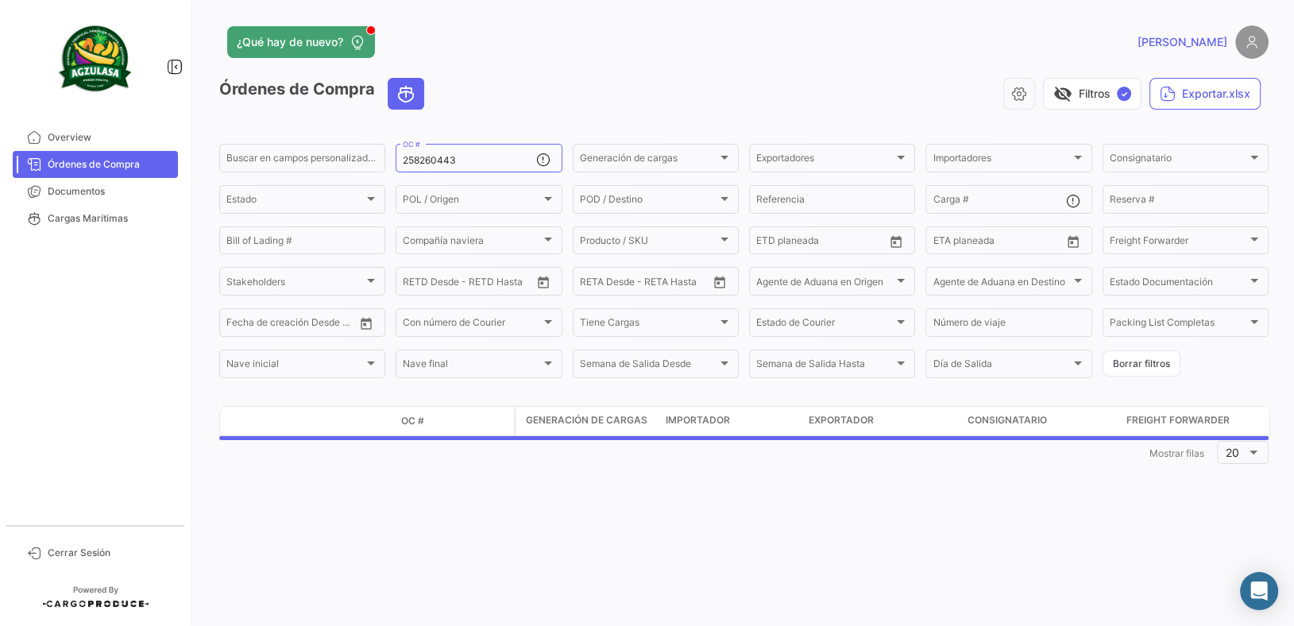
drag, startPoint x: 487, startPoint y: 160, endPoint x: 196, endPoint y: 120, distance: 293.6
click at [197, 120] on div "¿Qué hay de nuevo? [PERSON_NAME] de Compra visibility_off Filtros ✓ Exportar.xl…" at bounding box center [744, 313] width 1100 height 626
paste input "GQL0410917"
type input "GQL0410917"
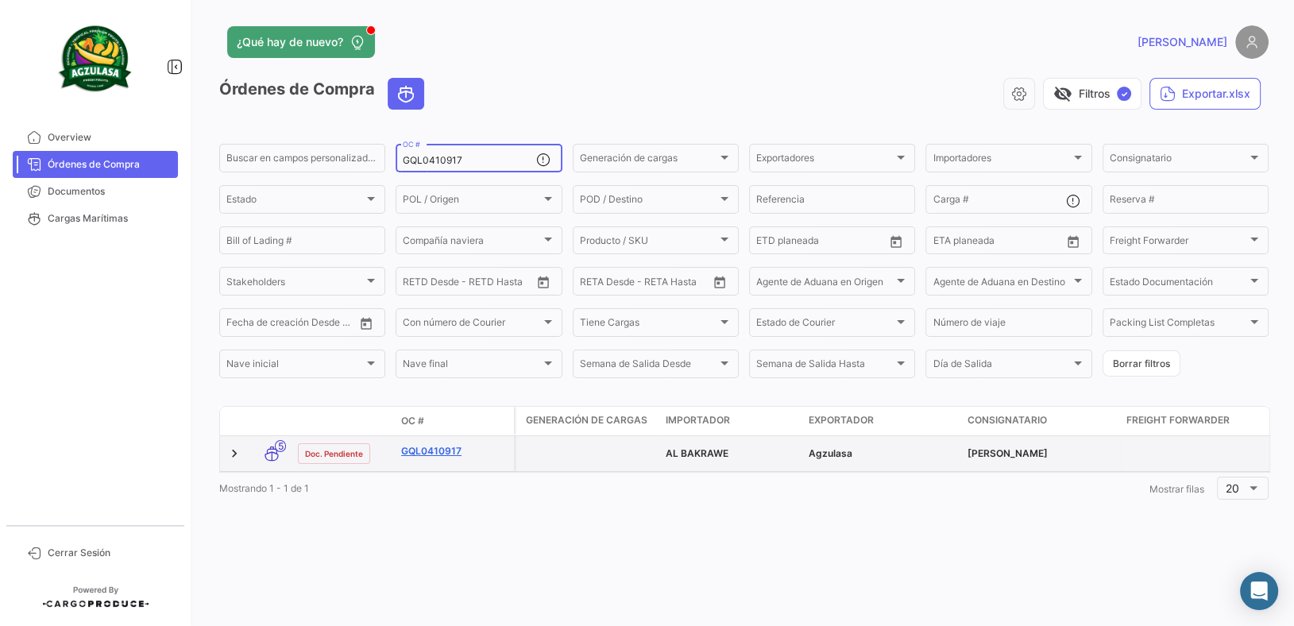
click at [453, 447] on link "GQL0410917" at bounding box center [454, 451] width 106 height 14
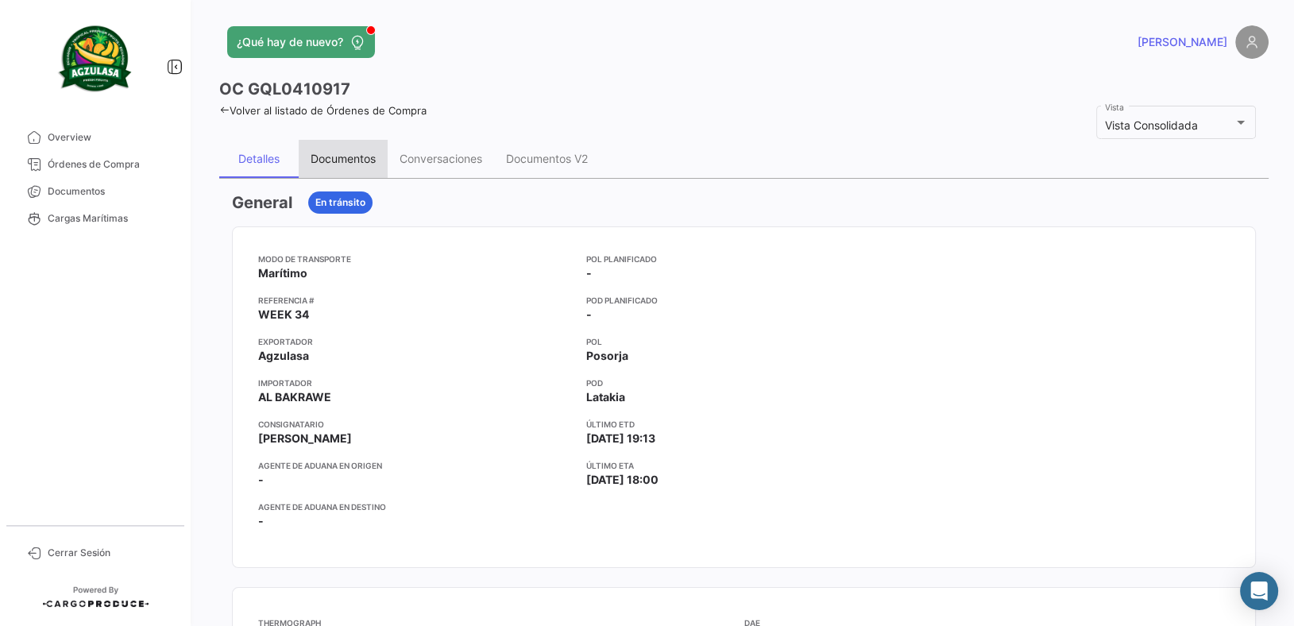
click at [356, 160] on div "Documentos" at bounding box center [343, 159] width 65 height 14
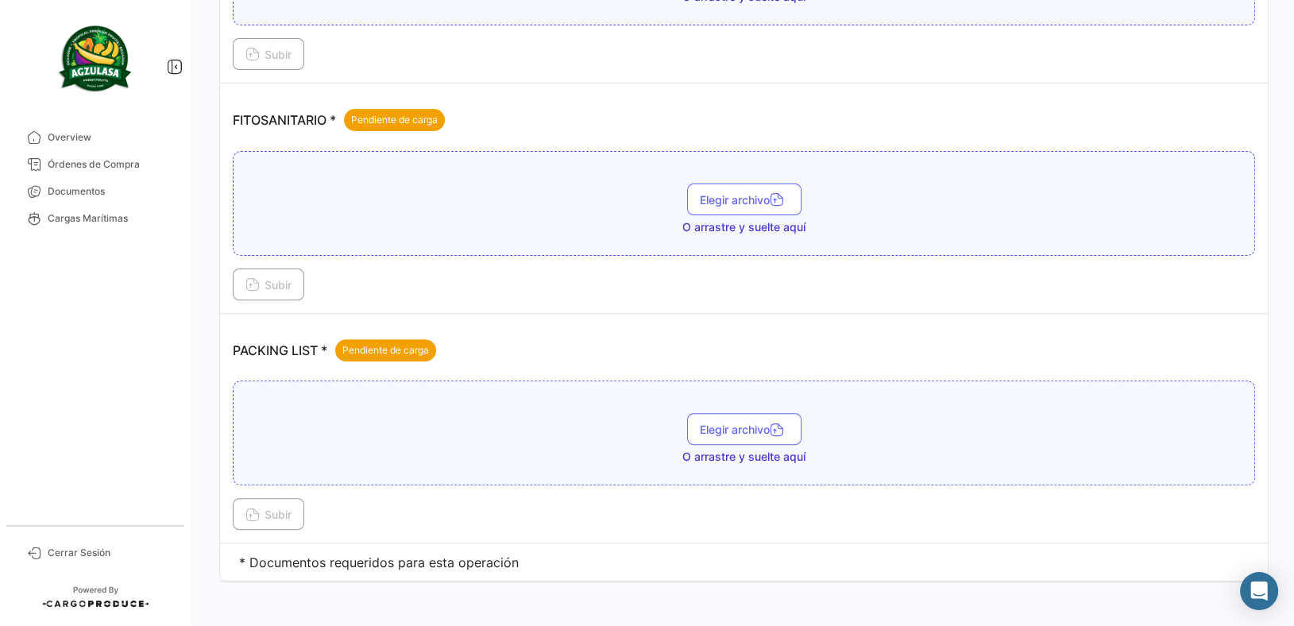
scroll to position [574, 0]
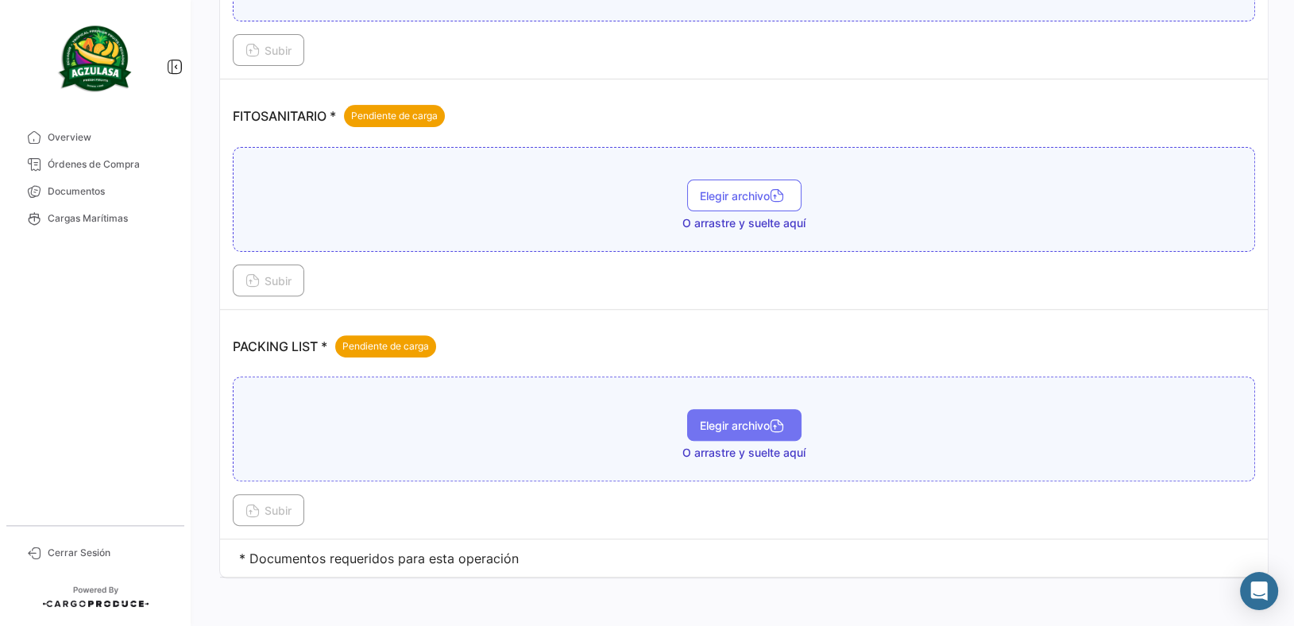
click at [770, 420] on icon "button" at bounding box center [777, 427] width 14 height 14
click at [292, 506] on span "Subir" at bounding box center [268, 511] width 46 height 14
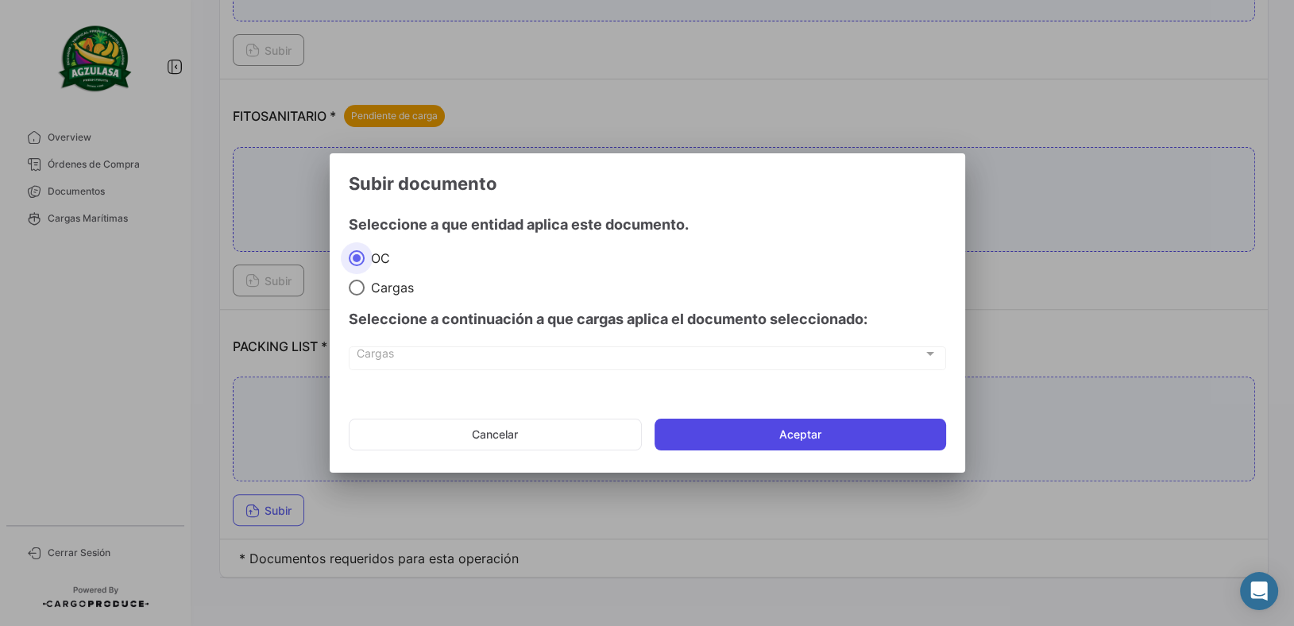
click at [728, 439] on button "Aceptar" at bounding box center [801, 435] width 292 height 32
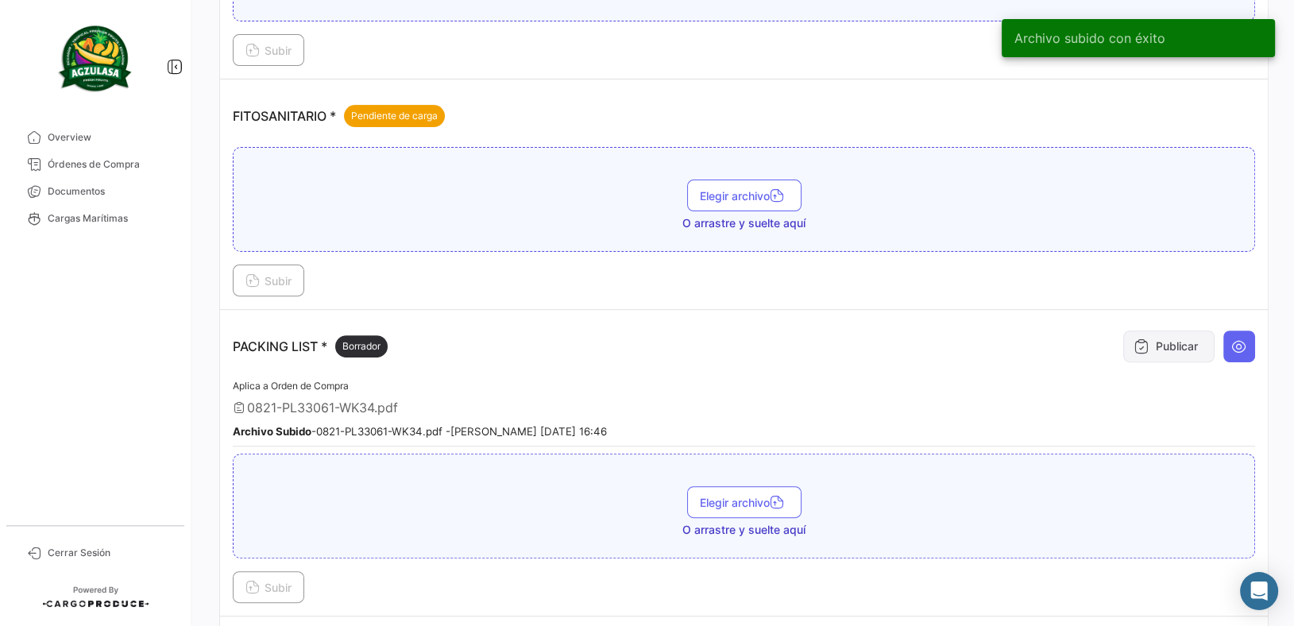
click at [1136, 354] on button "Publicar" at bounding box center [1168, 346] width 91 height 32
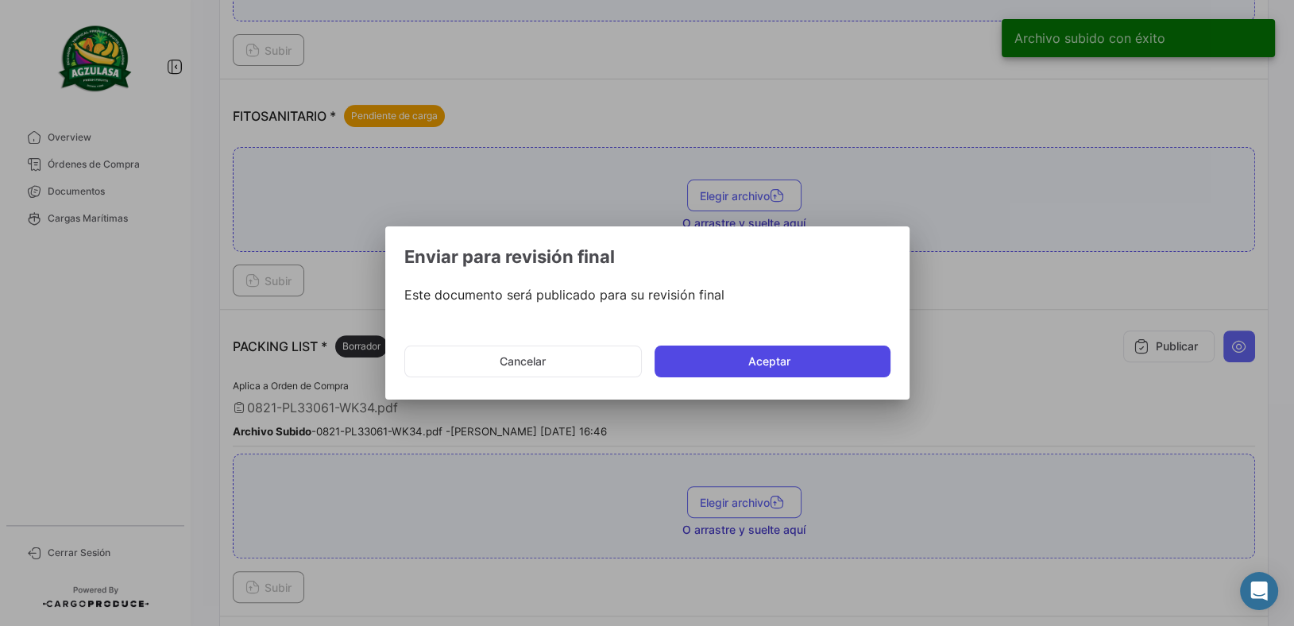
click at [852, 359] on button "Aceptar" at bounding box center [773, 362] width 236 height 32
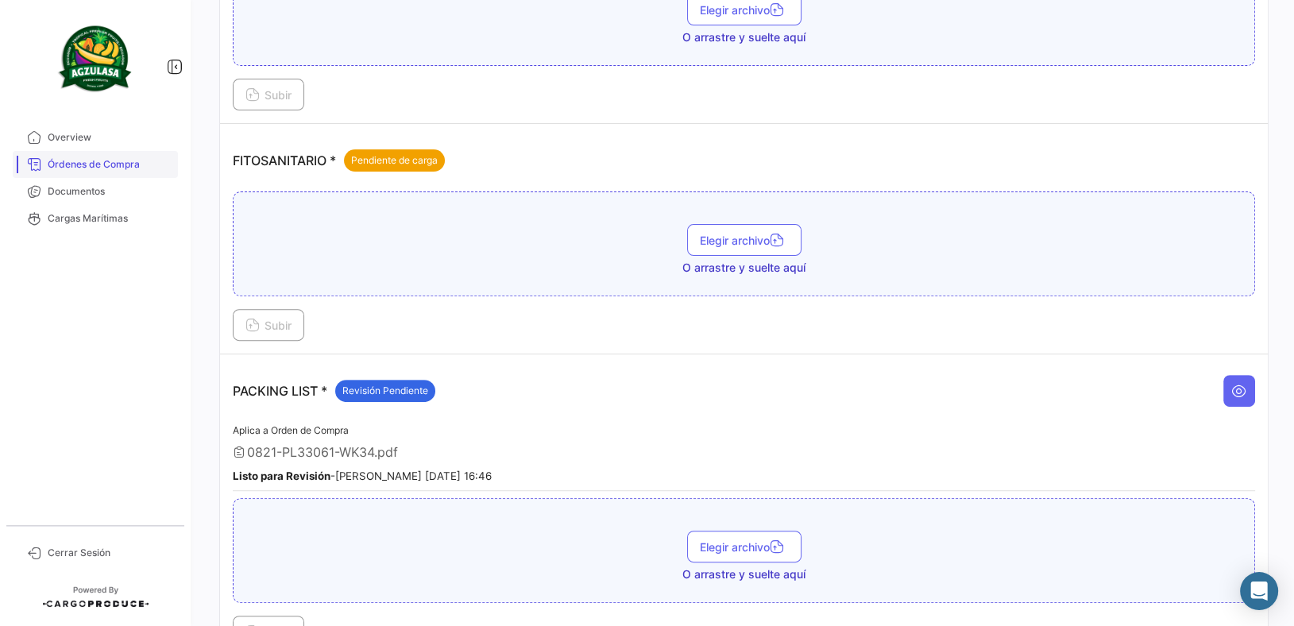
click at [138, 168] on span "Órdenes de Compra" at bounding box center [110, 164] width 124 height 14
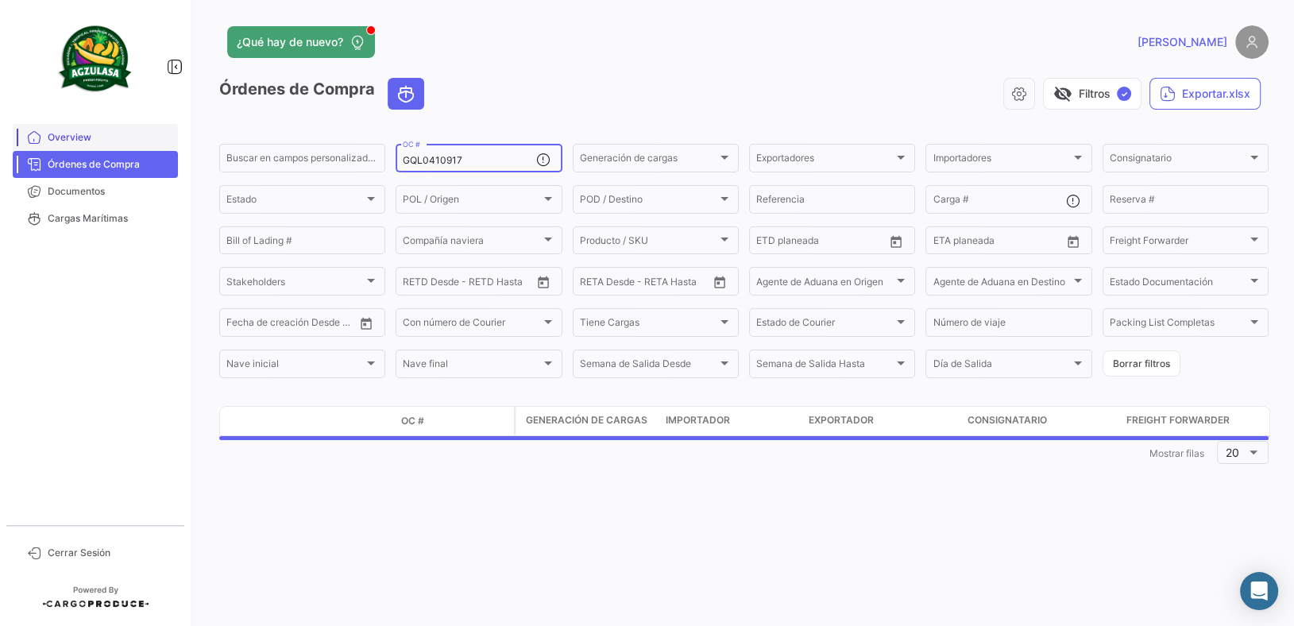
drag, startPoint x: 481, startPoint y: 158, endPoint x: 98, endPoint y: 124, distance: 385.2
click at [106, 126] on mat-sidenav-container "Overview Órdenes de Compra Documentos Cargas Marítimas Cerrar Sesión ¿Qué hay d…" at bounding box center [647, 313] width 1294 height 626
paste input "258261388"
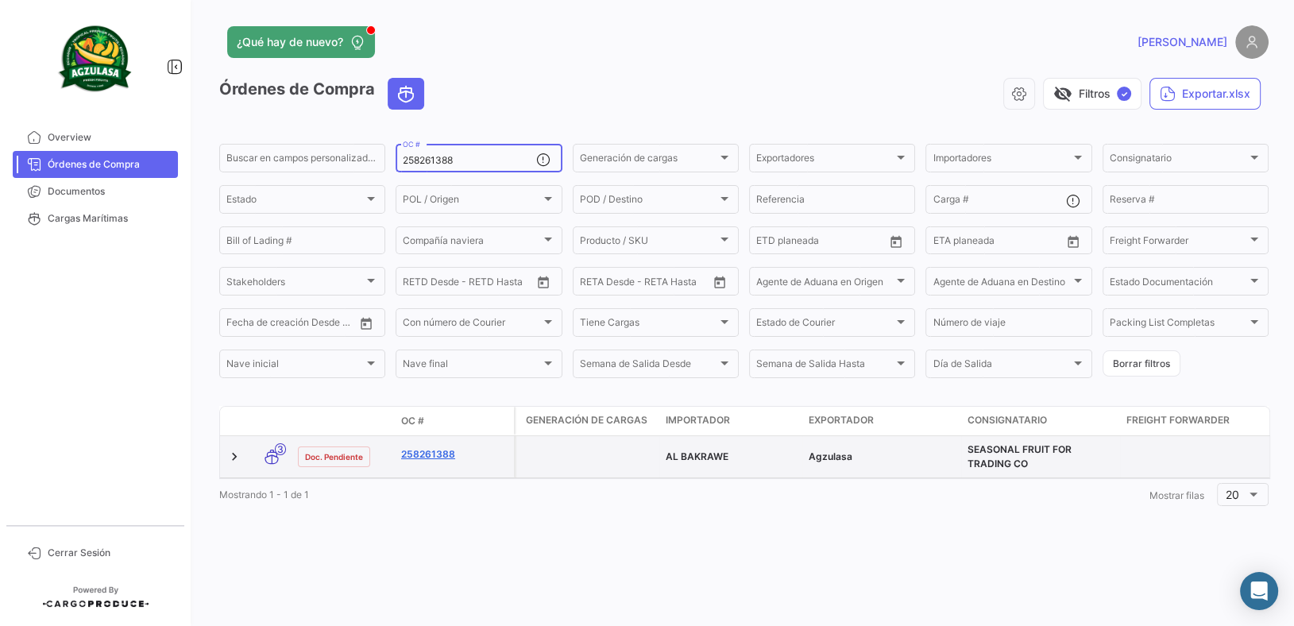
type input "258261388"
click at [431, 458] on link "258261388" at bounding box center [454, 454] width 106 height 14
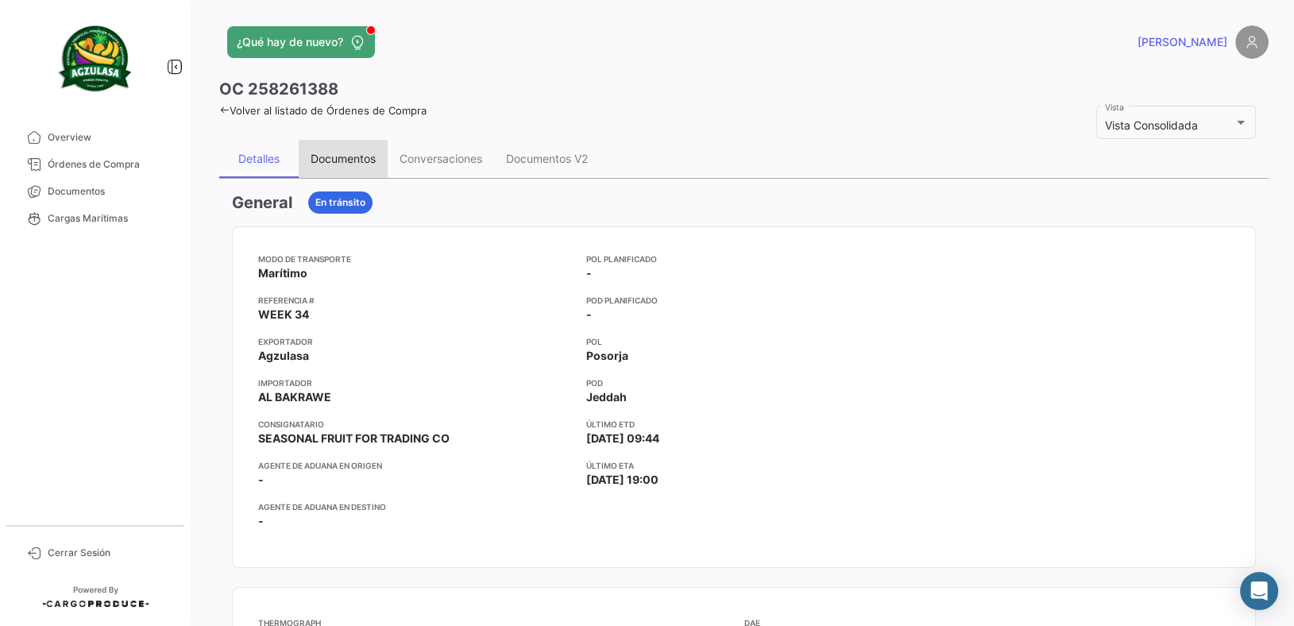
click at [363, 164] on div "Documentos" at bounding box center [343, 159] width 65 height 14
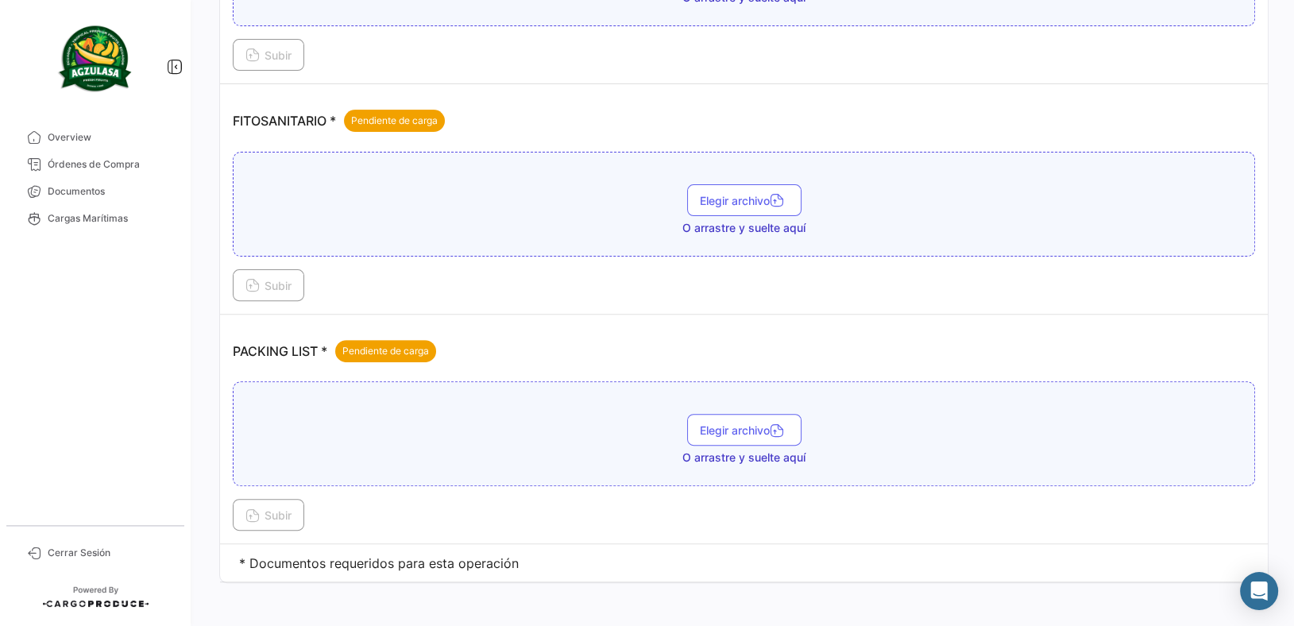
scroll to position [574, 0]
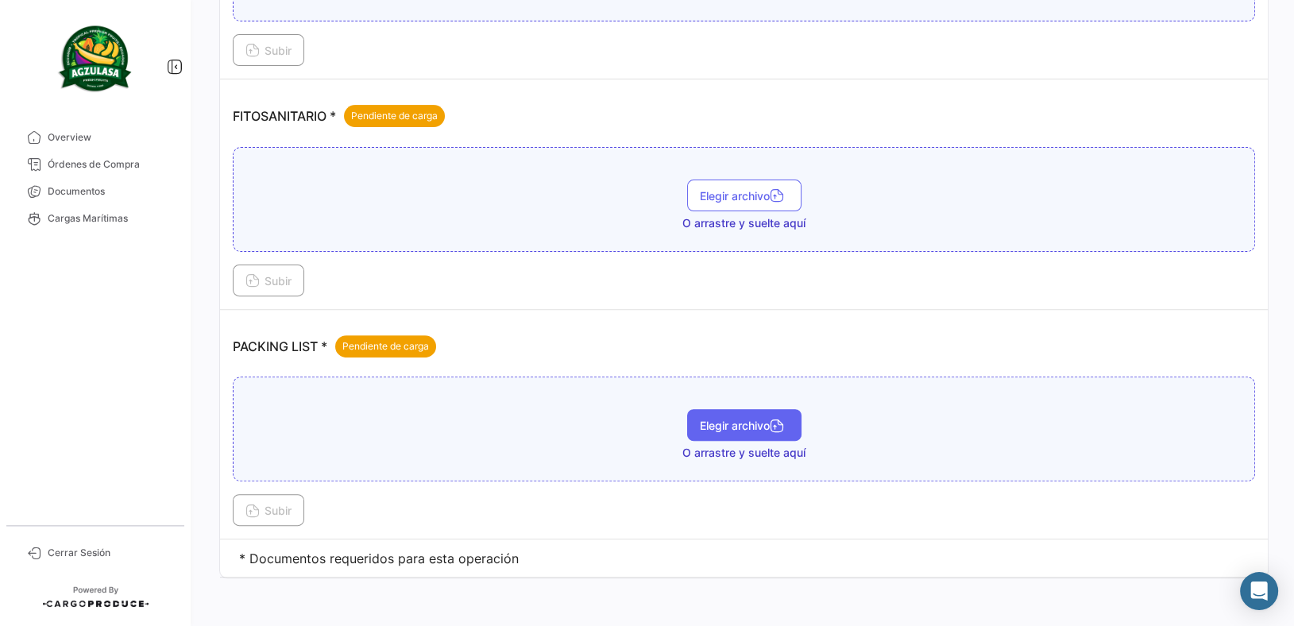
click at [723, 419] on span "Elegir archivo" at bounding box center [744, 426] width 89 height 14
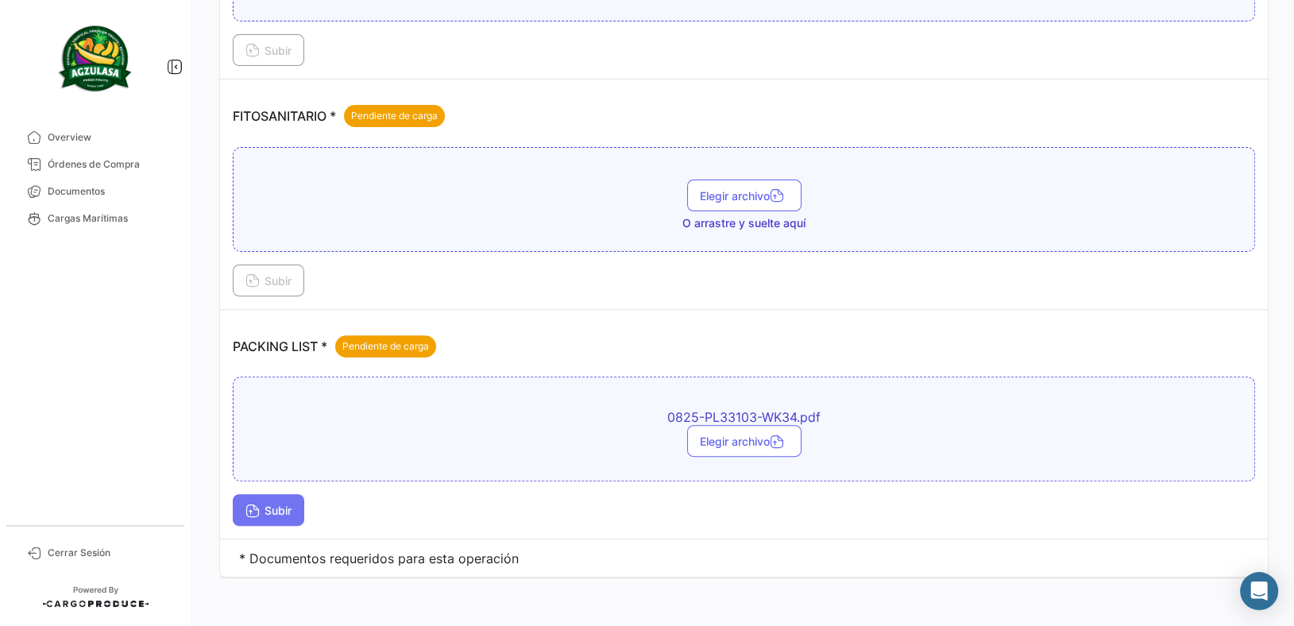
click at [282, 512] on span "Subir" at bounding box center [268, 511] width 46 height 14
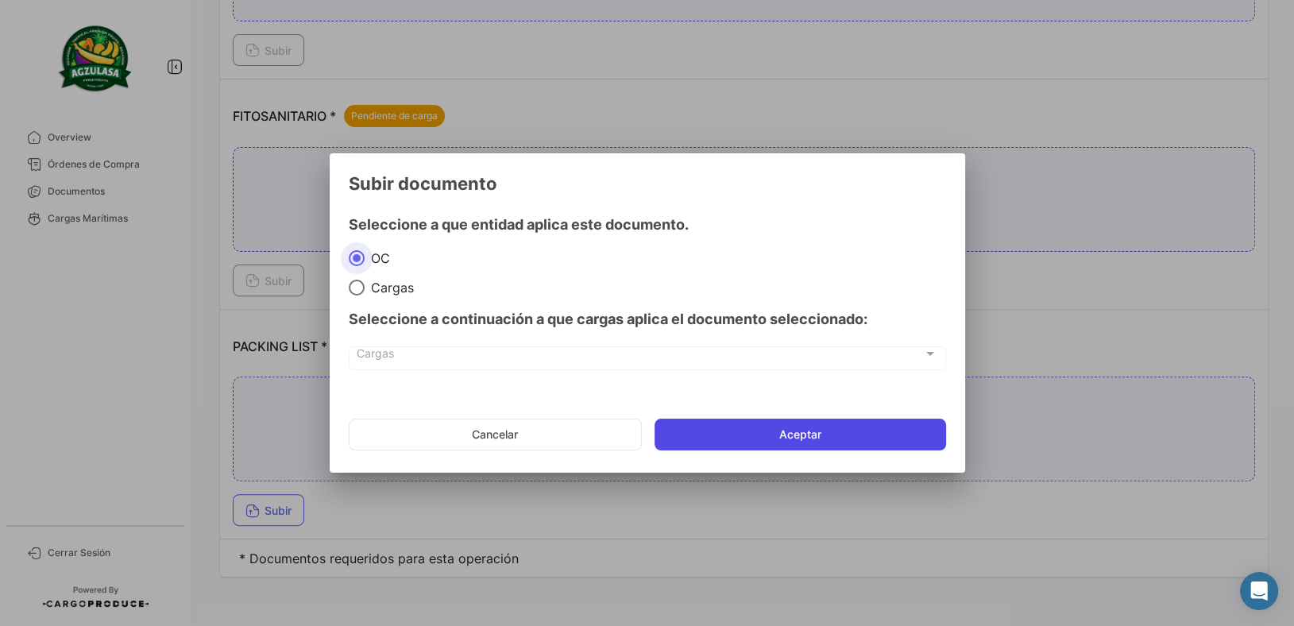
click at [705, 438] on button "Aceptar" at bounding box center [801, 435] width 292 height 32
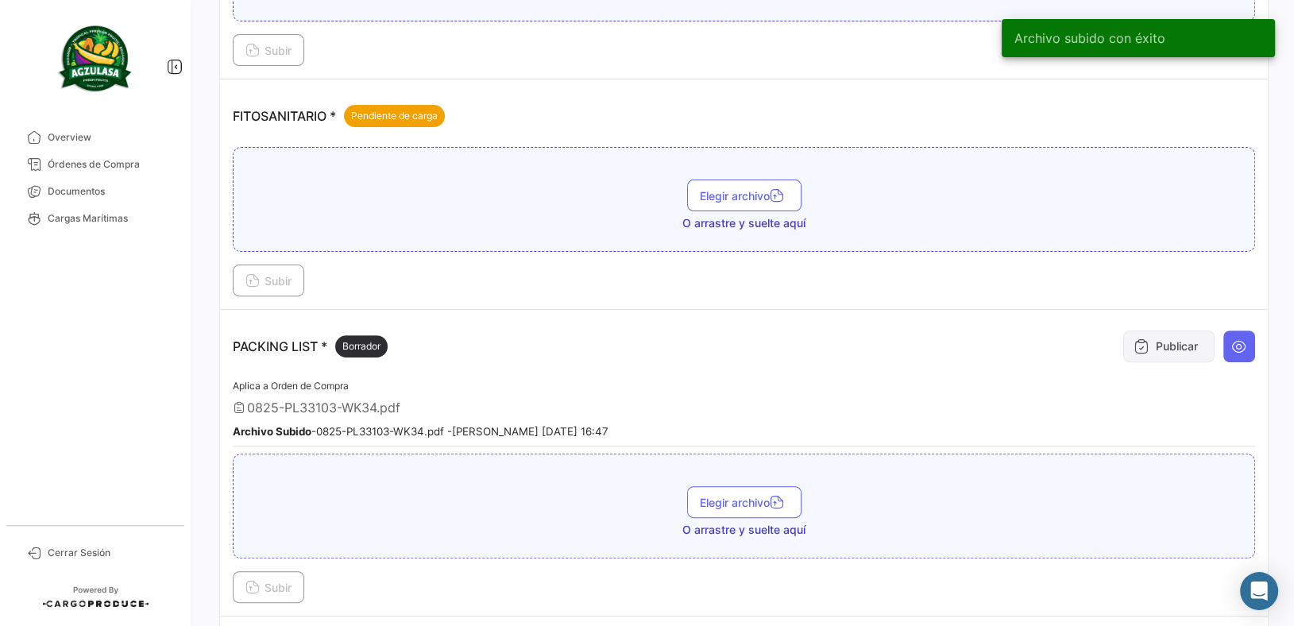
click at [1153, 334] on button "Publicar" at bounding box center [1168, 346] width 91 height 32
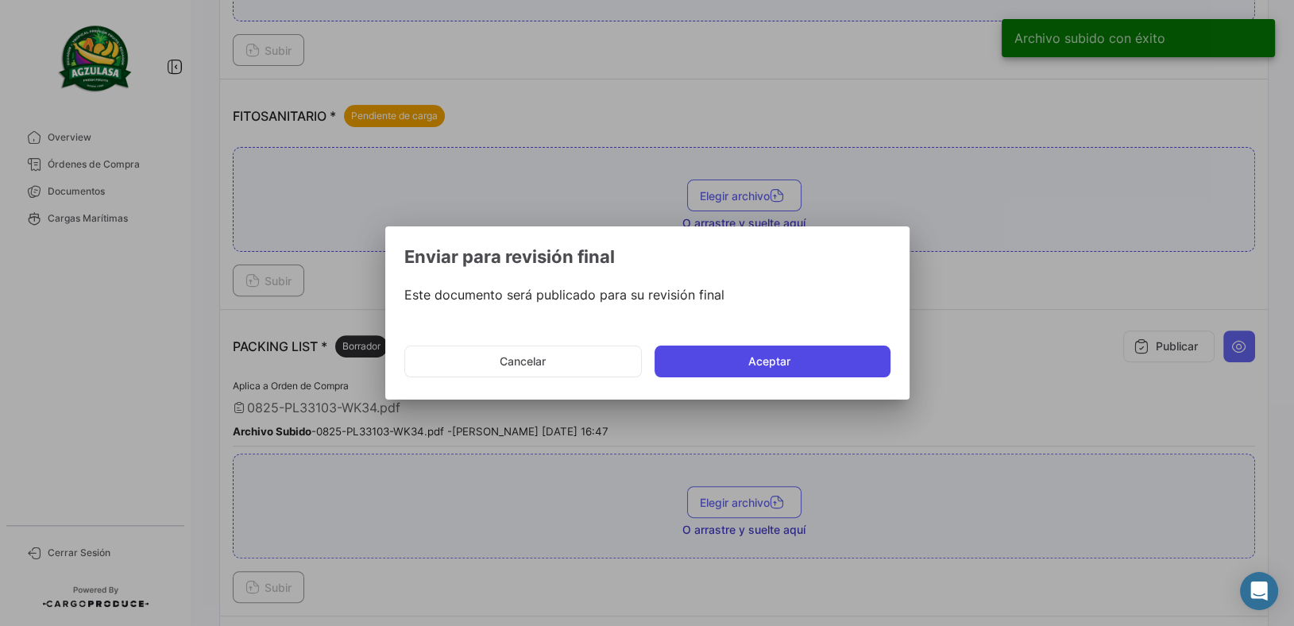
click at [867, 353] on button "Aceptar" at bounding box center [773, 362] width 236 height 32
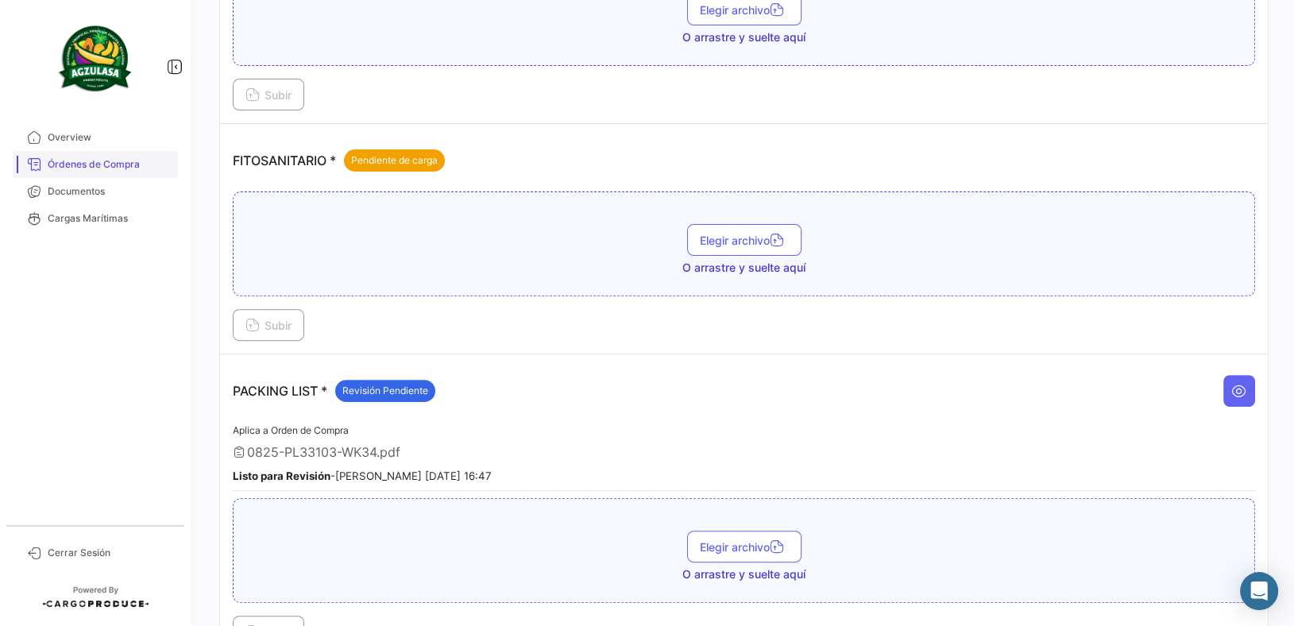
click at [145, 163] on span "Órdenes de Compra" at bounding box center [110, 164] width 124 height 14
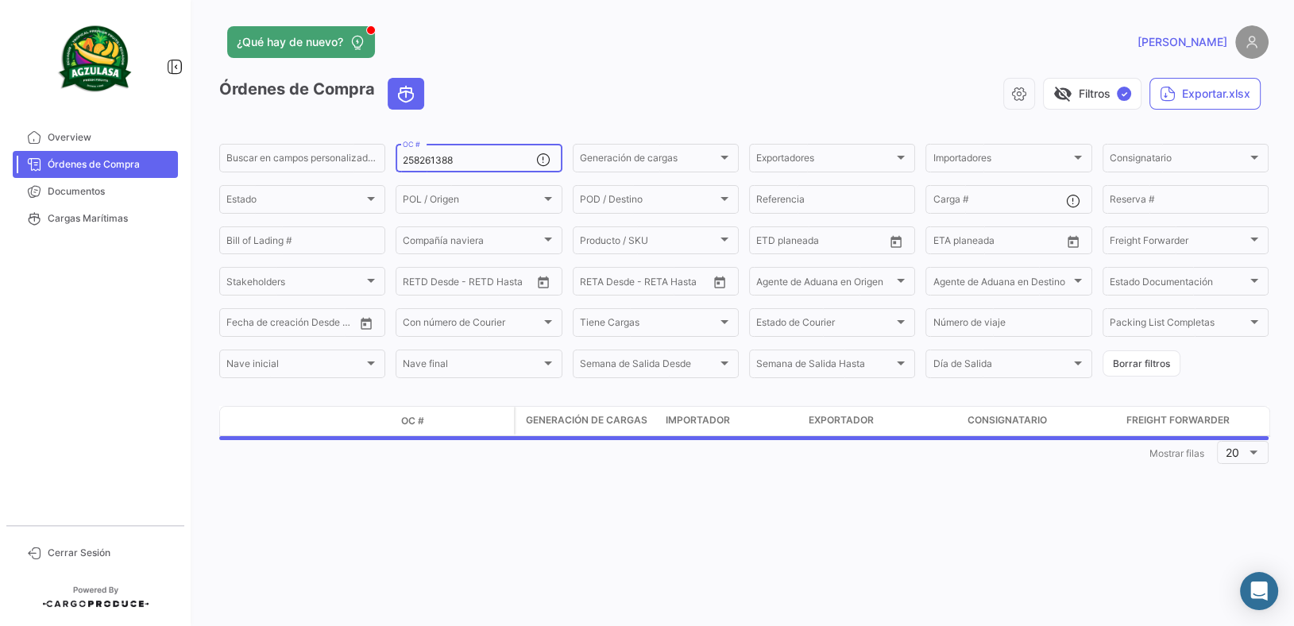
click at [489, 168] on div "258261388 OC #" at bounding box center [469, 156] width 133 height 31
drag, startPoint x: 492, startPoint y: 163, endPoint x: 136, endPoint y: 127, distance: 357.7
click at [141, 128] on mat-sidenav-container "Overview Órdenes de Compra Documentos Cargas Marítimas Cerrar Sesión ¿Qué hay d…" at bounding box center [647, 313] width 1294 height 626
paste input "539"
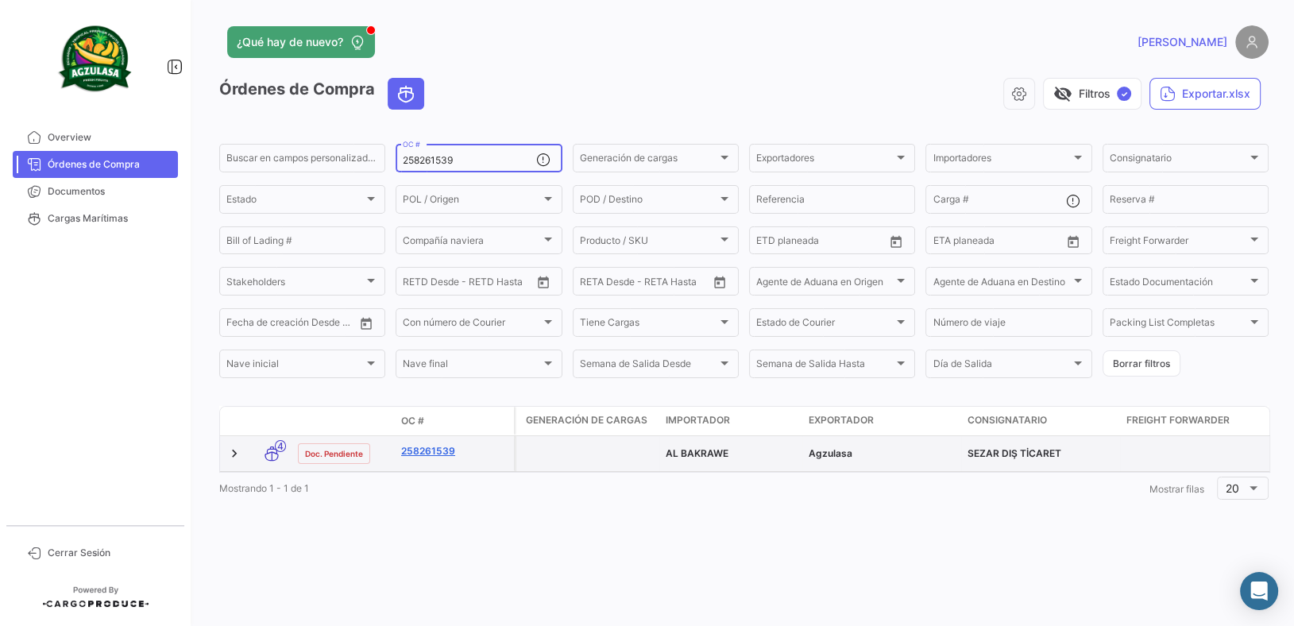
type input "258261539"
click at [416, 453] on link "258261539" at bounding box center [454, 451] width 106 height 14
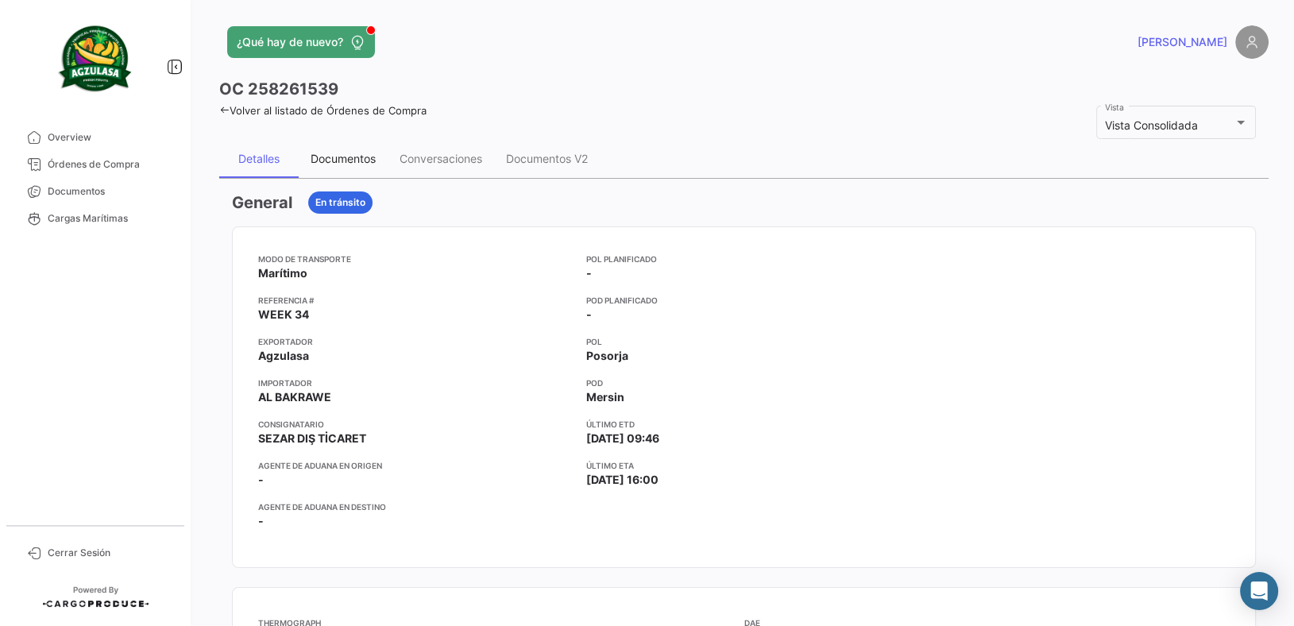
click at [330, 156] on div "Documentos" at bounding box center [343, 159] width 65 height 14
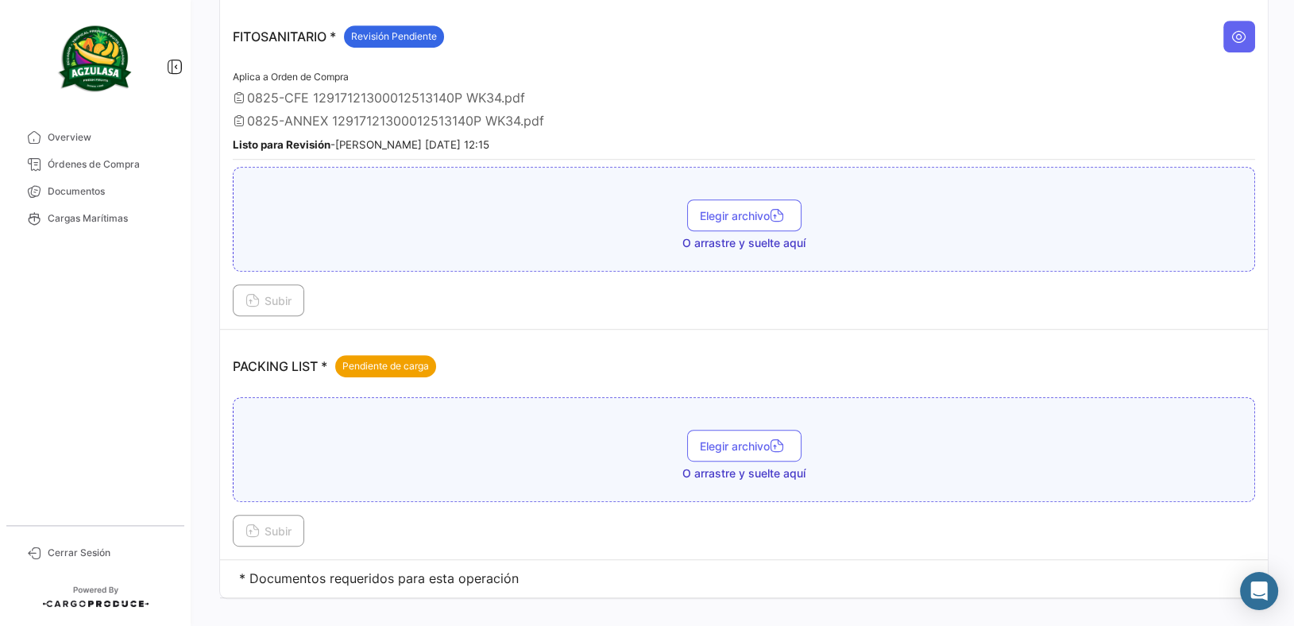
scroll to position [867, 0]
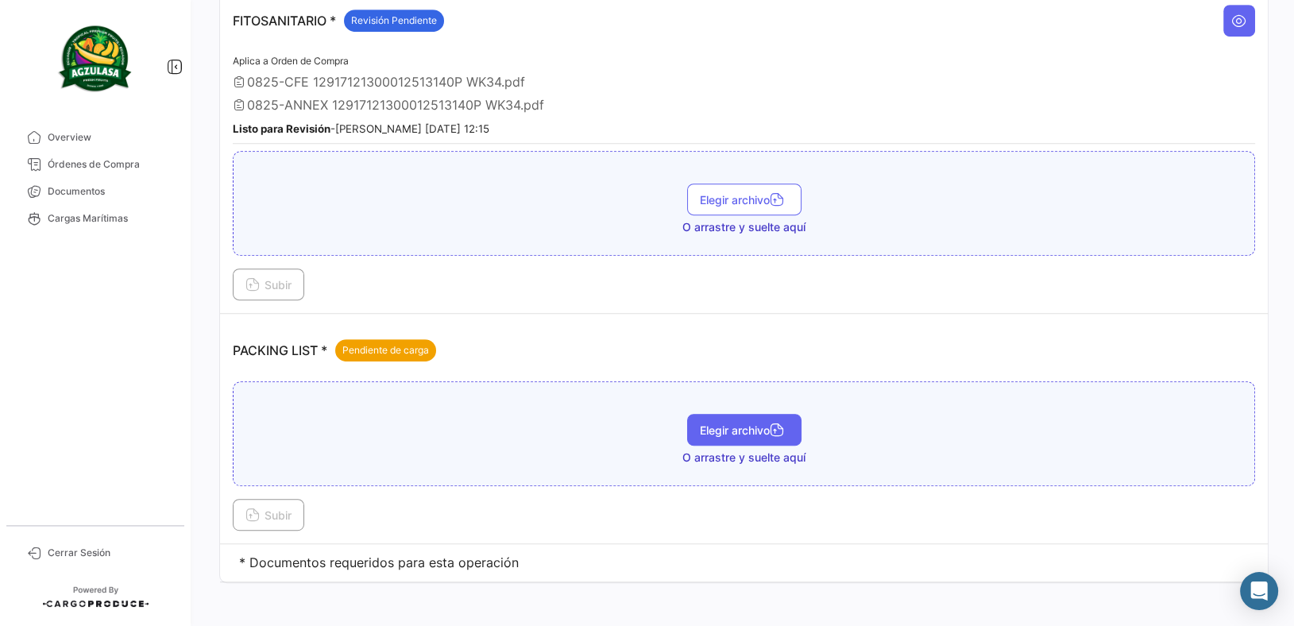
click at [723, 423] on span "Elegir archivo" at bounding box center [744, 430] width 89 height 14
click at [265, 499] on button "Subir" at bounding box center [268, 515] width 71 height 32
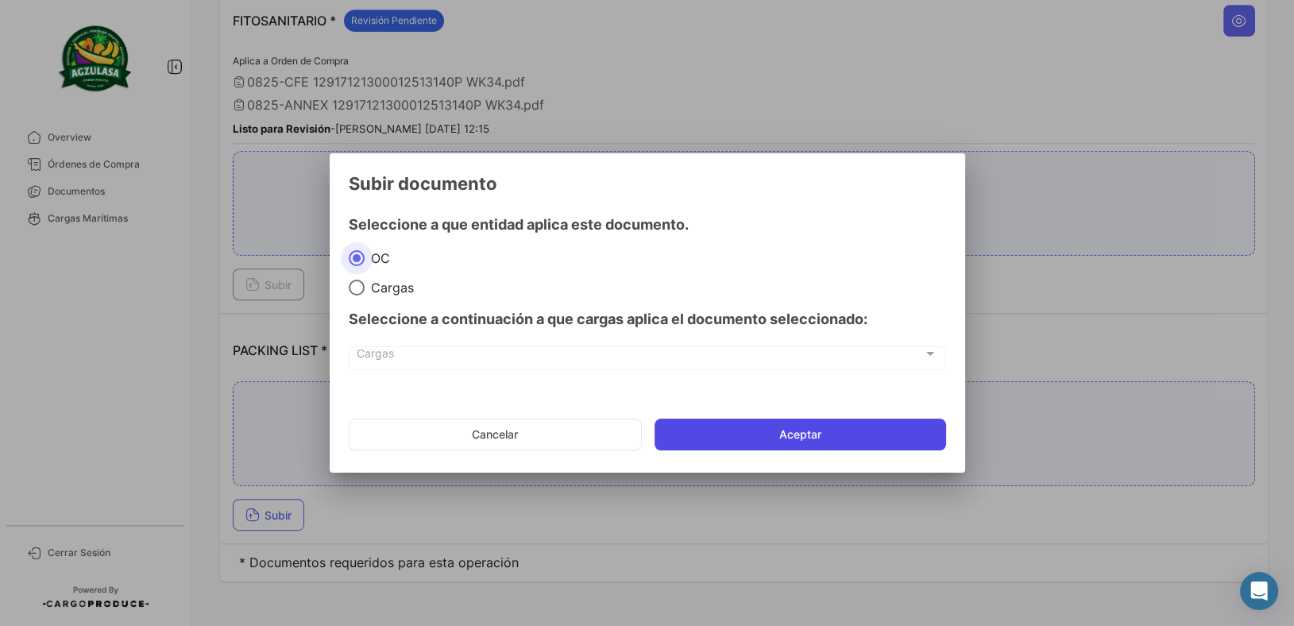
click at [678, 433] on button "Aceptar" at bounding box center [801, 435] width 292 height 32
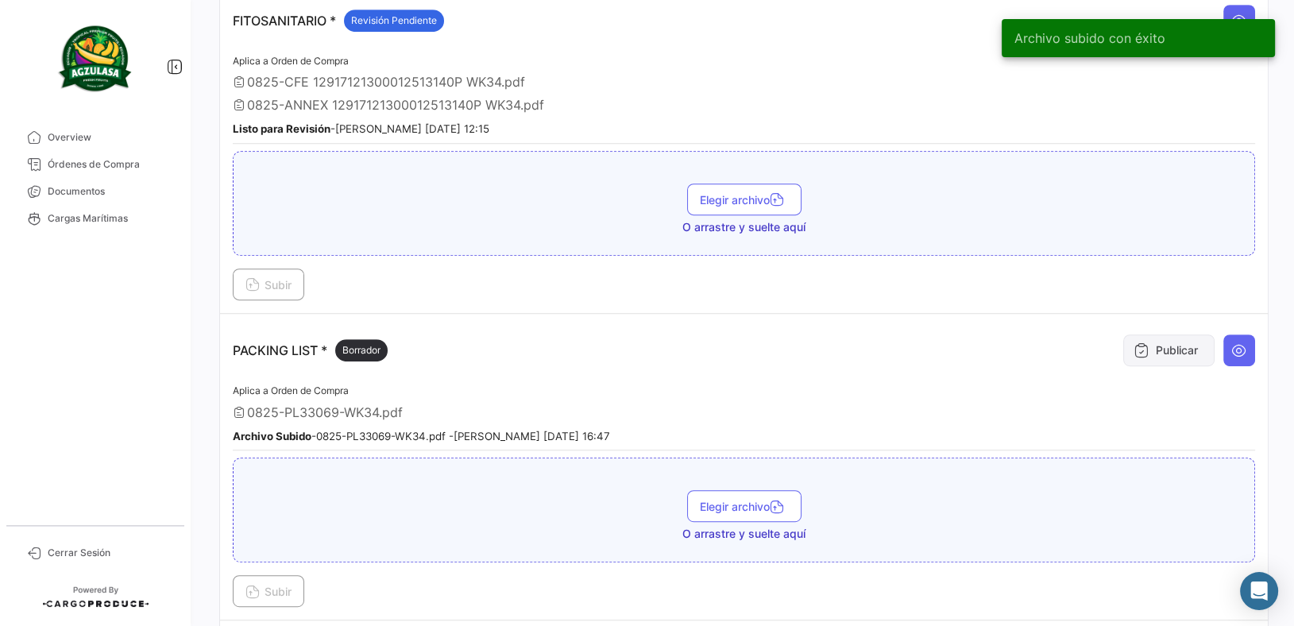
click at [1170, 342] on button "Publicar" at bounding box center [1168, 350] width 91 height 32
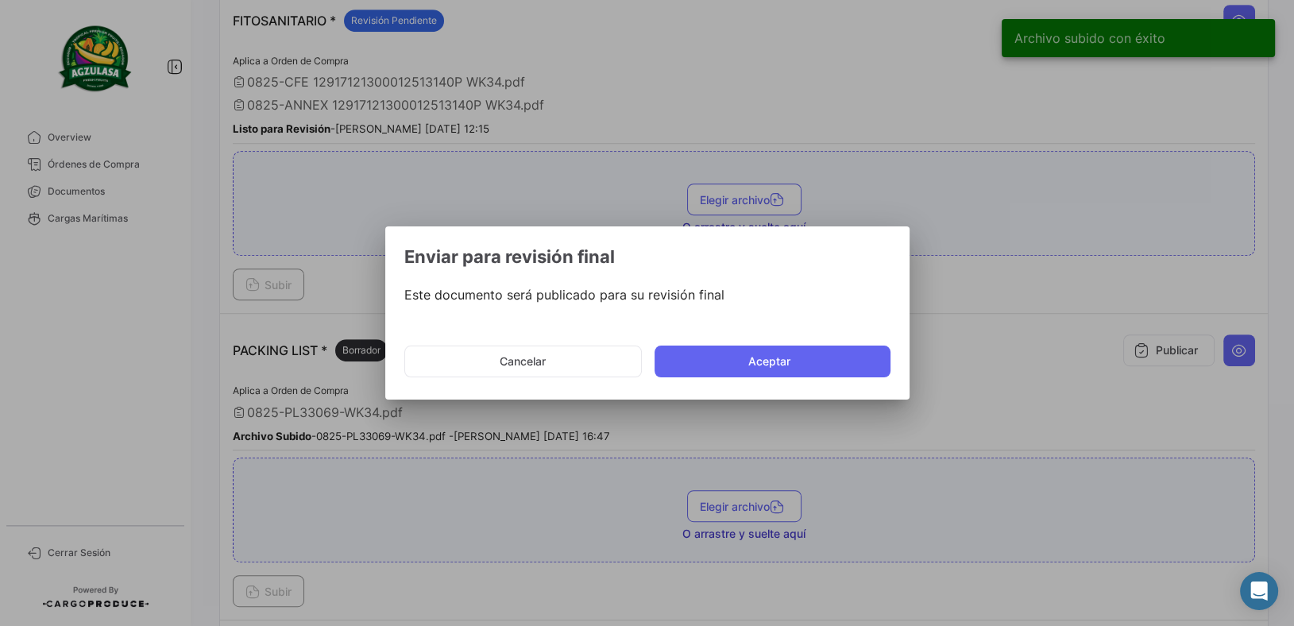
drag, startPoint x: 835, startPoint y: 355, endPoint x: 842, endPoint y: 361, distance: 9.6
click at [835, 356] on button "Aceptar" at bounding box center [773, 362] width 236 height 32
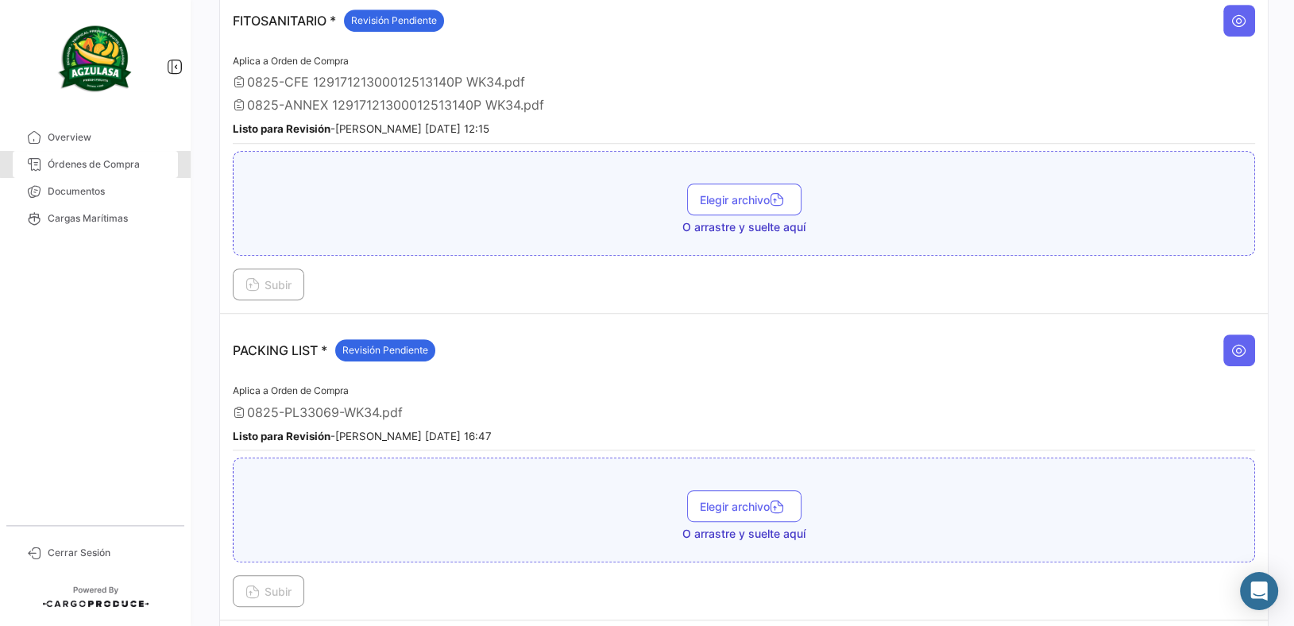
drag, startPoint x: 124, startPoint y: 163, endPoint x: 211, endPoint y: 186, distance: 89.6
click at [124, 163] on span "Órdenes de Compra" at bounding box center [110, 164] width 124 height 14
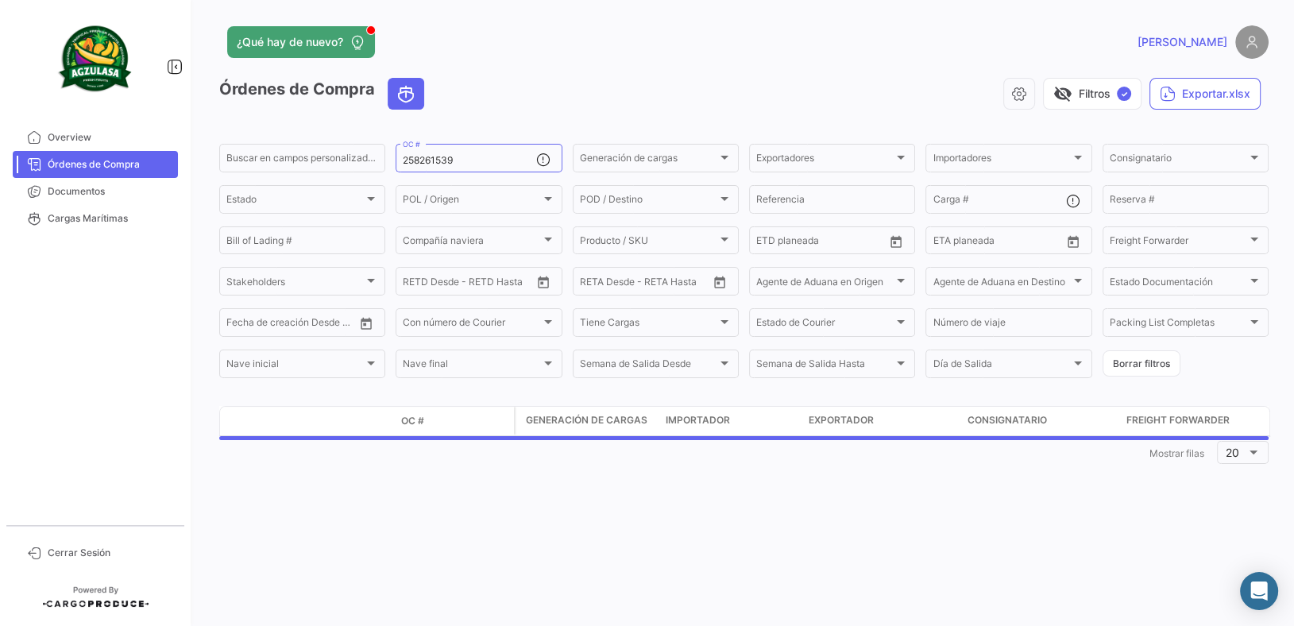
drag, startPoint x: 500, startPoint y: 158, endPoint x: 53, endPoint y: 109, distance: 449.2
click at [91, 118] on mat-sidenav-container "Overview Órdenes de Compra Documentos Cargas Marítimas Cerrar Sesión ¿Qué hay d…" at bounding box center [647, 313] width 1294 height 626
paste input "304146"
type input "258304146"
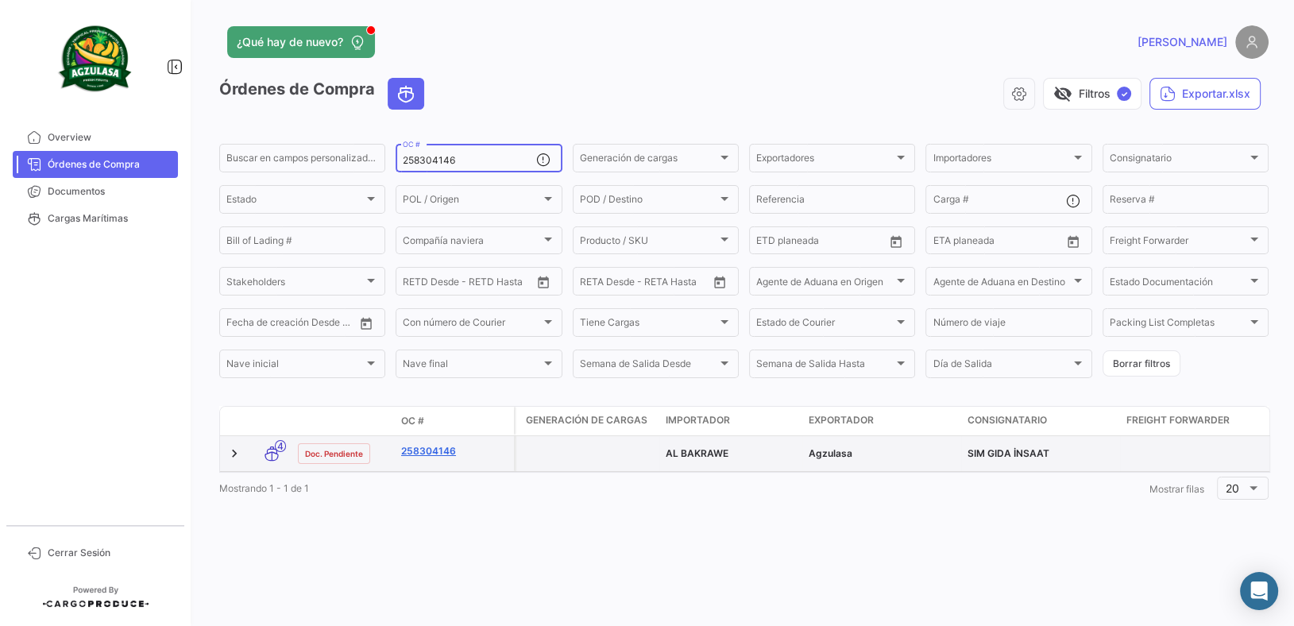
click at [429, 451] on link "258304146" at bounding box center [454, 451] width 106 height 14
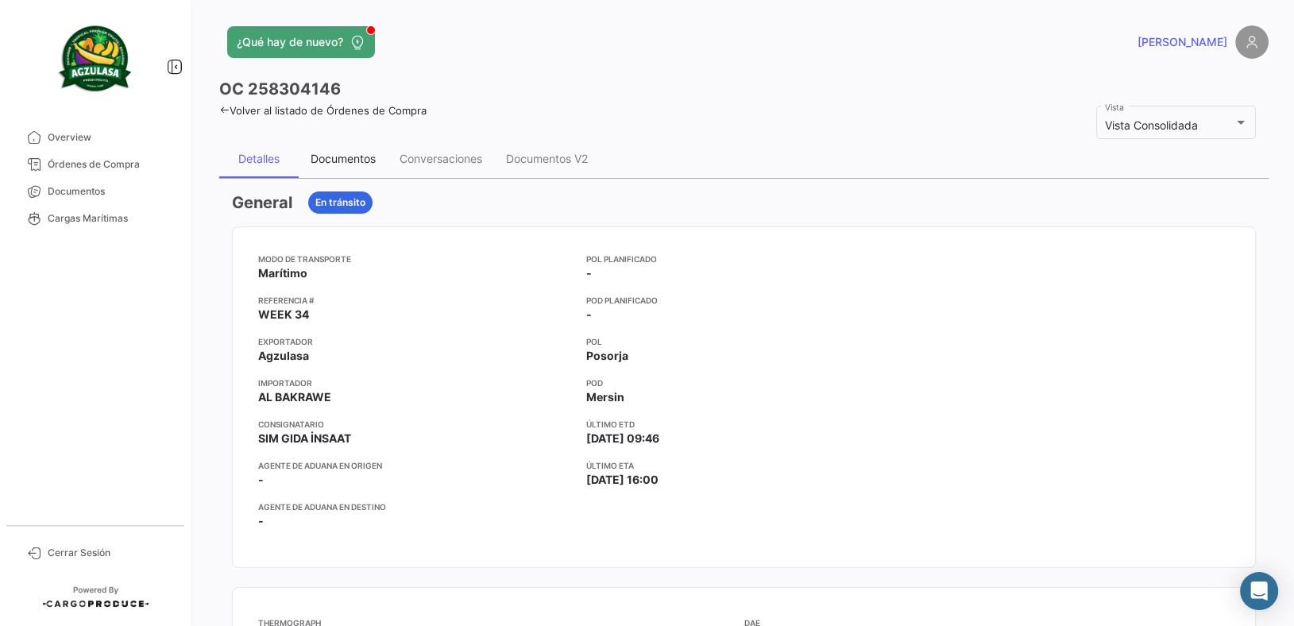
click at [353, 157] on div "Documentos" at bounding box center [343, 159] width 65 height 14
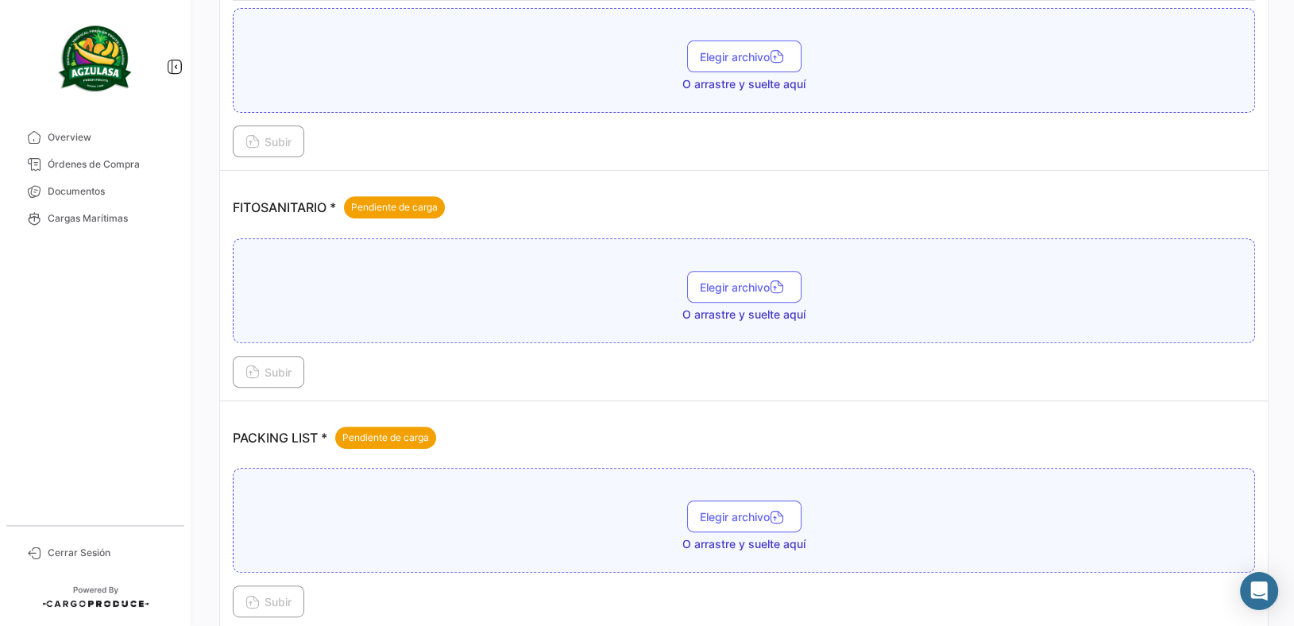
scroll to position [768, 0]
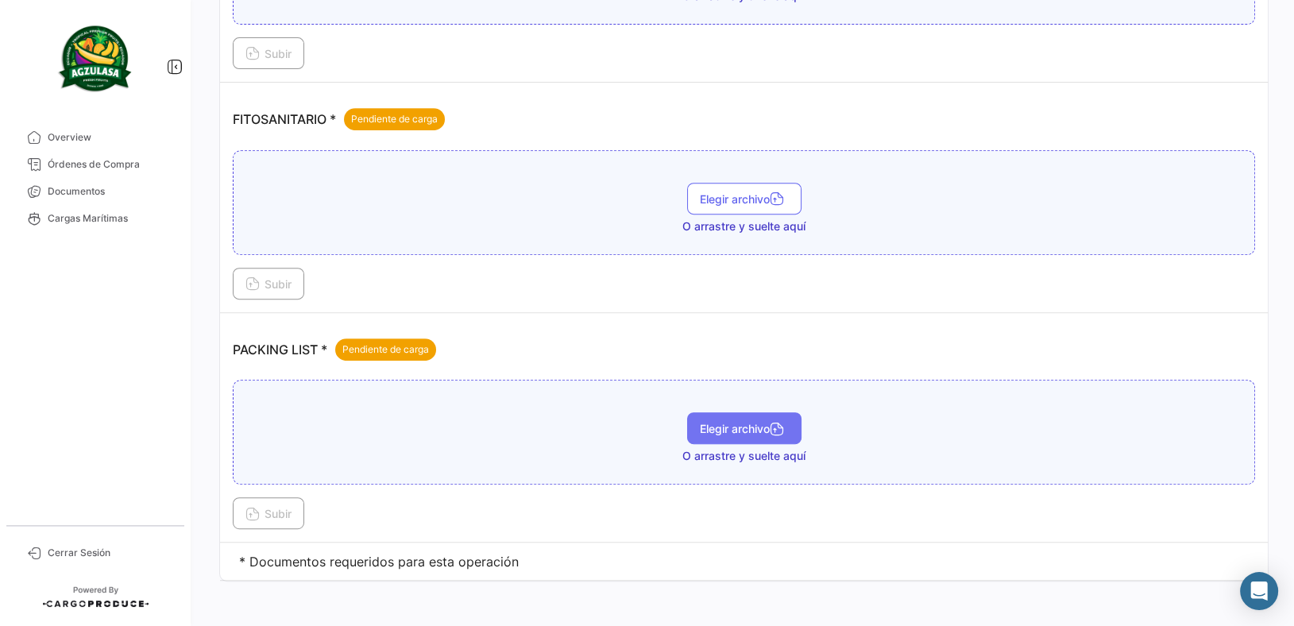
click at [702, 422] on span "Elegir archivo" at bounding box center [744, 429] width 89 height 14
click at [297, 506] on button "Subir" at bounding box center [268, 513] width 71 height 32
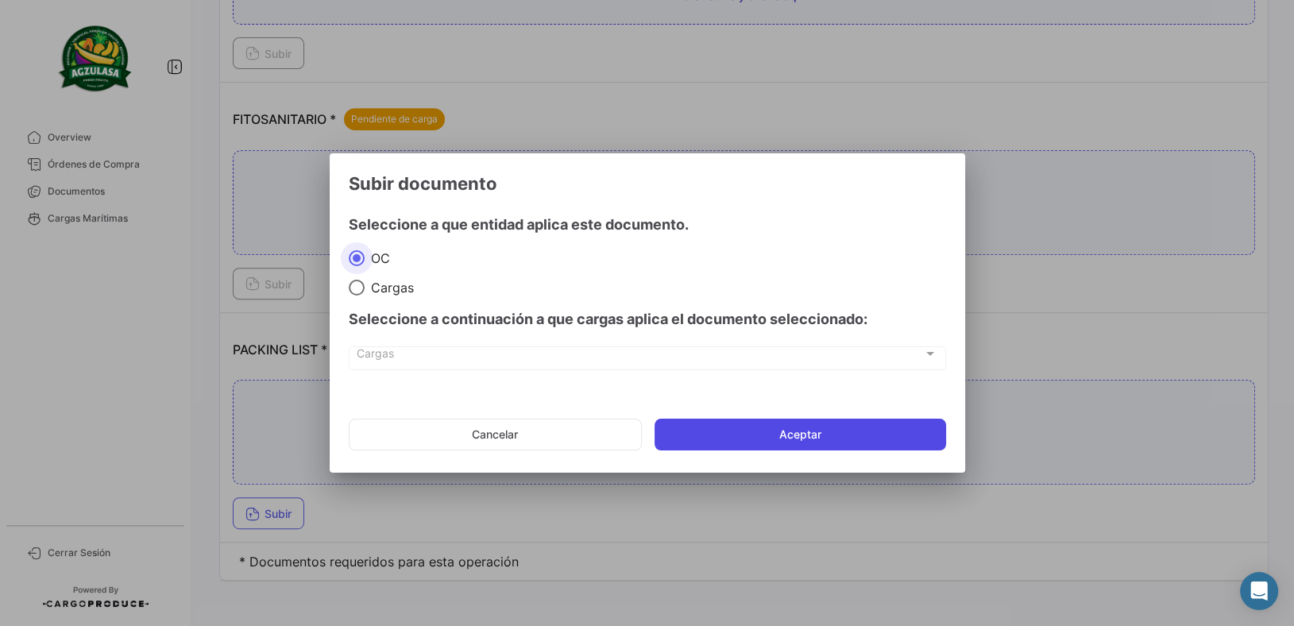
click at [689, 431] on button "Aceptar" at bounding box center [801, 435] width 292 height 32
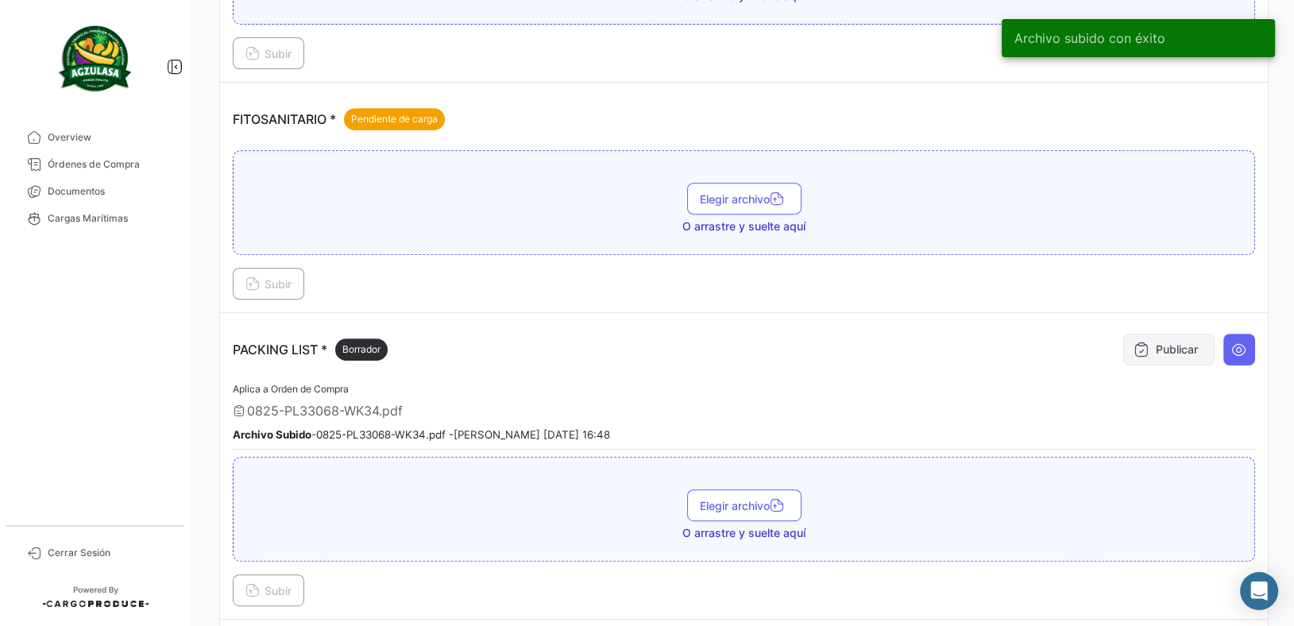
click at [1166, 347] on button "Publicar" at bounding box center [1168, 350] width 91 height 32
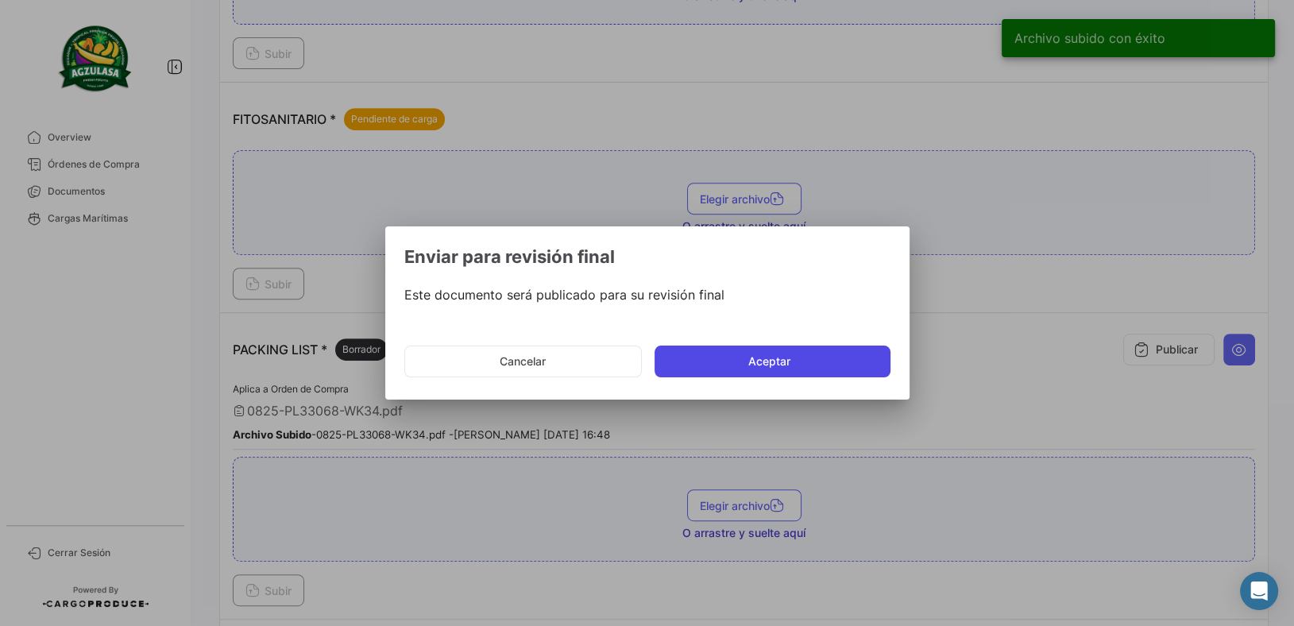
click at [808, 369] on button "Aceptar" at bounding box center [773, 362] width 236 height 32
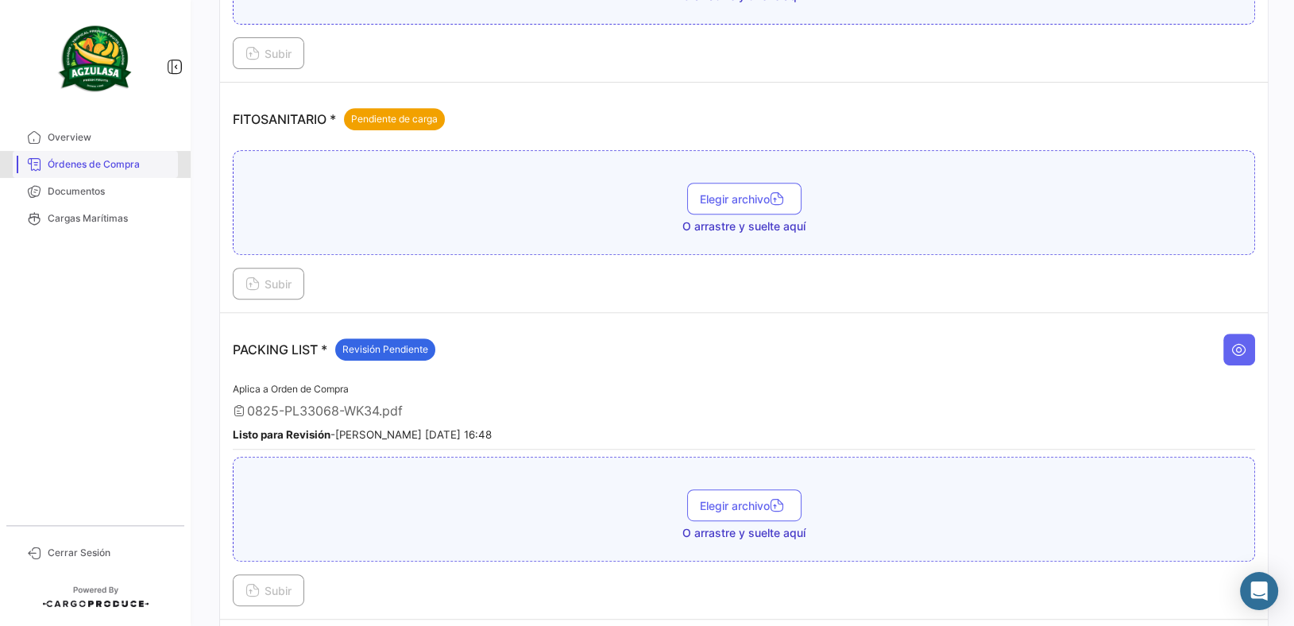
click at [156, 167] on span "Órdenes de Compra" at bounding box center [110, 164] width 124 height 14
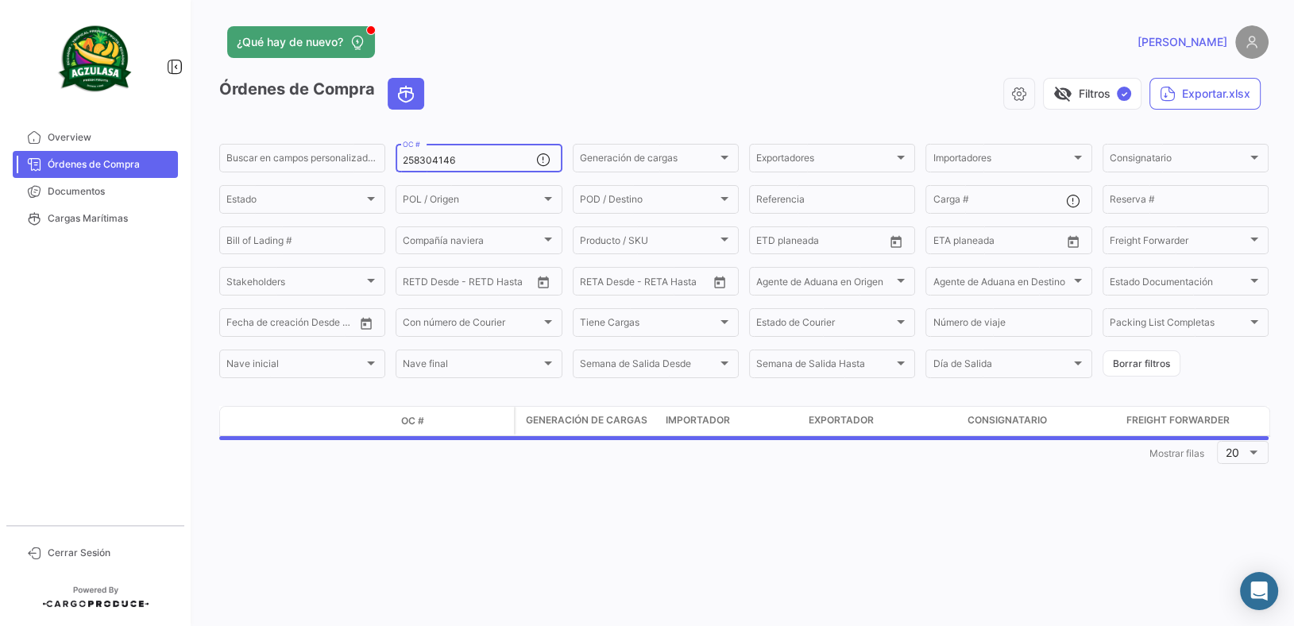
drag, startPoint x: 473, startPoint y: 162, endPoint x: 119, endPoint y: 110, distance: 357.3
click at [119, 110] on mat-sidenav-container "Overview Órdenes de Compra Documentos Cargas Marítimas Cerrar Sesión ¿Qué hay d…" at bounding box center [647, 313] width 1294 height 626
paste input "261595"
type input "258261595"
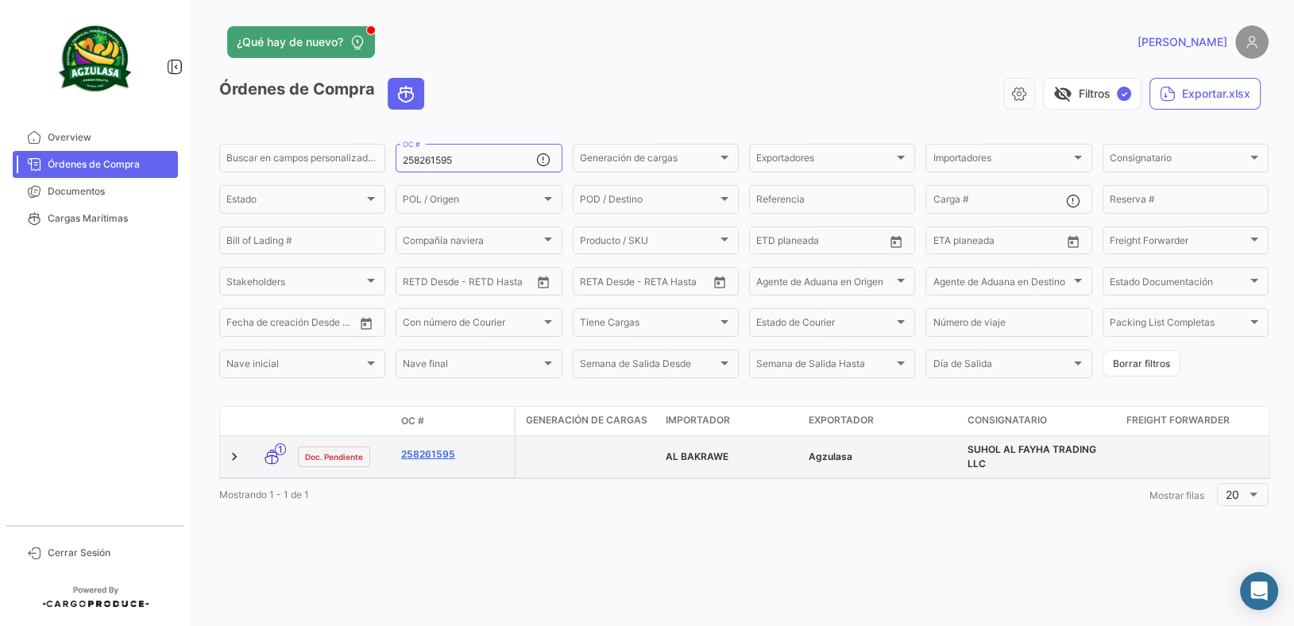
click at [441, 460] on link "258261595" at bounding box center [454, 454] width 106 height 14
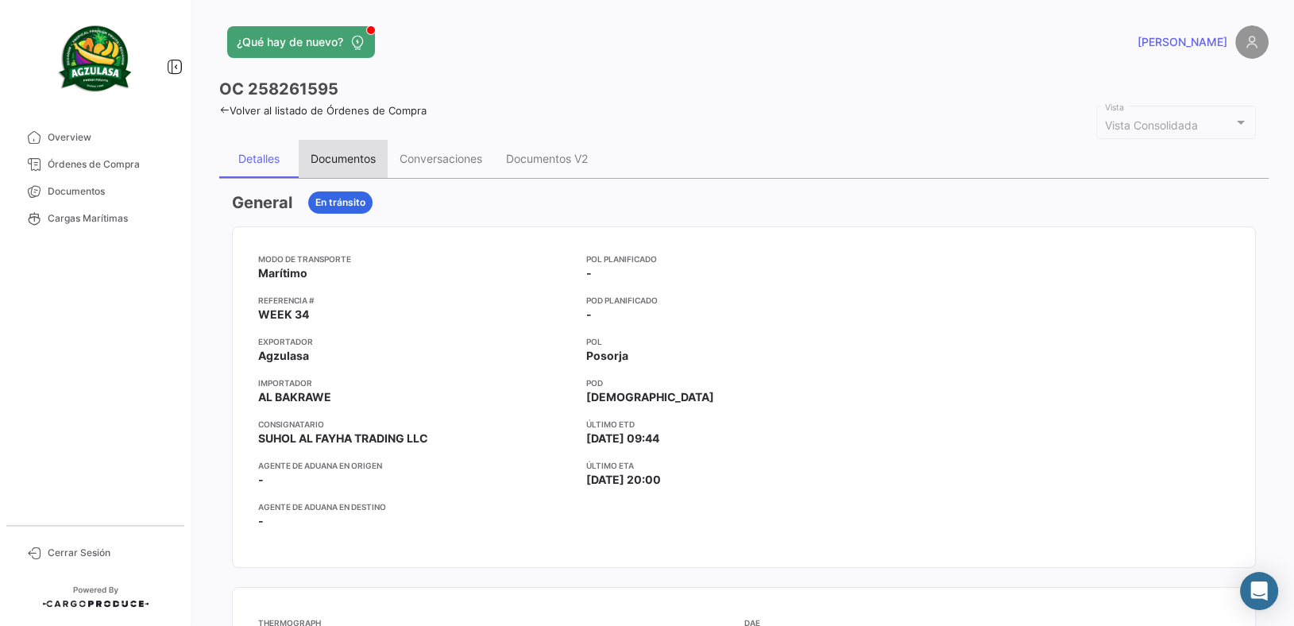
click at [354, 173] on div "Documentos" at bounding box center [343, 159] width 89 height 38
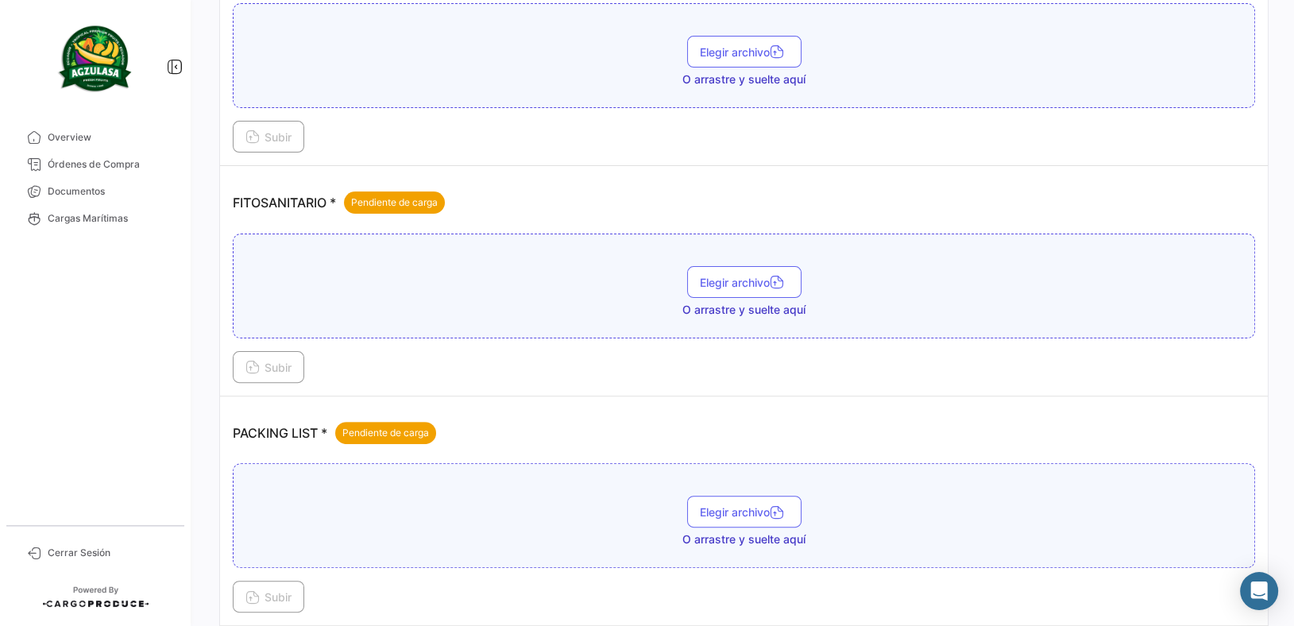
scroll to position [574, 0]
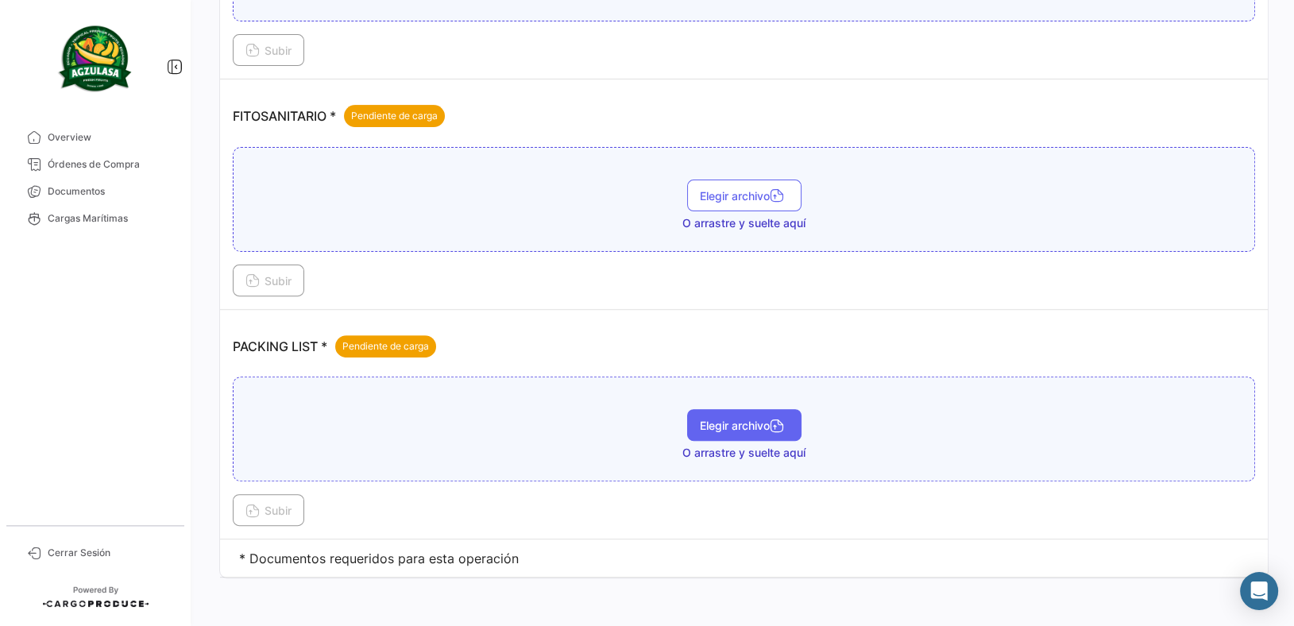
click at [708, 419] on span "Elegir archivo" at bounding box center [744, 426] width 89 height 14
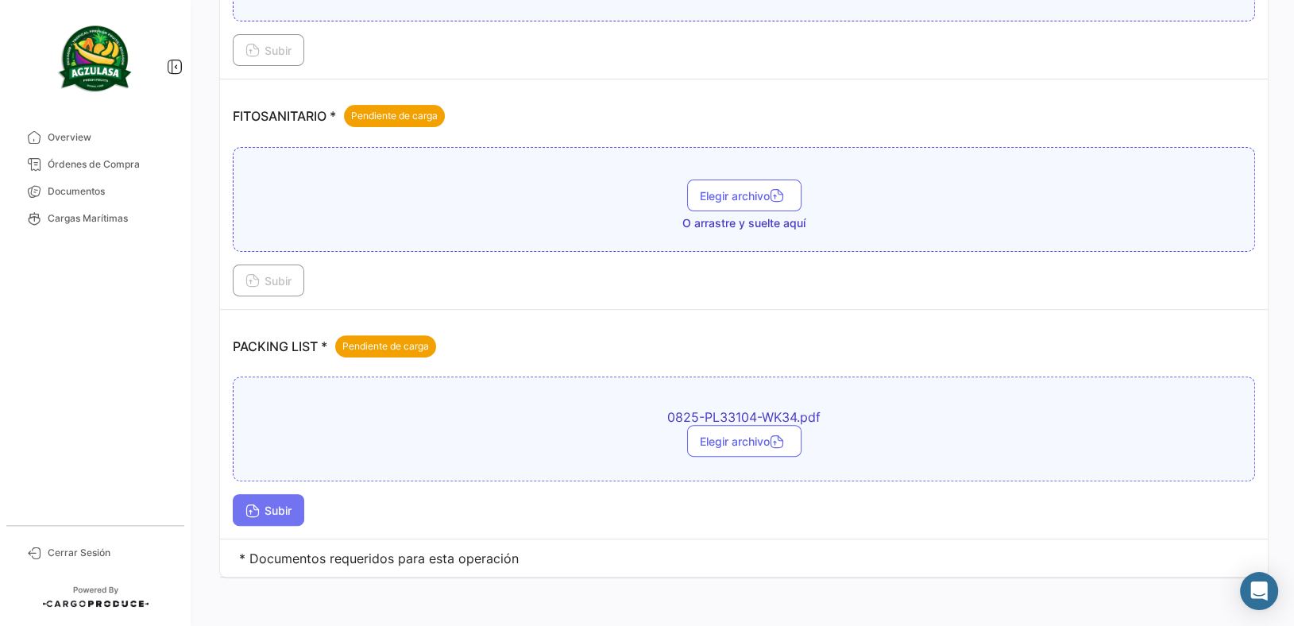
click at [284, 504] on span "Subir" at bounding box center [268, 511] width 46 height 14
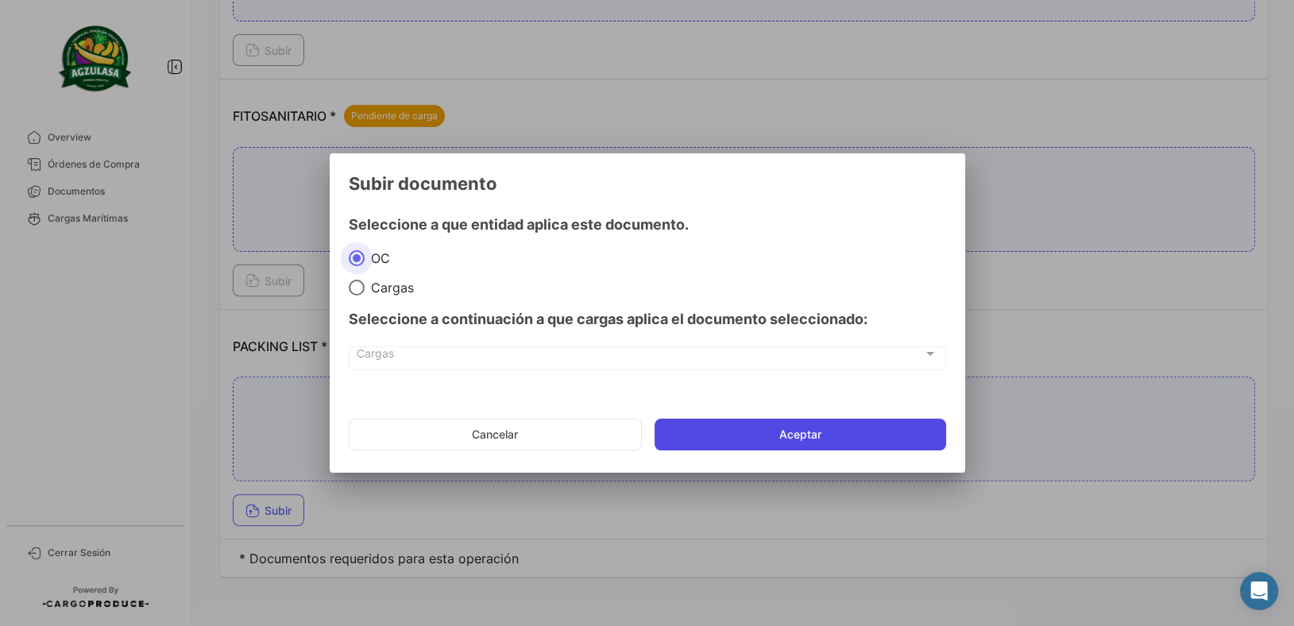
click at [759, 436] on button "Aceptar" at bounding box center [801, 435] width 292 height 32
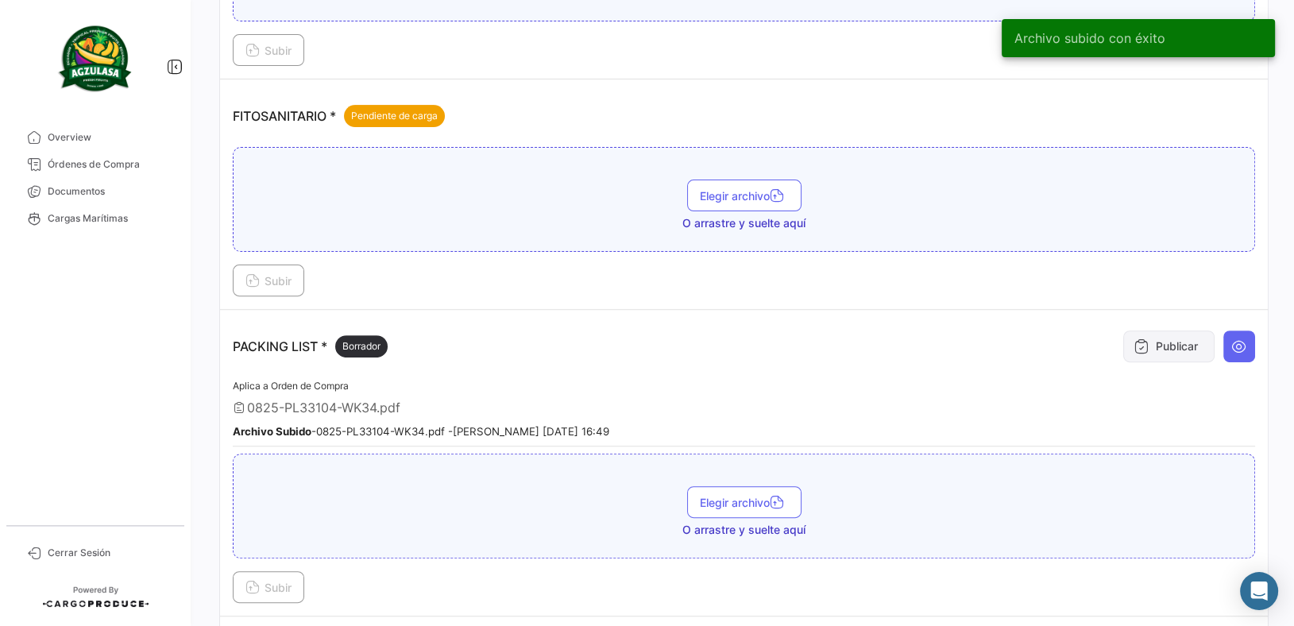
click at [1134, 341] on icon at bounding box center [1142, 346] width 16 height 16
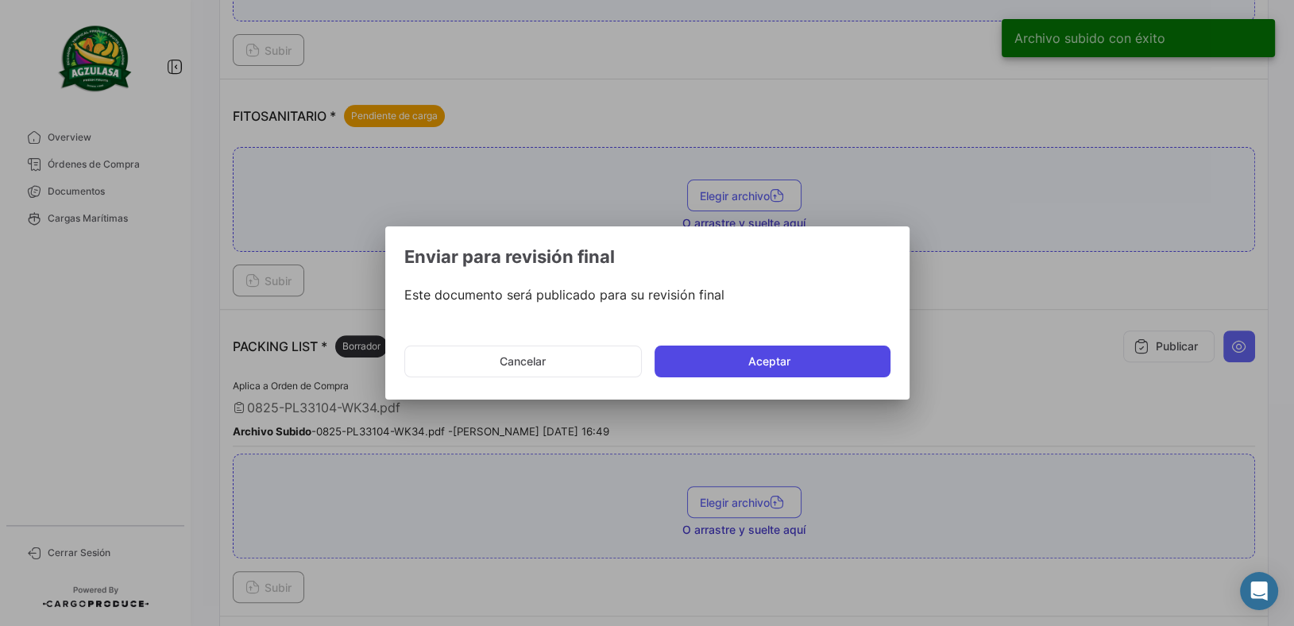
click at [819, 346] on button "Aceptar" at bounding box center [773, 362] width 236 height 32
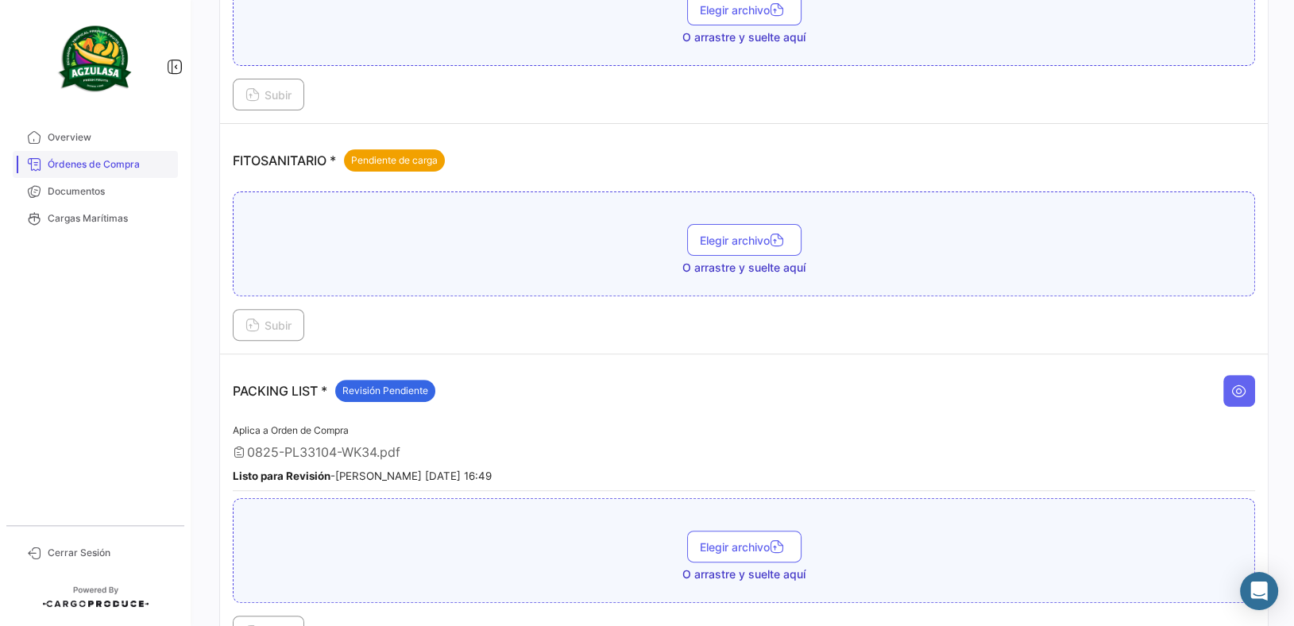
click at [142, 167] on span "Órdenes de Compra" at bounding box center [110, 164] width 124 height 14
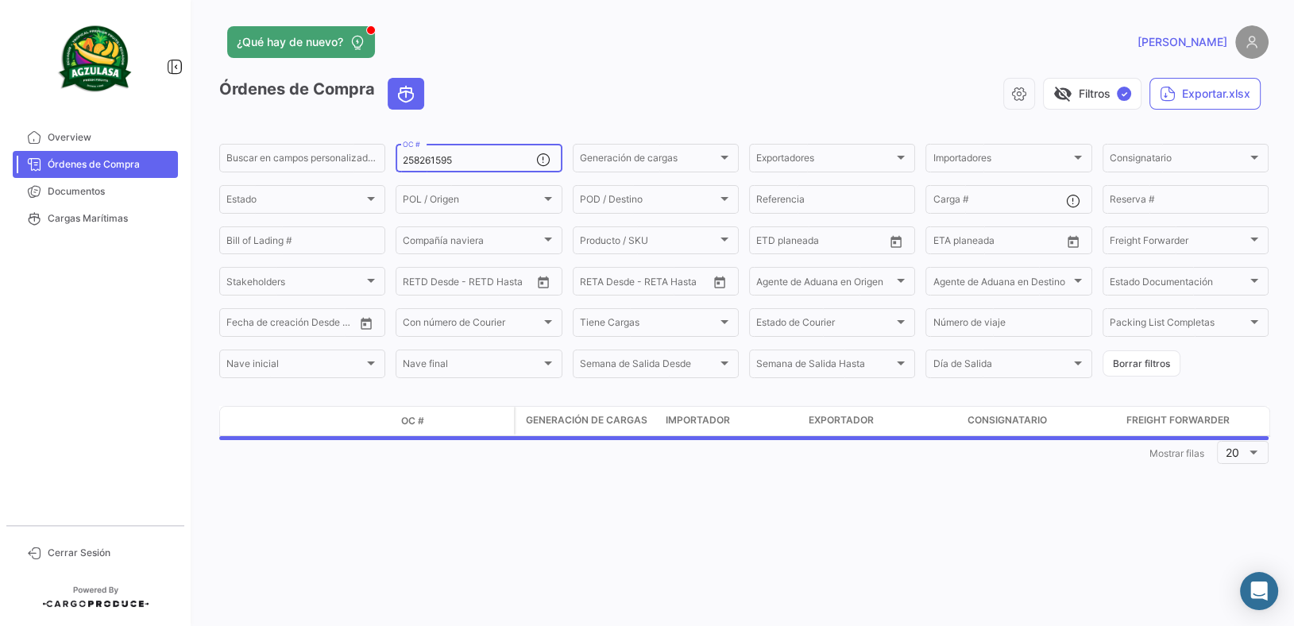
drag, startPoint x: 476, startPoint y: 156, endPoint x: 185, endPoint y: 111, distance: 294.1
click at [242, 125] on app-list-header "Órdenes de Compra visibility_off Filtros ✓ Exportar.xlsx Buscar en [PERSON_NAME…" at bounding box center [743, 229] width 1049 height 303
paste input "EBKG13920323"
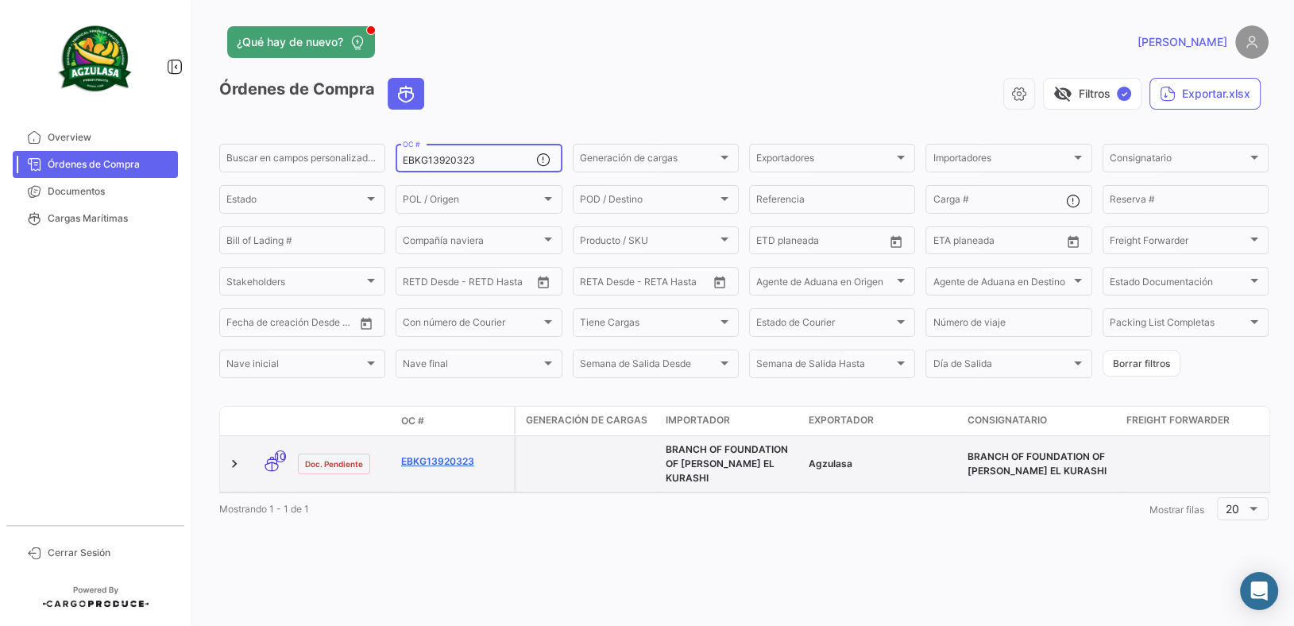
type input "EBKG13920323"
click at [423, 454] on link "EBKG13920323" at bounding box center [454, 461] width 106 height 14
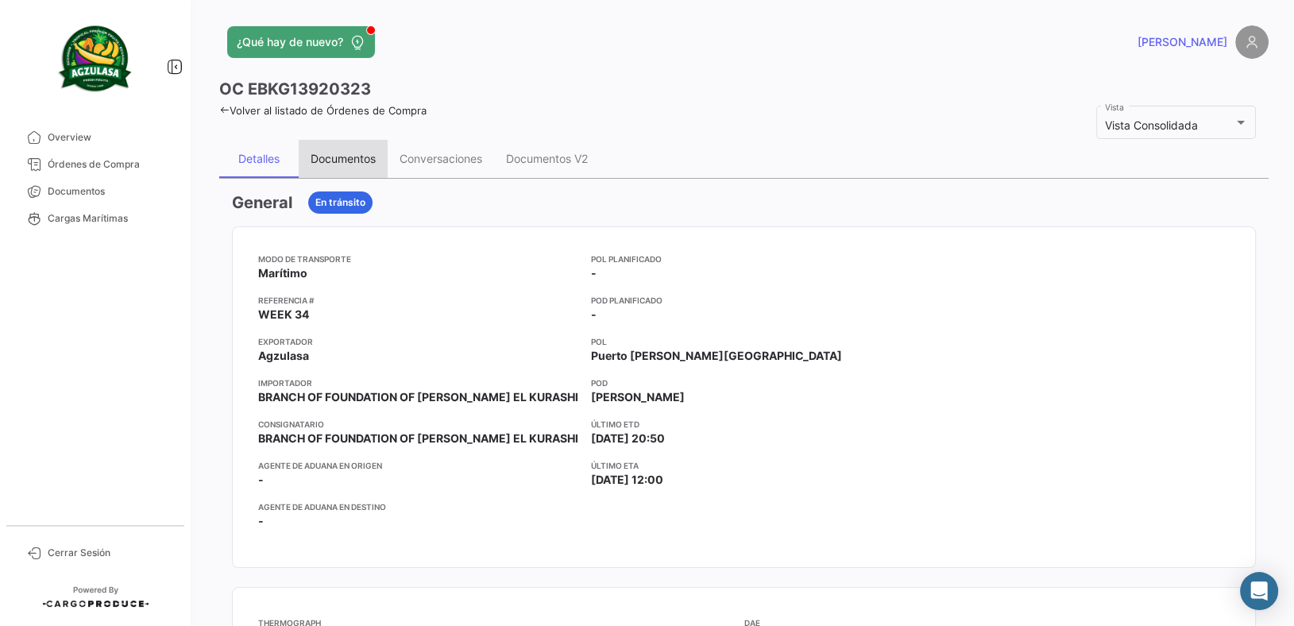
click at [366, 156] on div "Documentos" at bounding box center [343, 159] width 65 height 14
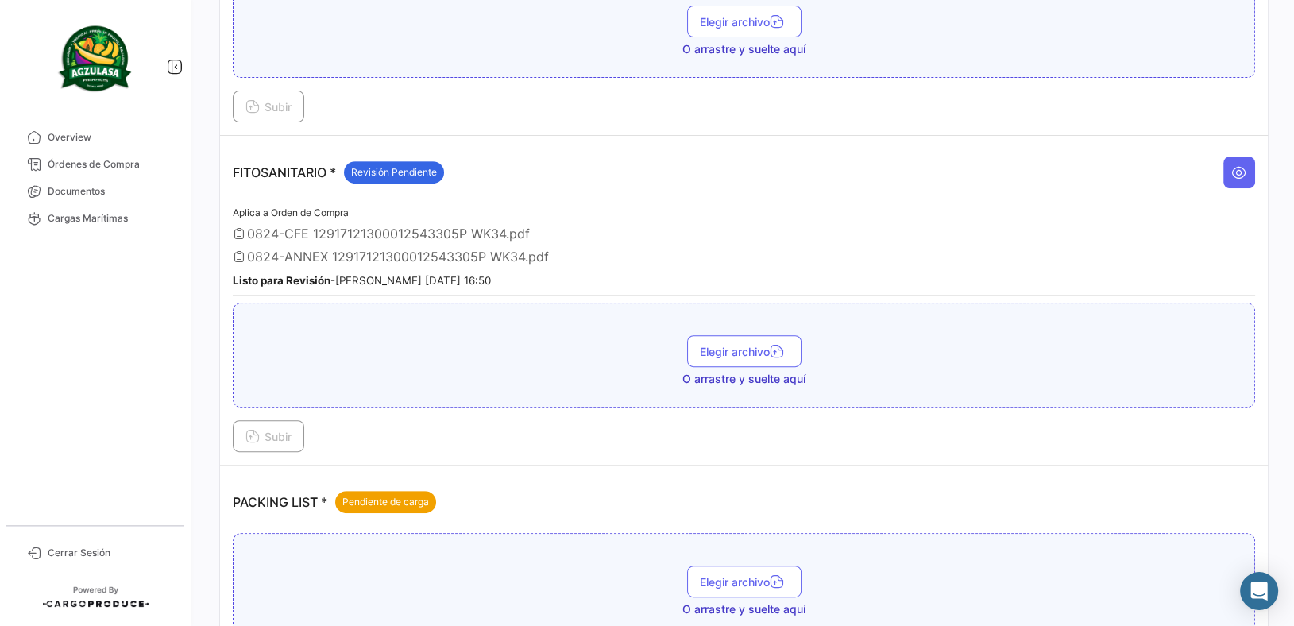
scroll to position [867, 0]
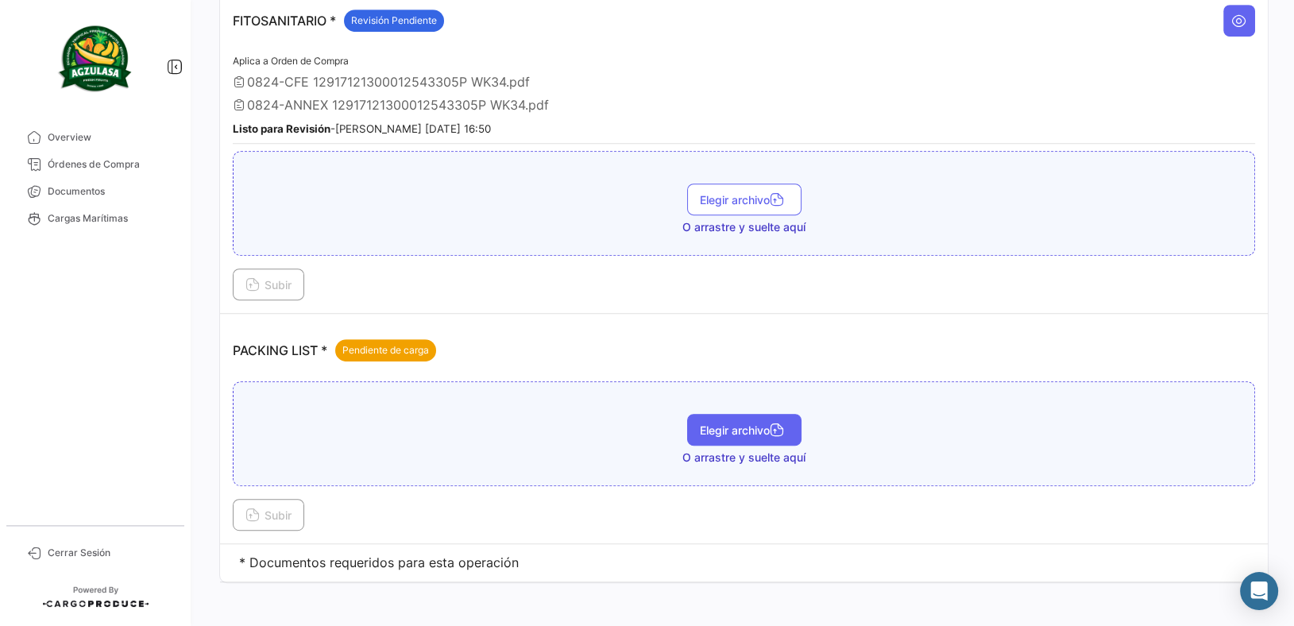
click at [708, 428] on span "Elegir archivo" at bounding box center [744, 430] width 89 height 14
click at [282, 500] on button "Subir" at bounding box center [268, 515] width 71 height 32
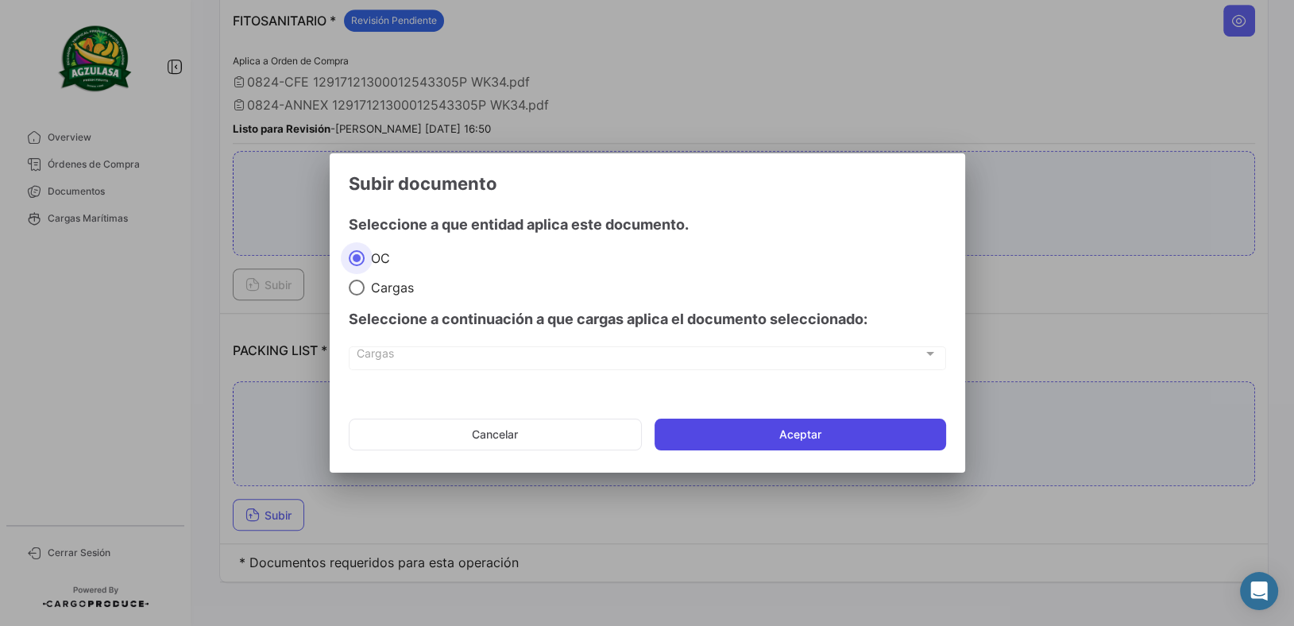
drag, startPoint x: 852, startPoint y: 429, endPoint x: 842, endPoint y: 435, distance: 11.7
click at [852, 430] on button "Aceptar" at bounding box center [801, 435] width 292 height 32
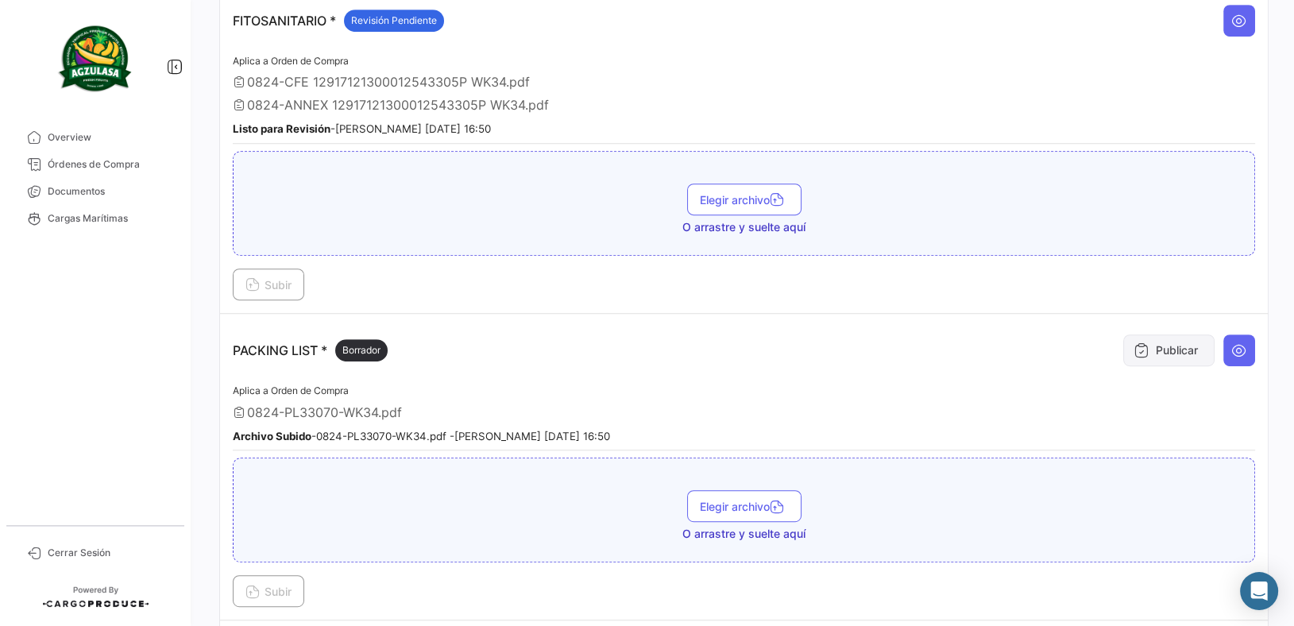
click at [1164, 347] on button "Publicar" at bounding box center [1168, 350] width 91 height 32
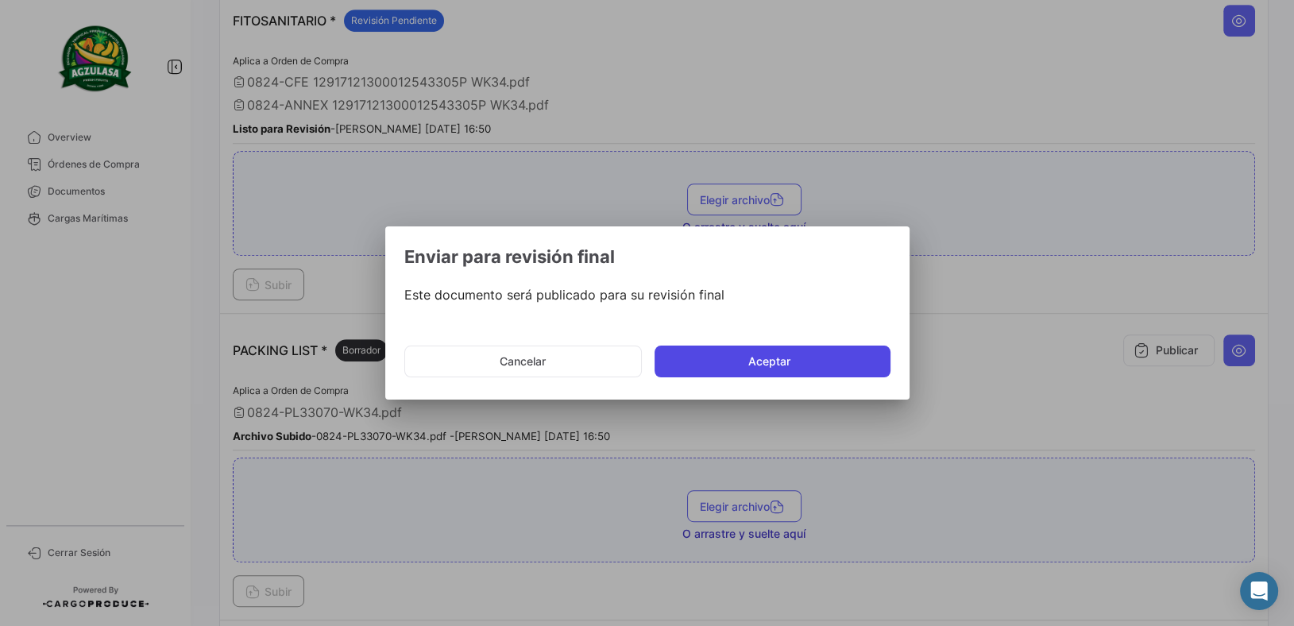
click at [826, 357] on button "Aceptar" at bounding box center [773, 362] width 236 height 32
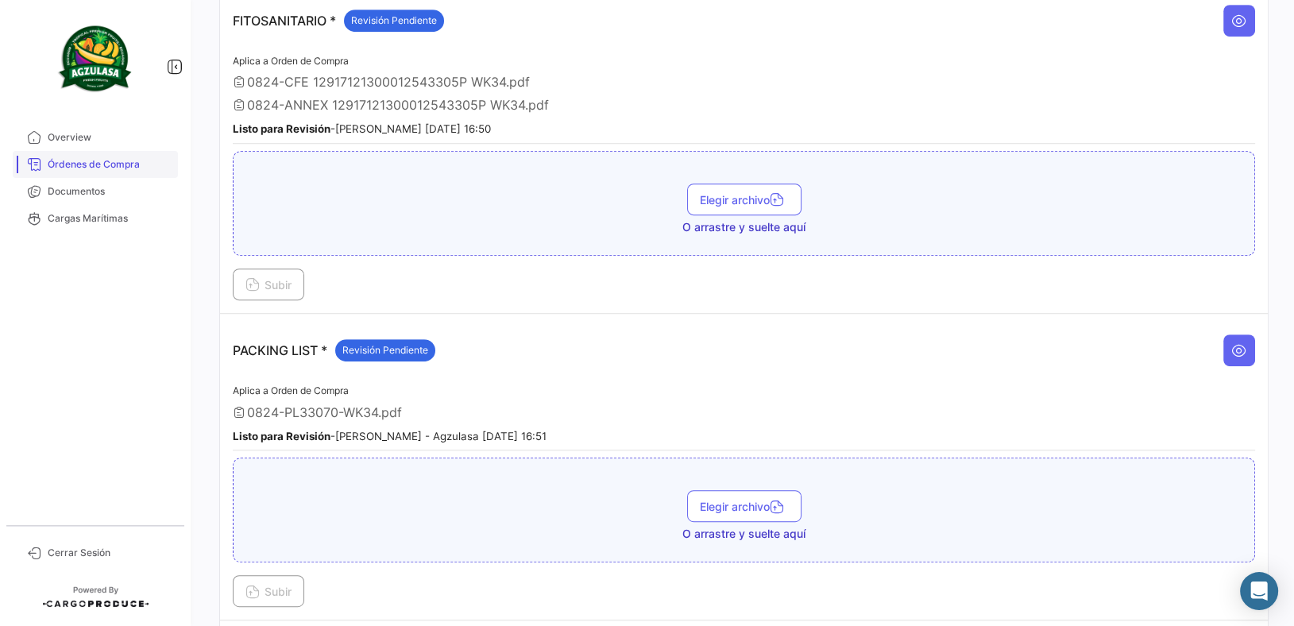
click at [94, 155] on link "Órdenes de Compra" at bounding box center [95, 164] width 165 height 27
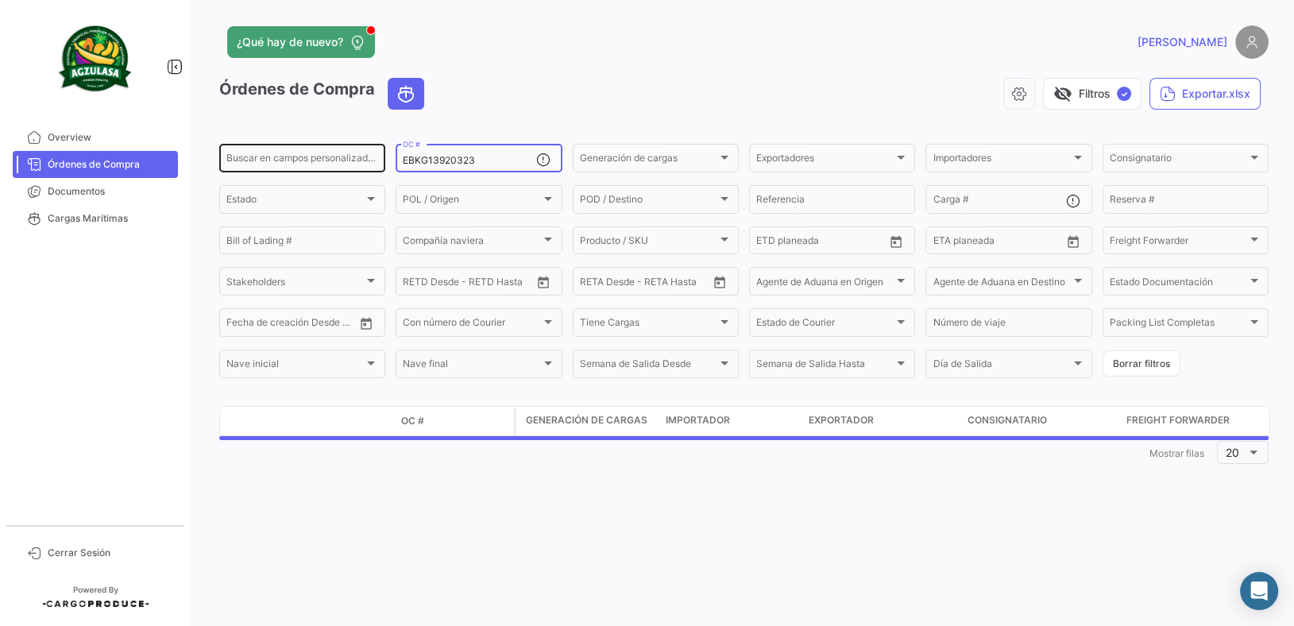
drag, startPoint x: 498, startPoint y: 160, endPoint x: 278, endPoint y: 169, distance: 220.3
click at [0, 0] on div "Buscar en [PERSON_NAME] personalizados... EBKG13920323 OC # Generación [PERSON_…" at bounding box center [0, 0] width 0 height 0
paste input "04"
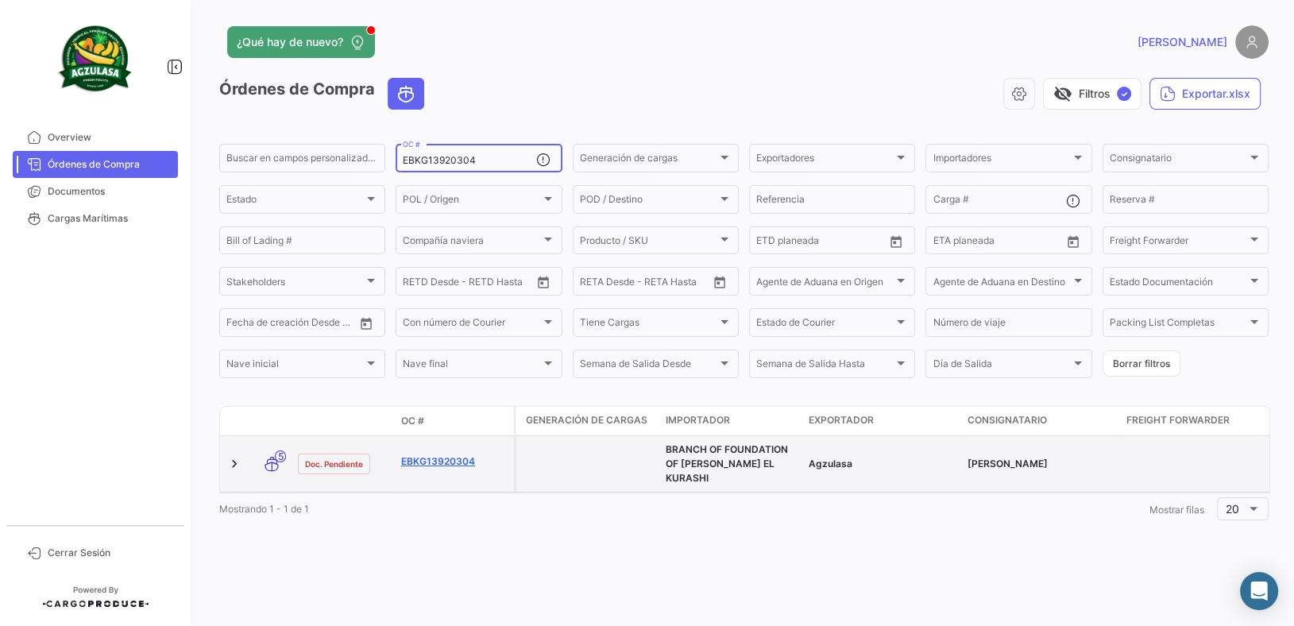
type input "EBKG13920304"
click at [429, 454] on link "EBKG13920304" at bounding box center [454, 461] width 106 height 14
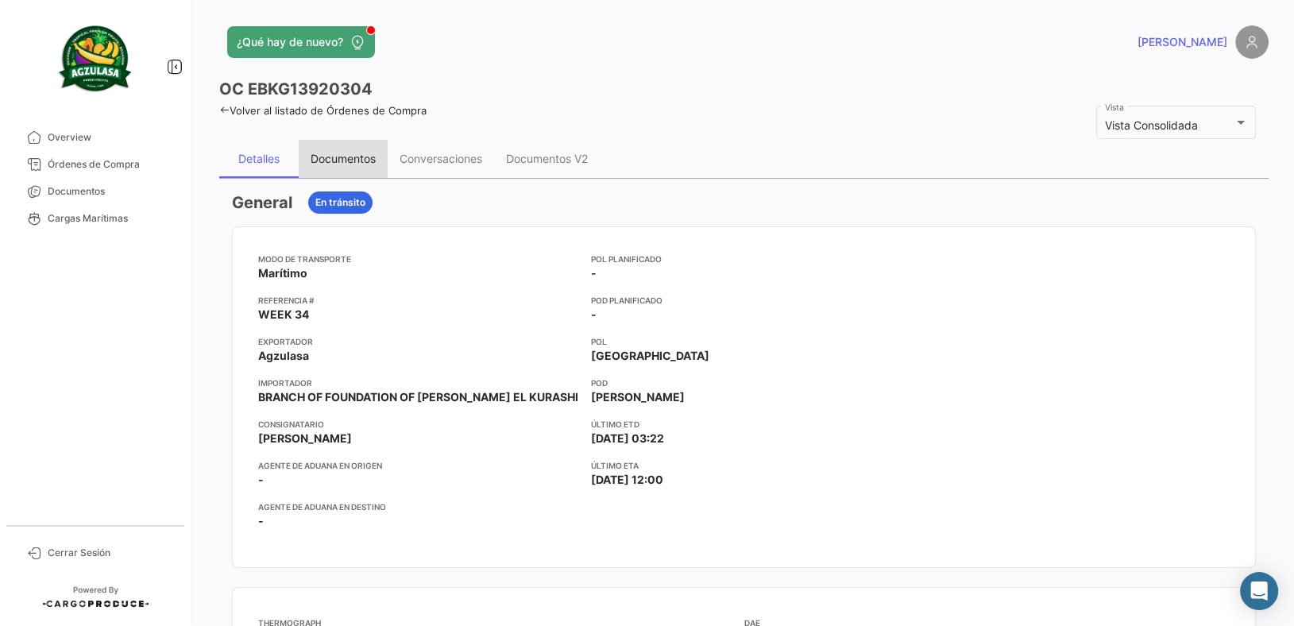
click at [357, 170] on div "Documentos" at bounding box center [343, 159] width 89 height 38
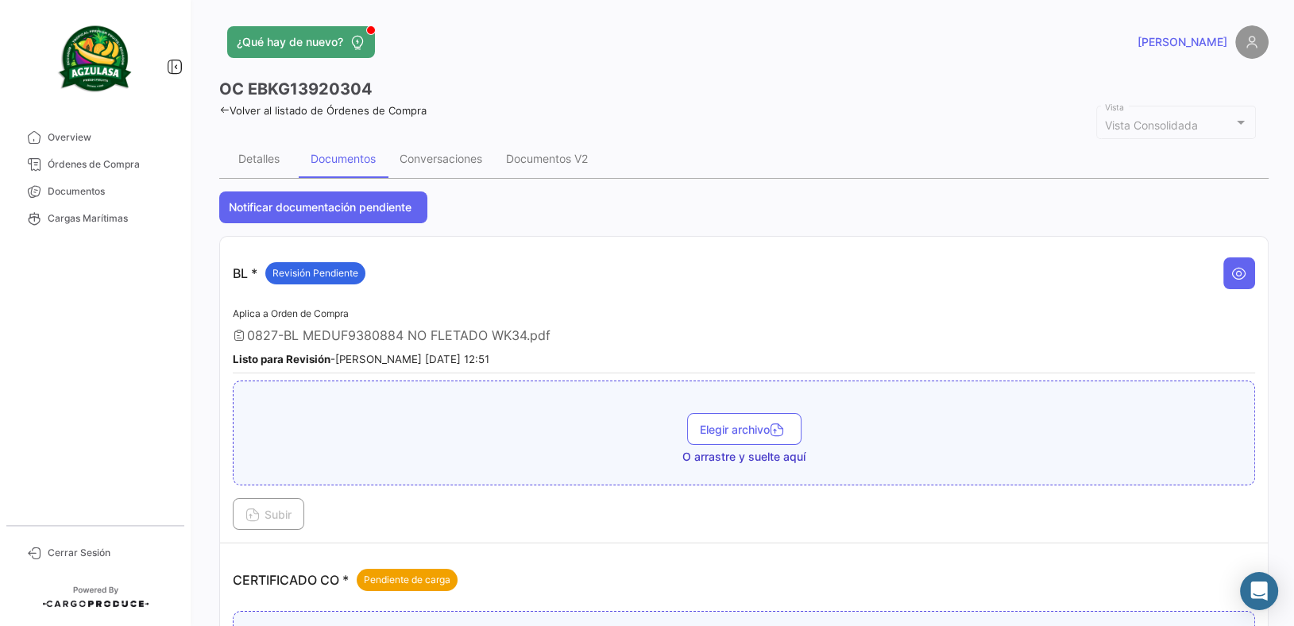
scroll to position [693, 0]
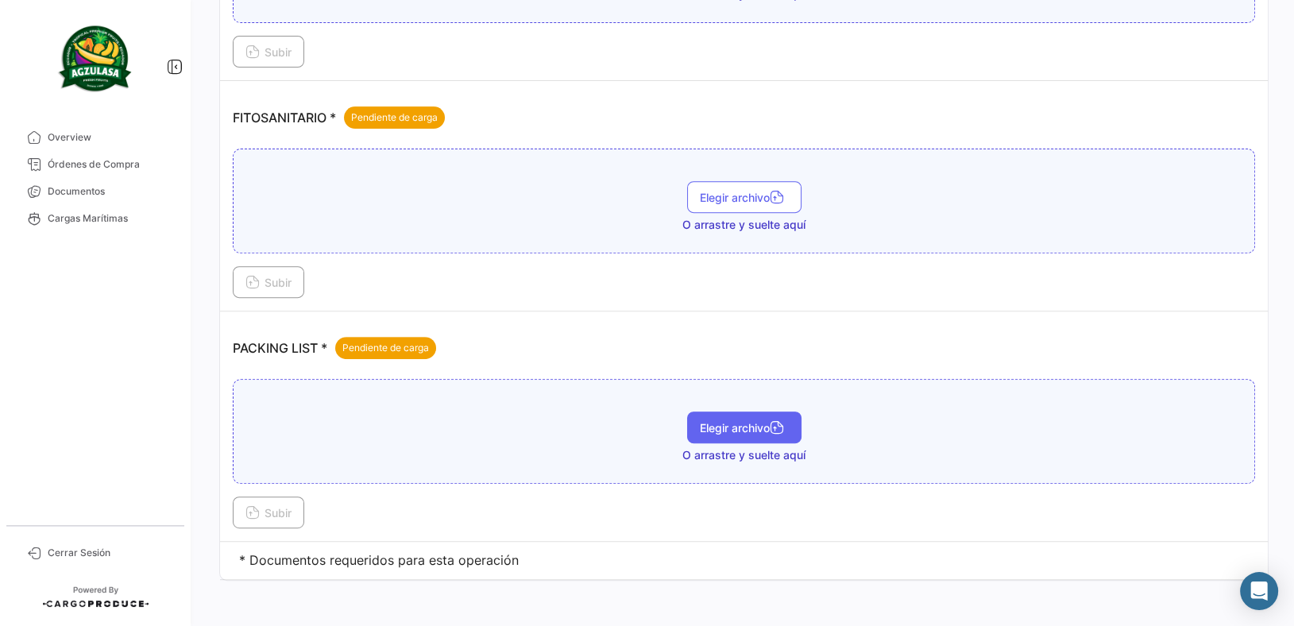
click at [727, 429] on span "Elegir archivo" at bounding box center [744, 428] width 89 height 14
click at [278, 510] on span "Subir" at bounding box center [268, 513] width 46 height 14
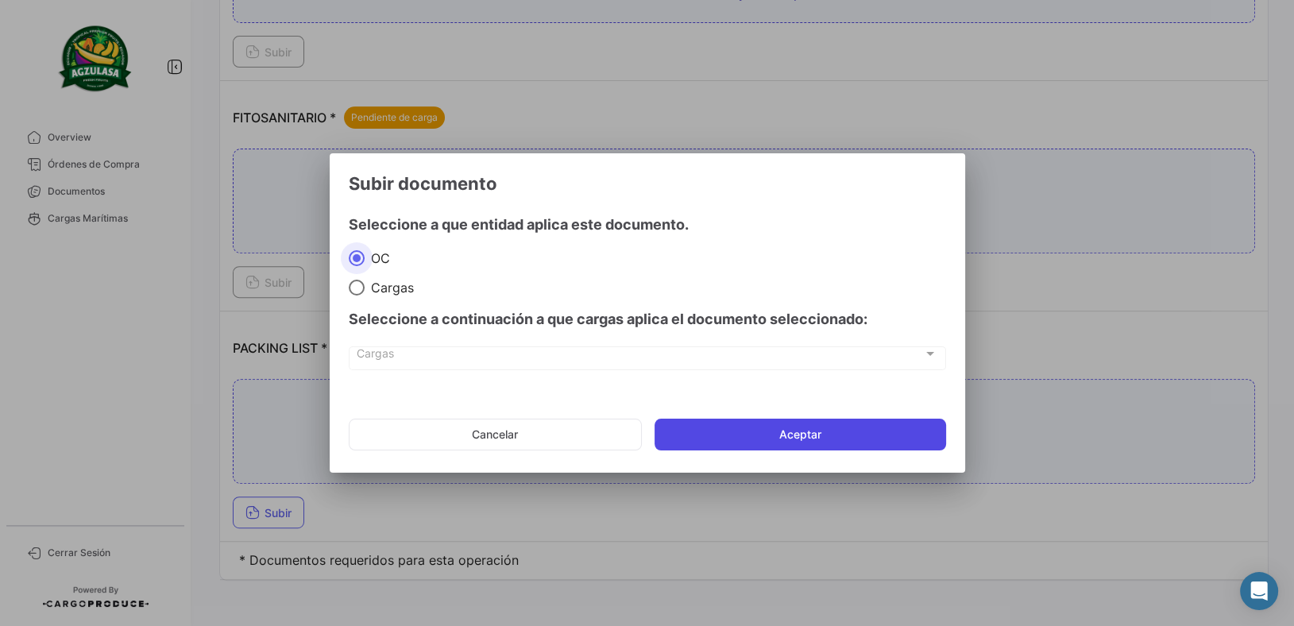
click at [817, 435] on button "Aceptar" at bounding box center [801, 435] width 292 height 32
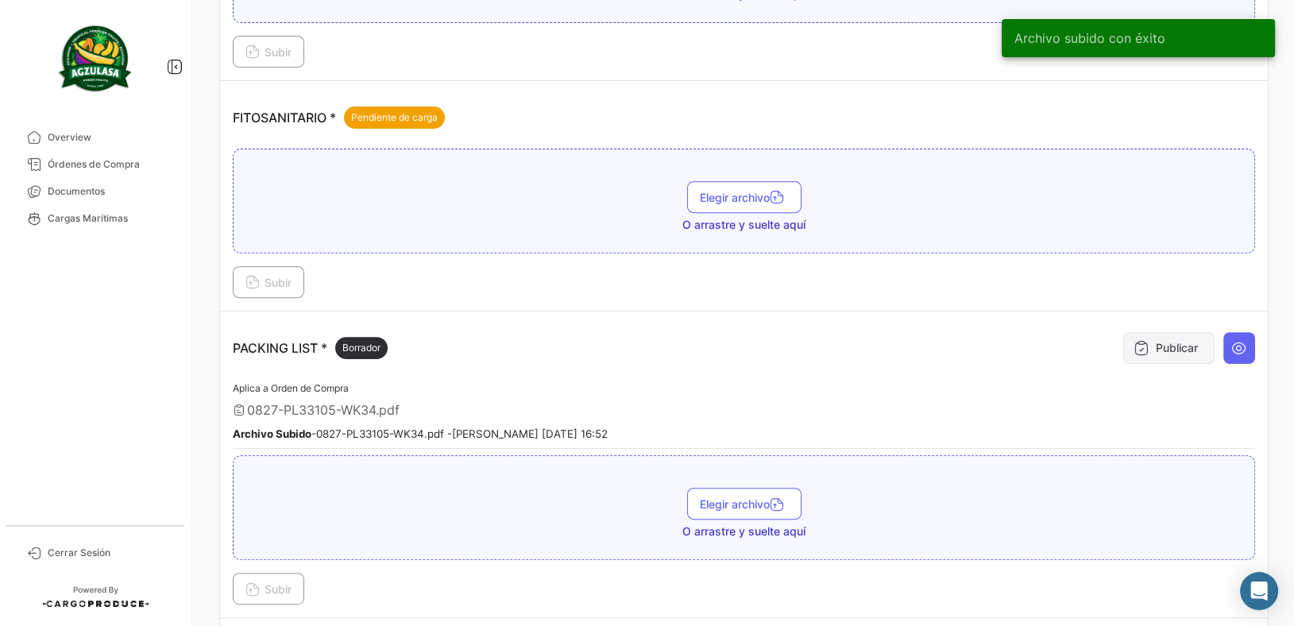
click at [1166, 347] on button "Publicar" at bounding box center [1168, 348] width 91 height 32
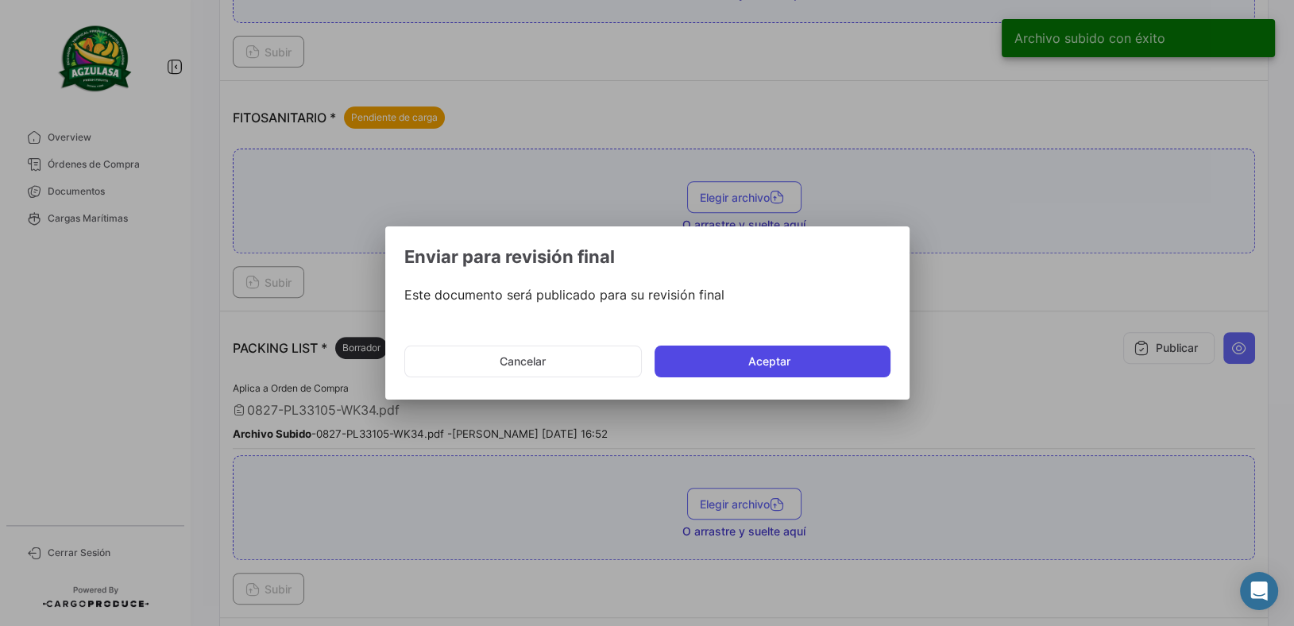
click at [796, 372] on button "Aceptar" at bounding box center [773, 362] width 236 height 32
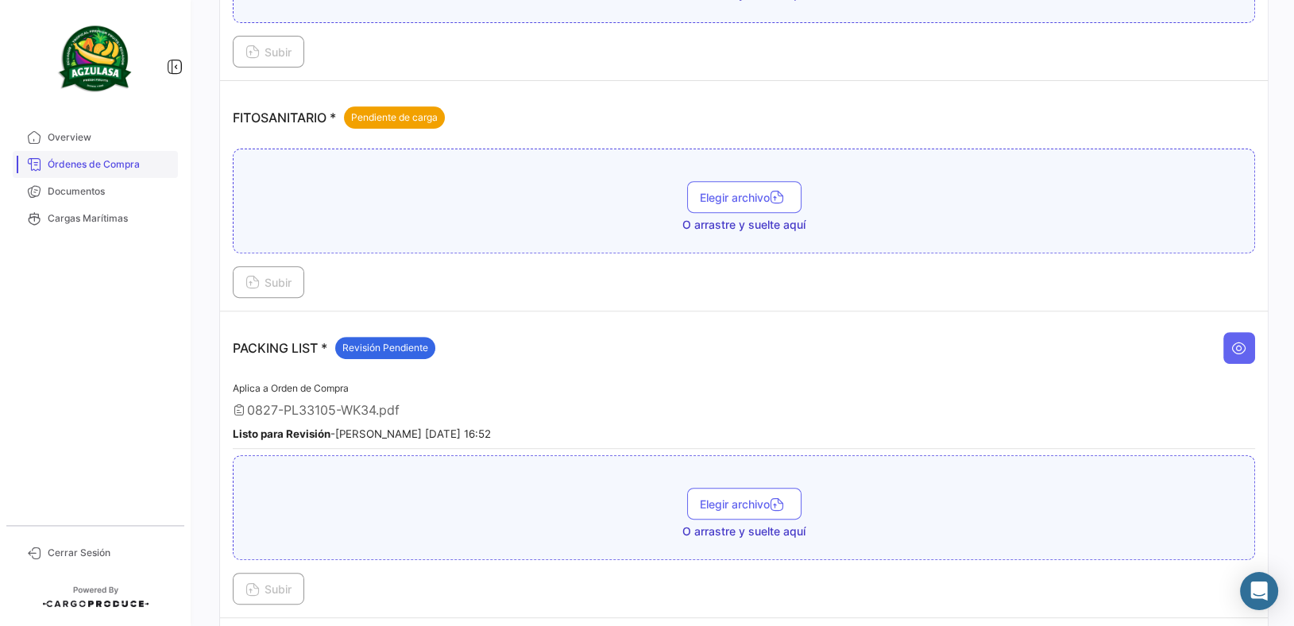
click at [108, 164] on span "Órdenes de Compra" at bounding box center [110, 164] width 124 height 14
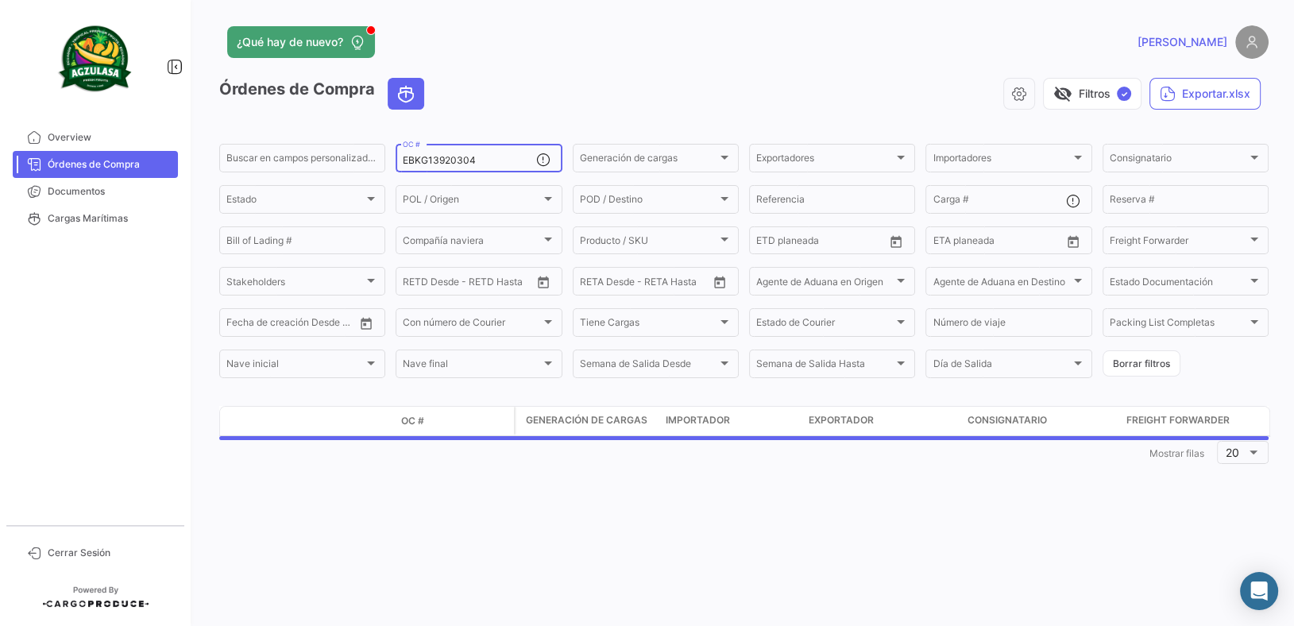
drag, startPoint x: 503, startPoint y: 160, endPoint x: 76, endPoint y: 68, distance: 436.5
click at [76, 68] on mat-sidenav-container "Overview Órdenes de Compra Documentos Cargas Marítimas Cerrar Sesión ¿Qué hay d…" at bounding box center [647, 313] width 1294 height 626
paste input "258462866"
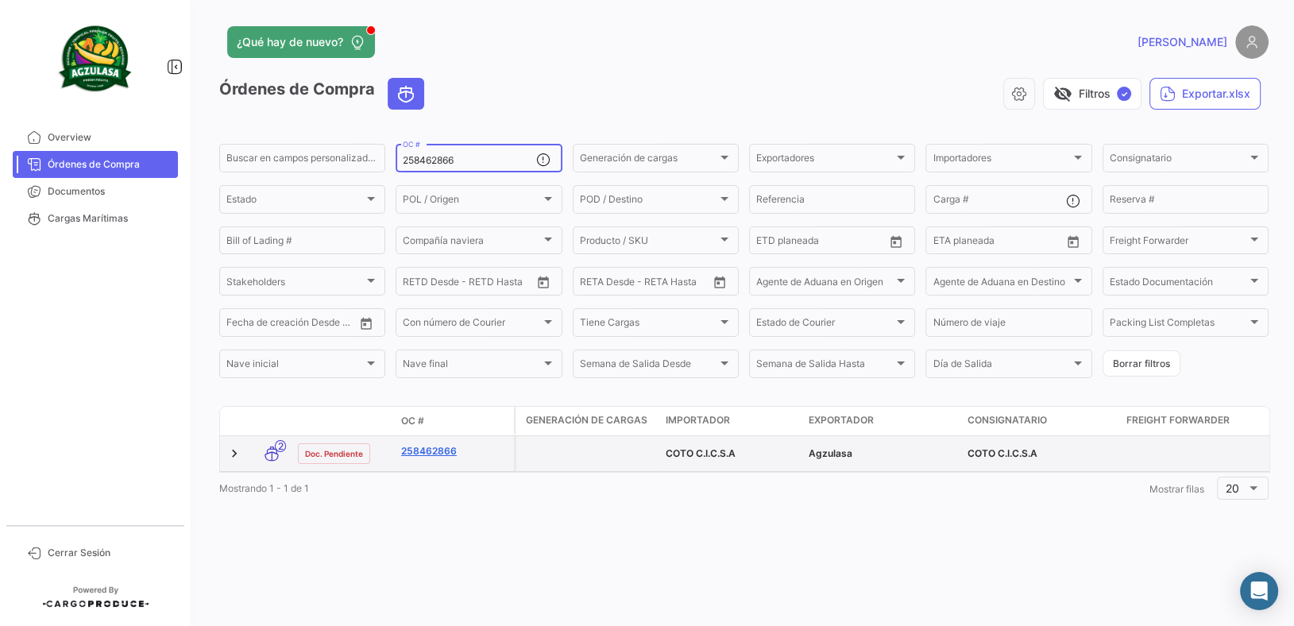
type input "258462866"
click at [446, 450] on link "258462866" at bounding box center [454, 451] width 106 height 14
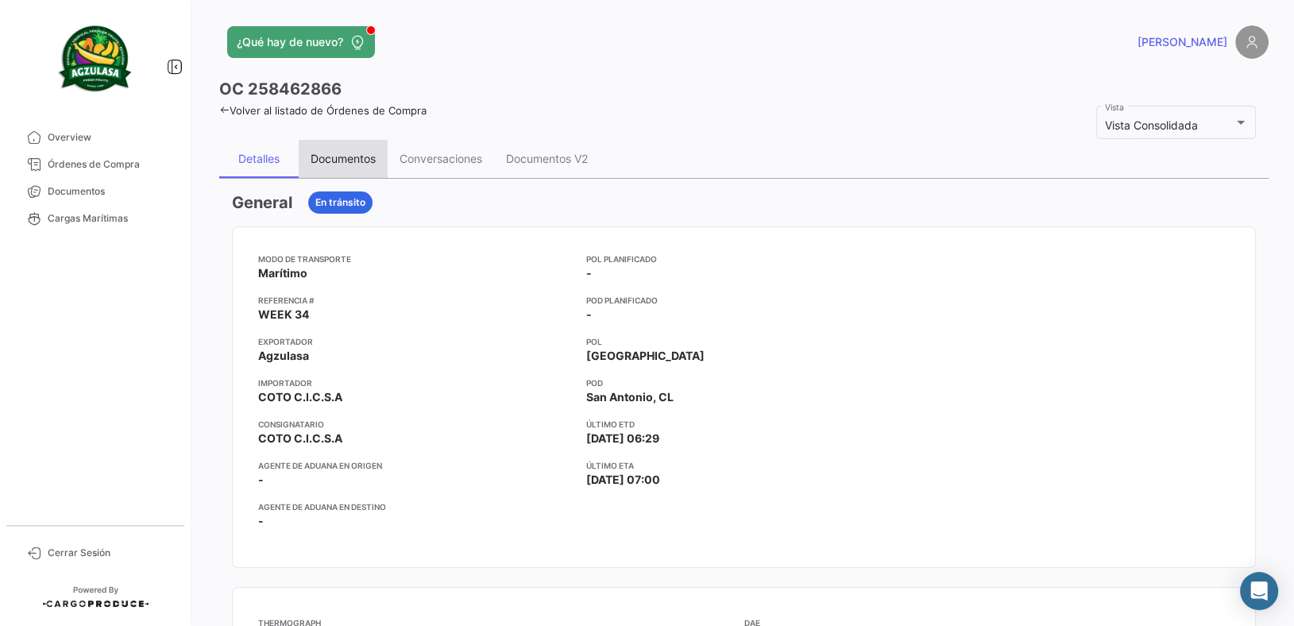
click at [330, 160] on div "Documentos" at bounding box center [343, 159] width 65 height 14
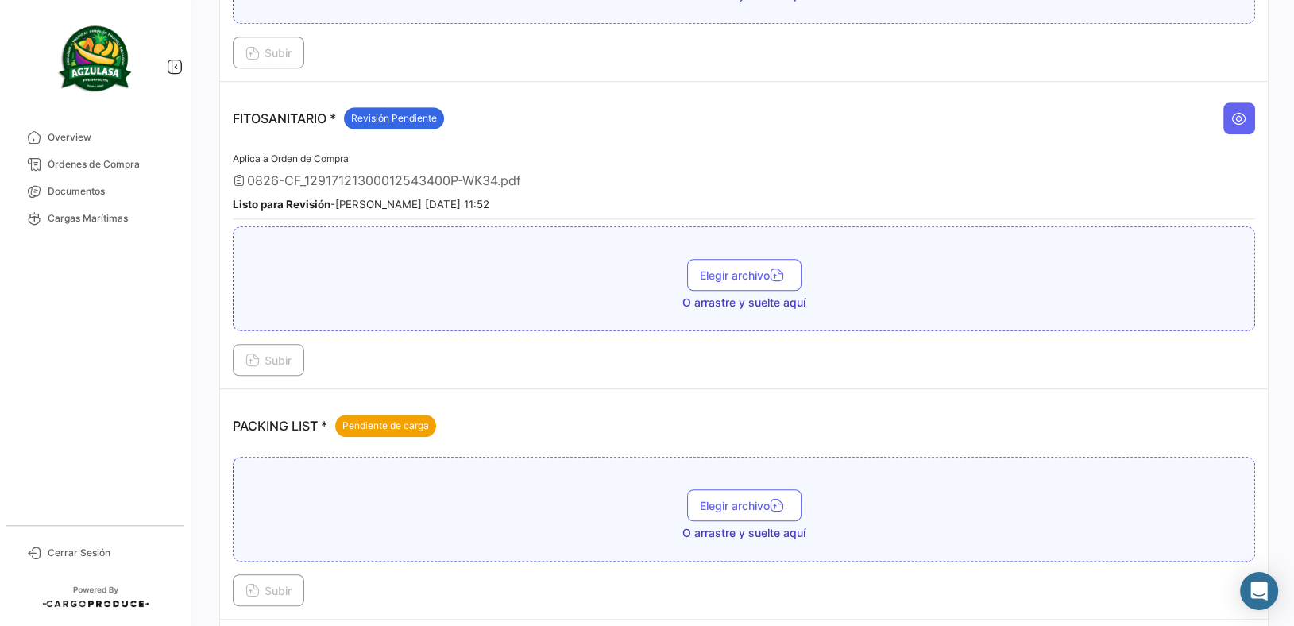
scroll to position [1303, 0]
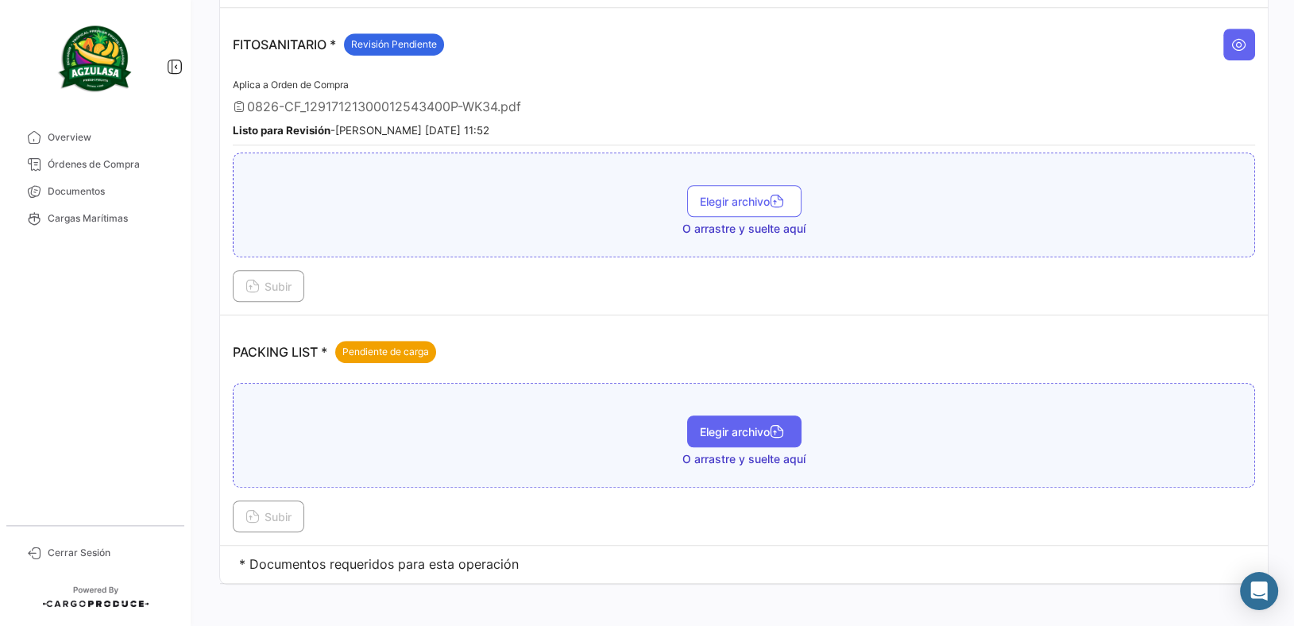
click at [755, 426] on span "Elegir archivo" at bounding box center [744, 432] width 89 height 14
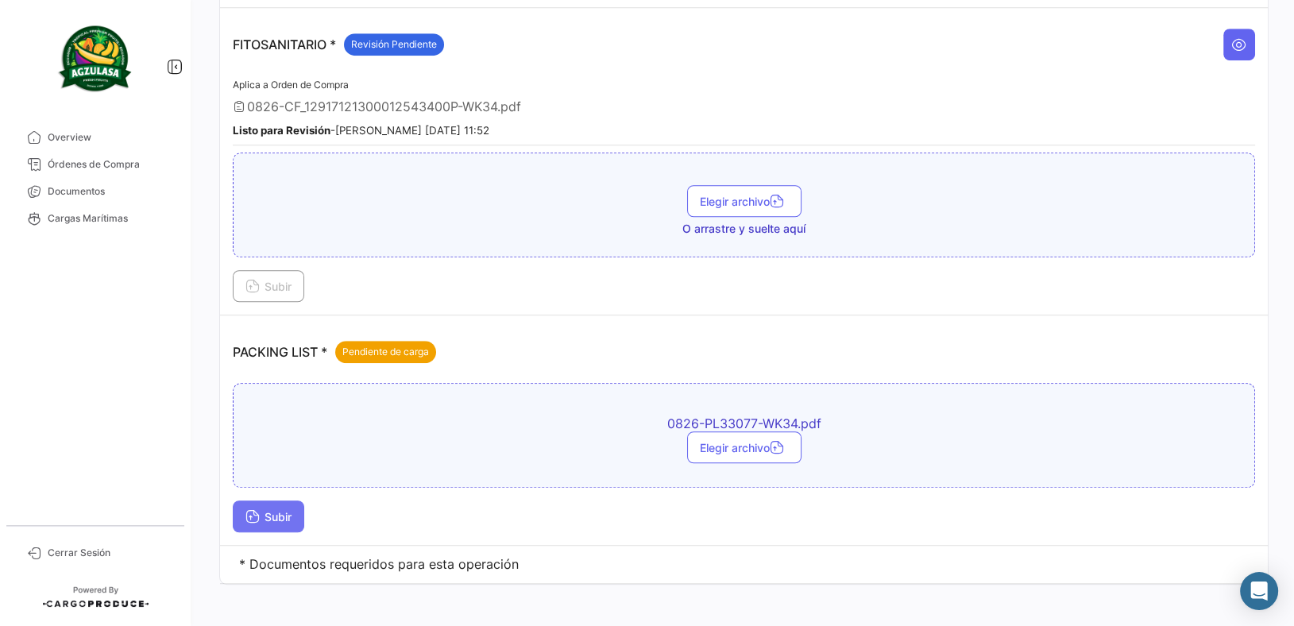
click at [265, 510] on span "Subir" at bounding box center [268, 517] width 46 height 14
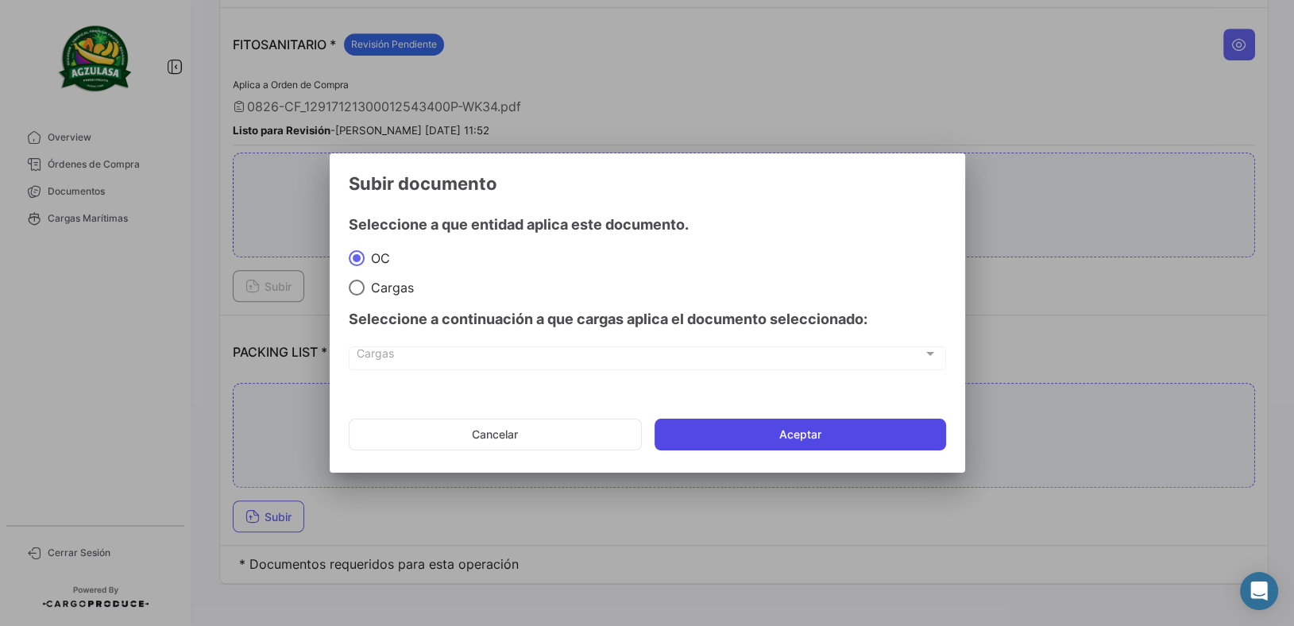
click at [887, 437] on button "Aceptar" at bounding box center [801, 435] width 292 height 32
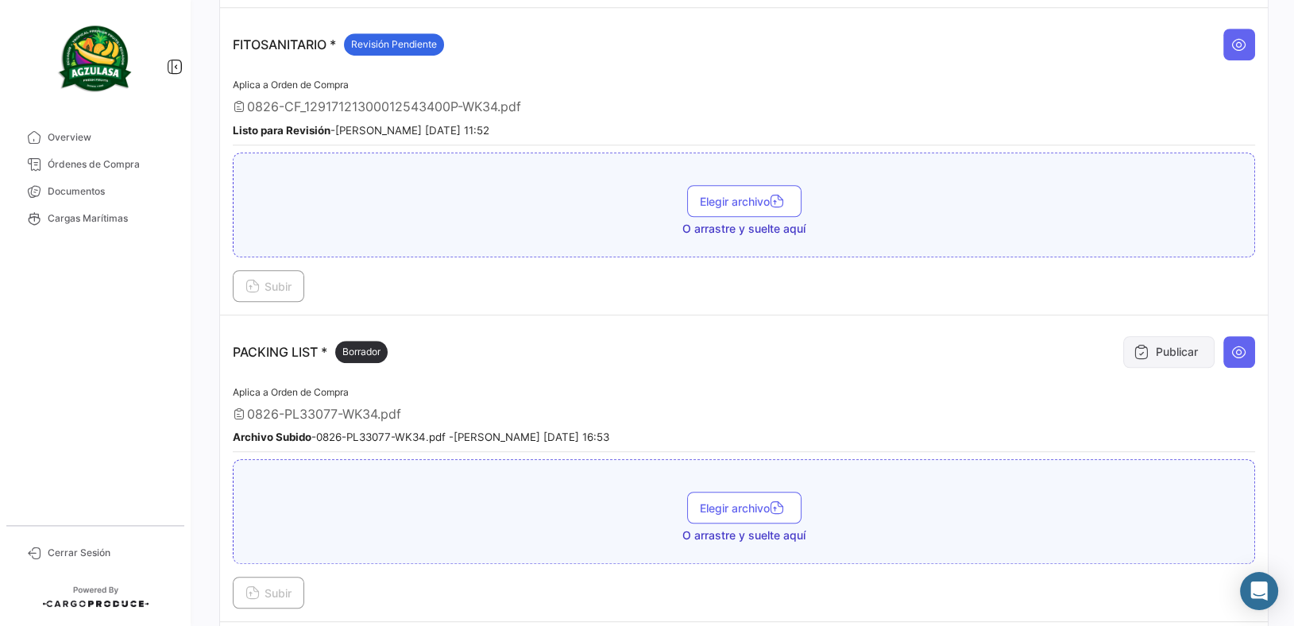
click at [1165, 346] on button "Publicar" at bounding box center [1168, 352] width 91 height 32
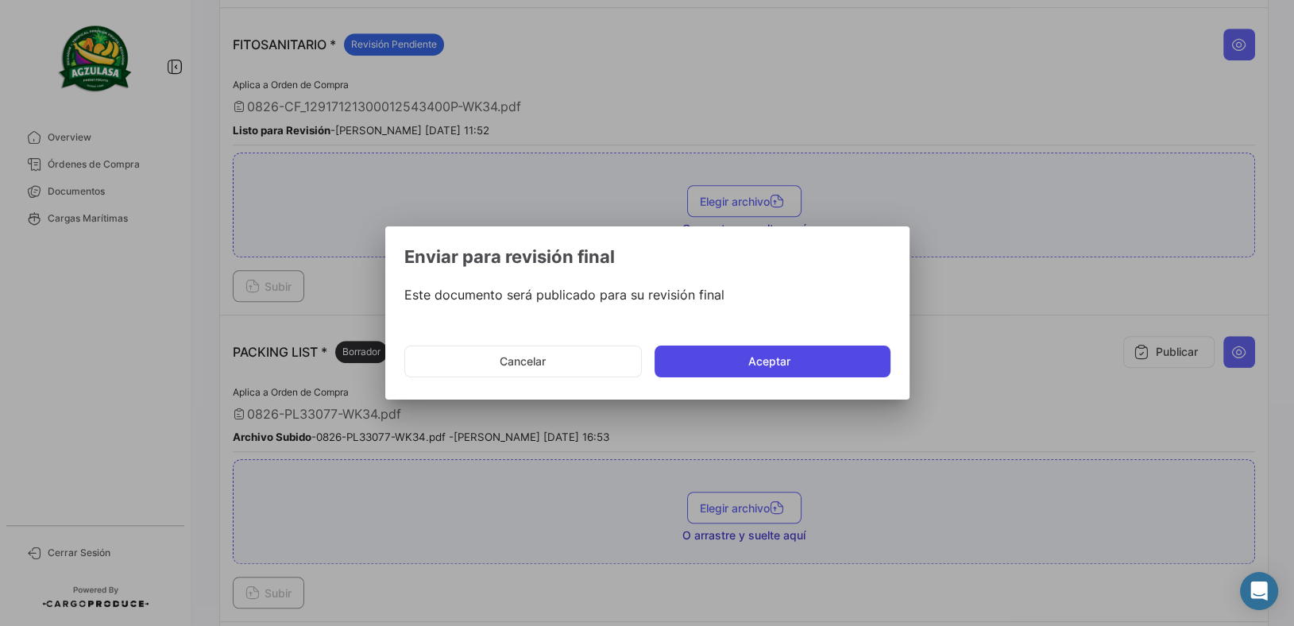
click at [825, 365] on button "Aceptar" at bounding box center [773, 362] width 236 height 32
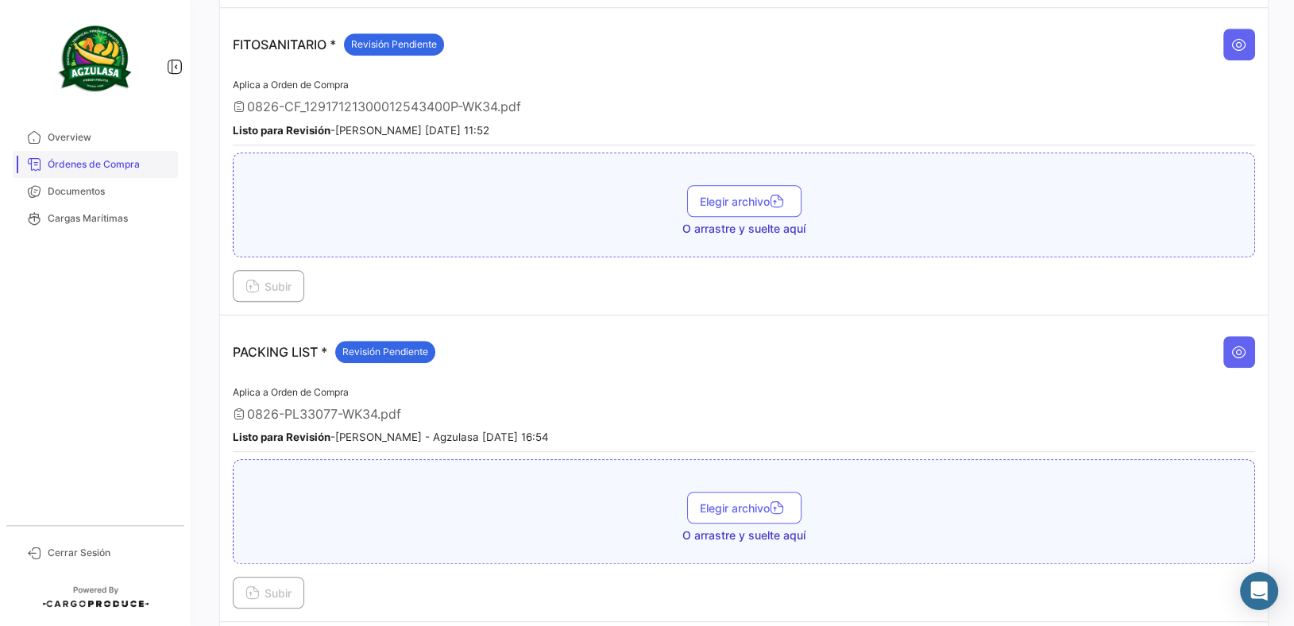
click at [104, 172] on link "Órdenes de Compra" at bounding box center [95, 164] width 165 height 27
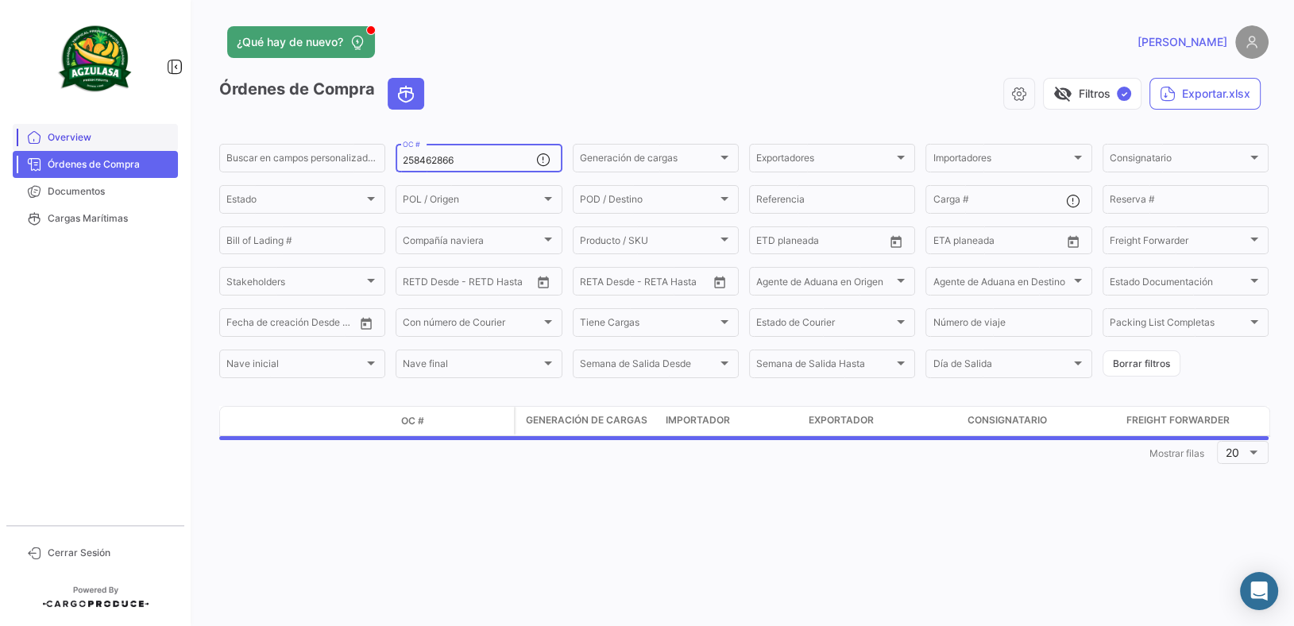
drag, startPoint x: 528, startPoint y: 156, endPoint x: 137, endPoint y: 145, distance: 390.2
click at [199, 145] on div "¿Qué hay de nuevo? [PERSON_NAME] de Compra visibility_off Filtros ✓ Exportar.xl…" at bounding box center [744, 313] width 1100 height 626
paste input "ECC034343"
type input "ECC034343"
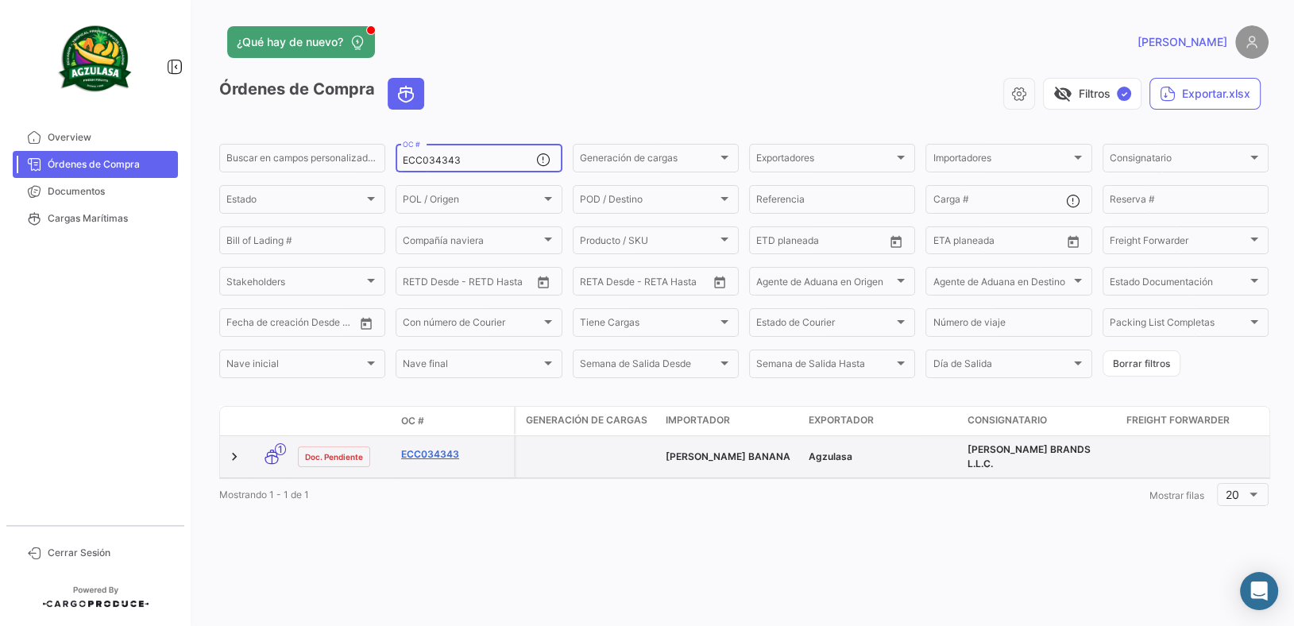
click at [424, 452] on link "ECC034343" at bounding box center [454, 454] width 106 height 14
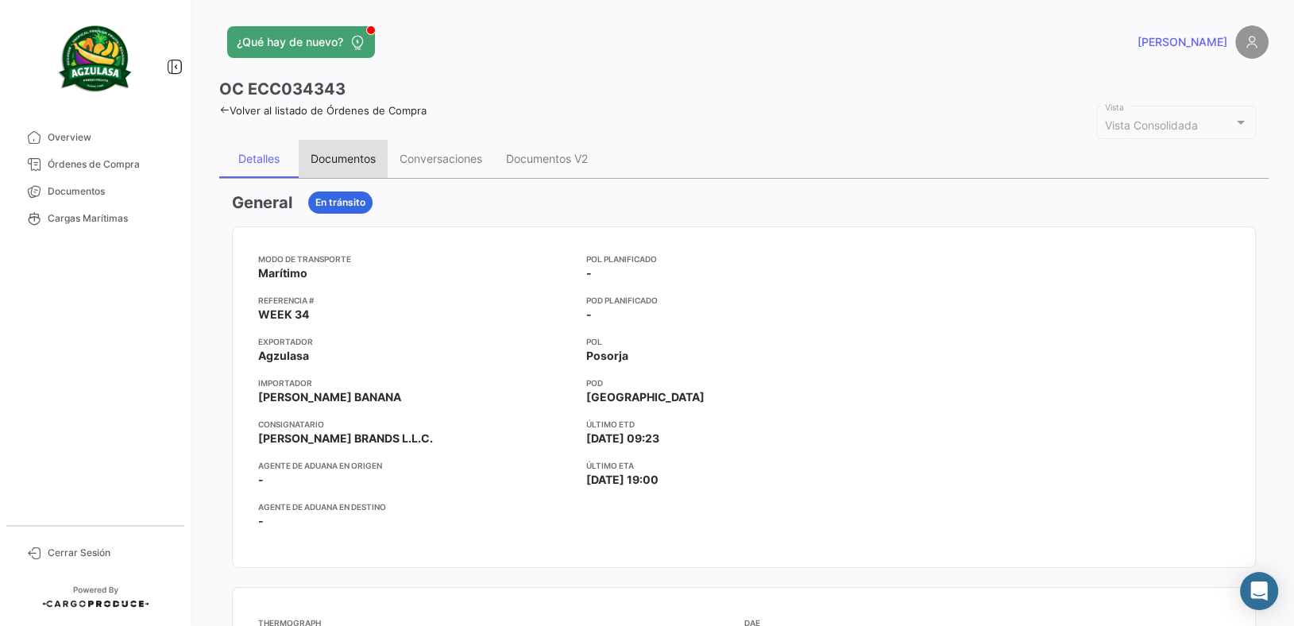
click at [370, 164] on div "Documentos" at bounding box center [343, 159] width 65 height 14
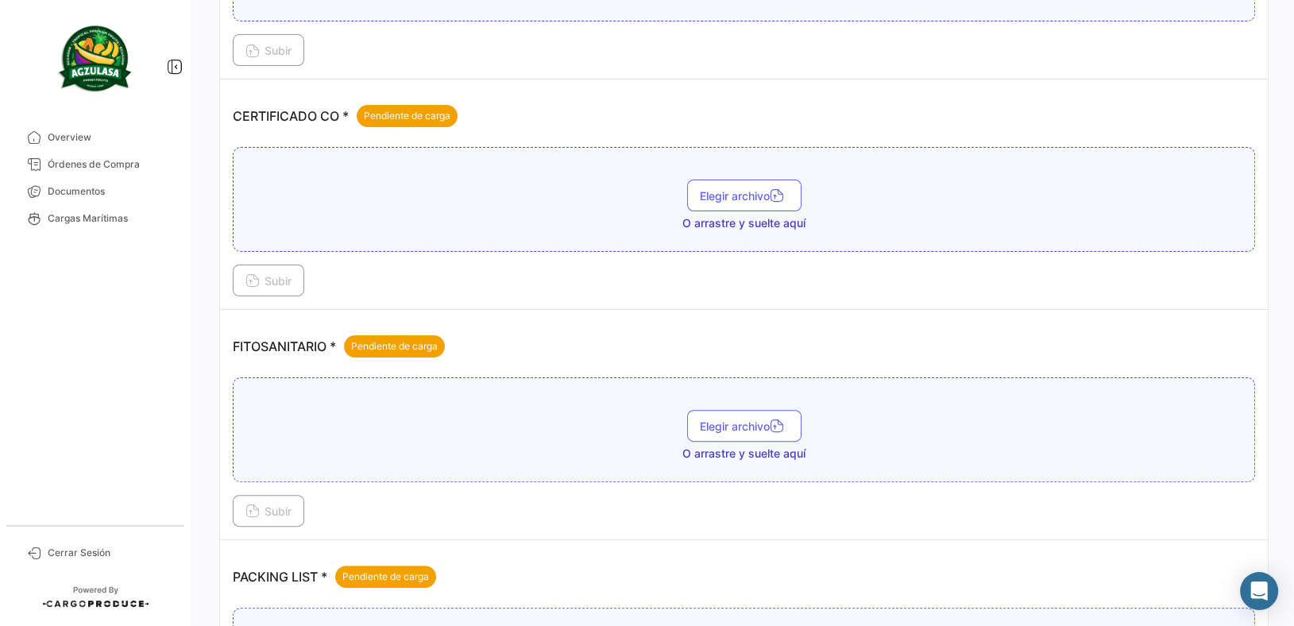
scroll to position [693, 0]
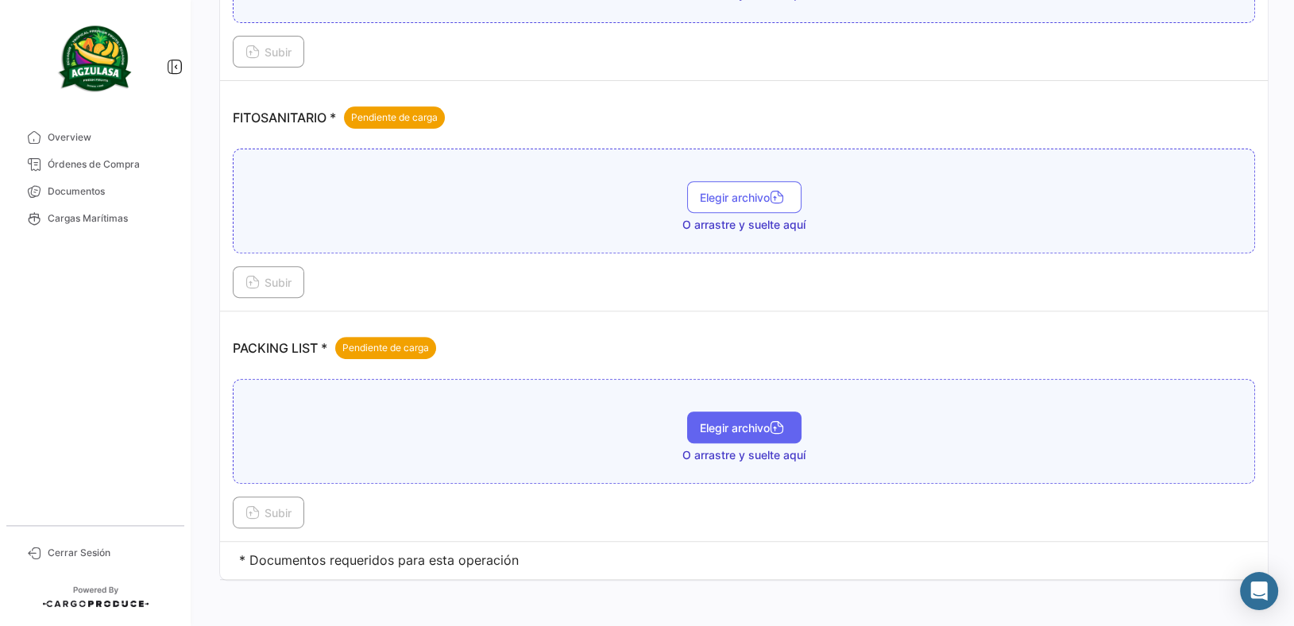
click at [716, 412] on button "Elegir archivo" at bounding box center [744, 428] width 114 height 32
click at [269, 516] on button "Subir" at bounding box center [268, 513] width 71 height 32
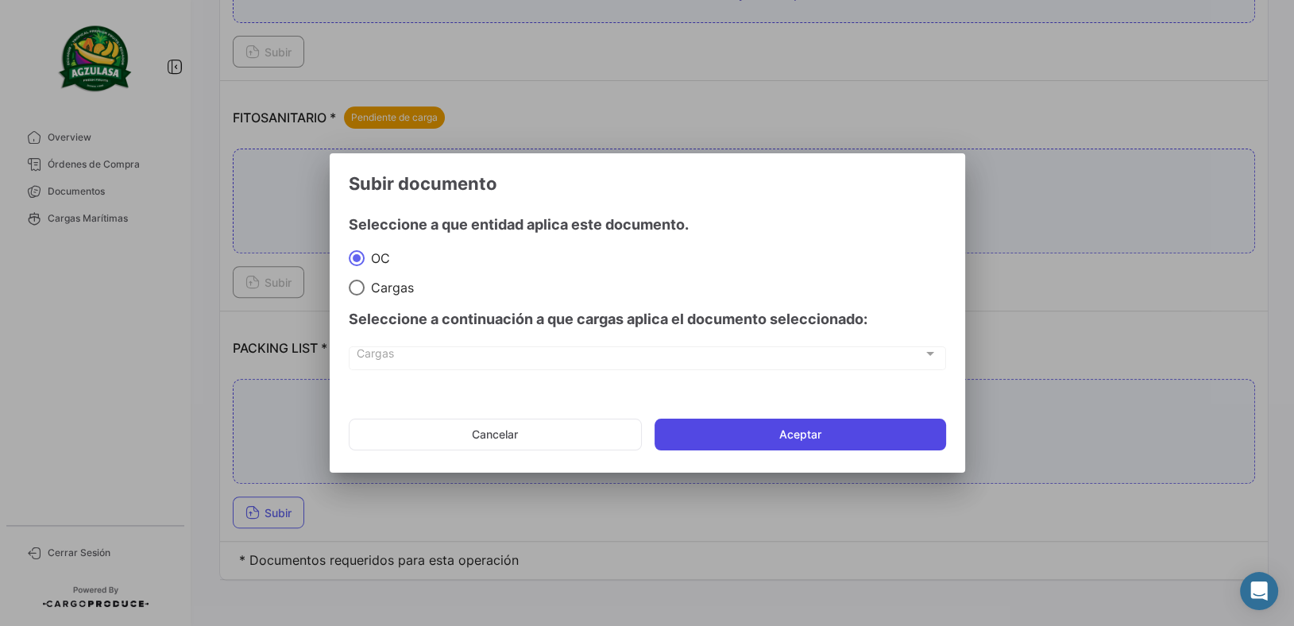
click at [755, 444] on button "Aceptar" at bounding box center [801, 435] width 292 height 32
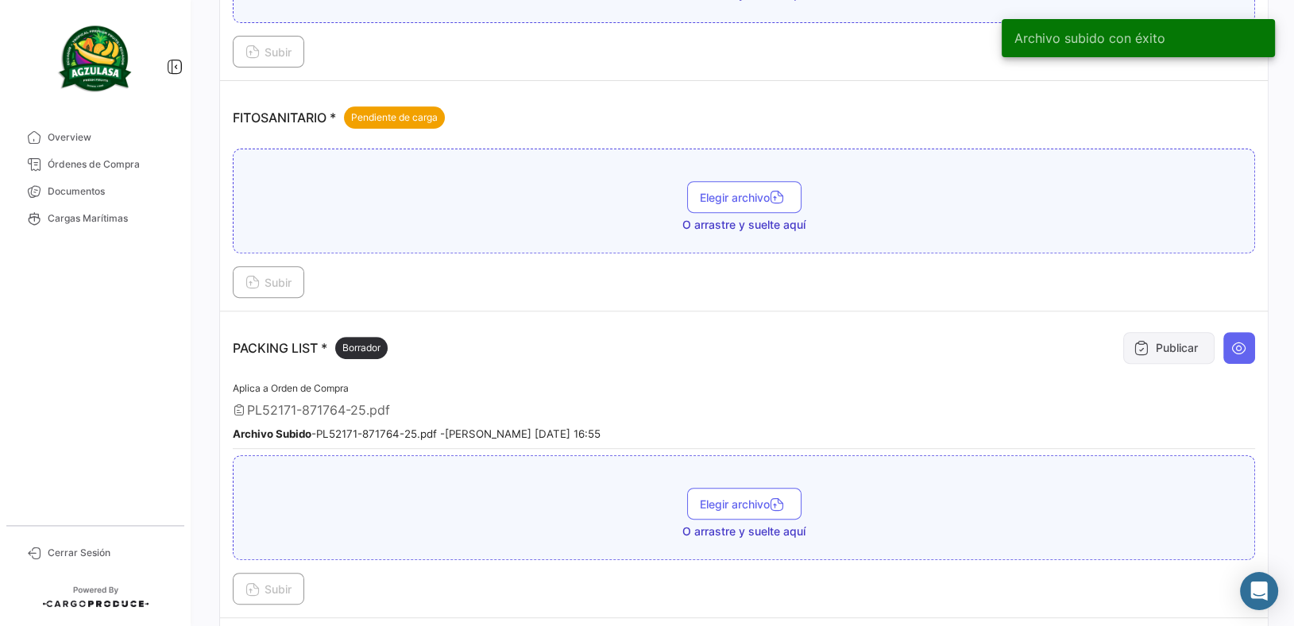
click at [1134, 344] on icon at bounding box center [1142, 348] width 16 height 16
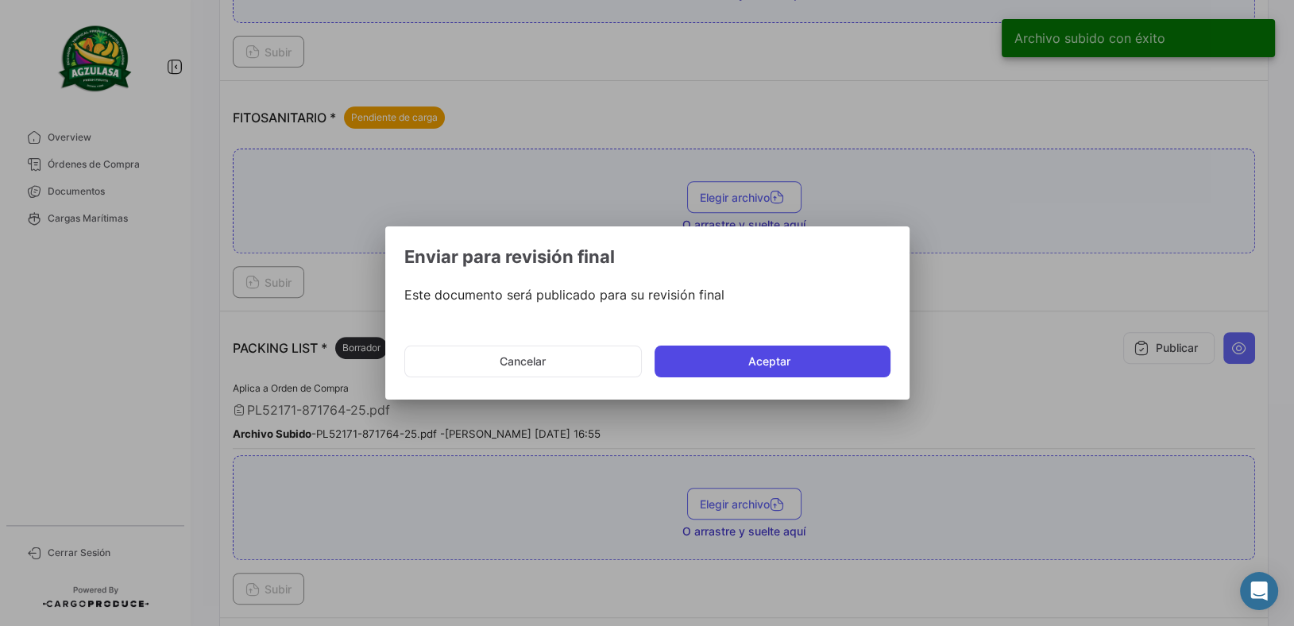
click at [841, 365] on button "Aceptar" at bounding box center [773, 362] width 236 height 32
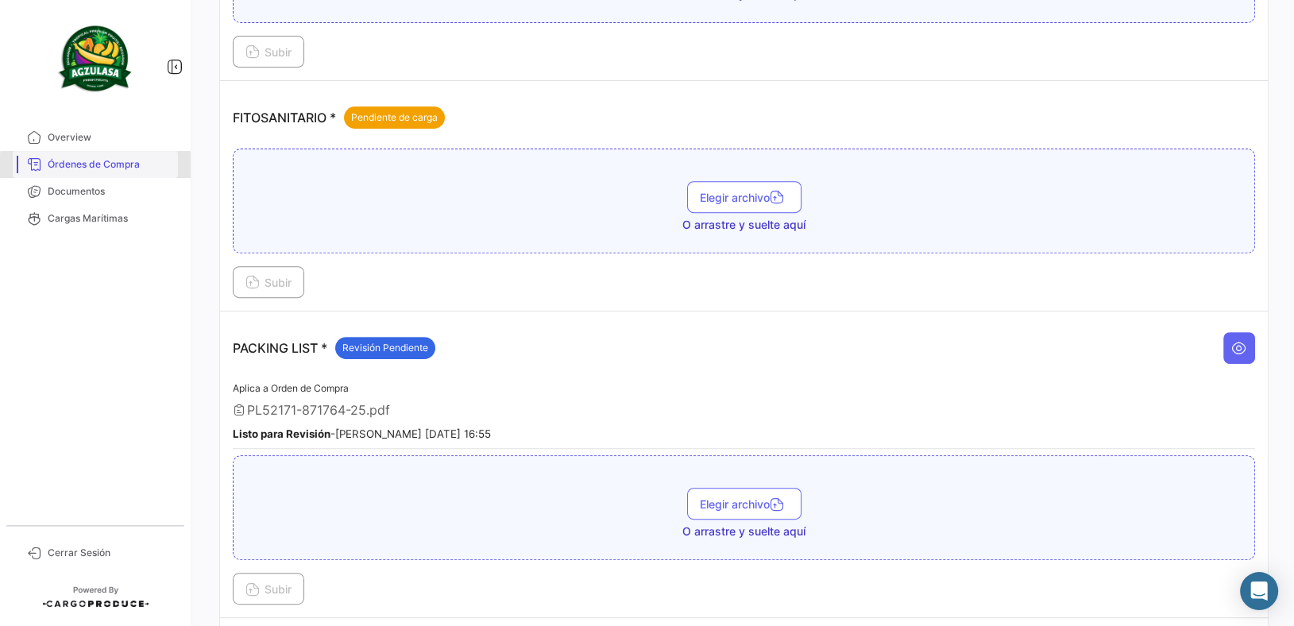
click at [145, 169] on span "Órdenes de Compra" at bounding box center [110, 164] width 124 height 14
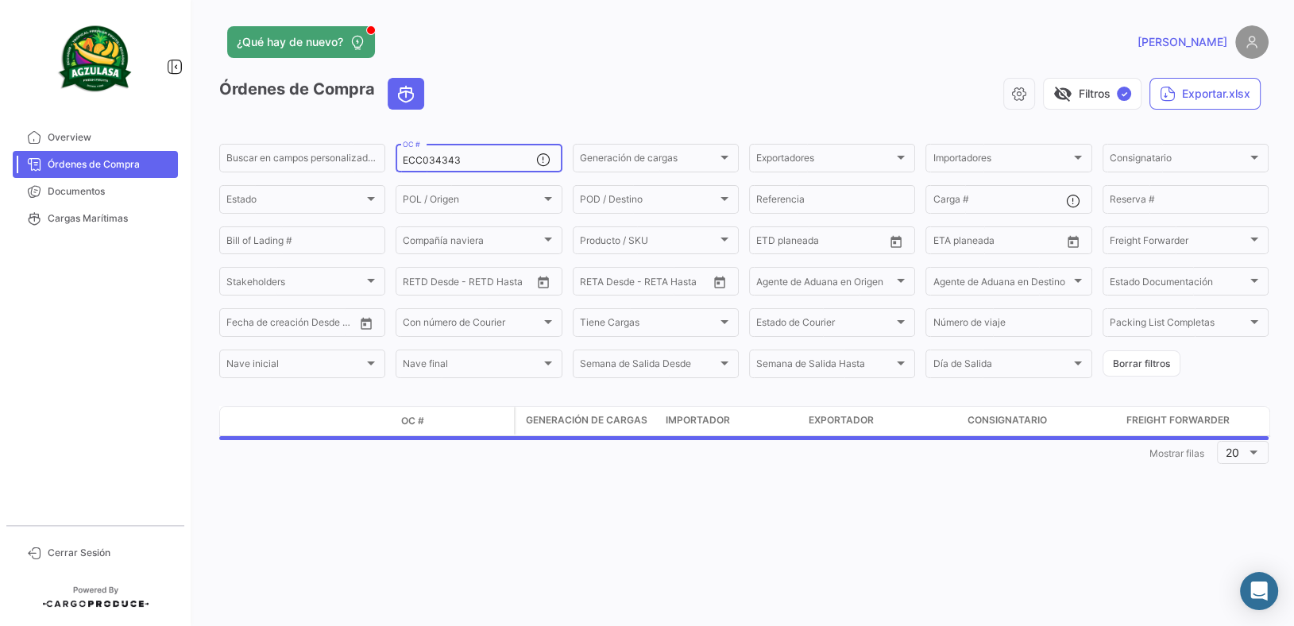
drag, startPoint x: 473, startPoint y: 156, endPoint x: 180, endPoint y: 106, distance: 296.6
click at [185, 107] on mat-sidenav-container "Overview Órdenes de Compra Documentos Cargas Marítimas Cerrar Sesión ¿Qué hay d…" at bounding box center [647, 313] width 1294 height 626
paste input "28"
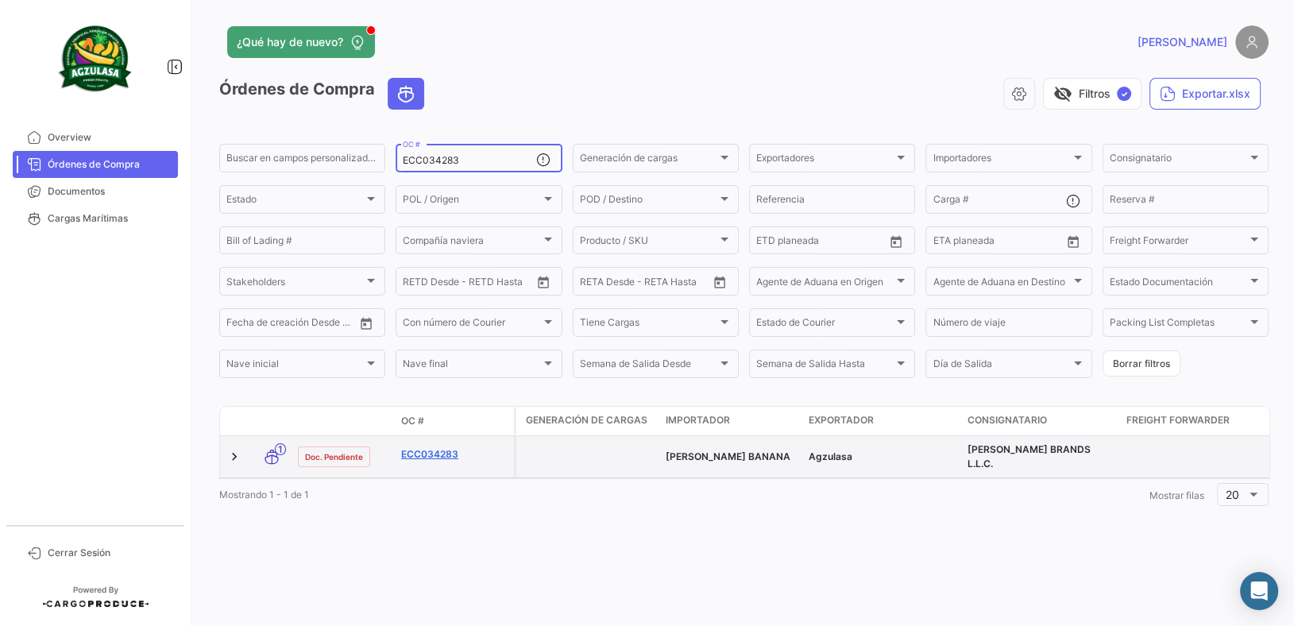
type input "ECC034283"
click at [429, 447] on link "ECC034283" at bounding box center [454, 454] width 106 height 14
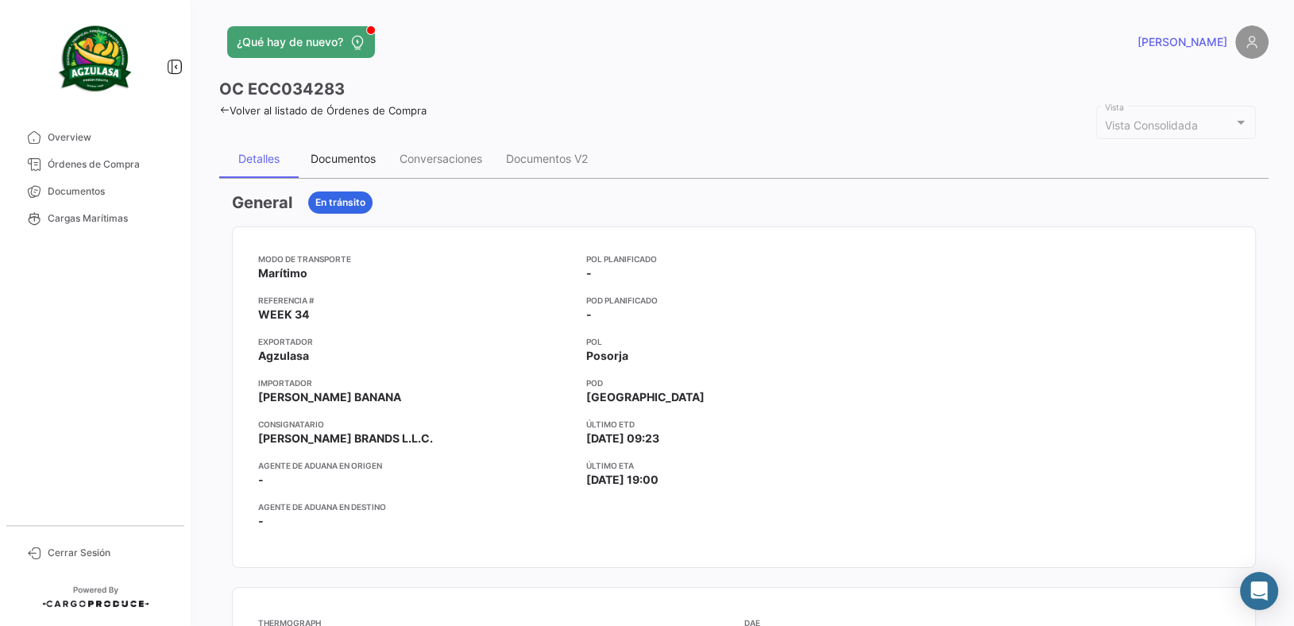
click at [340, 166] on div "Documentos" at bounding box center [343, 159] width 89 height 38
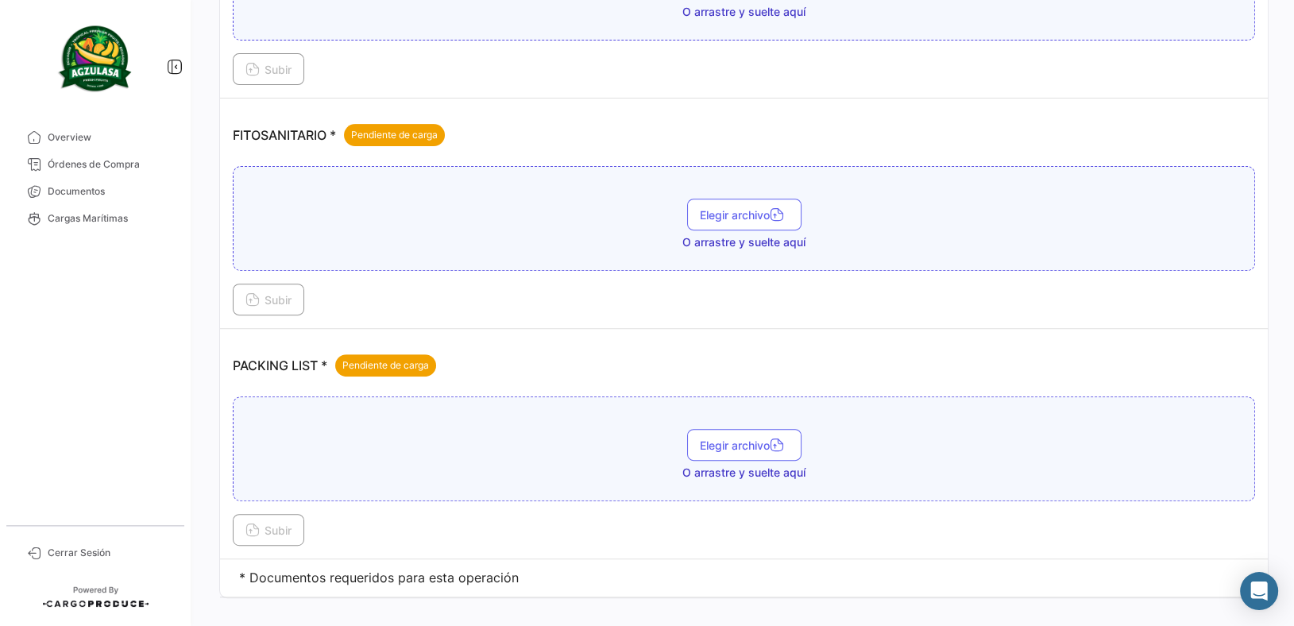
scroll to position [693, 0]
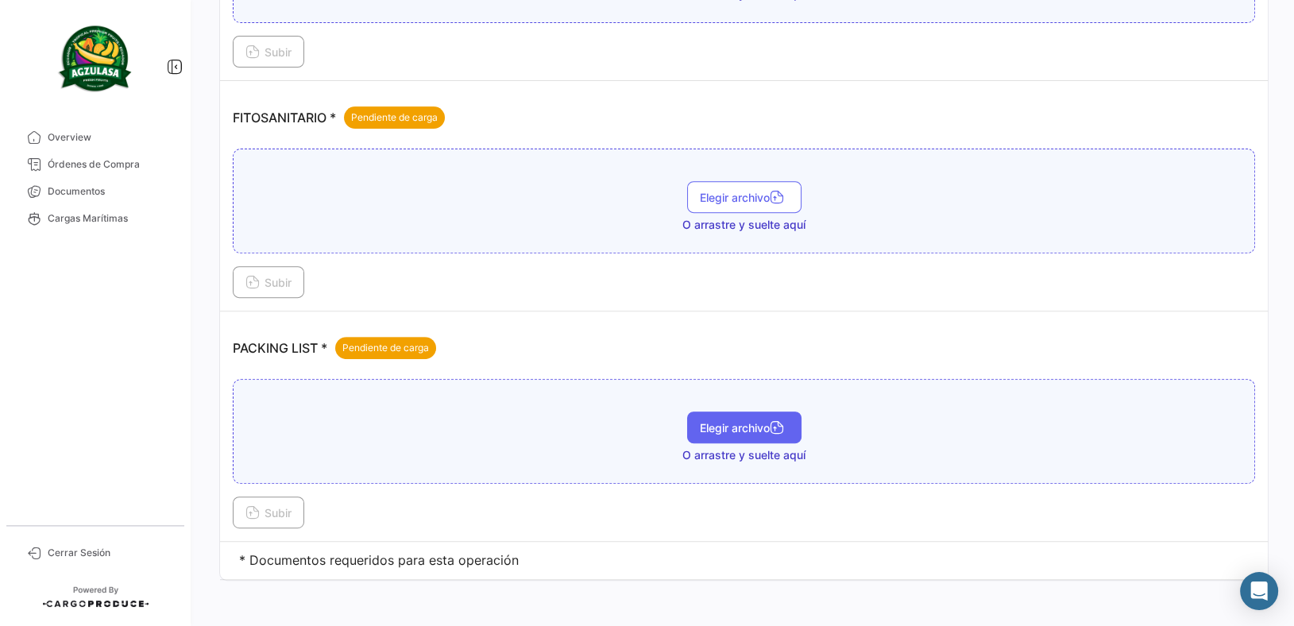
click at [706, 425] on span "Elegir archivo" at bounding box center [744, 428] width 89 height 14
click at [276, 497] on button "Subir" at bounding box center [268, 513] width 71 height 32
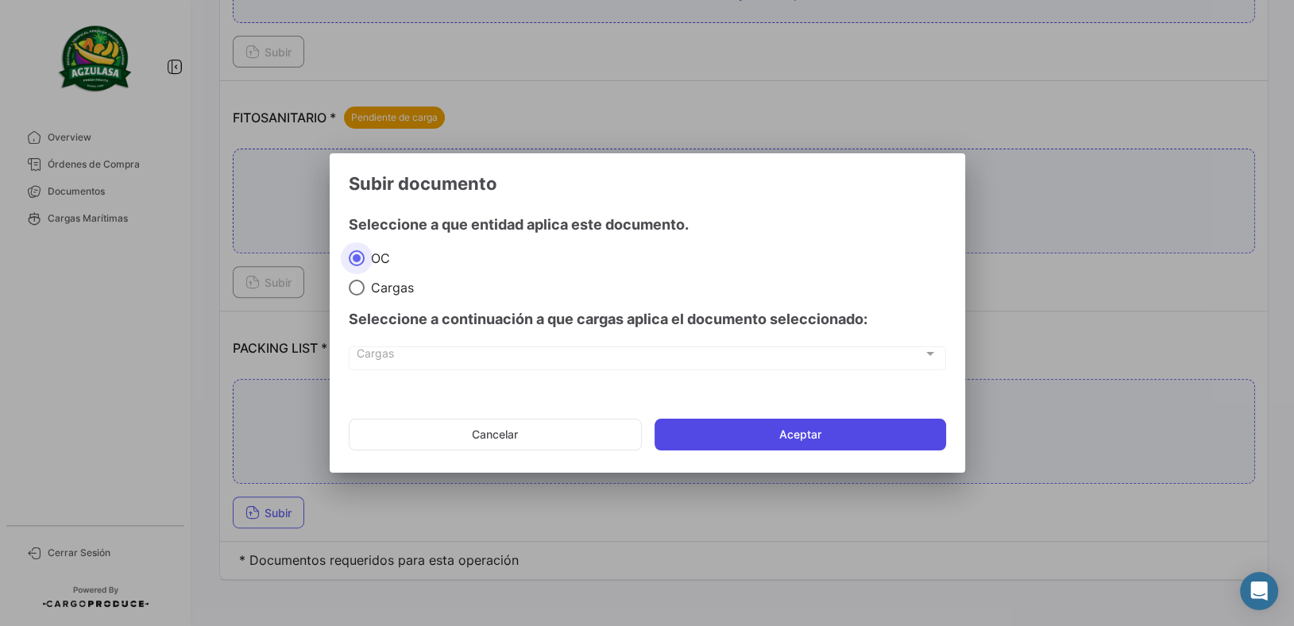
click at [724, 432] on button "Aceptar" at bounding box center [801, 435] width 292 height 32
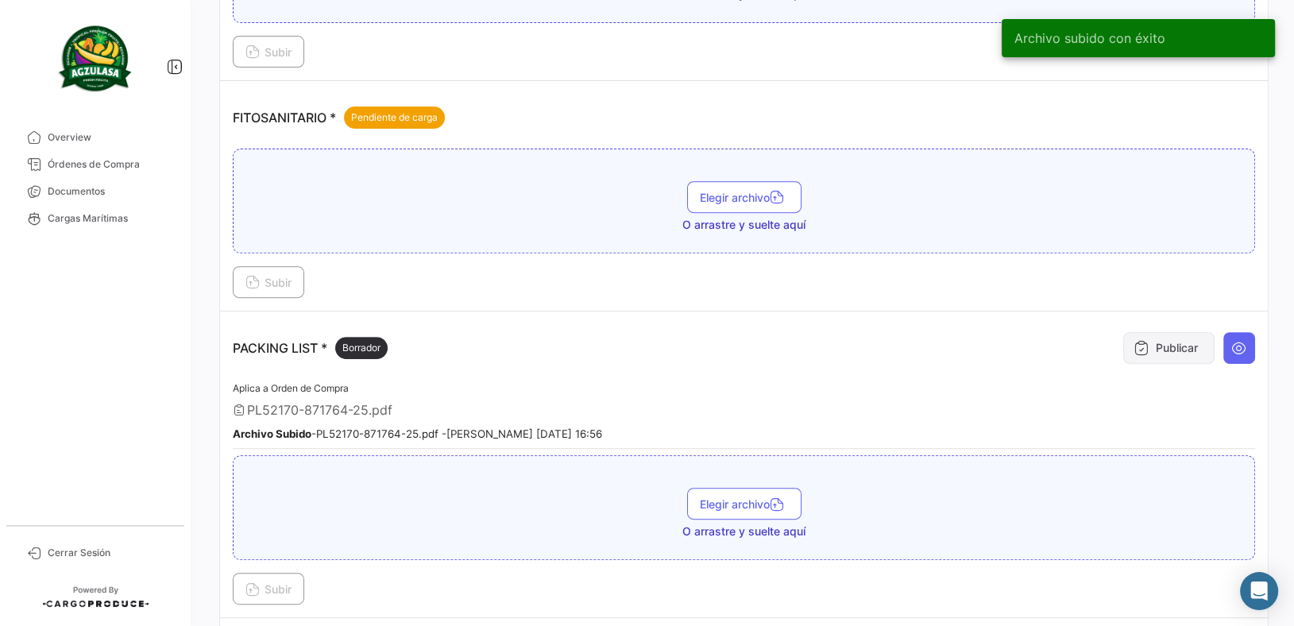
click at [1169, 338] on button "Publicar" at bounding box center [1168, 348] width 91 height 32
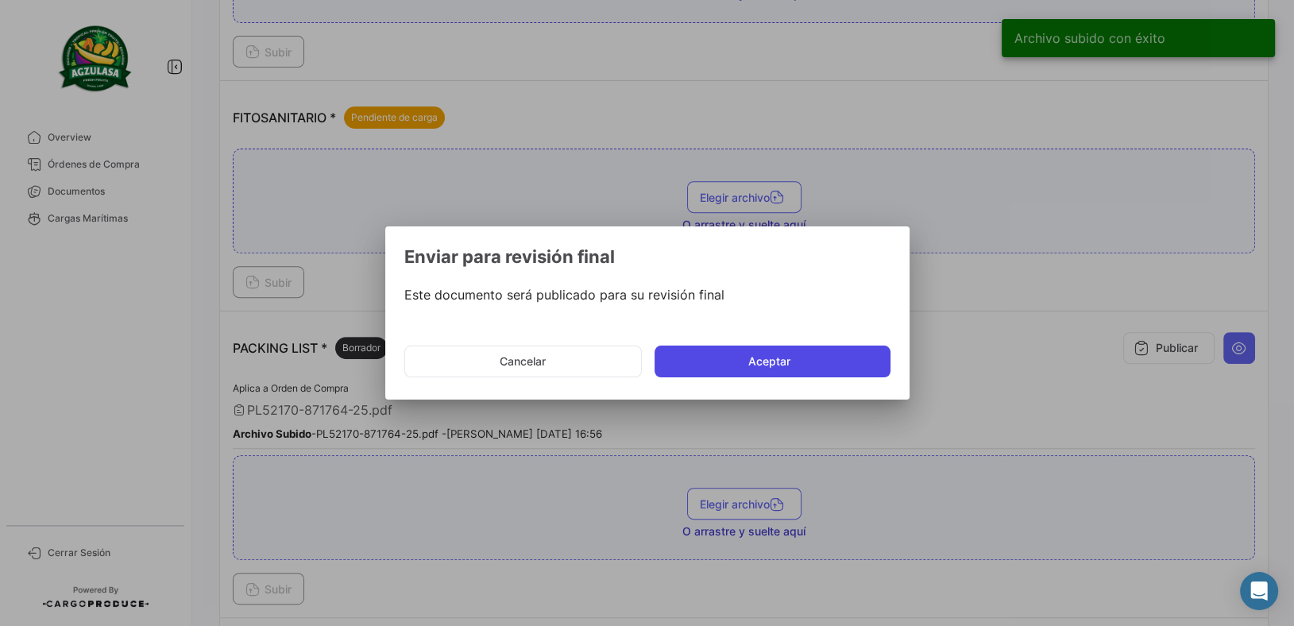
click at [788, 357] on button "Aceptar" at bounding box center [773, 362] width 236 height 32
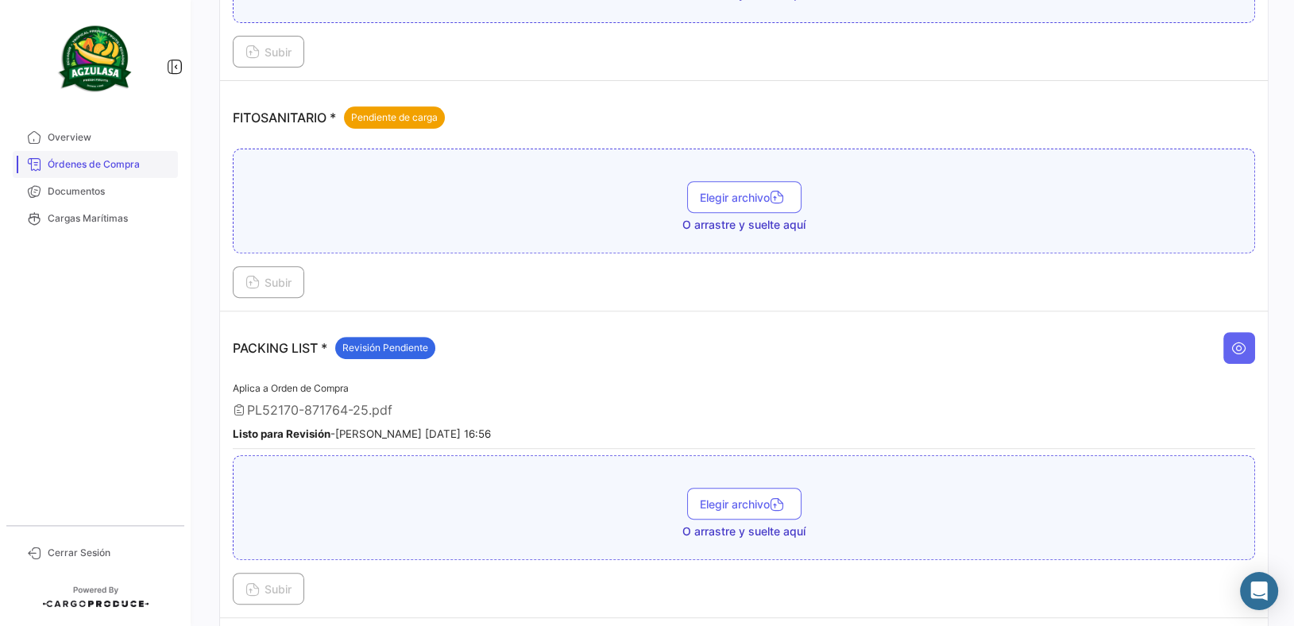
click at [91, 156] on link "Órdenes de Compra" at bounding box center [95, 164] width 165 height 27
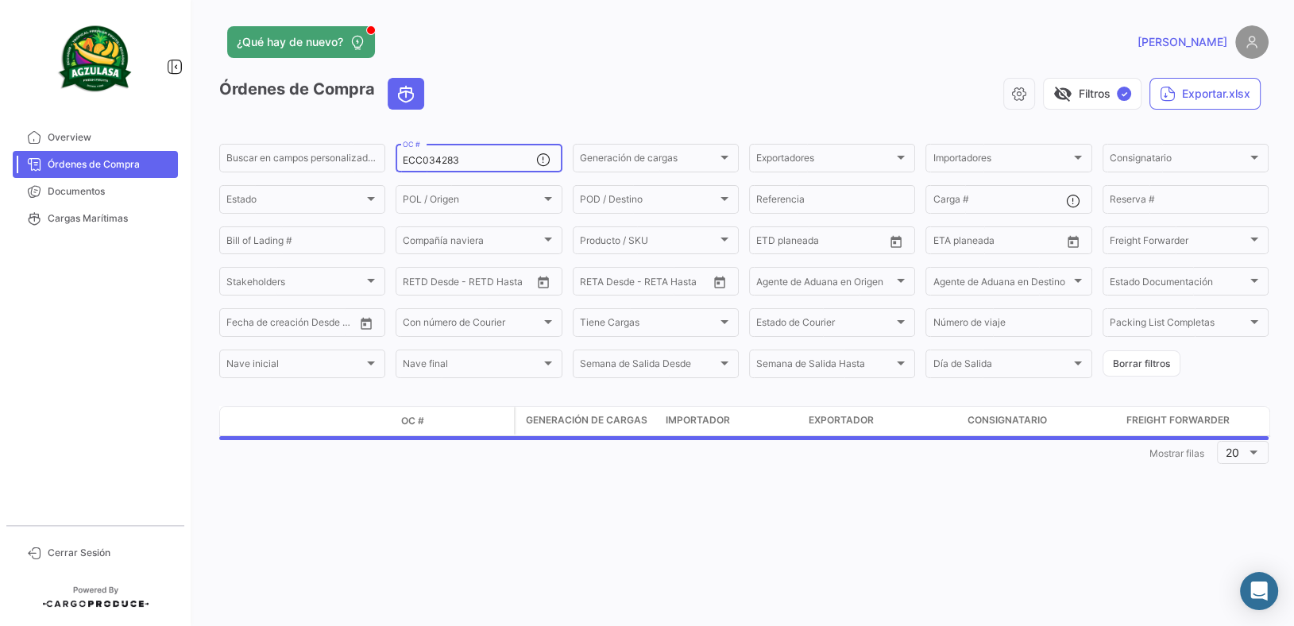
drag, startPoint x: 498, startPoint y: 158, endPoint x: 117, endPoint y: 109, distance: 384.5
click at [0, 0] on div "Buscar en [PERSON_NAME] personalizados... ECC034283 OC # Generación [PERSON_NAM…" at bounding box center [0, 0] width 0 height 0
paste input "GQL0411128"
type input "GQL0411128"
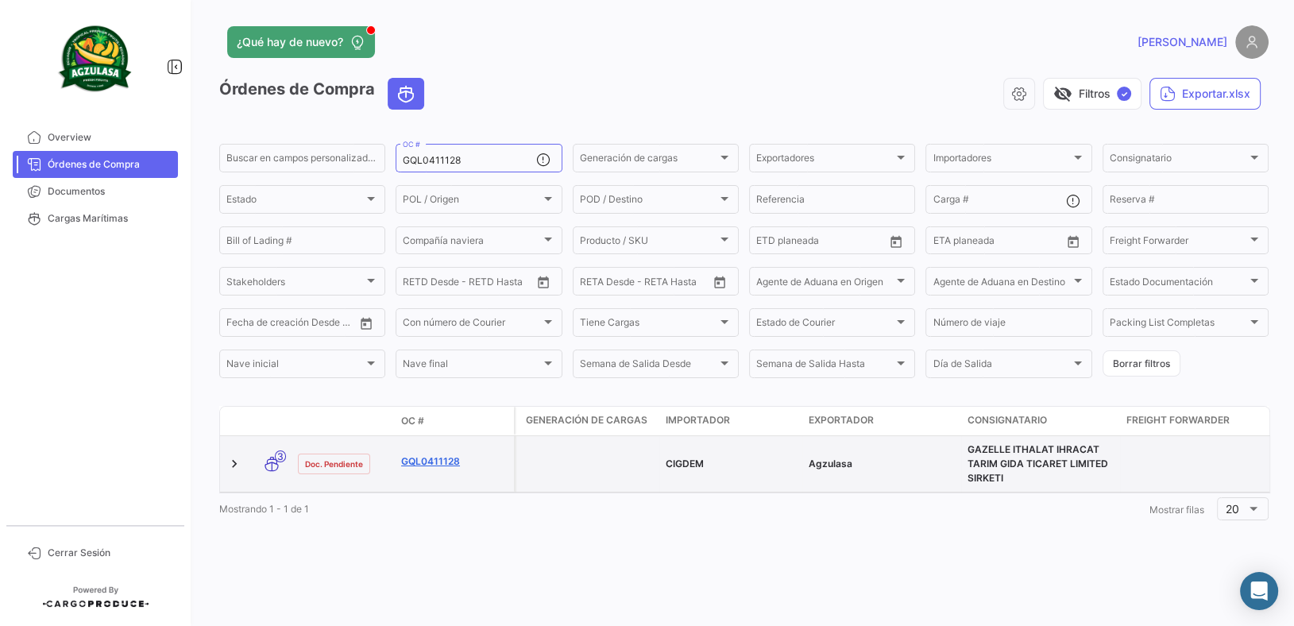
click at [425, 457] on link "GQL0411128" at bounding box center [454, 461] width 106 height 14
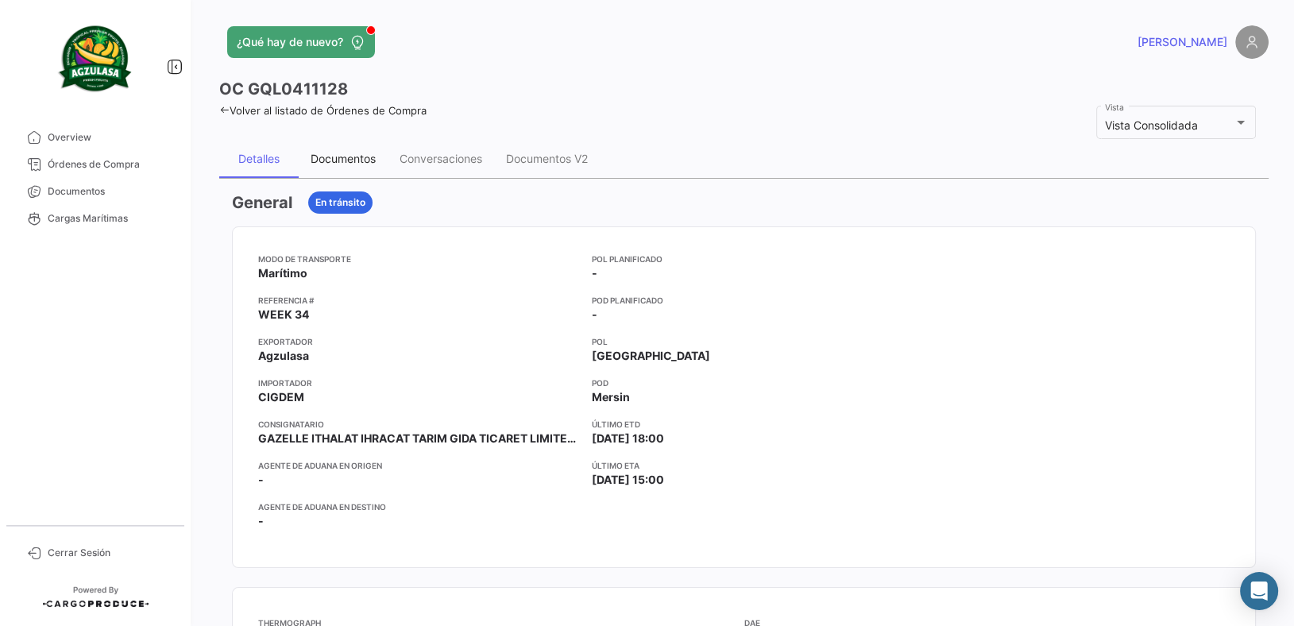
click at [342, 161] on div "Documentos" at bounding box center [343, 159] width 65 height 14
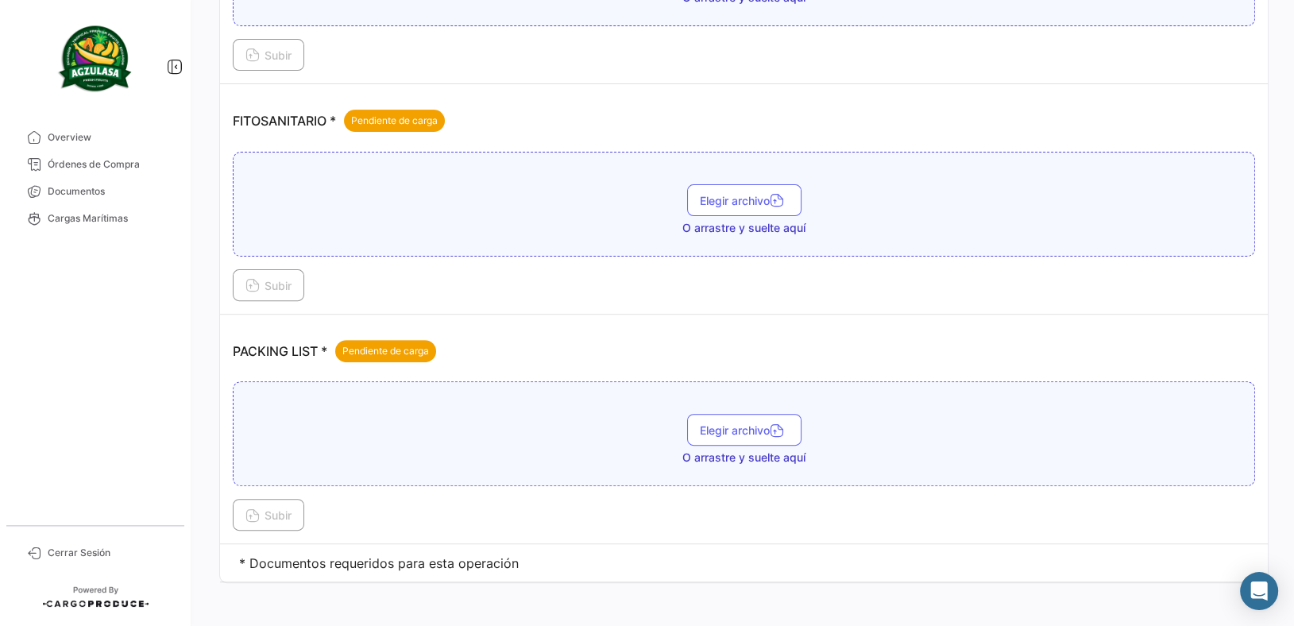
scroll to position [574, 0]
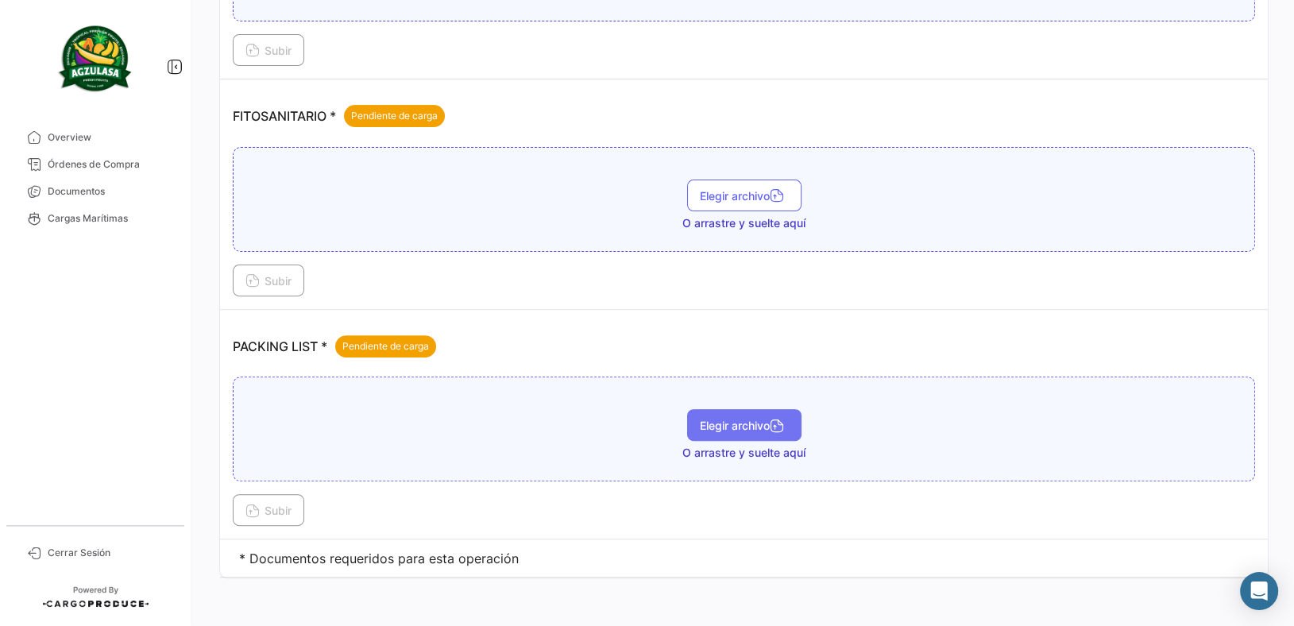
click at [701, 413] on button "Elegir archivo" at bounding box center [744, 425] width 114 height 32
click at [284, 504] on span "Subir" at bounding box center [268, 511] width 46 height 14
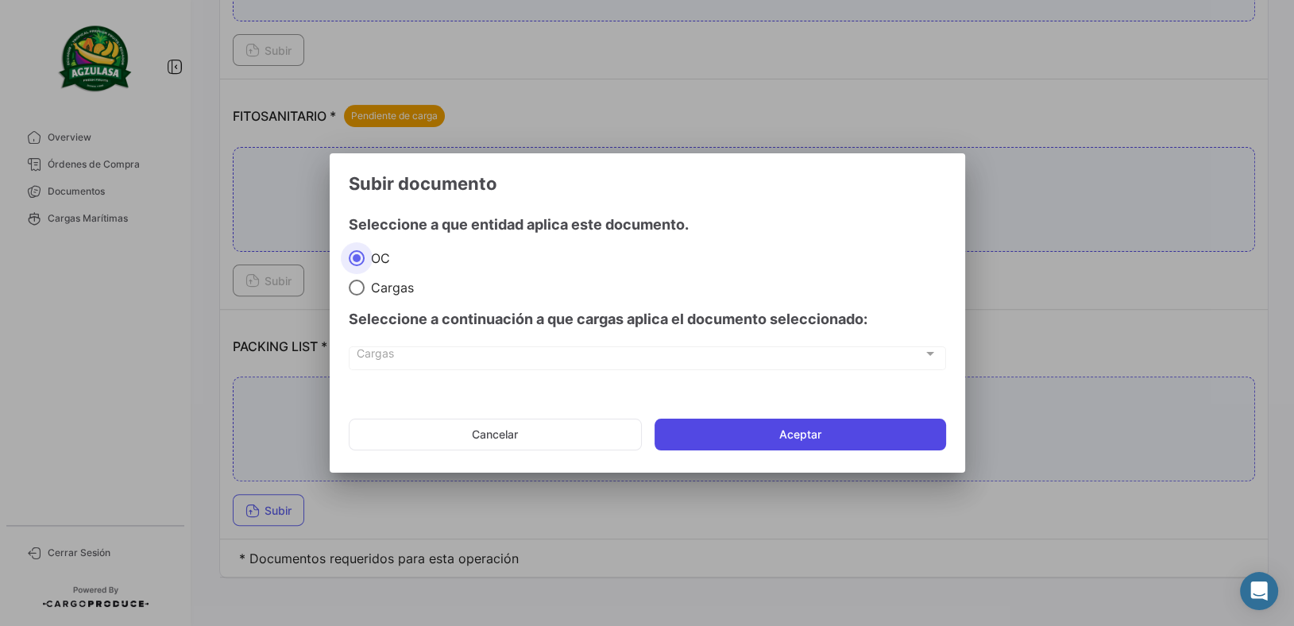
click at [701, 423] on button "Aceptar" at bounding box center [801, 435] width 292 height 32
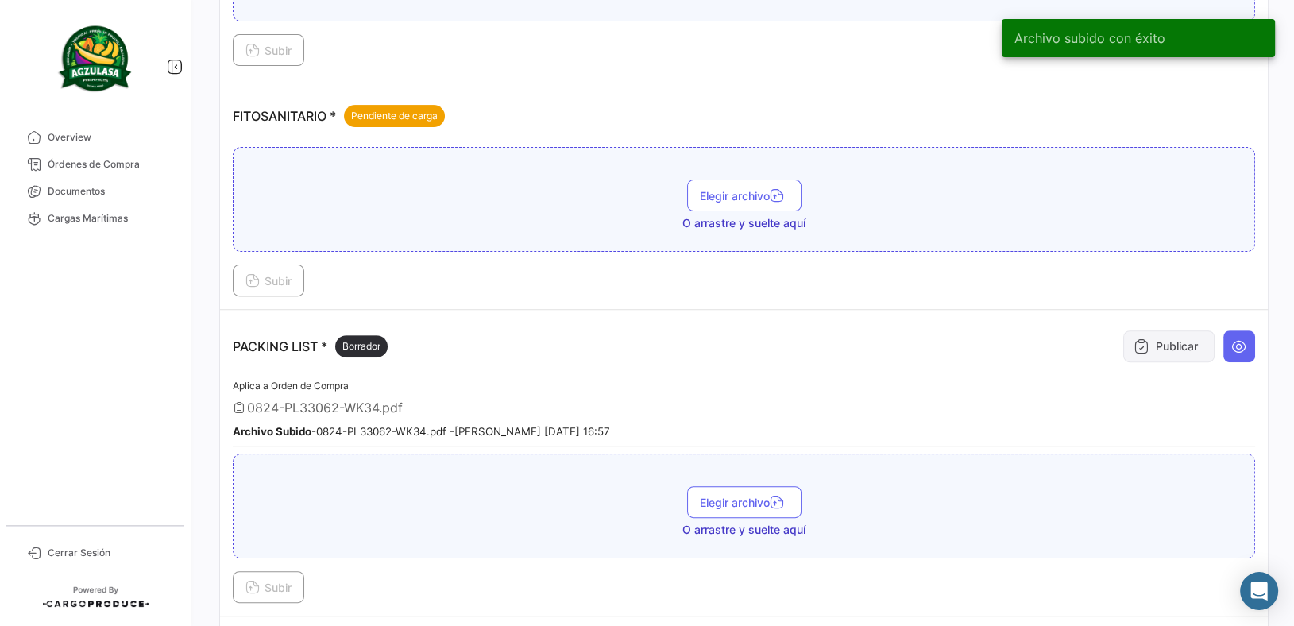
click at [1145, 350] on button "Publicar" at bounding box center [1168, 346] width 91 height 32
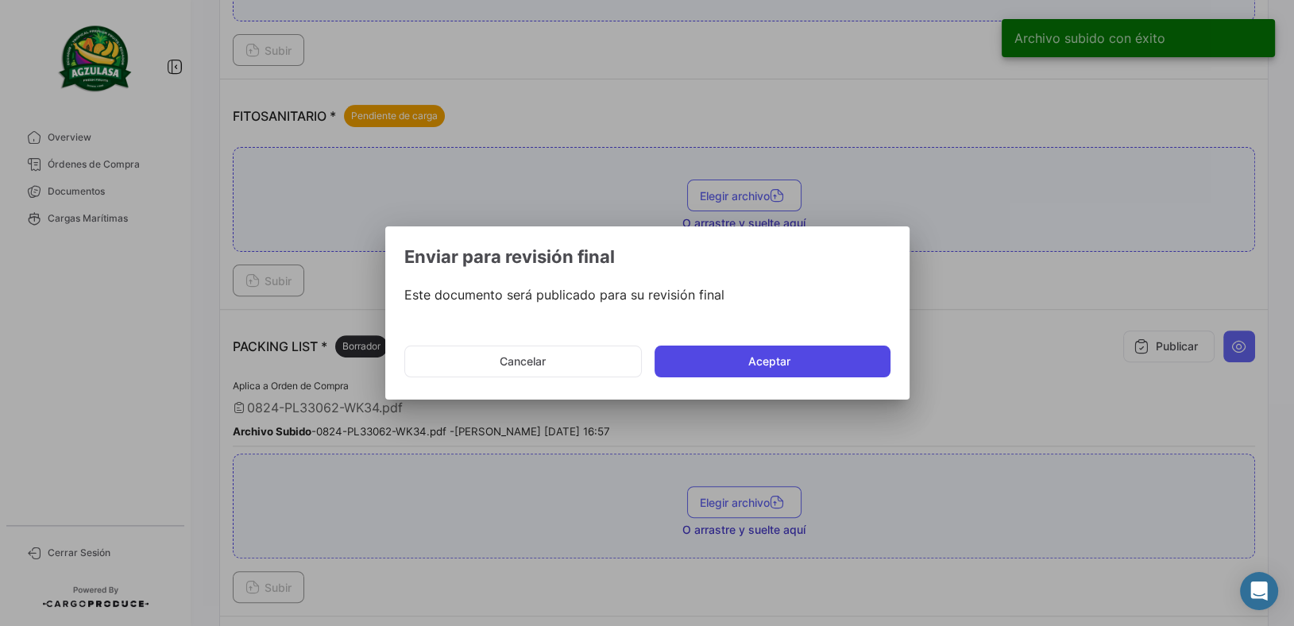
click at [863, 363] on button "Aceptar" at bounding box center [773, 362] width 236 height 32
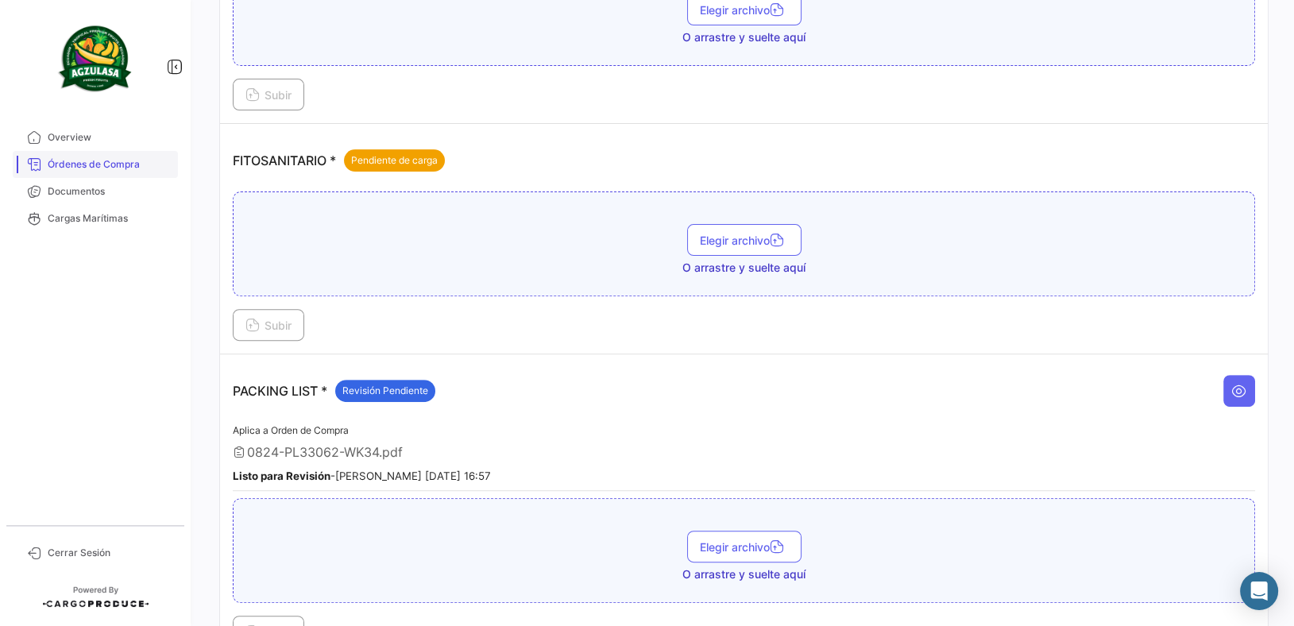
click at [166, 161] on span "Órdenes de Compra" at bounding box center [110, 164] width 124 height 14
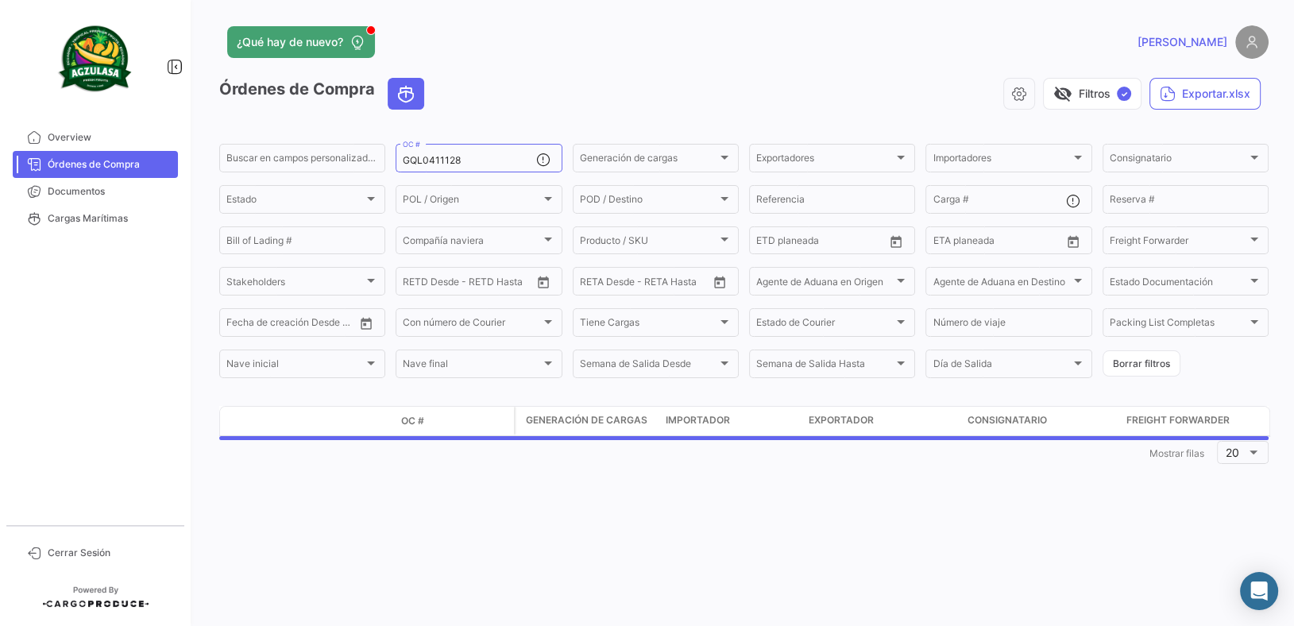
drag, startPoint x: 503, startPoint y: 156, endPoint x: 123, endPoint y: 80, distance: 387.2
click at [123, 80] on mat-sidenav-container "Overview Órdenes de Compra Documentos Cargas Marítimas Cerrar Sesión ¿Qué hay d…" at bounding box center [647, 313] width 1294 height 626
paste input "6427722530"
type input "6427722530"
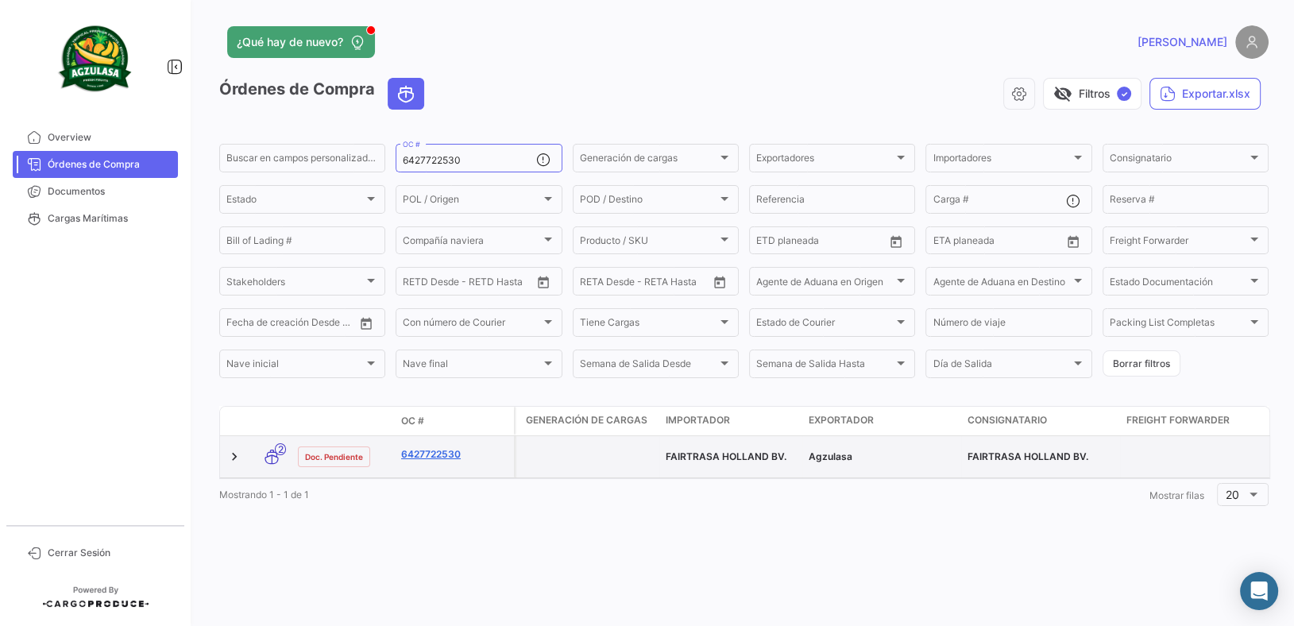
click at [423, 450] on link "6427722530" at bounding box center [454, 454] width 106 height 14
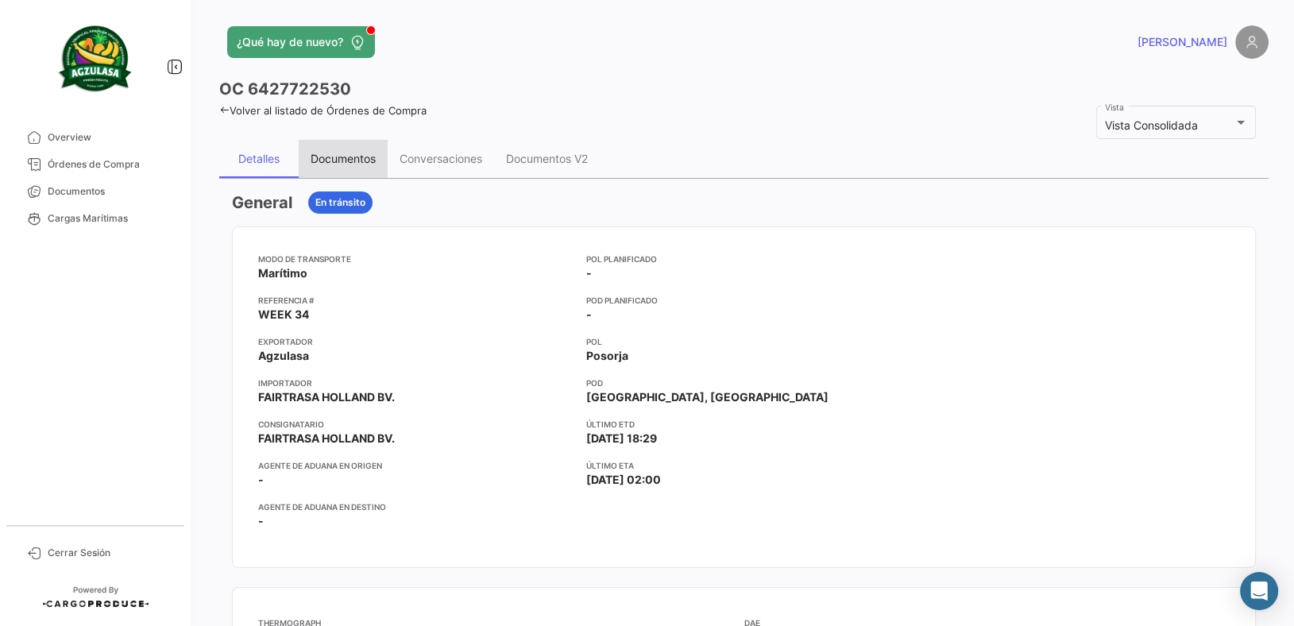
click at [361, 159] on div "Documentos" at bounding box center [343, 159] width 65 height 14
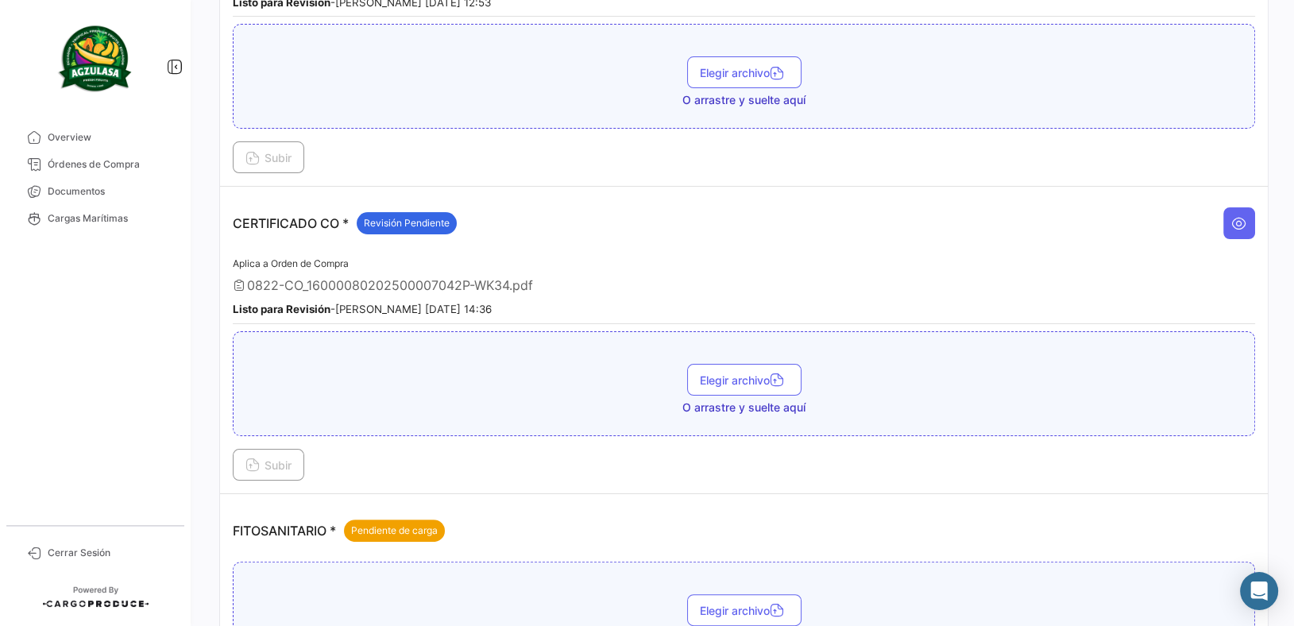
scroll to position [768, 0]
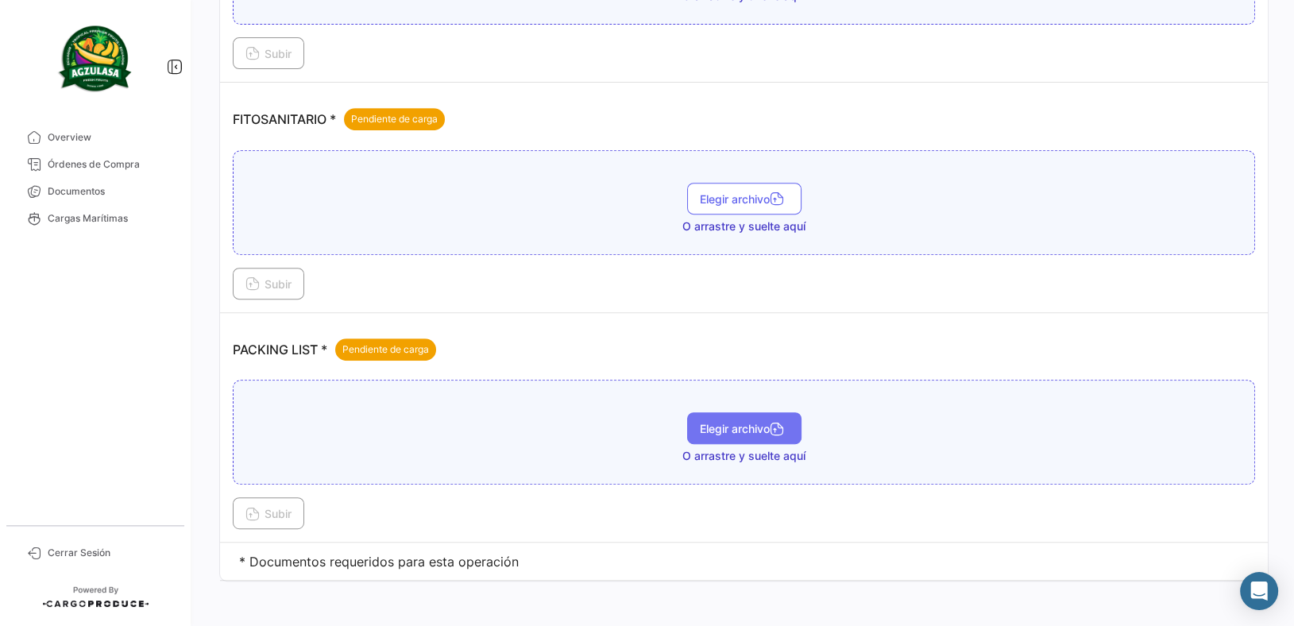
click at [771, 427] on icon "button" at bounding box center [777, 430] width 14 height 14
click at [253, 508] on icon at bounding box center [252, 515] width 14 height 14
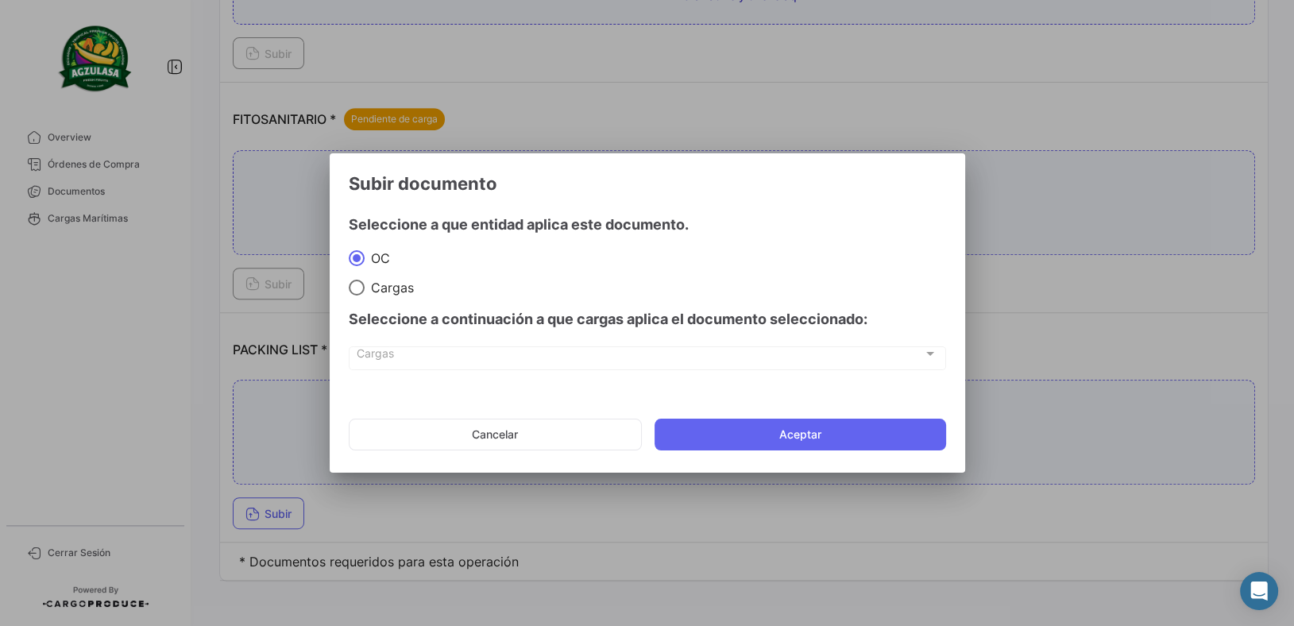
click at [909, 412] on mat-dialog-actions "Cancelar Aceptar" at bounding box center [647, 435] width 597 height 54
click at [883, 435] on button "Aceptar" at bounding box center [801, 435] width 292 height 32
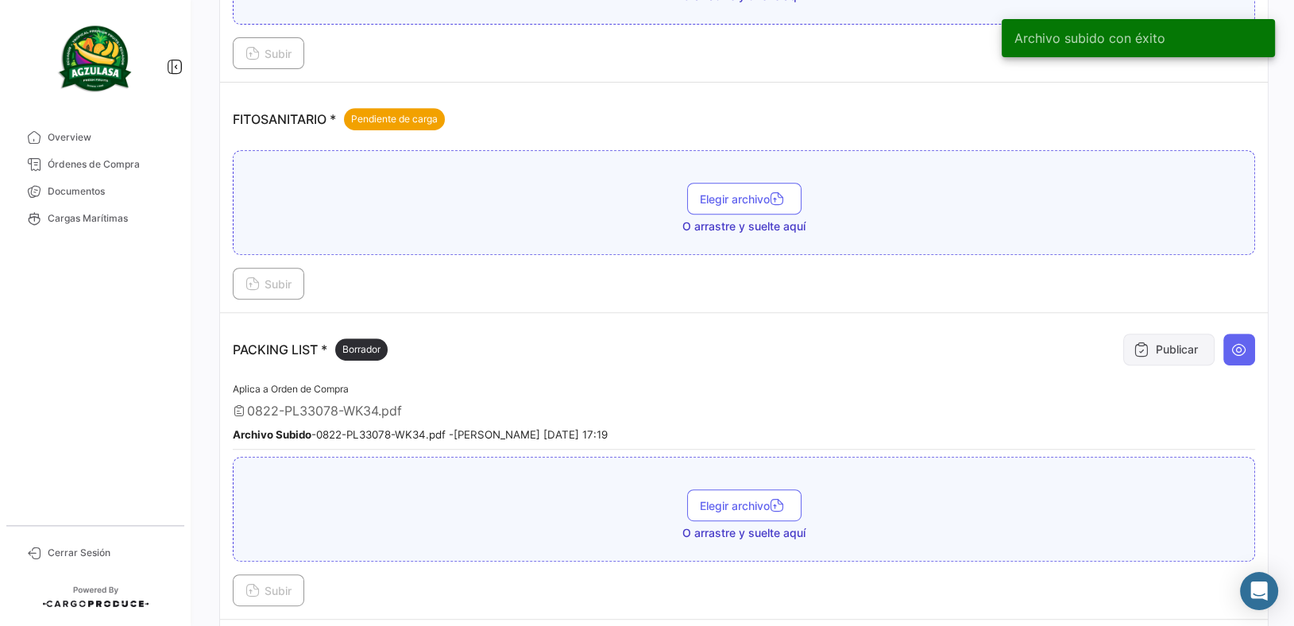
click at [1134, 346] on icon at bounding box center [1142, 350] width 16 height 16
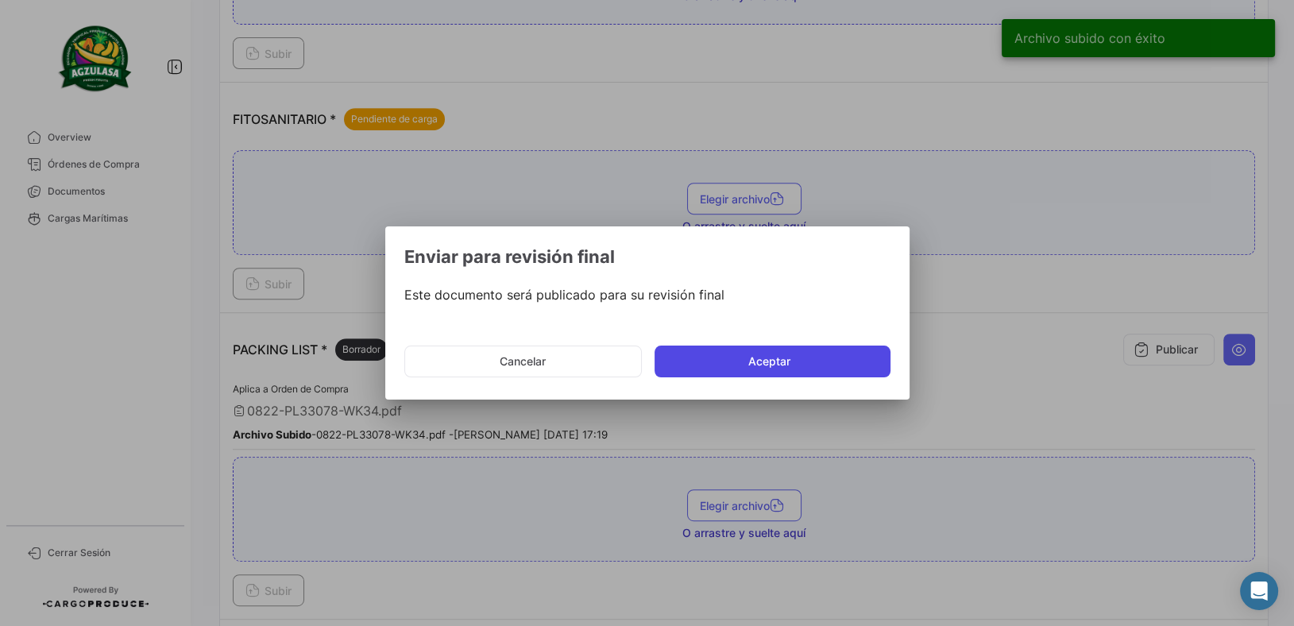
click at [837, 354] on button "Aceptar" at bounding box center [773, 362] width 236 height 32
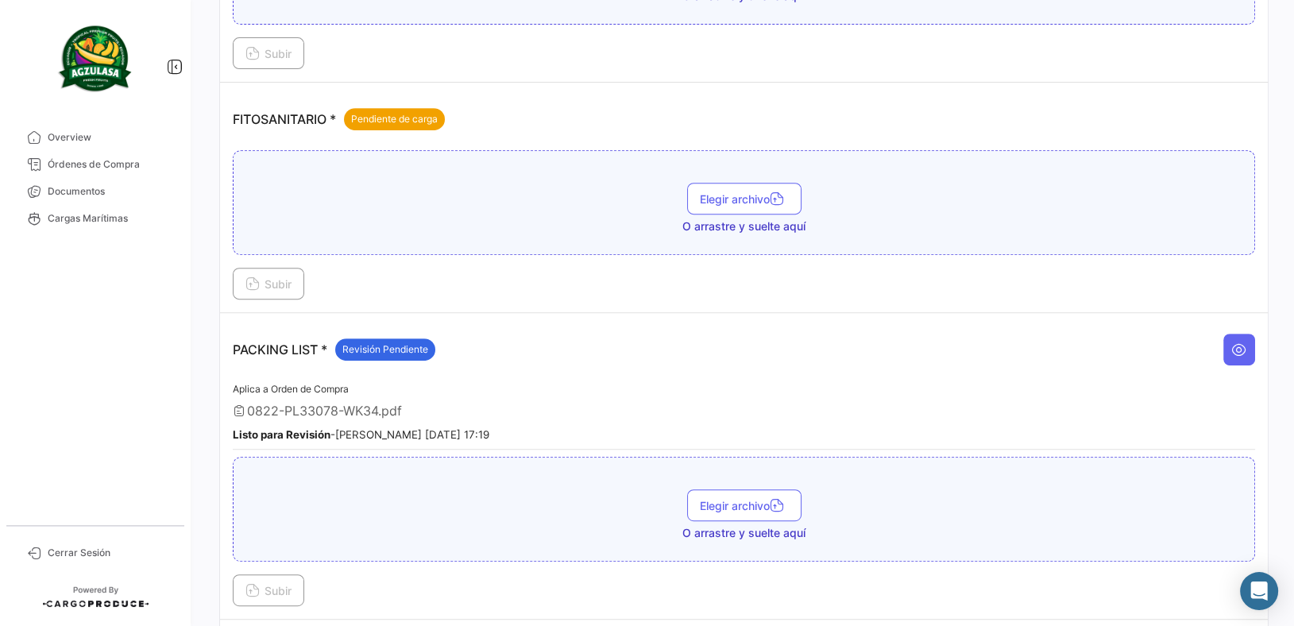
drag, startPoint x: 155, startPoint y: 172, endPoint x: 189, endPoint y: 177, distance: 34.6
click at [155, 172] on link "Órdenes de Compra" at bounding box center [95, 164] width 165 height 27
